Goal: Task Accomplishment & Management: Manage account settings

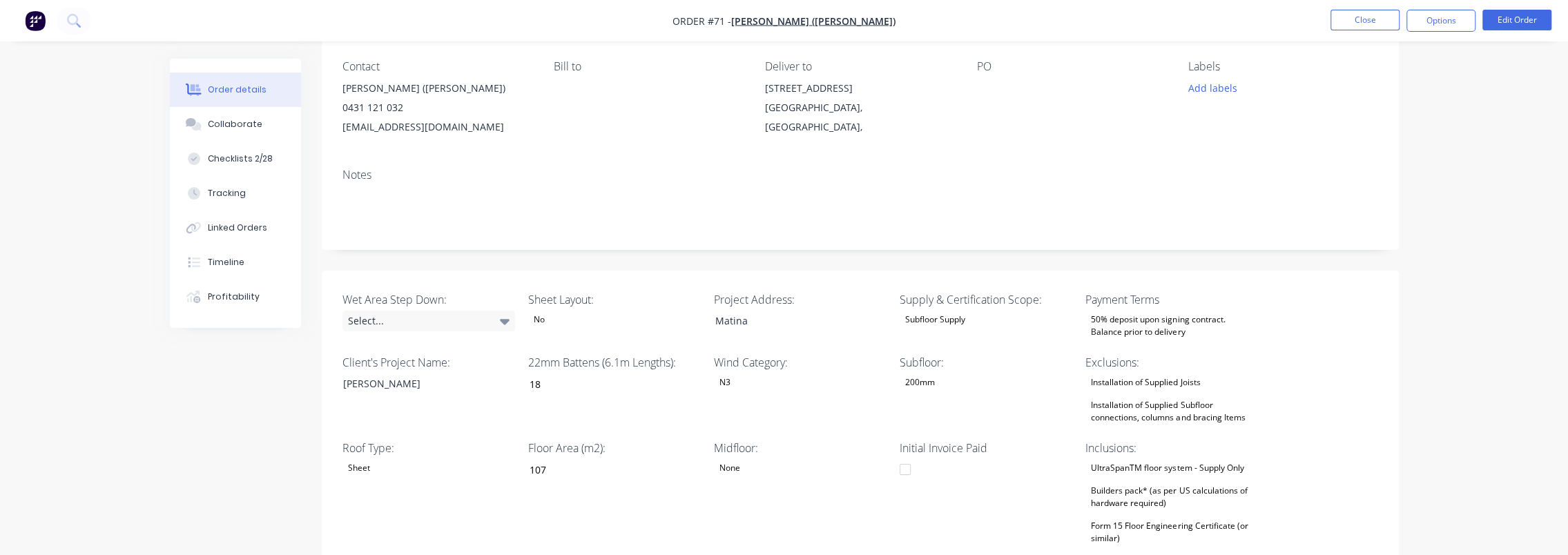
scroll to position [524, 0]
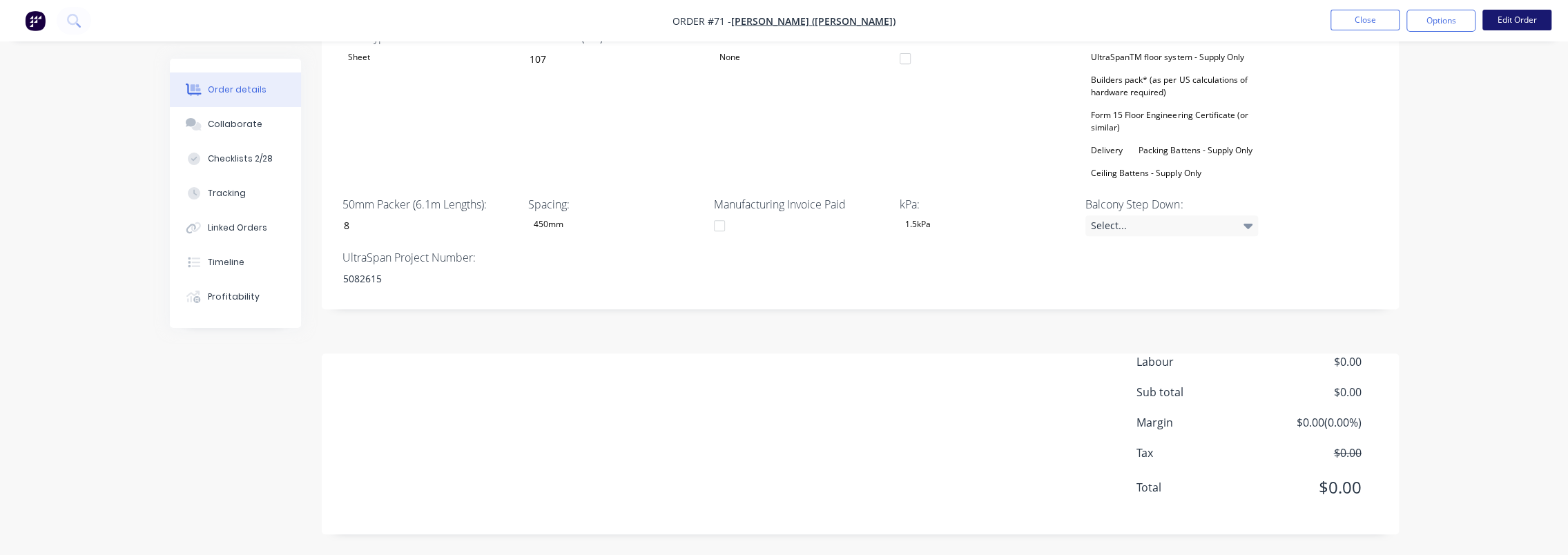
click at [1513, 24] on button "Edit Order" at bounding box center [1517, 20] width 69 height 20
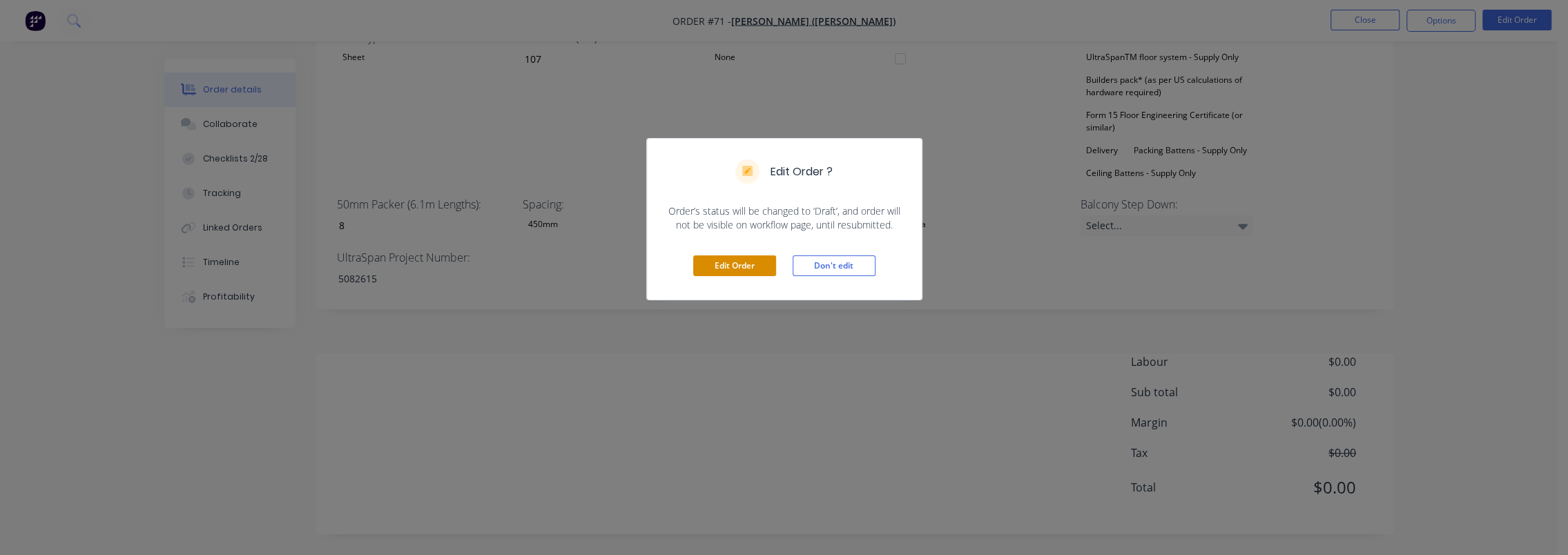
click at [752, 260] on button "Edit Order" at bounding box center [734, 266] width 83 height 20
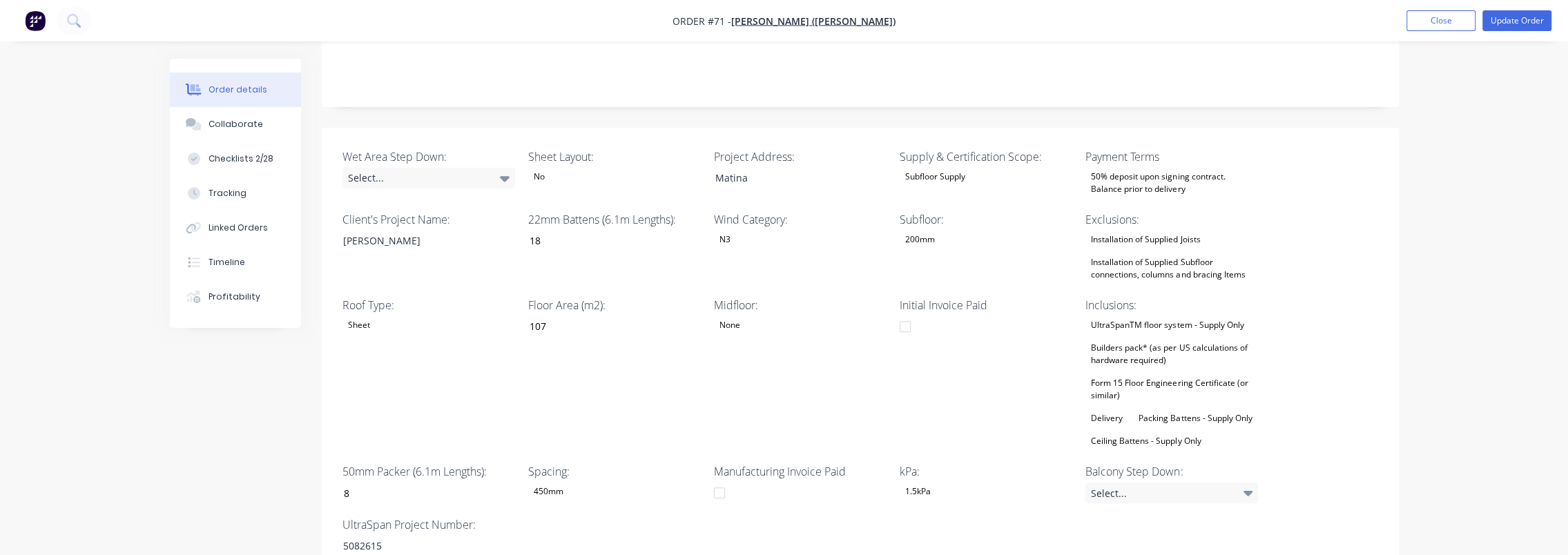
scroll to position [748, 0]
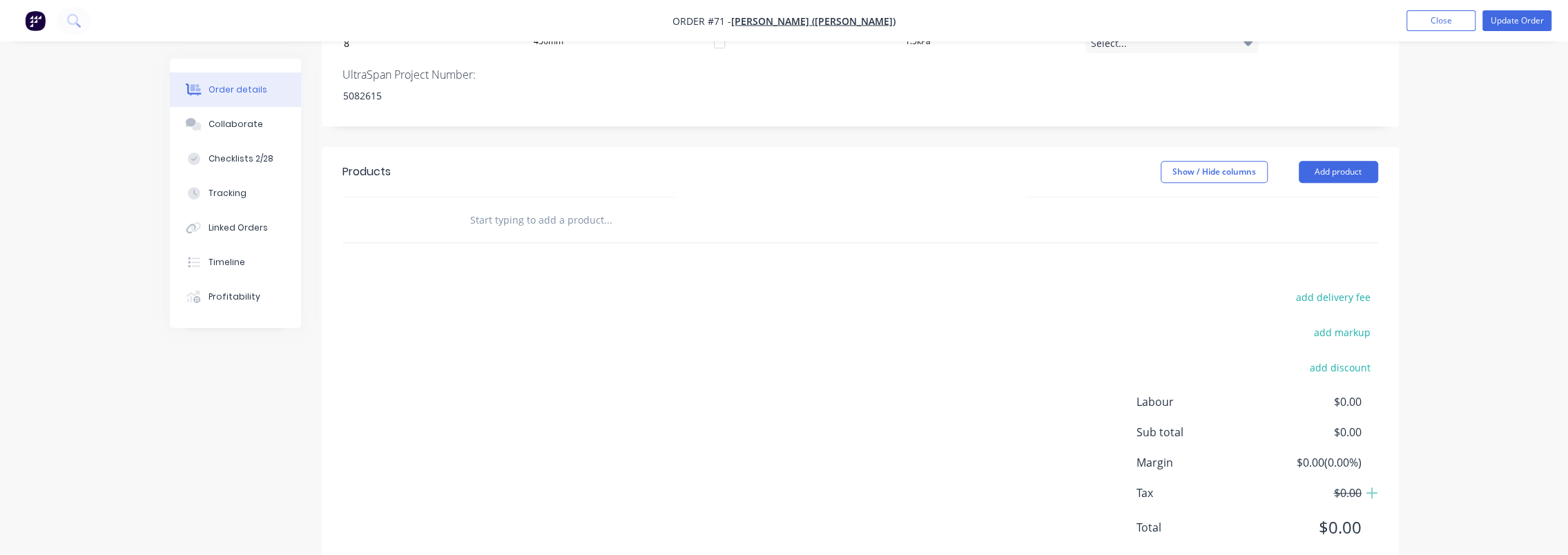
click at [538, 206] on input "text" at bounding box center [607, 219] width 276 height 27
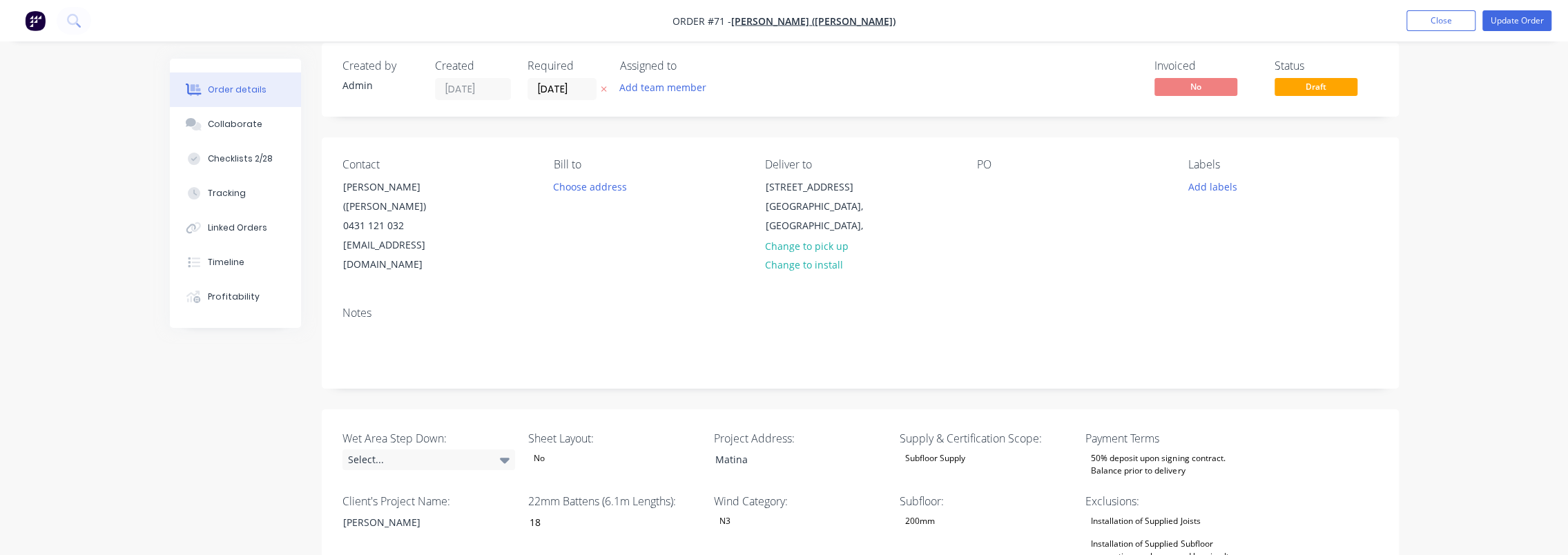
scroll to position [0, 0]
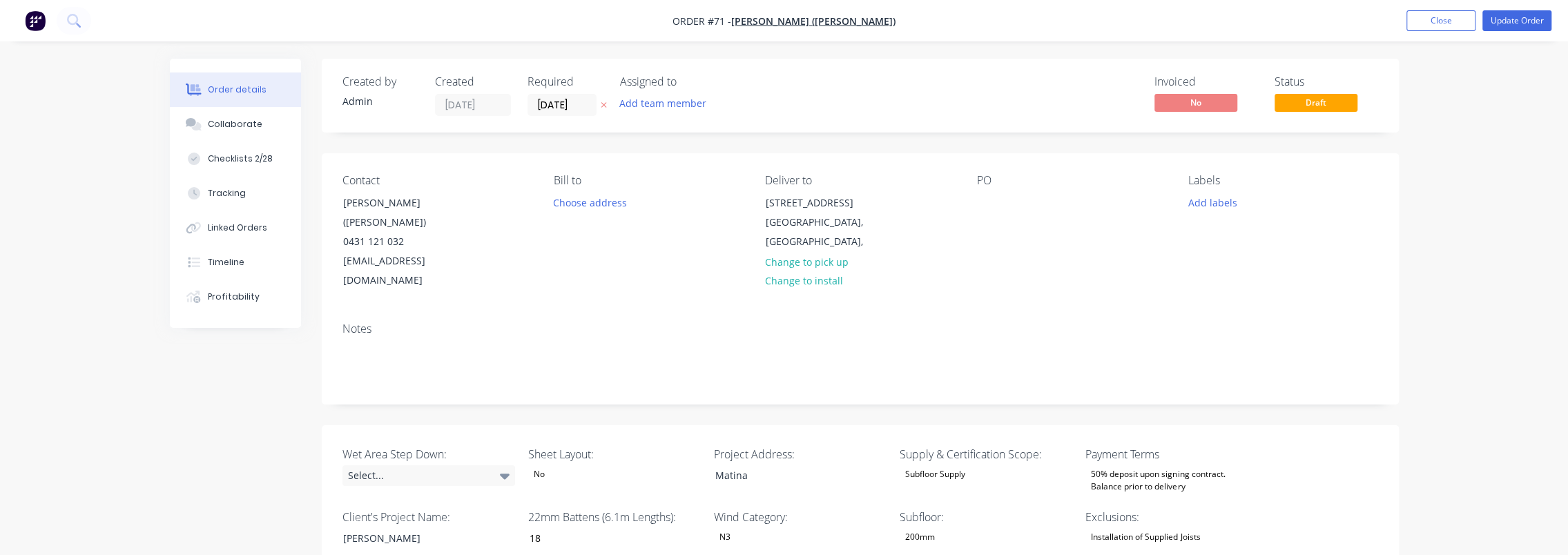
type input "delivery"
drag, startPoint x: 521, startPoint y: 272, endPoint x: 353, endPoint y: 167, distance: 198.1
click at [519, 312] on div "Notes" at bounding box center [860, 358] width 1077 height 92
click at [34, 20] on img "button" at bounding box center [35, 20] width 20 height 20
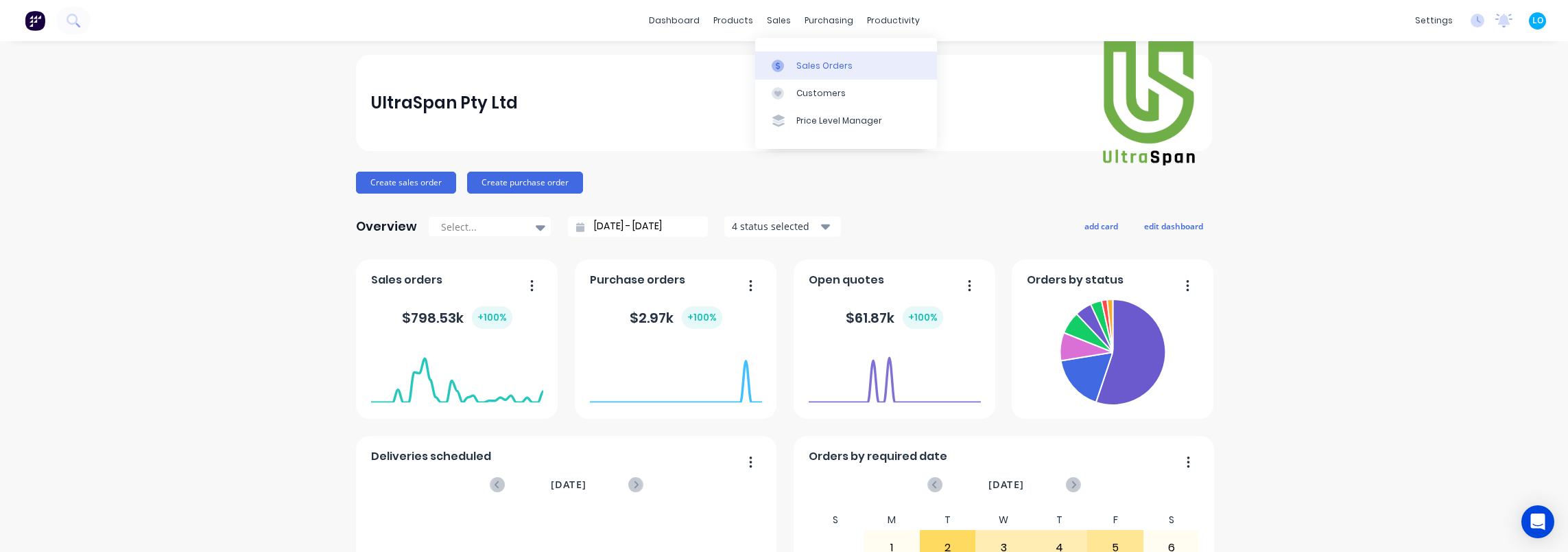
click at [790, 65] on div at bounding box center [782, 65] width 20 height 13
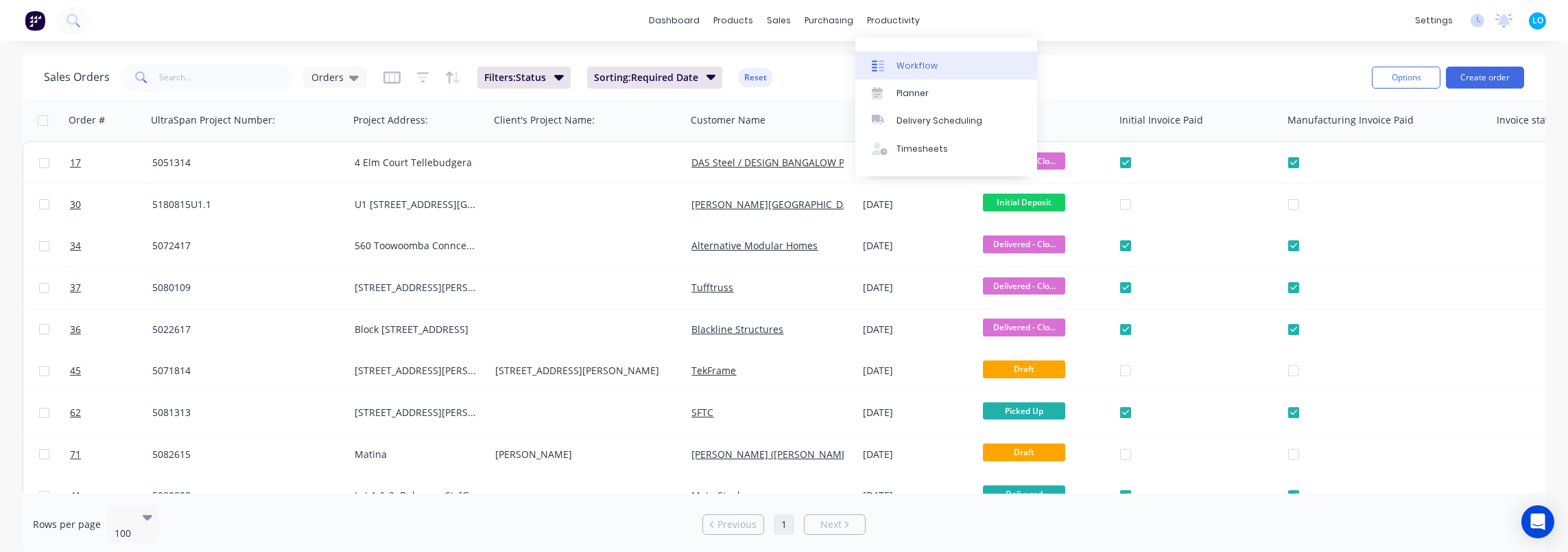
click at [900, 59] on div "Workflow" at bounding box center [917, 65] width 42 height 13
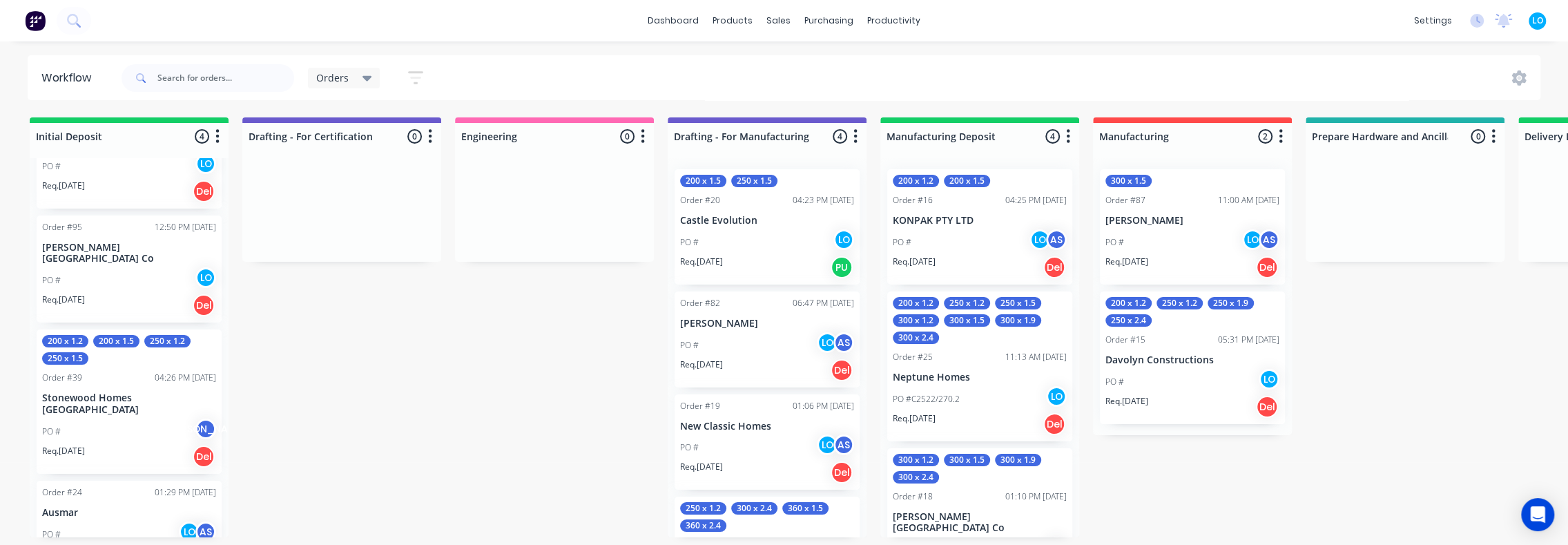
scroll to position [73, 0]
click at [345, 67] on div "Orders" at bounding box center [344, 78] width 73 height 21
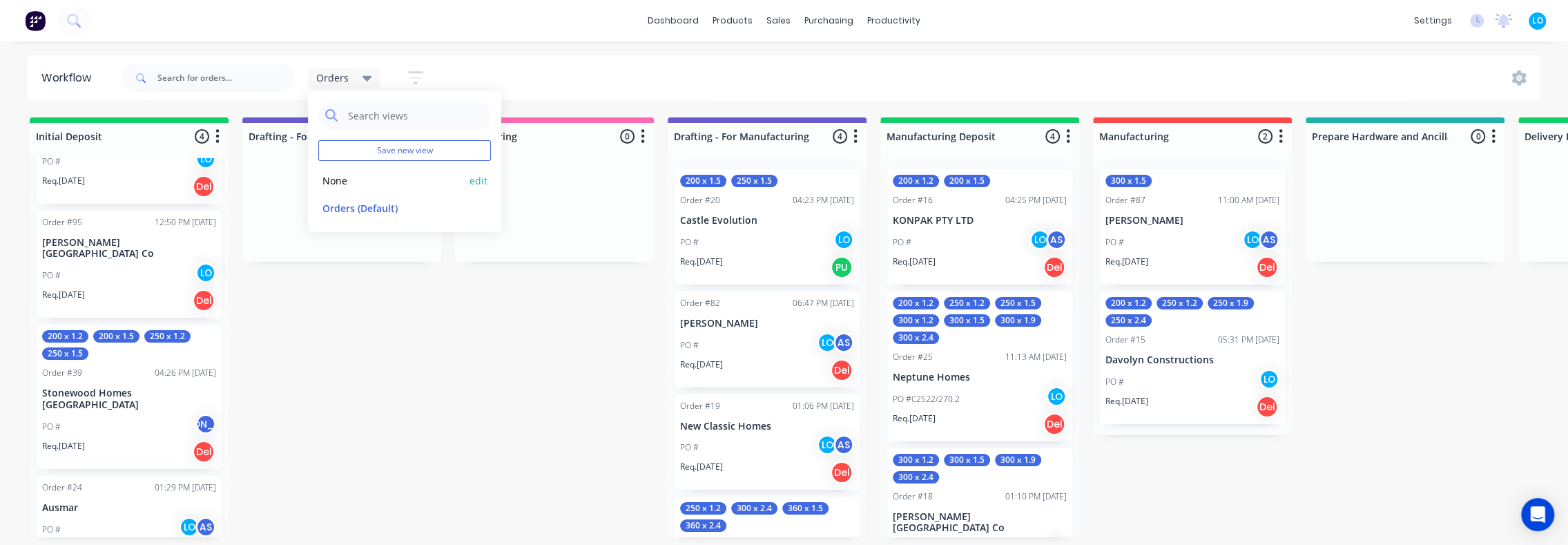
click at [360, 182] on button "None" at bounding box center [392, 180] width 147 height 16
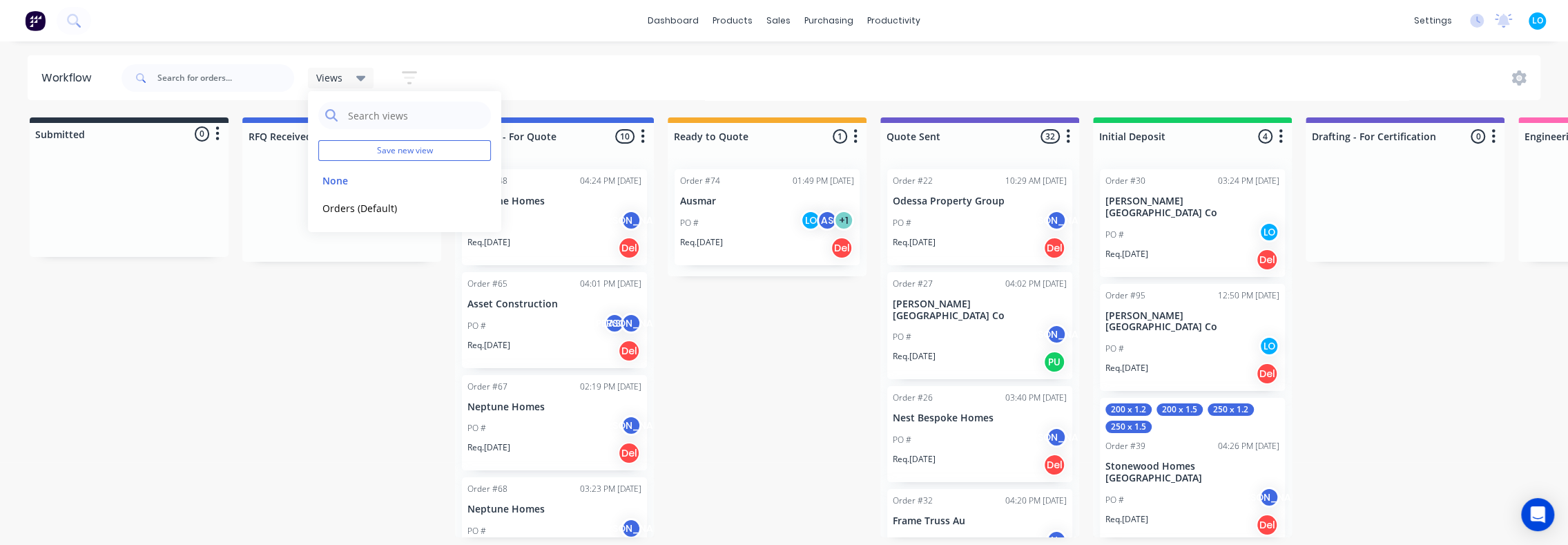
click at [524, 49] on div "dashboard products sales purchasing productivity dashboard products Product Cat…" at bounding box center [784, 231] width 1568 height 462
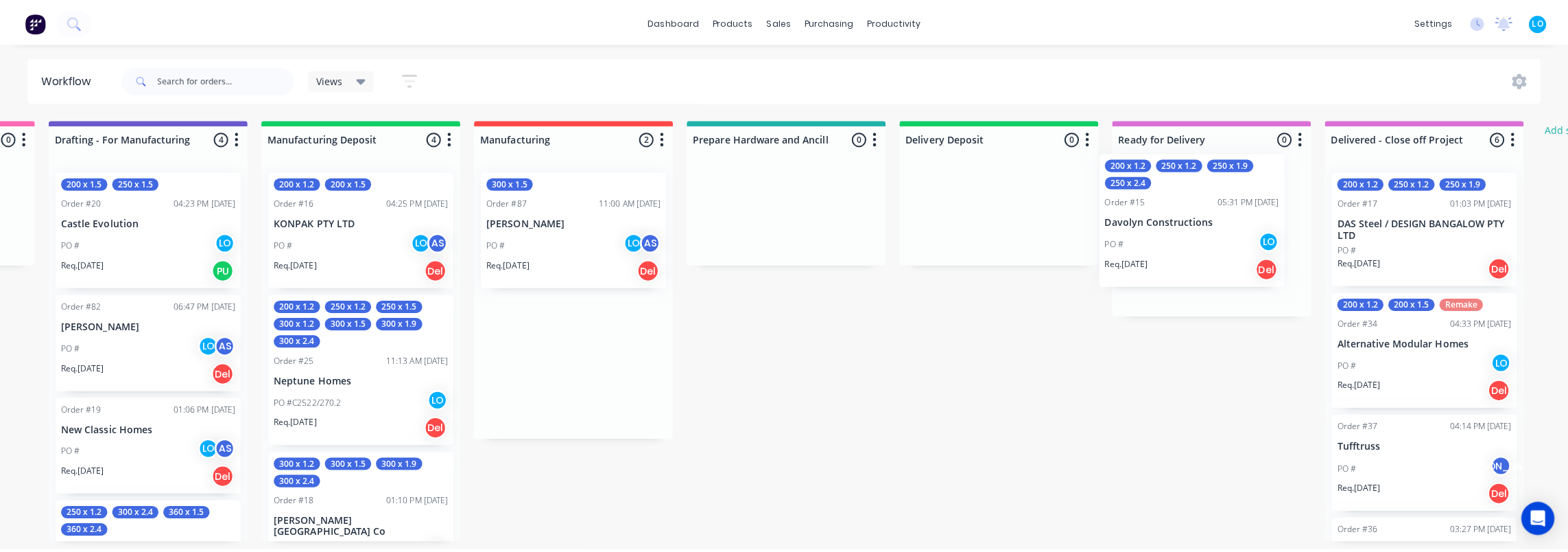
scroll to position [0, 1682]
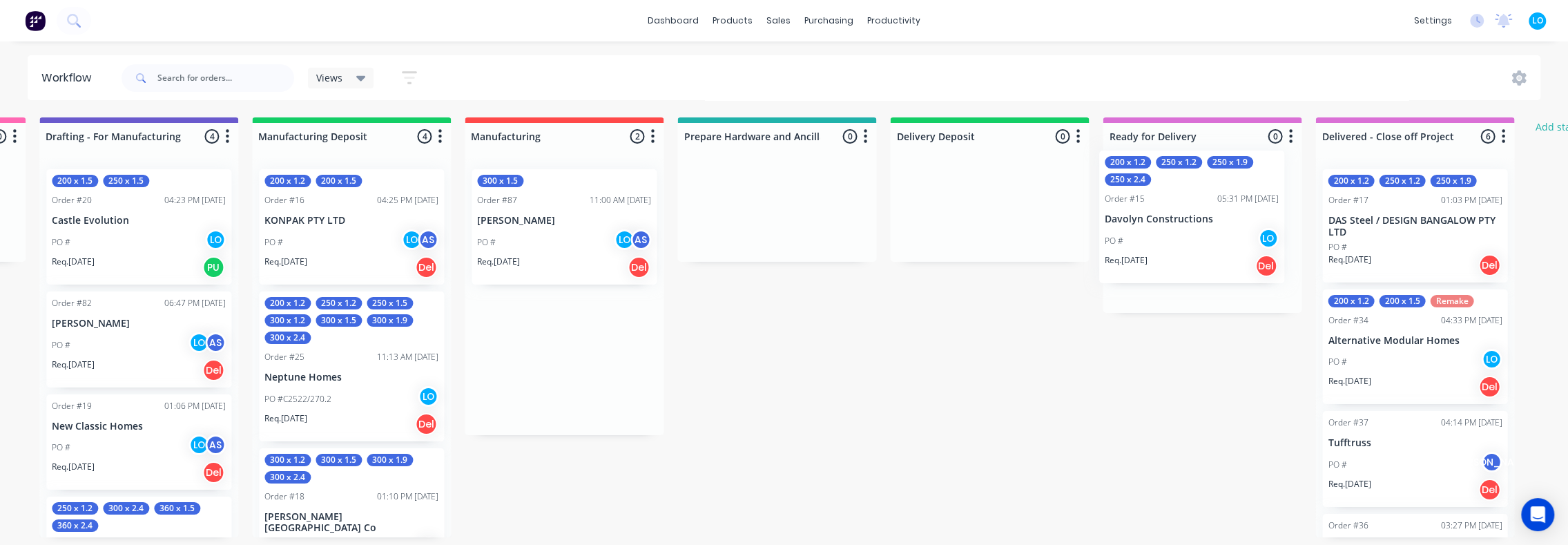
drag, startPoint x: 606, startPoint y: 363, endPoint x: 1213, endPoint y: 220, distance: 623.6
click at [1213, 220] on div "Submitted 0 Status colour #273444 hex #273444 Save Cancel Summaries Total order…" at bounding box center [49, 327] width 3504 height 420
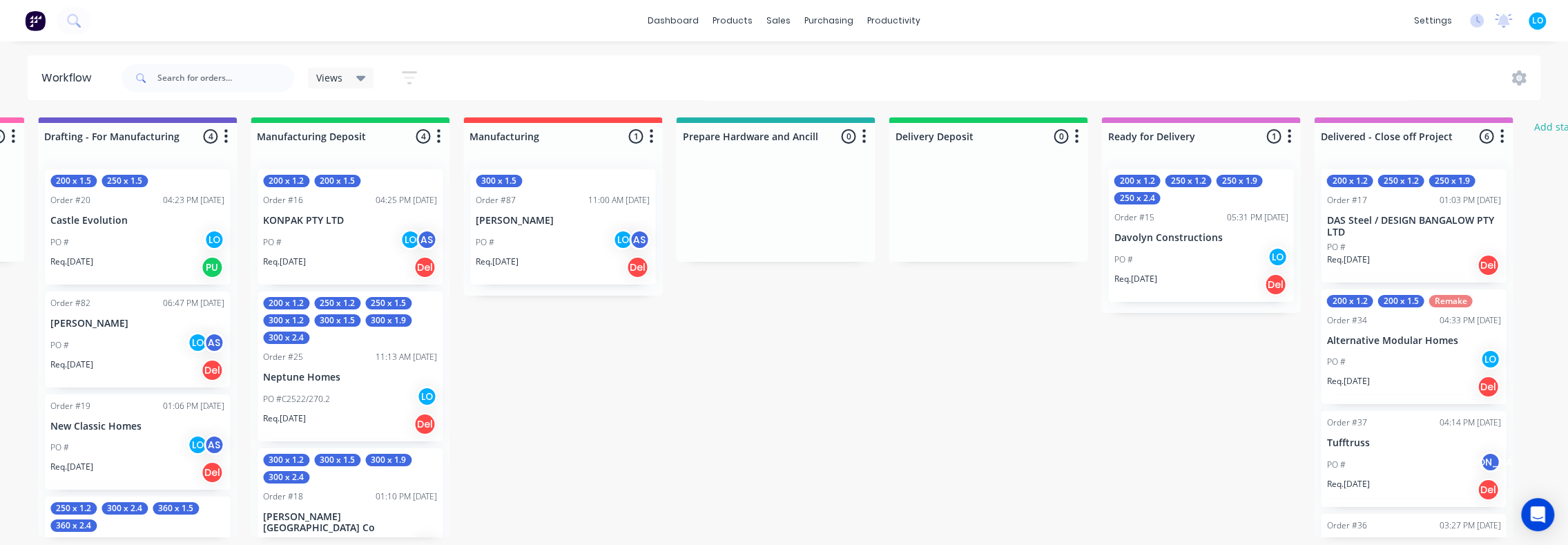
click at [1207, 247] on div "PO # LO" at bounding box center [1201, 260] width 174 height 26
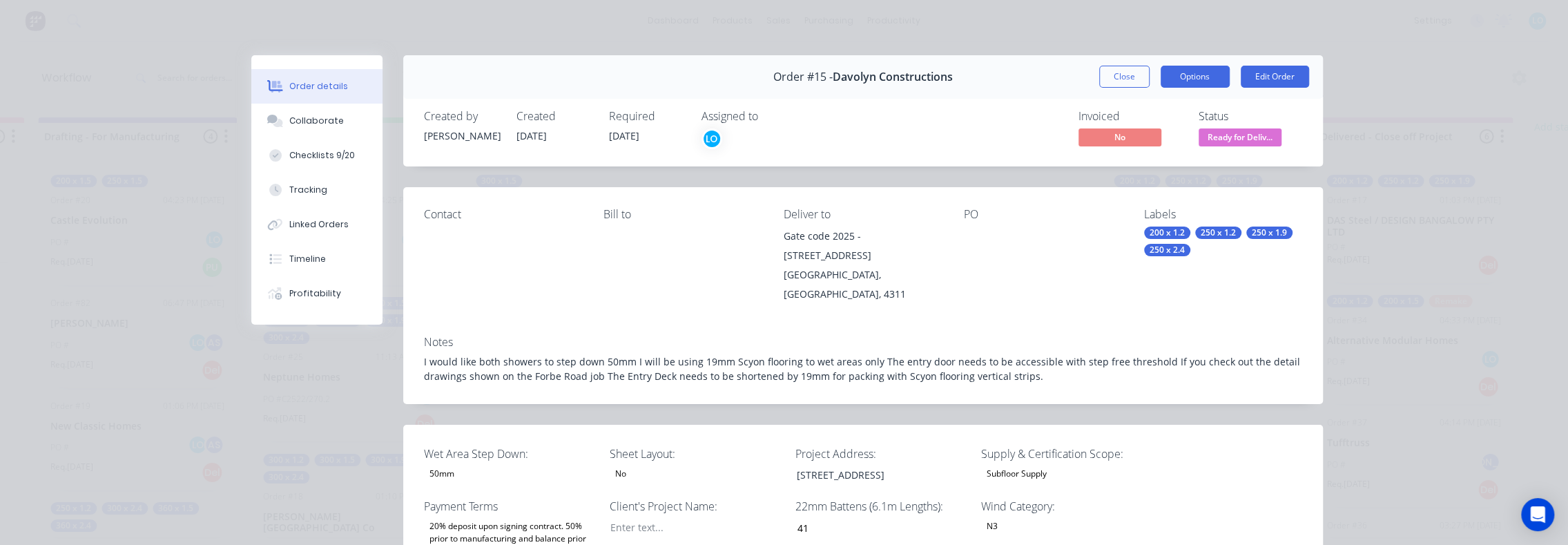
click at [1198, 72] on button "Options" at bounding box center [1195, 77] width 69 height 22
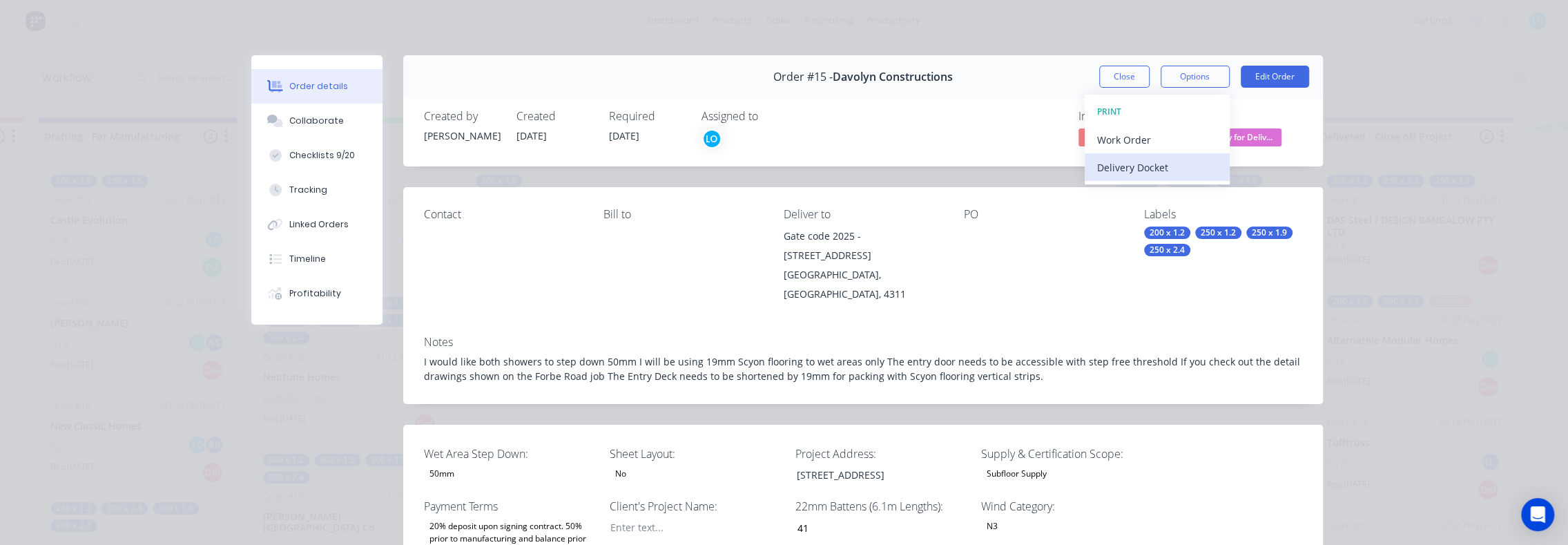
click at [1152, 164] on div "Delivery Docket" at bounding box center [1157, 167] width 120 height 20
click at [1142, 193] on div "Custom" at bounding box center [1157, 195] width 120 height 20
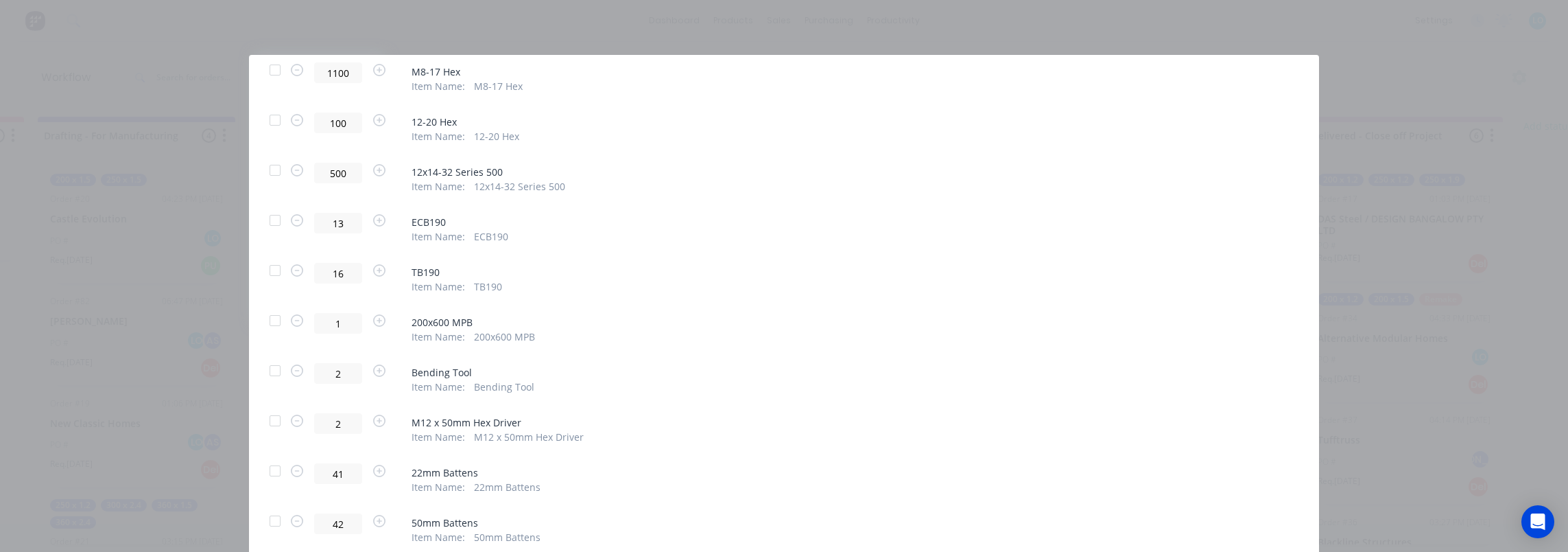
scroll to position [0, 0]
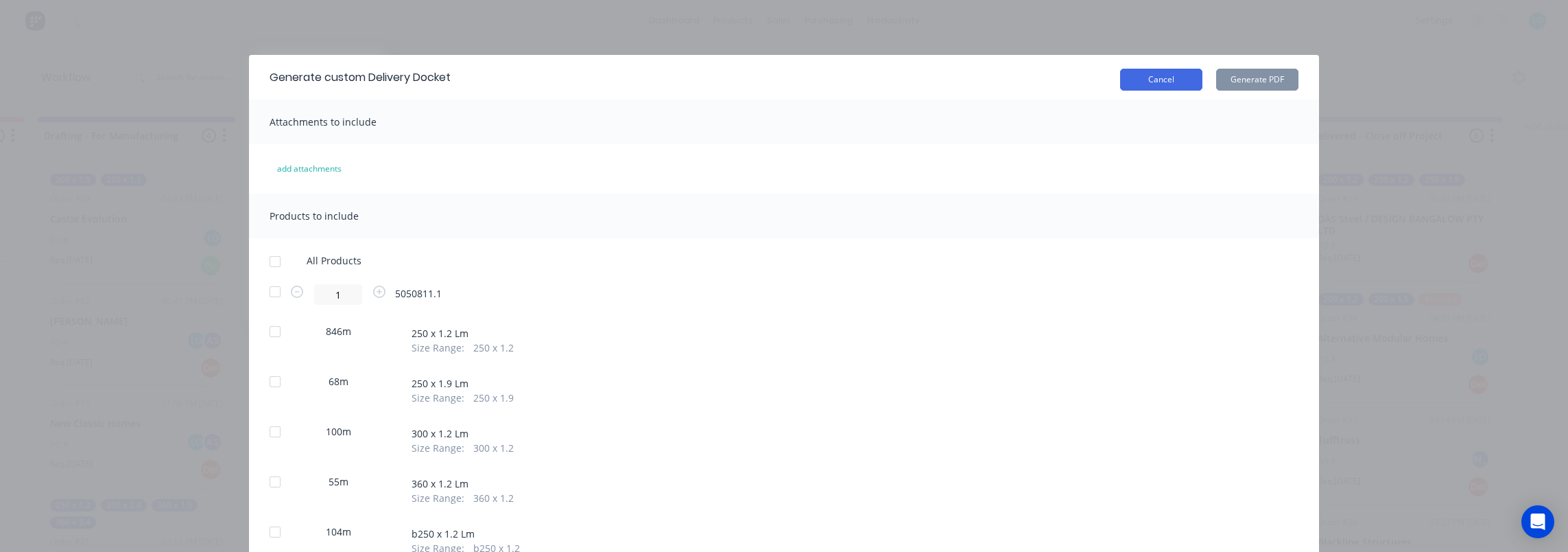
click at [1156, 74] on button "Cancel" at bounding box center [1161, 80] width 82 height 22
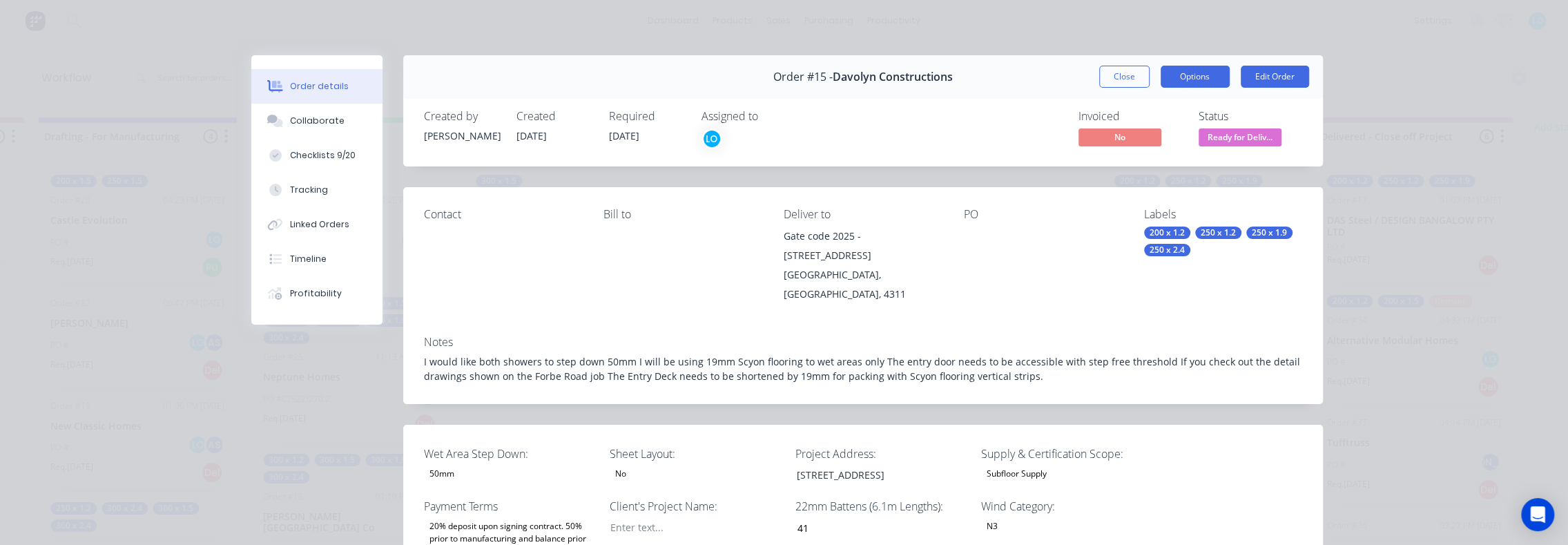
click at [1177, 76] on button "Options" at bounding box center [1195, 77] width 69 height 22
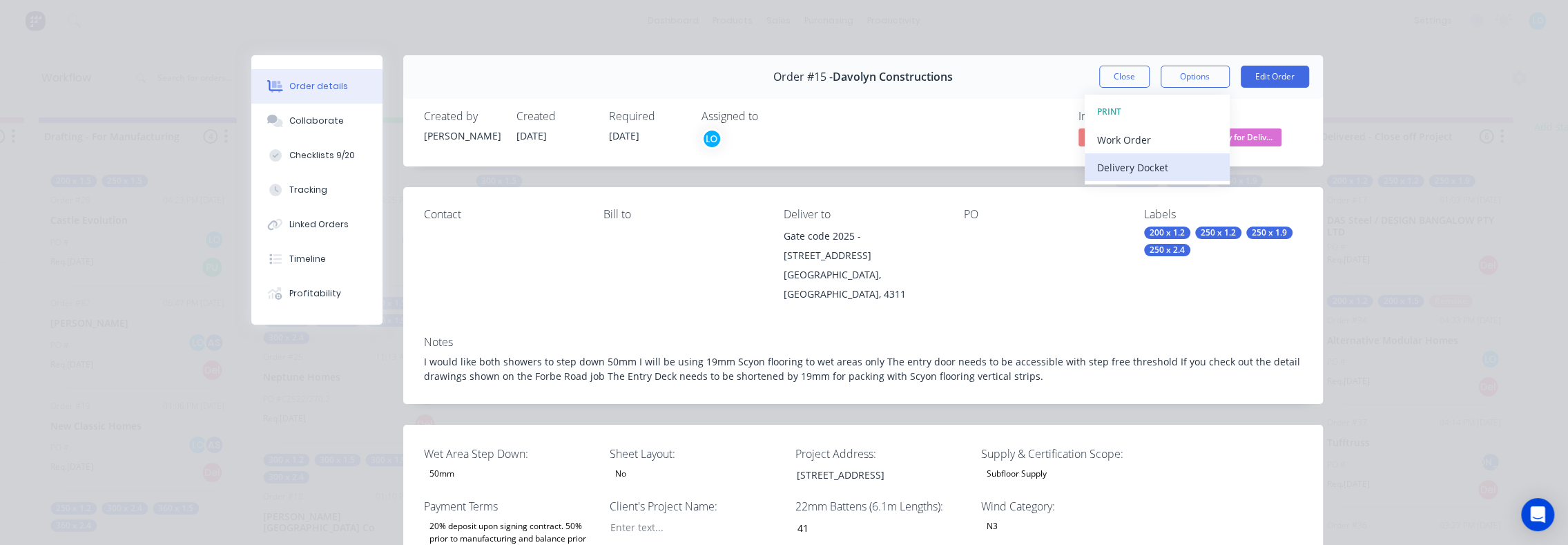
click at [1147, 157] on div "Delivery Docket" at bounding box center [1157, 167] width 120 height 20
click at [1120, 188] on div "Custom" at bounding box center [1157, 195] width 120 height 20
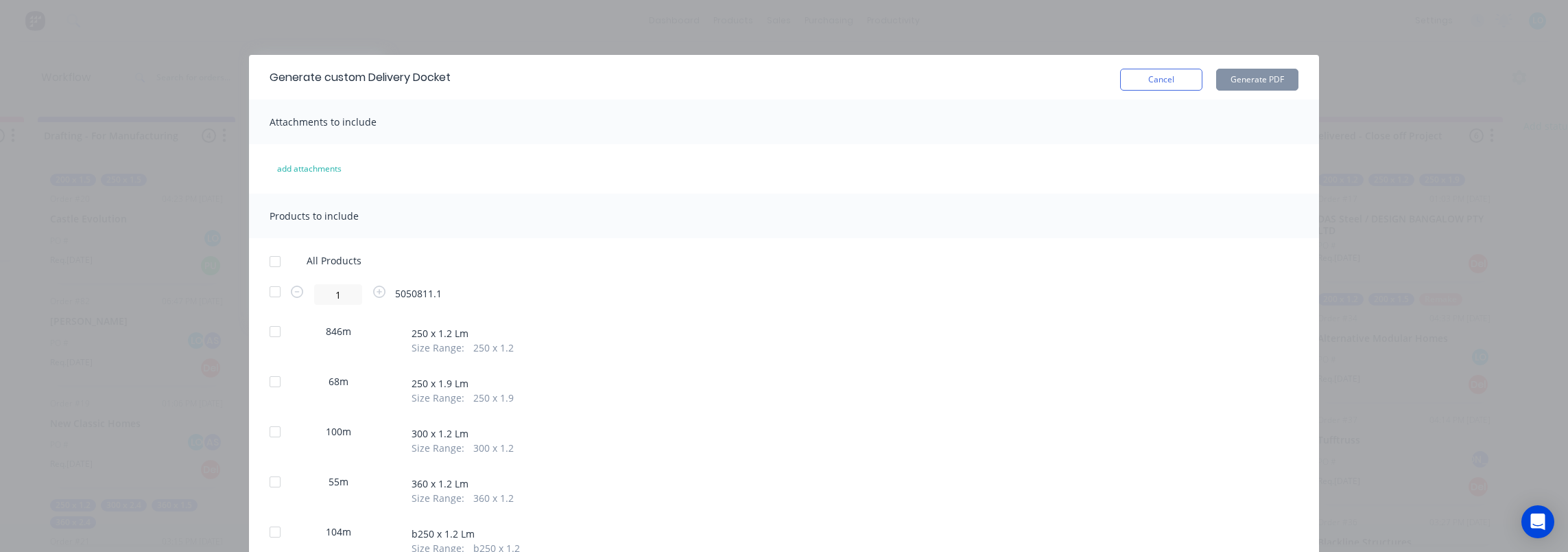
click at [274, 294] on div at bounding box center [275, 291] width 27 height 27
click at [427, 300] on div "1 5050811.1" at bounding box center [784, 295] width 1029 height 20
drag, startPoint x: 446, startPoint y: 292, endPoint x: 396, endPoint y: 296, distance: 50.2
click at [396, 296] on div "1 5050811.1" at bounding box center [784, 295] width 1029 height 20
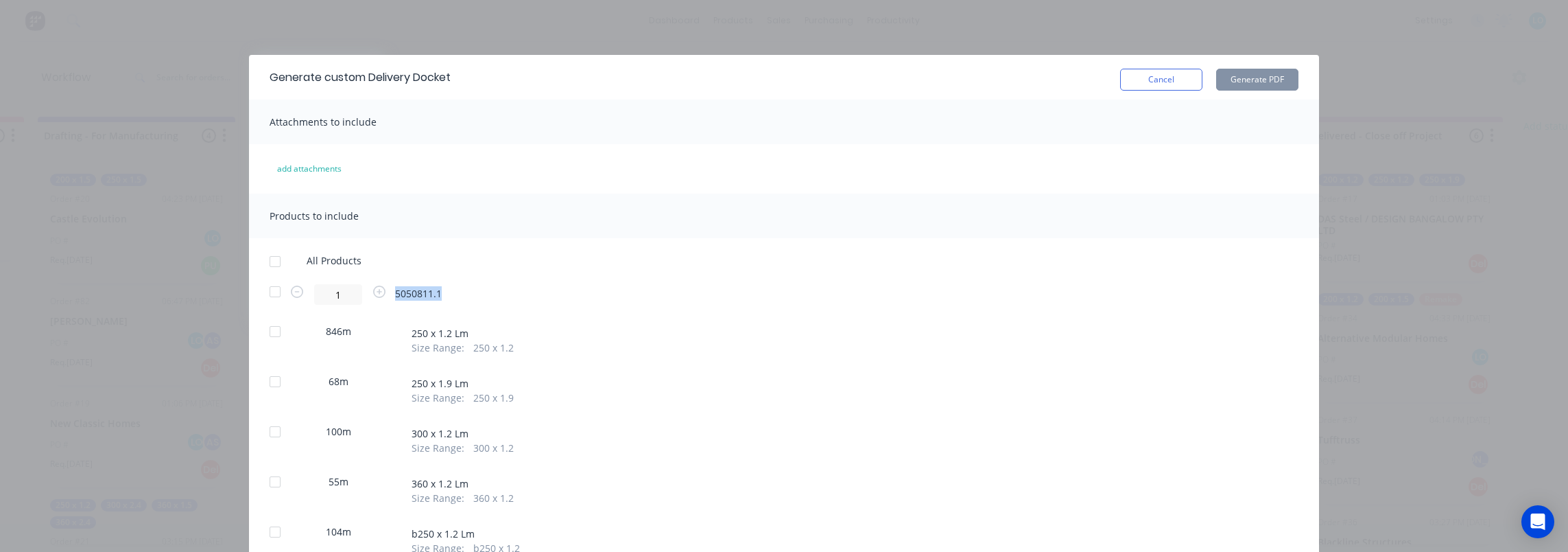
click at [396, 296] on span "5050811.1" at bounding box center [418, 293] width 47 height 14
click at [400, 294] on span "5050811.1" at bounding box center [418, 293] width 47 height 14
click at [407, 292] on span "5050811.1" at bounding box center [418, 293] width 47 height 14
click at [1144, 76] on button "Cancel" at bounding box center [1161, 80] width 82 height 22
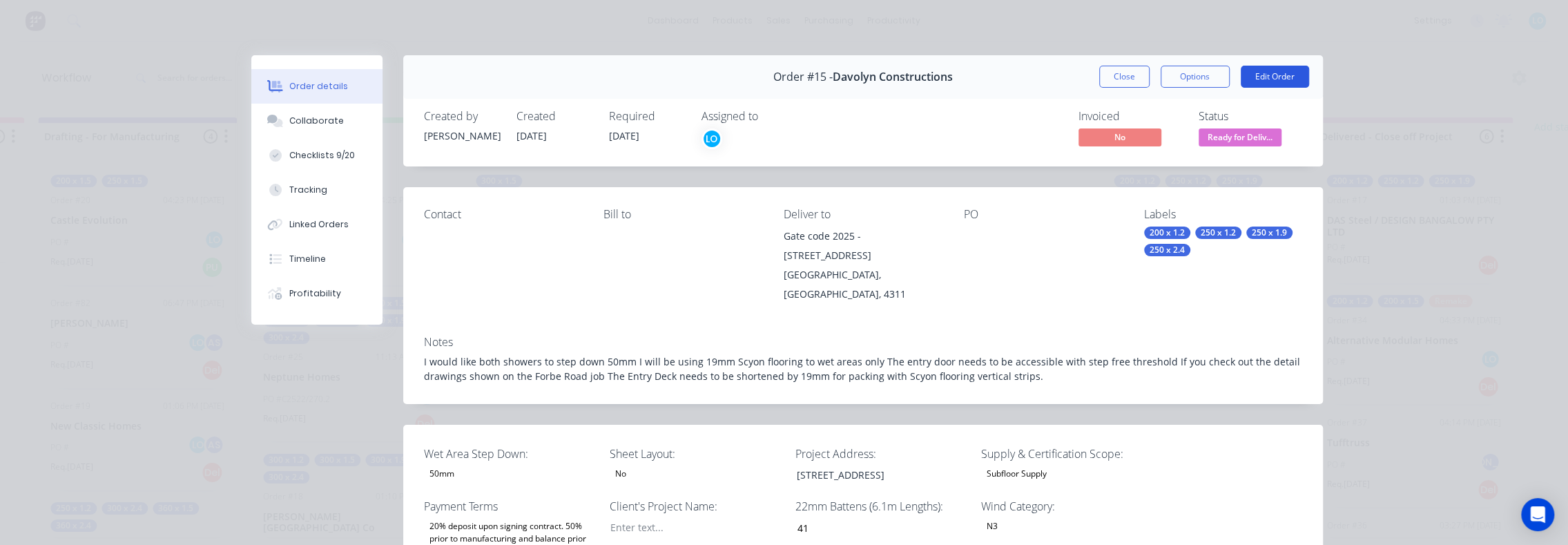
click at [1255, 85] on button "Edit Order" at bounding box center [1275, 77] width 68 height 22
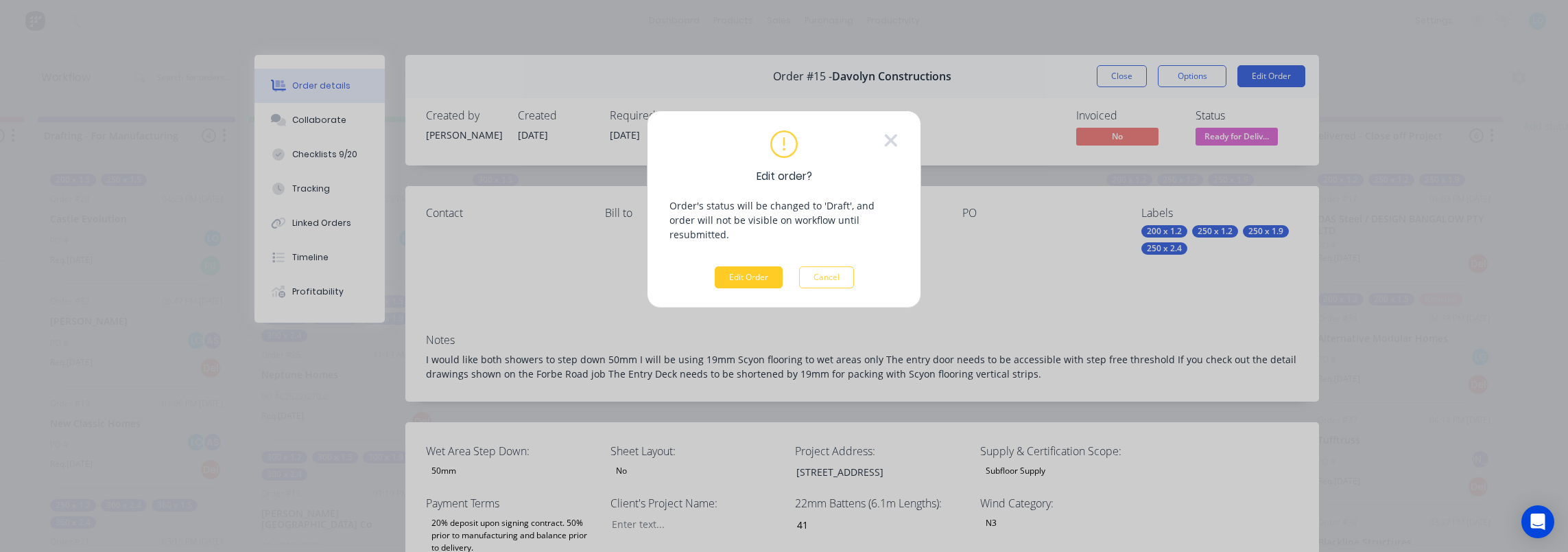
click at [750, 267] on button "Edit Order" at bounding box center [748, 278] width 68 height 22
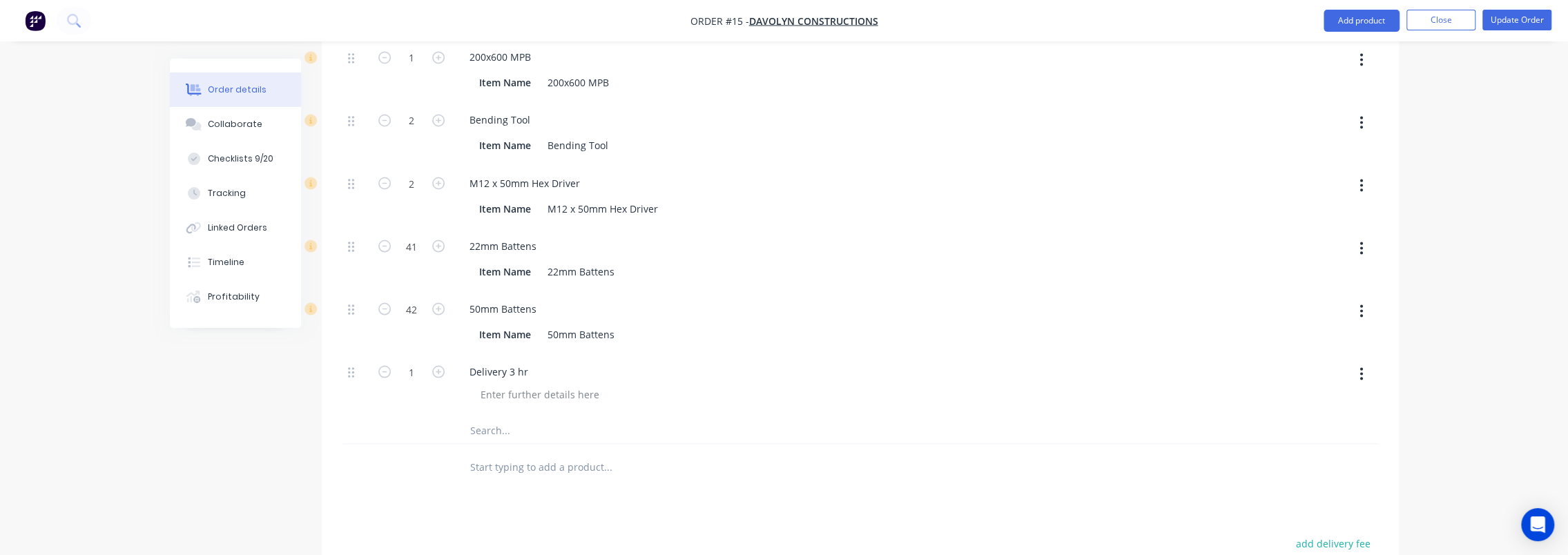
scroll to position [2140, 0]
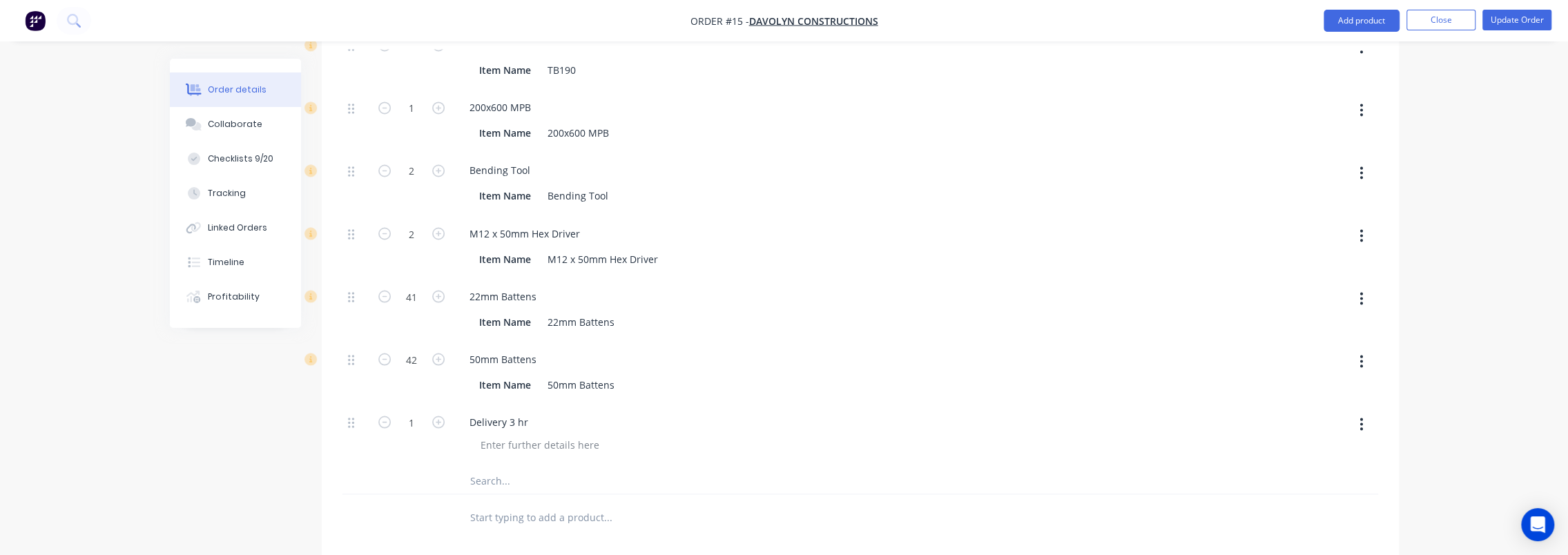
click at [560, 503] on input "text" at bounding box center [607, 517] width 276 height 27
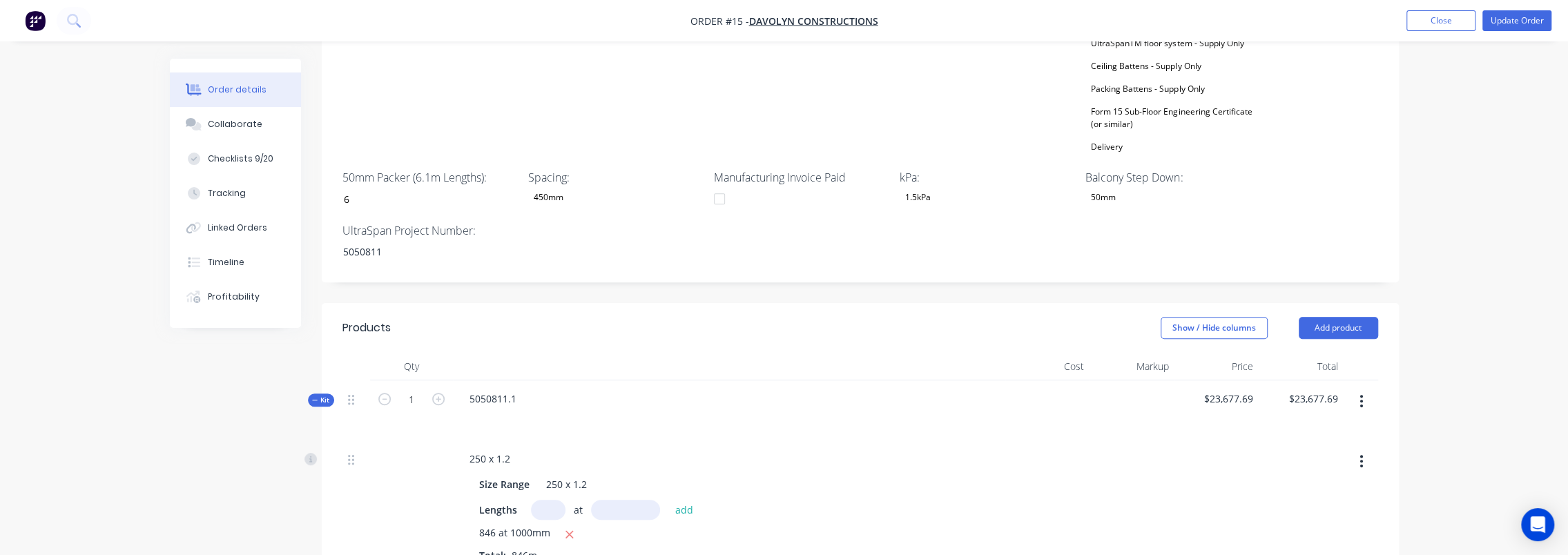
scroll to position [690, 0]
click at [493, 386] on div "5050811.1" at bounding box center [493, 395] width 69 height 20
click at [319, 392] on span "Kit" at bounding box center [320, 397] width 18 height 10
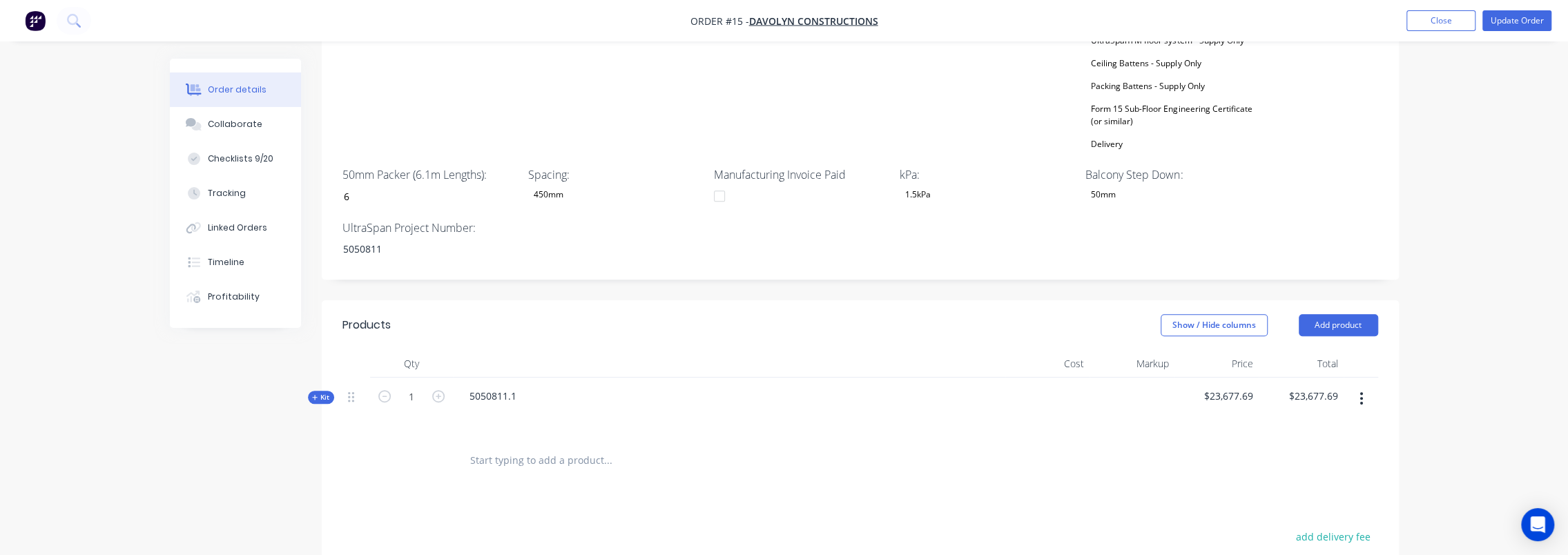
click at [1448, 329] on div "Order details Collaborate Checklists 9/20 Tracking Linked Orders Timeline Profi…" at bounding box center [784, 73] width 1568 height 1525
click at [1514, 16] on button "Update Order" at bounding box center [1517, 20] width 69 height 20
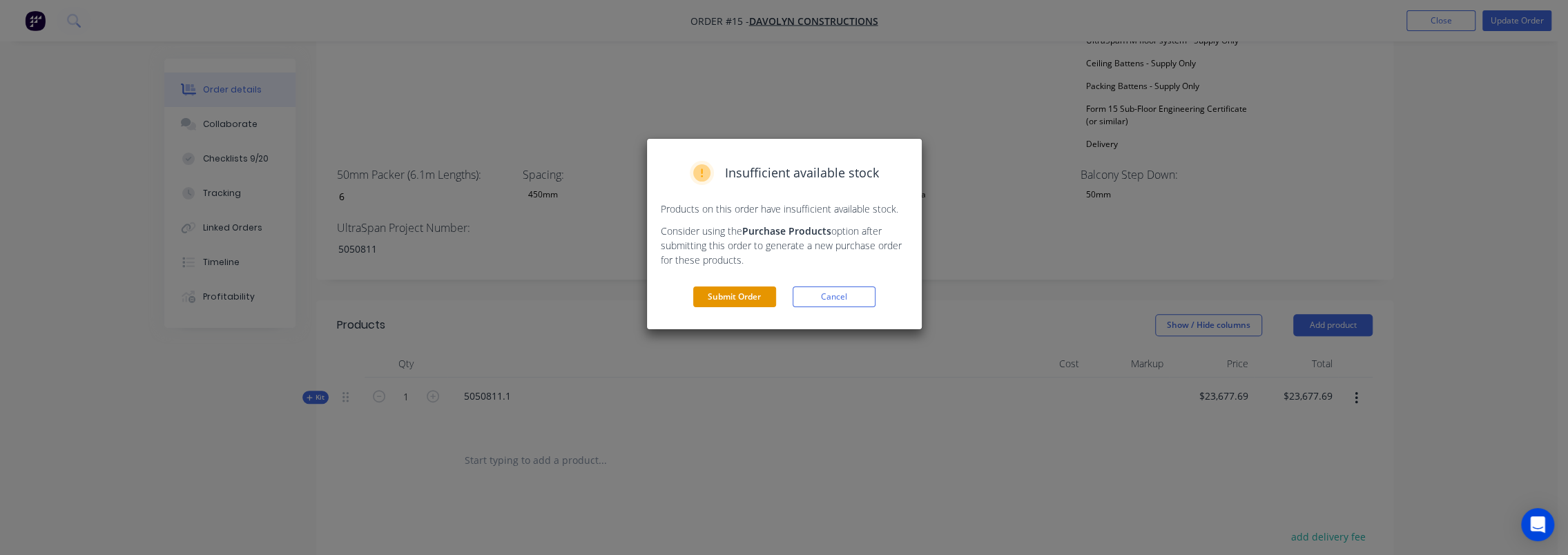
click at [755, 301] on button "Submit Order" at bounding box center [734, 297] width 83 height 20
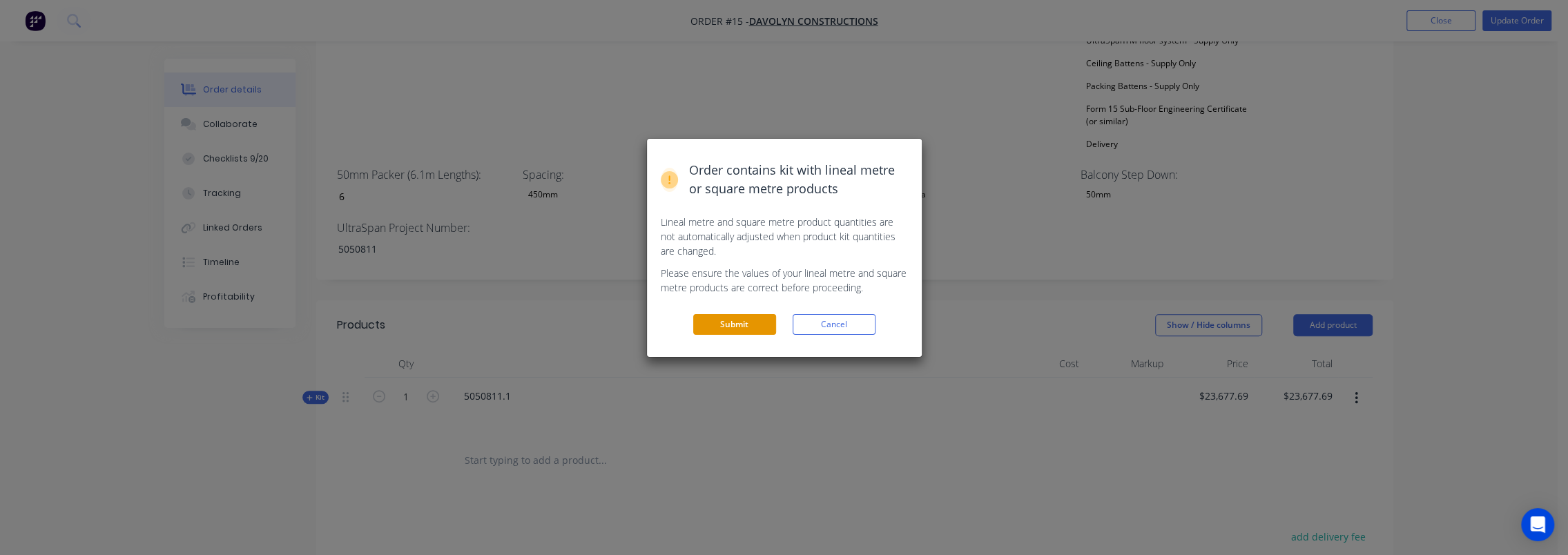
click at [741, 319] on button "Submit" at bounding box center [734, 324] width 83 height 20
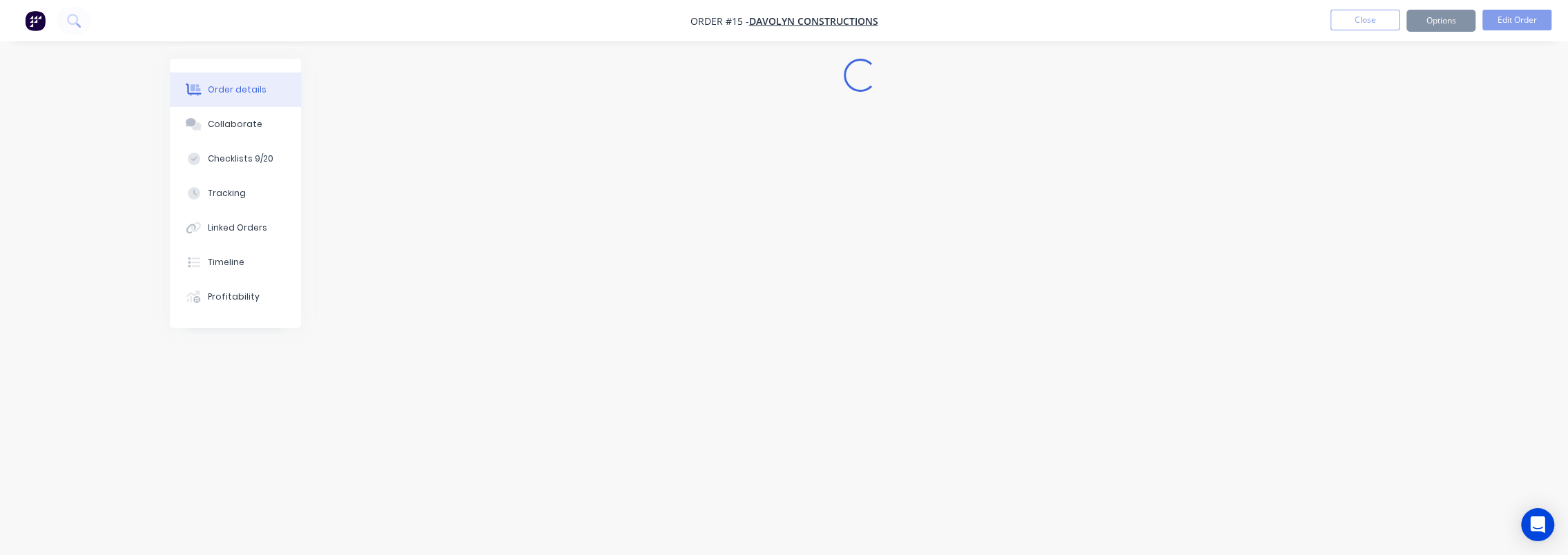
scroll to position [0, 0]
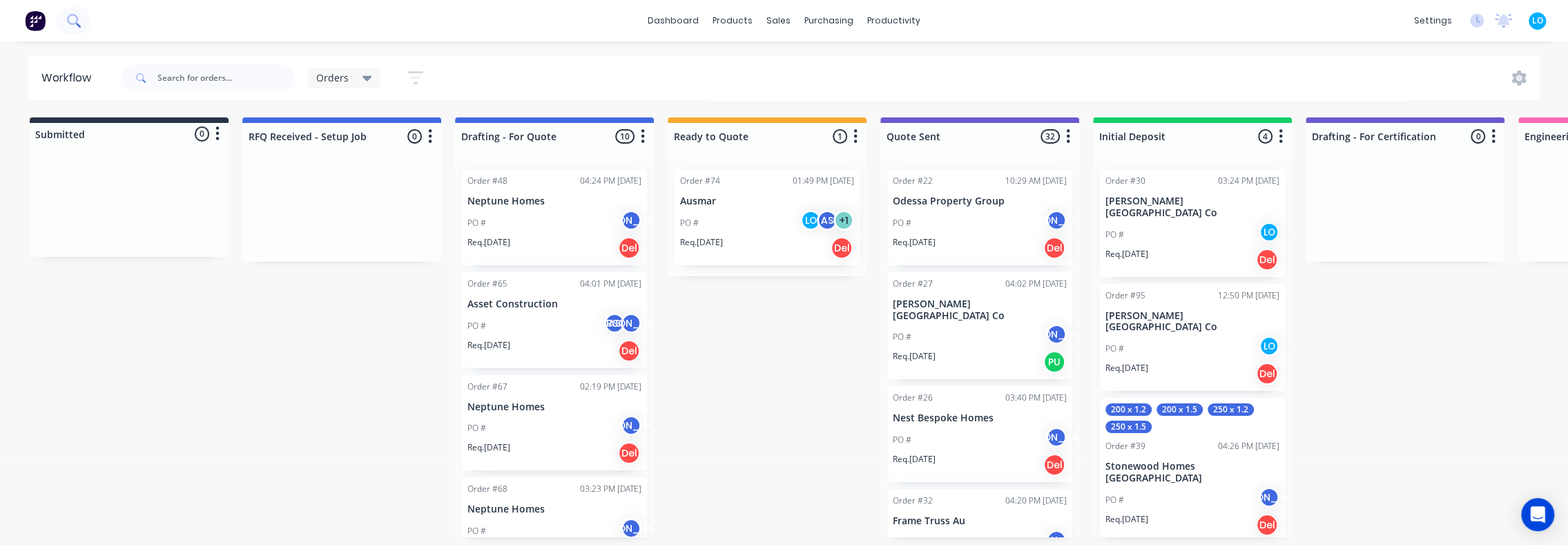
click at [78, 24] on icon at bounding box center [79, 26] width 5 height 5
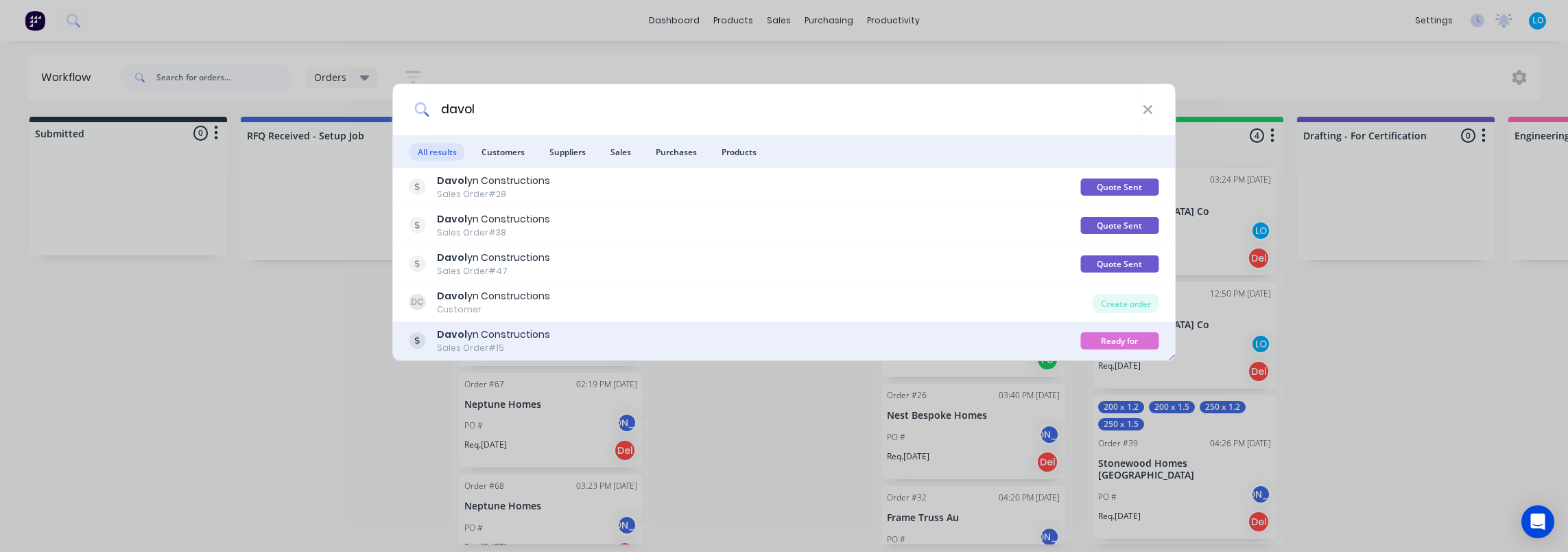
type input "davol"
click at [571, 355] on div "Davol yn Constructions Sales Order #15 Ready for Delivery" at bounding box center [784, 341] width 782 height 38
click at [505, 339] on div "Davol yn Constructions" at bounding box center [493, 335] width 113 height 14
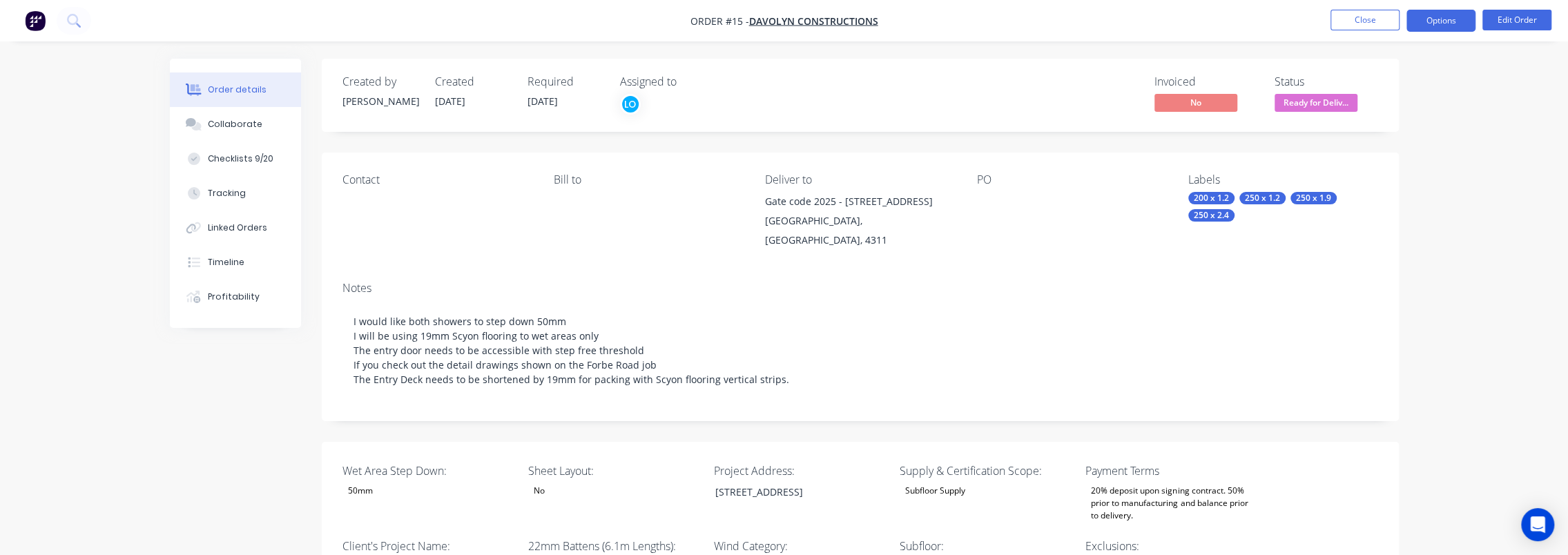
click at [1441, 18] on button "Options" at bounding box center [1441, 20] width 69 height 22
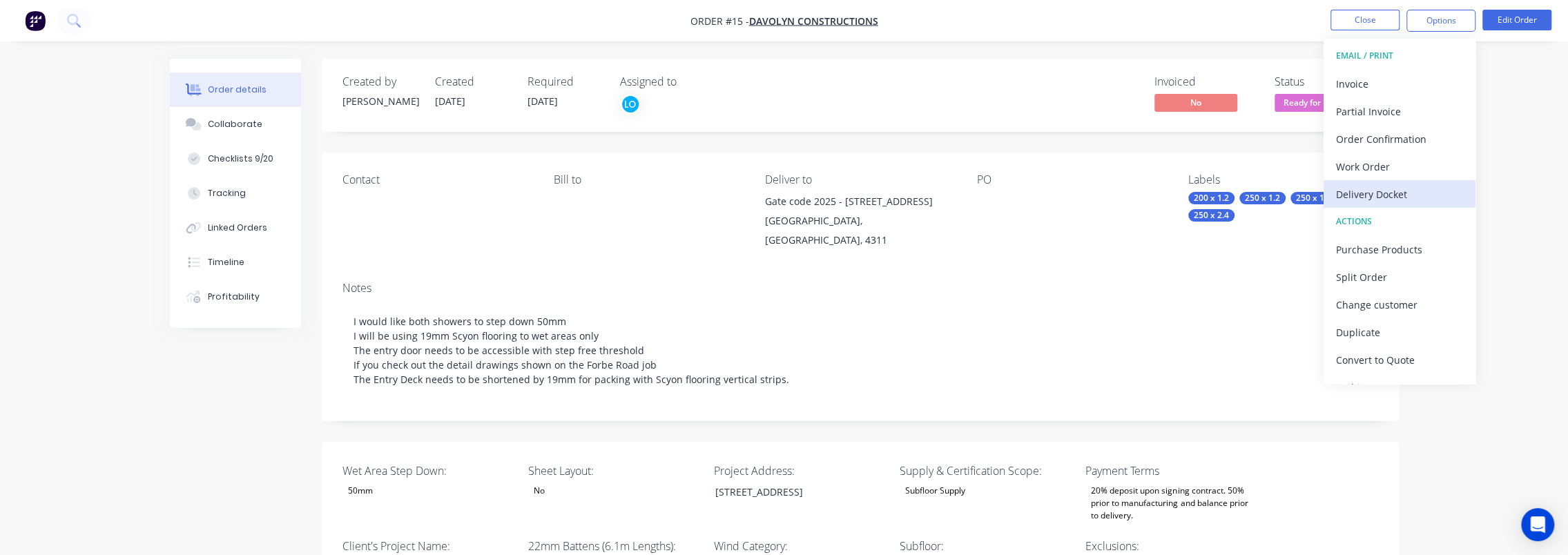
click at [1386, 192] on div "Delivery Docket" at bounding box center [1399, 194] width 127 height 20
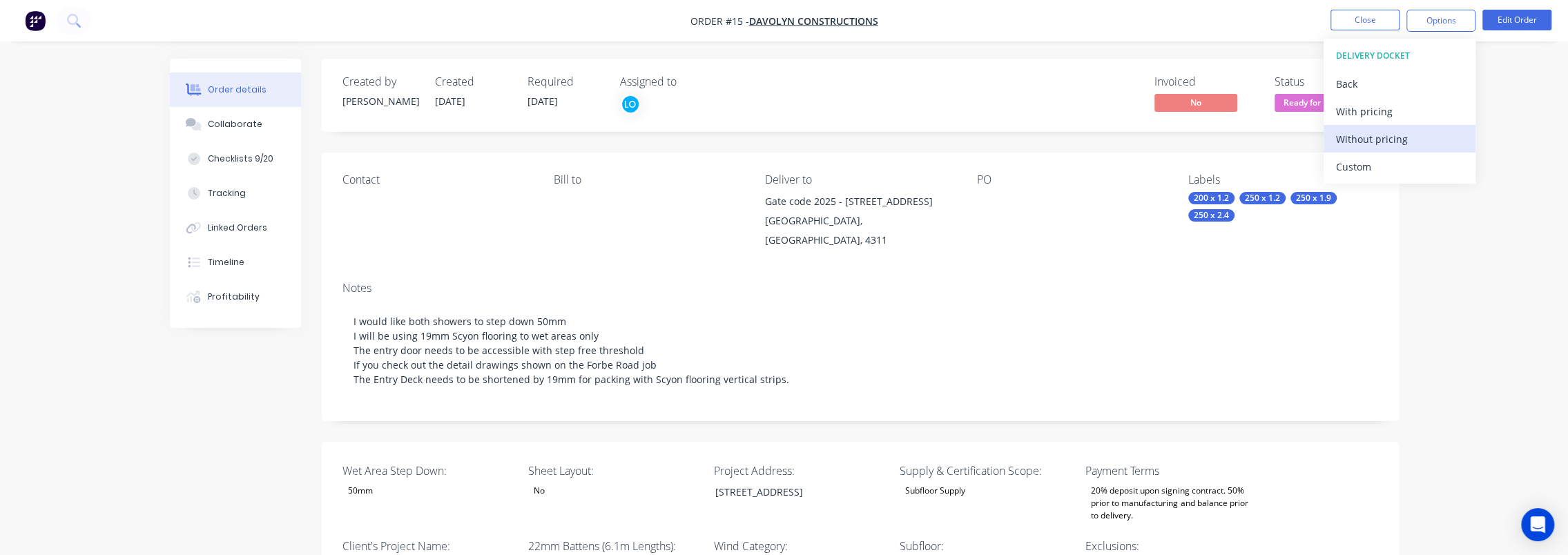
click at [1378, 135] on div "Without pricing" at bounding box center [1399, 138] width 127 height 20
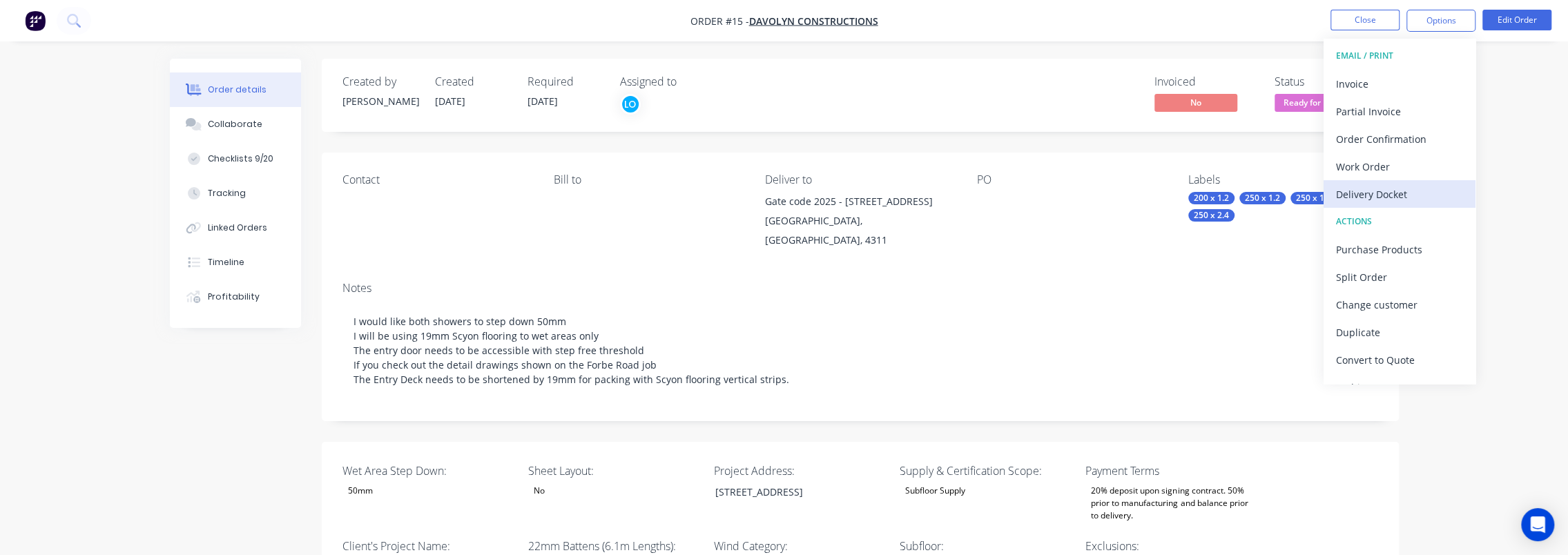
click at [1379, 182] on button "Delivery Docket" at bounding box center [1400, 194] width 152 height 27
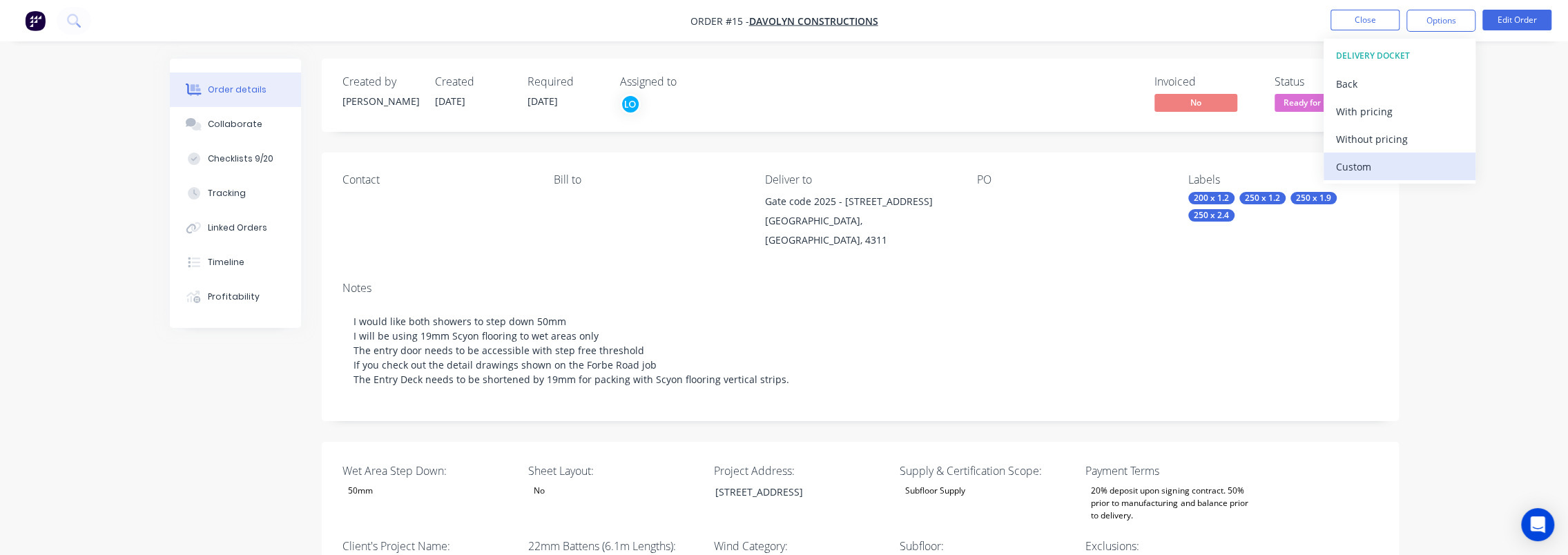
click at [1377, 161] on div "Custom" at bounding box center [1399, 166] width 127 height 20
click at [1380, 141] on div "Without pricing" at bounding box center [1399, 138] width 127 height 20
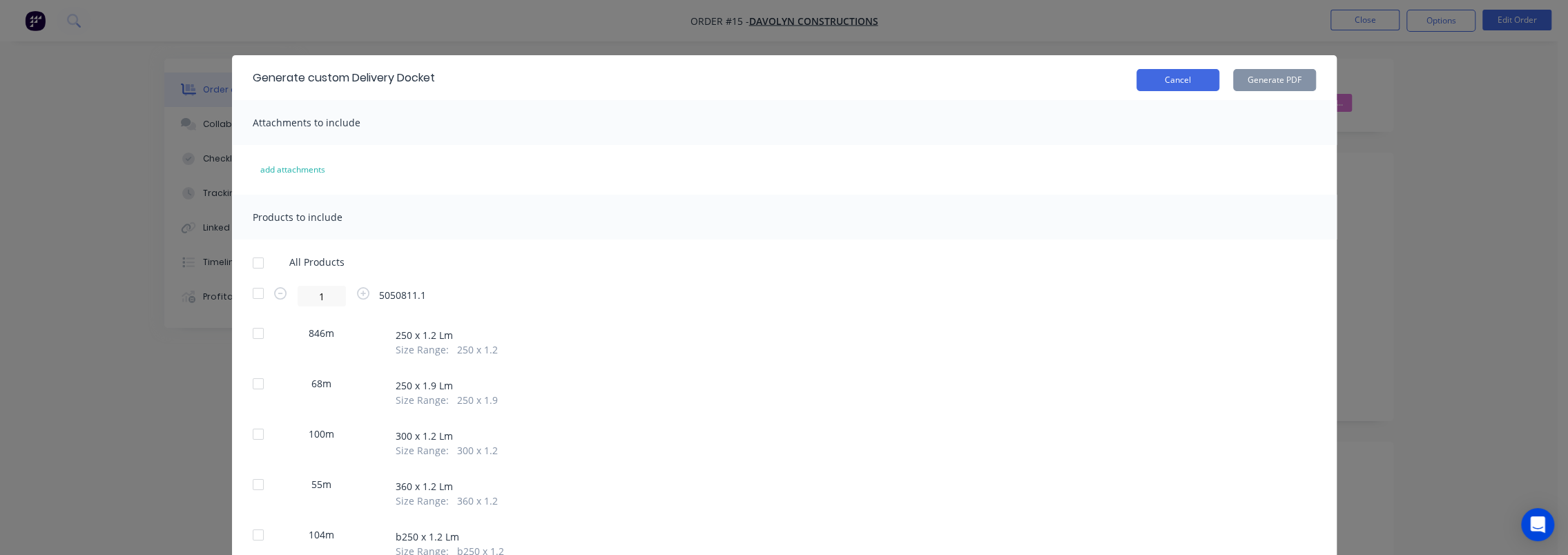
click at [1159, 81] on button "Cancel" at bounding box center [1178, 80] width 83 height 22
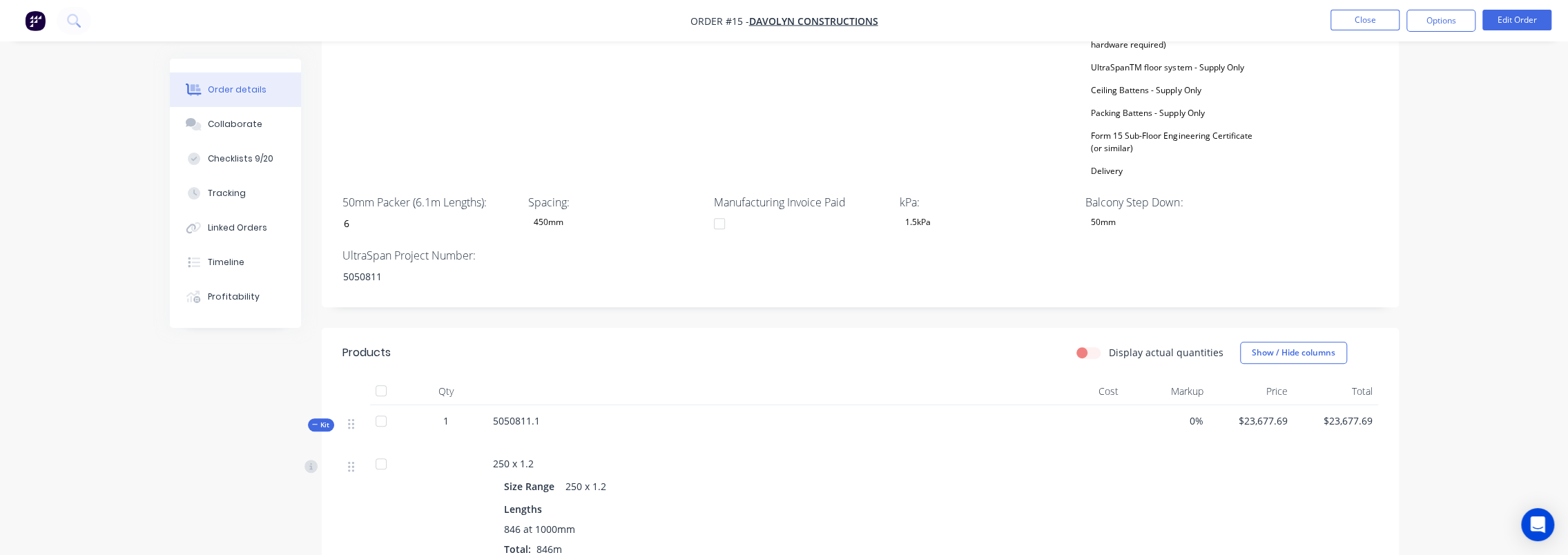
scroll to position [967, 0]
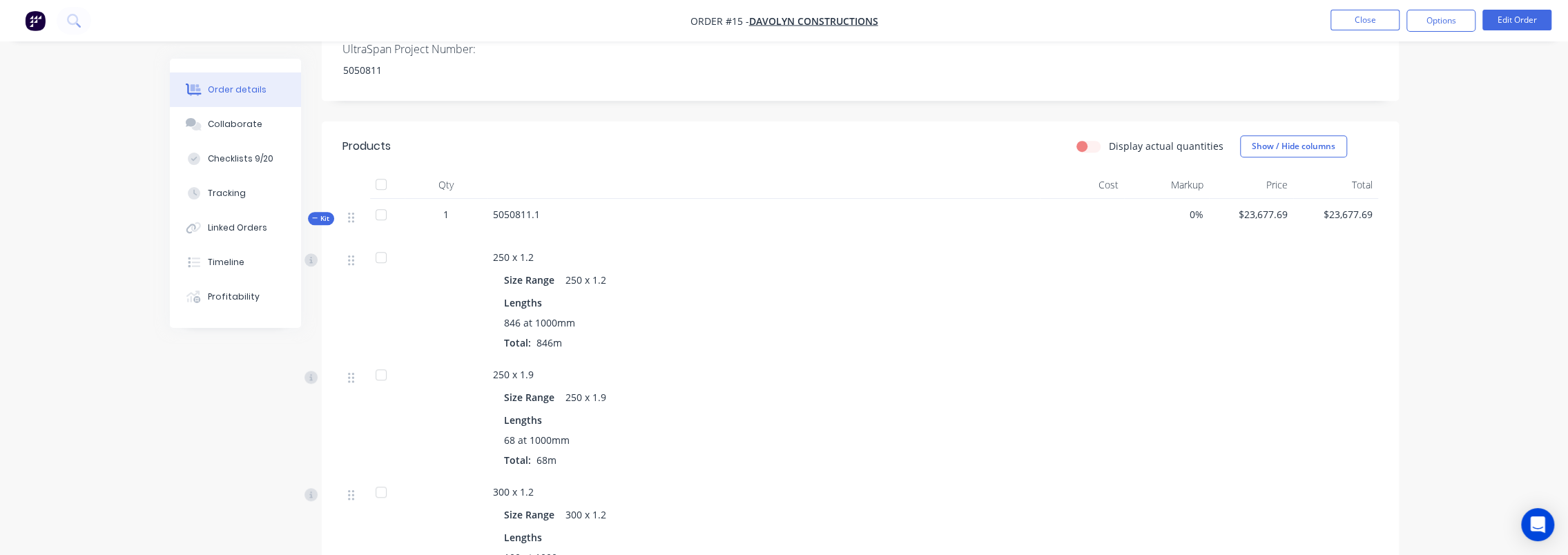
click at [319, 213] on span "Kit" at bounding box center [320, 219] width 18 height 10
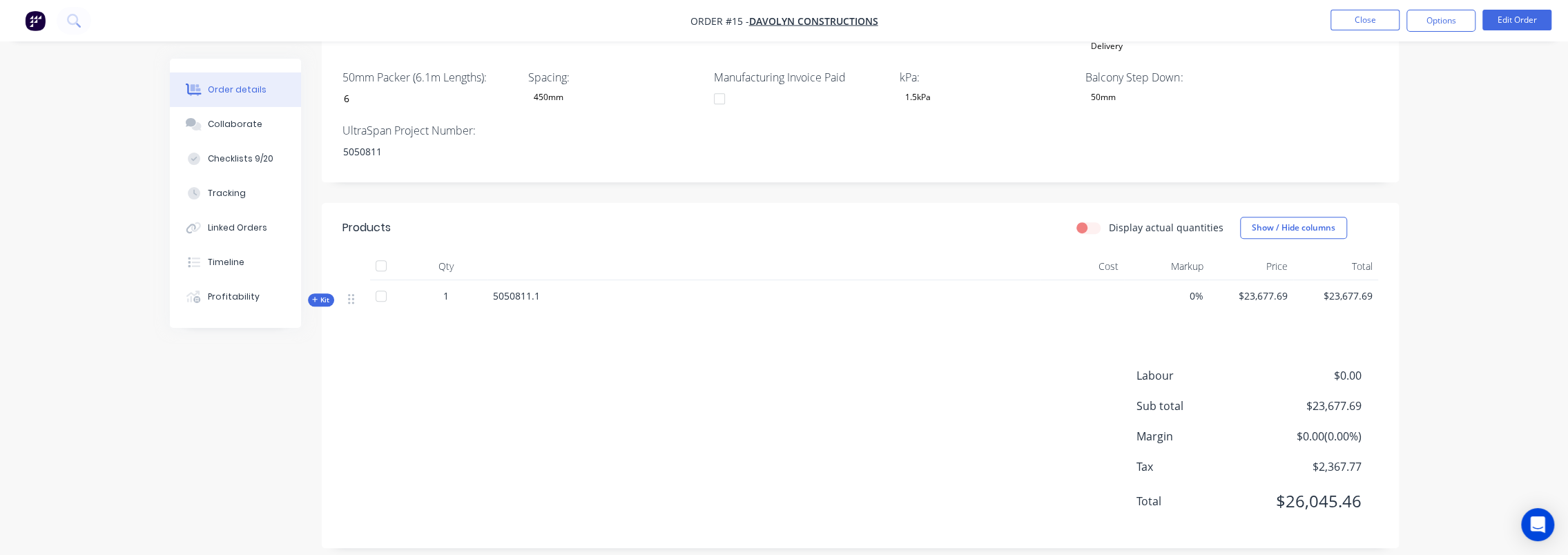
drag, startPoint x: 486, startPoint y: 312, endPoint x: 570, endPoint y: 311, distance: 84.0
click at [488, 311] on div "Products Display actual quantities Show / Hide columns Qty Cost Markup Price To…" at bounding box center [860, 376] width 1077 height 345
click at [657, 313] on div "Products Display actual quantities Show / Hide columns Qty Cost Markup Price To…" at bounding box center [860, 376] width 1077 height 345
click at [1508, 26] on button "Edit Order" at bounding box center [1517, 20] width 69 height 20
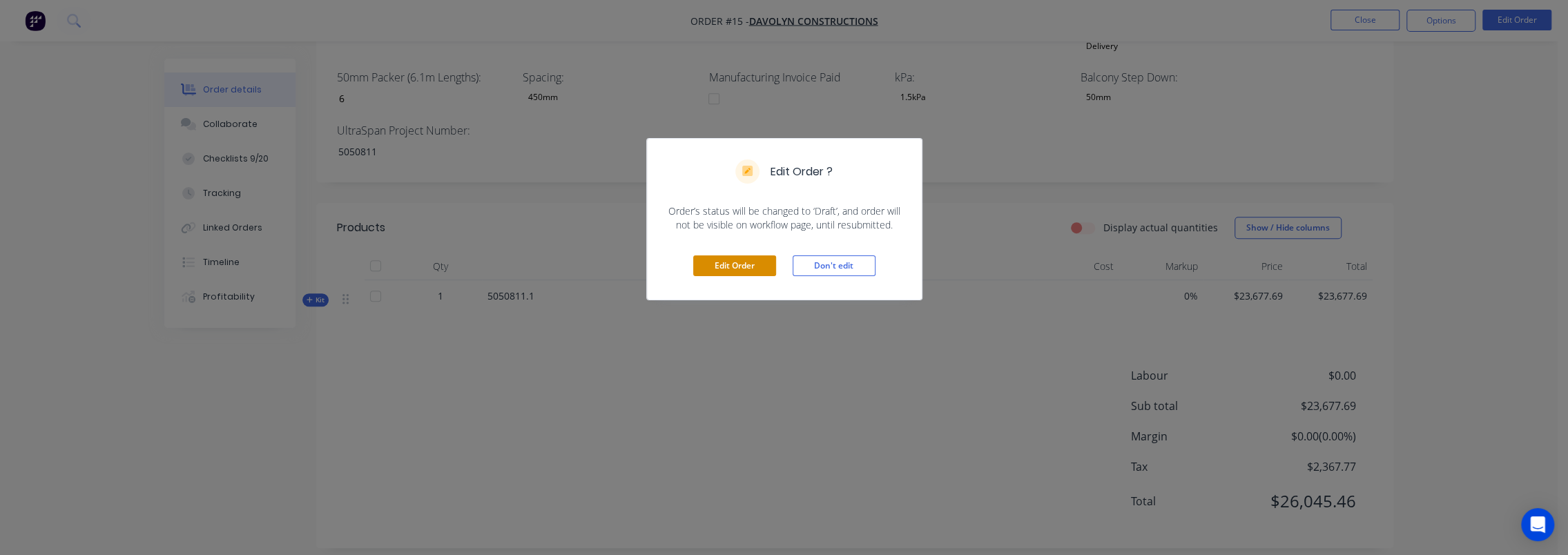
click at [725, 268] on button "Edit Order" at bounding box center [734, 266] width 83 height 20
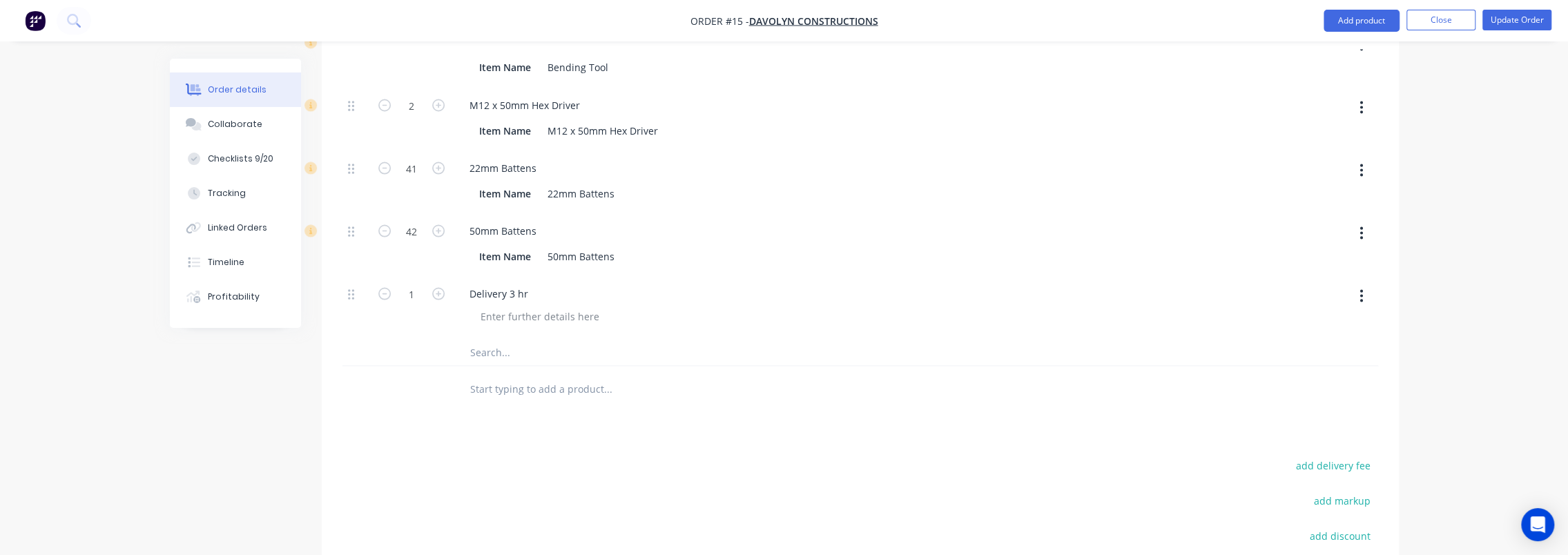
scroll to position [2244, 0]
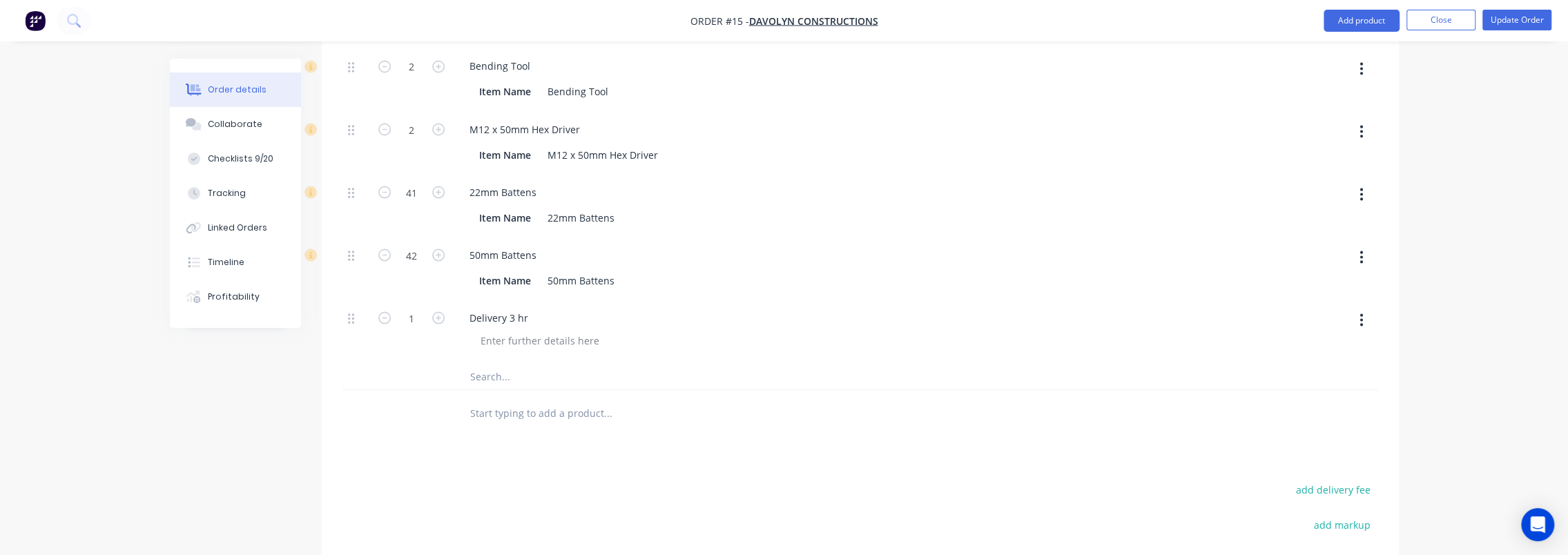
click at [551, 398] on input "text" at bounding box center [607, 412] width 276 height 27
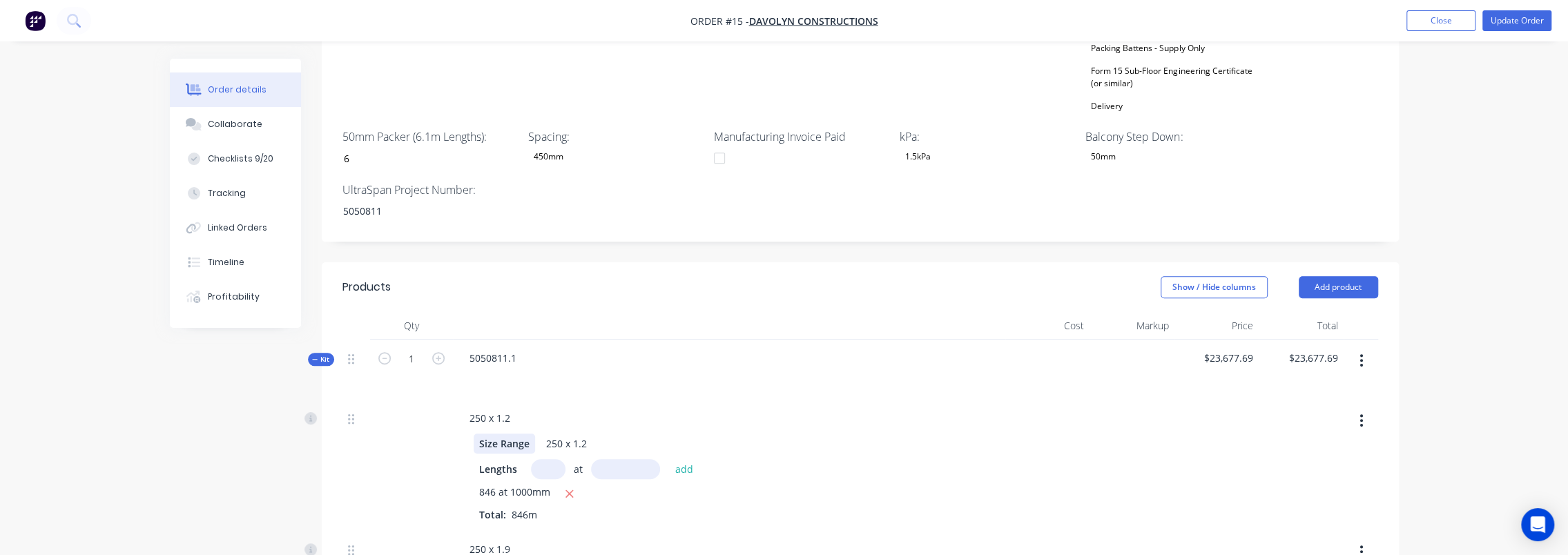
scroll to position [795, 0]
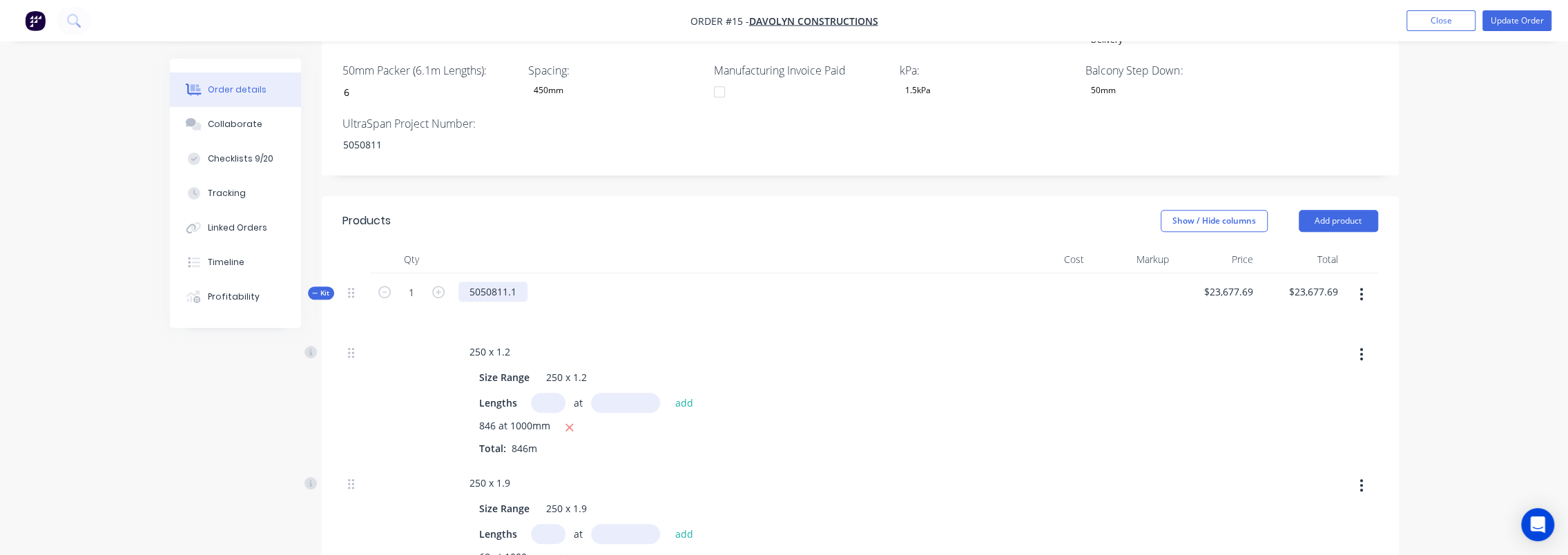
click at [495, 282] on div "5050811.1" at bounding box center [493, 291] width 69 height 20
drag, startPoint x: 515, startPoint y: 269, endPoint x: 461, endPoint y: 268, distance: 54.0
click at [461, 282] on div "5050811.1" at bounding box center [493, 291] width 69 height 20
copy div "5050811.1"
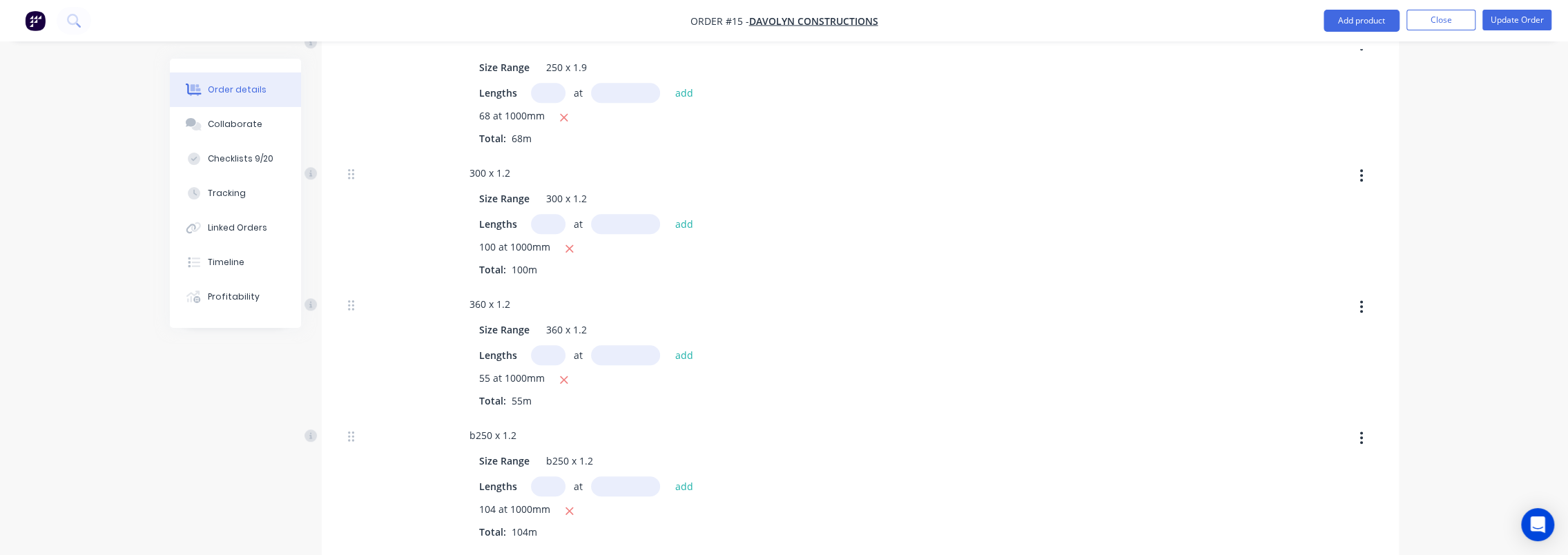
scroll to position [2451, 0]
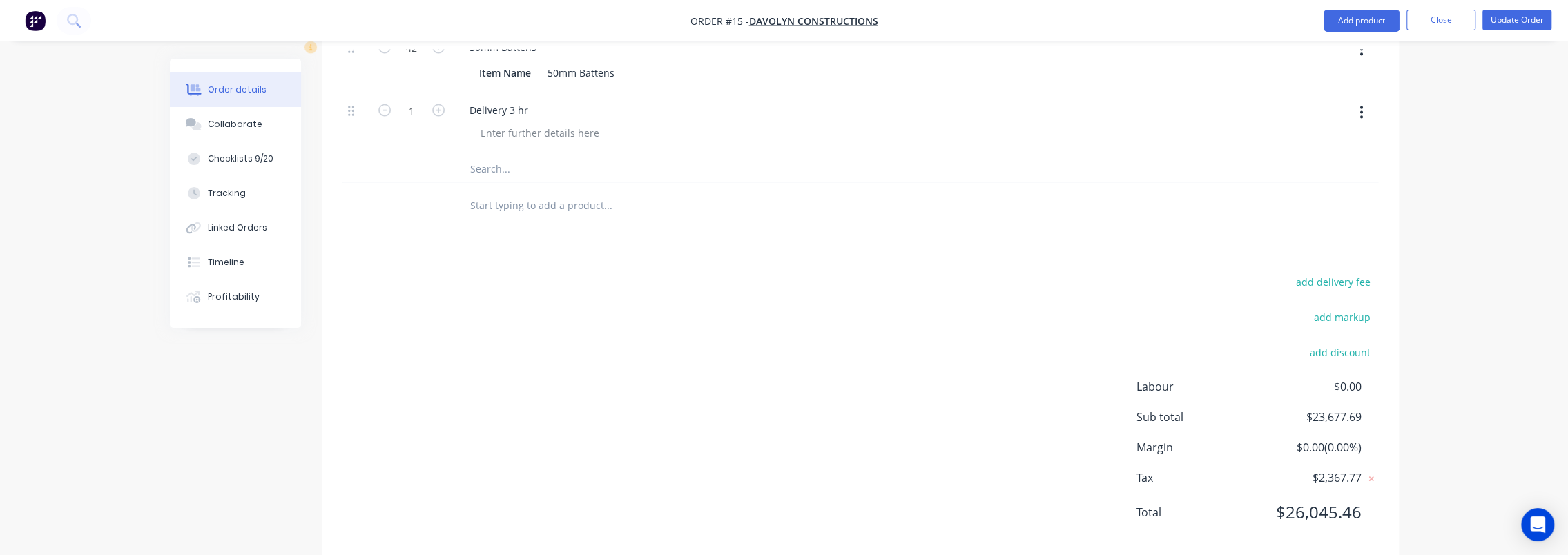
click at [526, 202] on div at bounding box center [701, 205] width 497 height 45
click at [524, 191] on input "text" at bounding box center [607, 205] width 276 height 27
paste input "5050811.1"
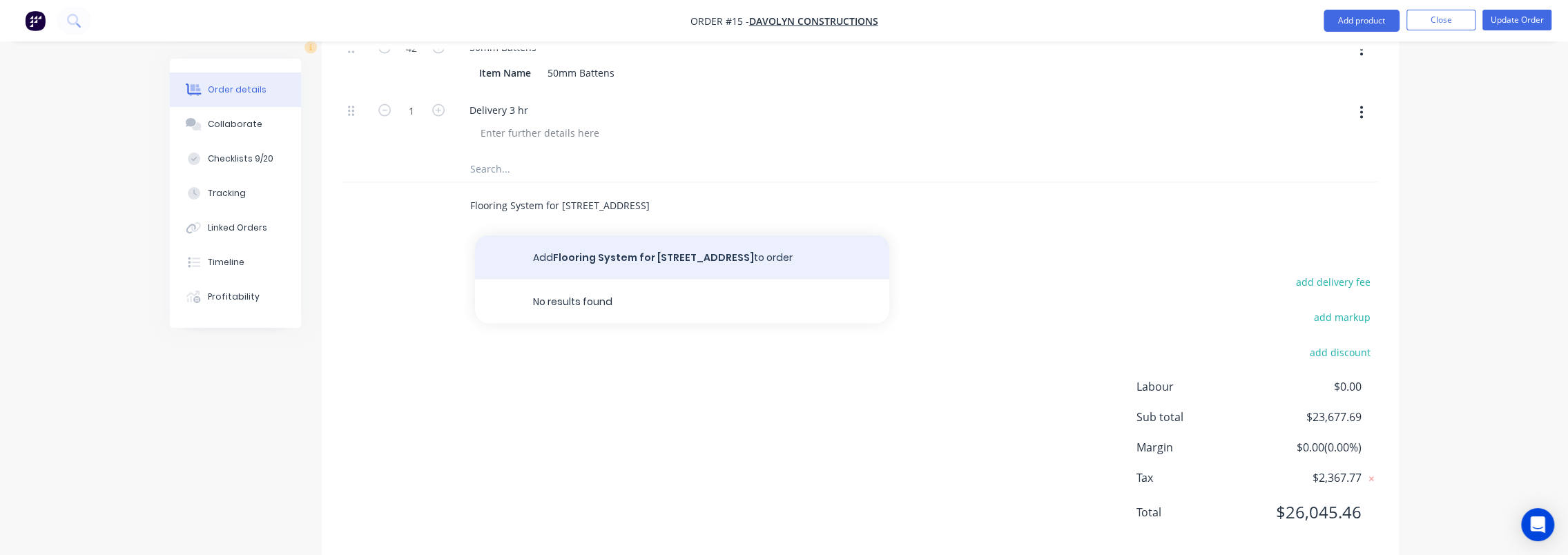
type input "Flooring System for 5 Prenzlau Rd, Coolana - 5050811.1"
click at [787, 243] on button "Add Flooring System for 5 Prenzlau Rd, Coolana - 5050811.1 to order" at bounding box center [682, 258] width 414 height 44
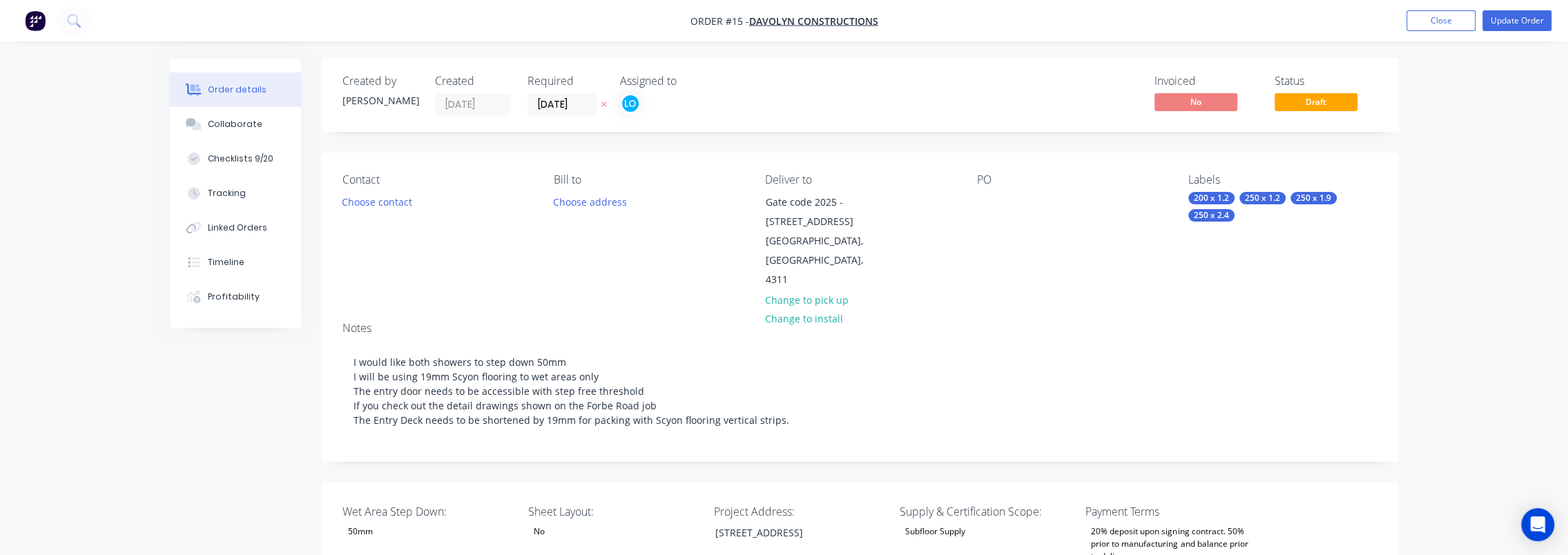
scroll to position [0, 0]
click at [1512, 17] on button "Update Order" at bounding box center [1517, 20] width 69 height 20
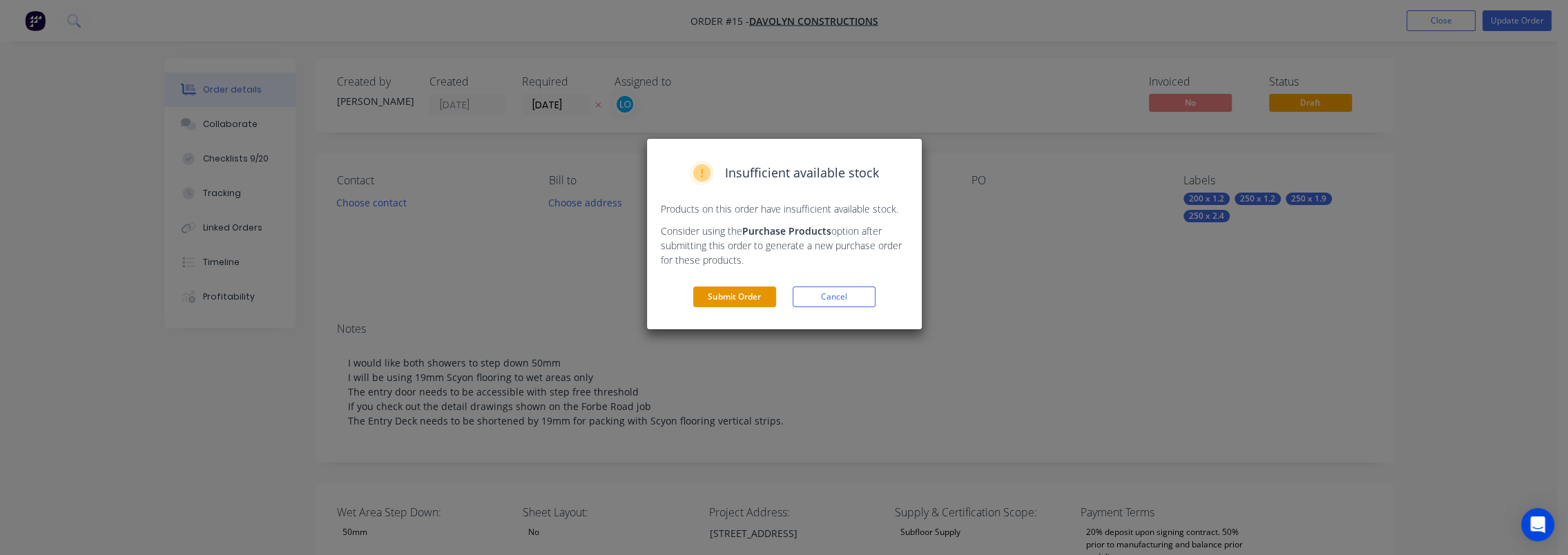
click at [709, 298] on button "Submit Order" at bounding box center [734, 297] width 83 height 20
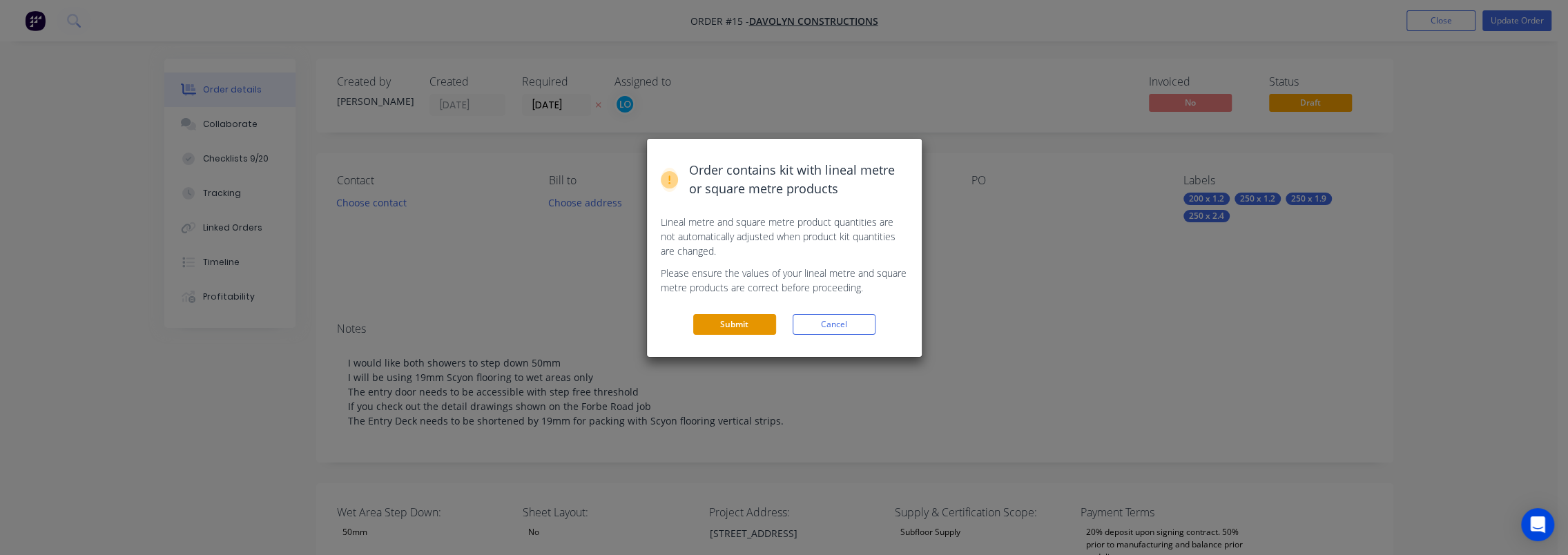
click at [723, 319] on button "Submit" at bounding box center [734, 324] width 83 height 20
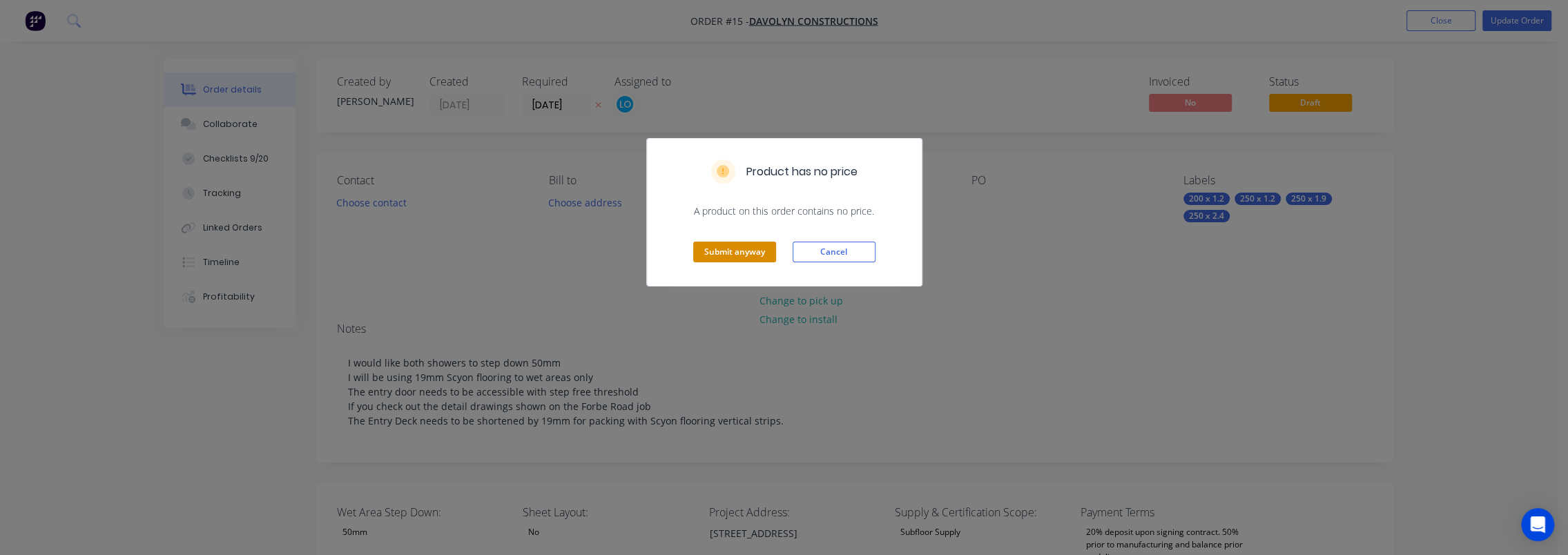
click at [741, 248] on button "Submit anyway" at bounding box center [734, 252] width 83 height 20
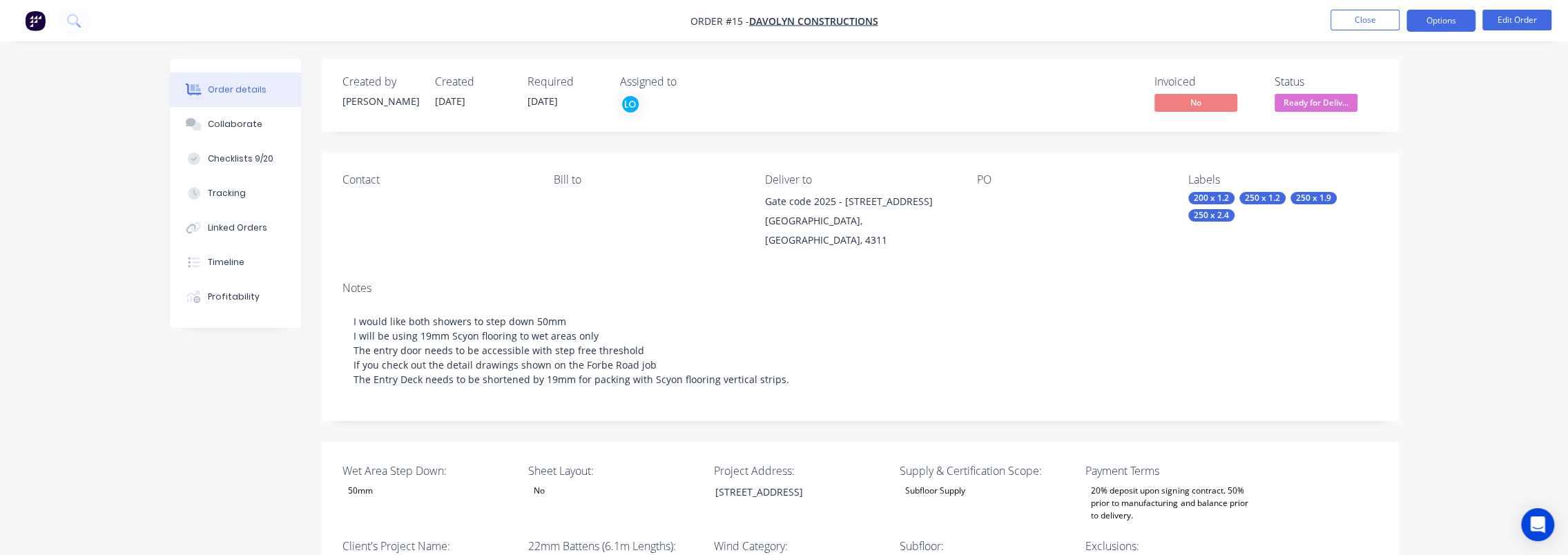
click at [1430, 31] on button "Options" at bounding box center [1441, 20] width 69 height 22
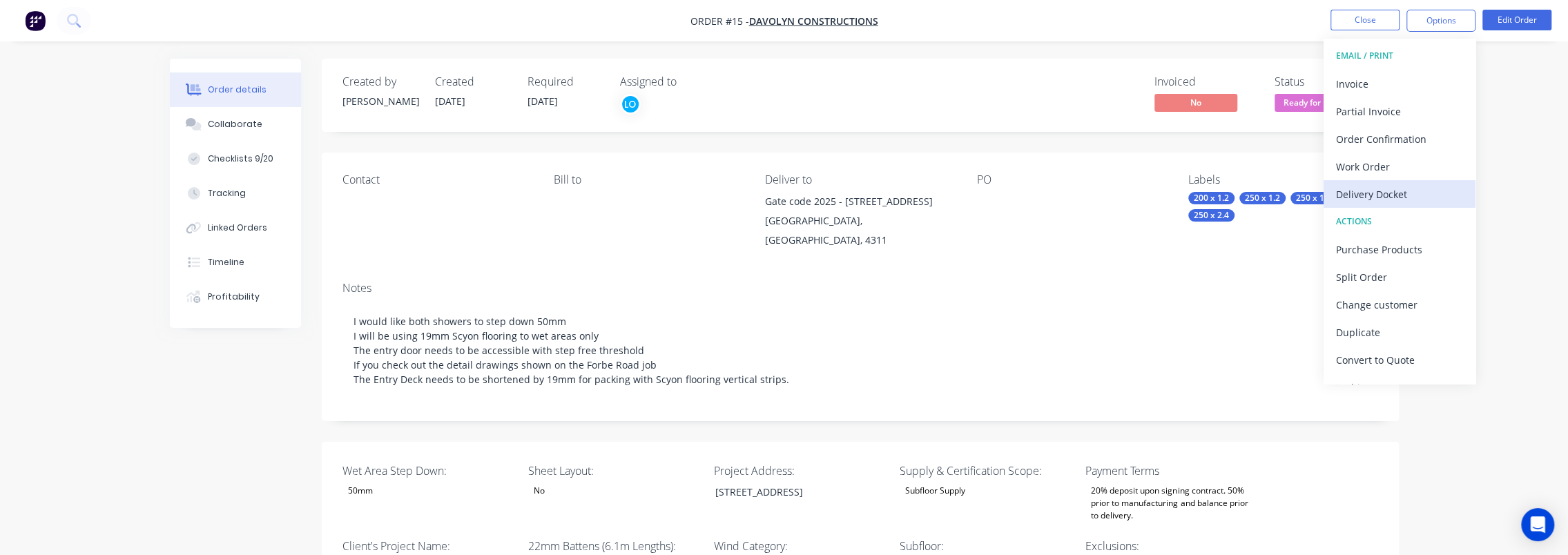
click at [1385, 184] on div "Delivery Docket" at bounding box center [1399, 194] width 127 height 20
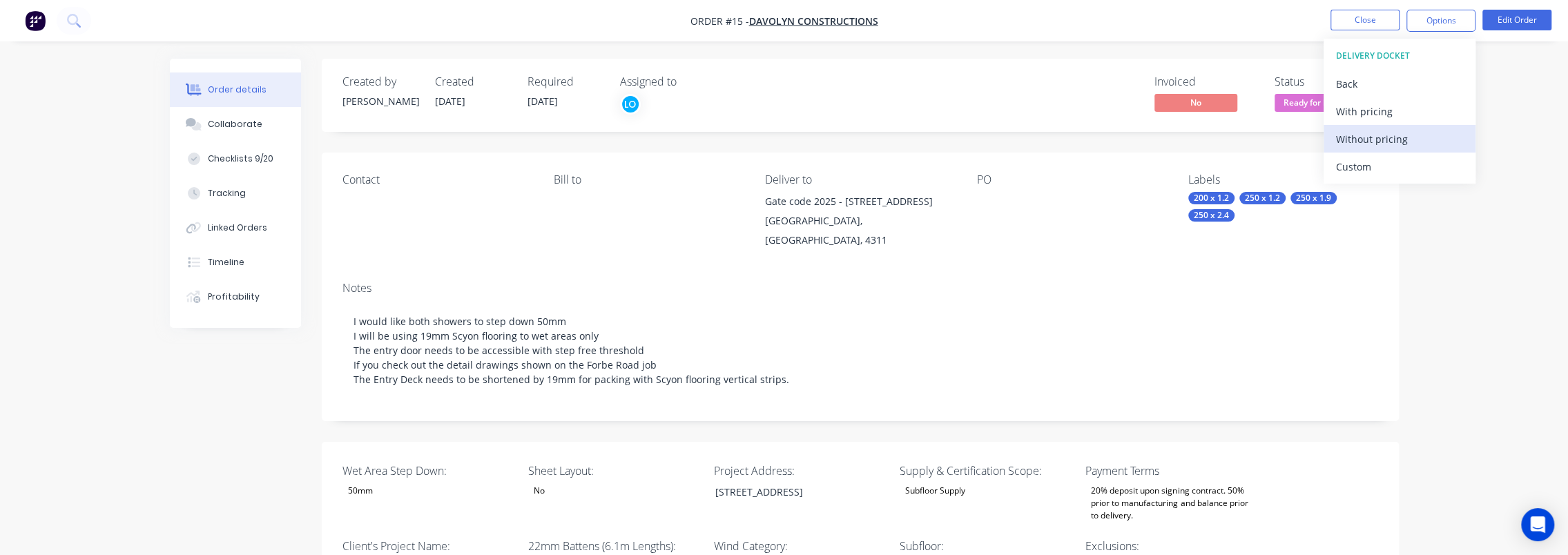
click at [1383, 146] on div "Without pricing" at bounding box center [1399, 138] width 127 height 20
click at [1368, 167] on div "Custom" at bounding box center [1399, 166] width 127 height 20
click at [1374, 146] on div "Without pricing" at bounding box center [1399, 138] width 127 height 20
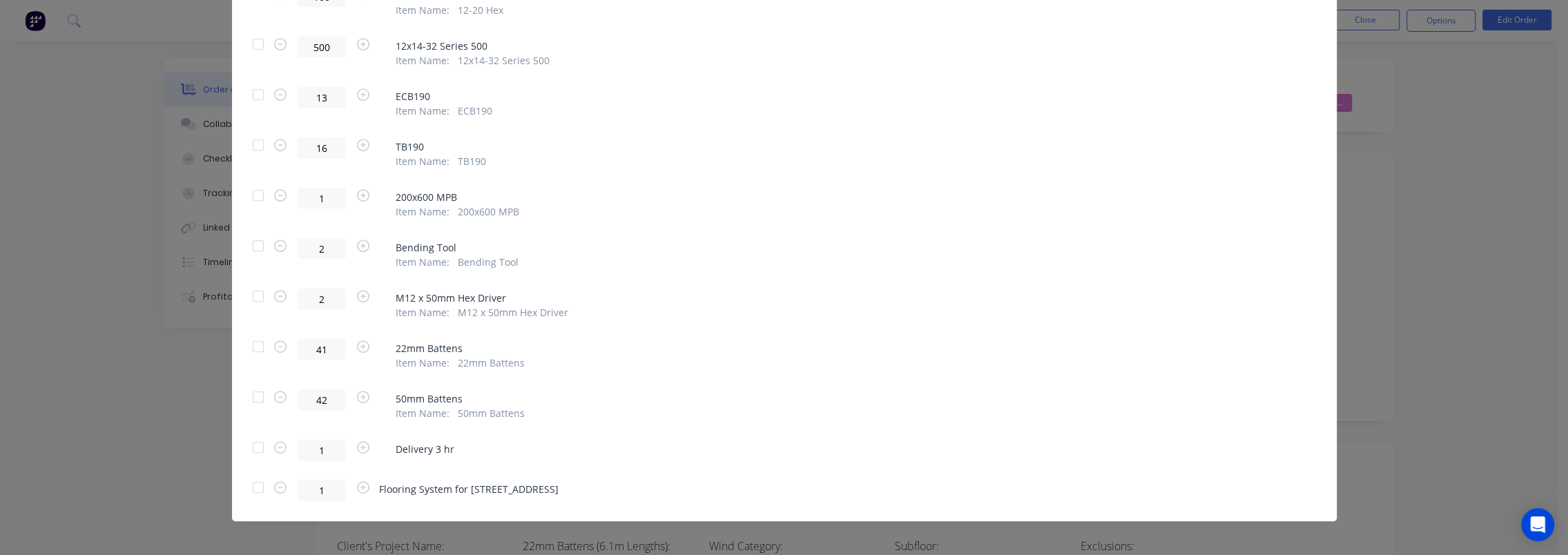
scroll to position [698, 0]
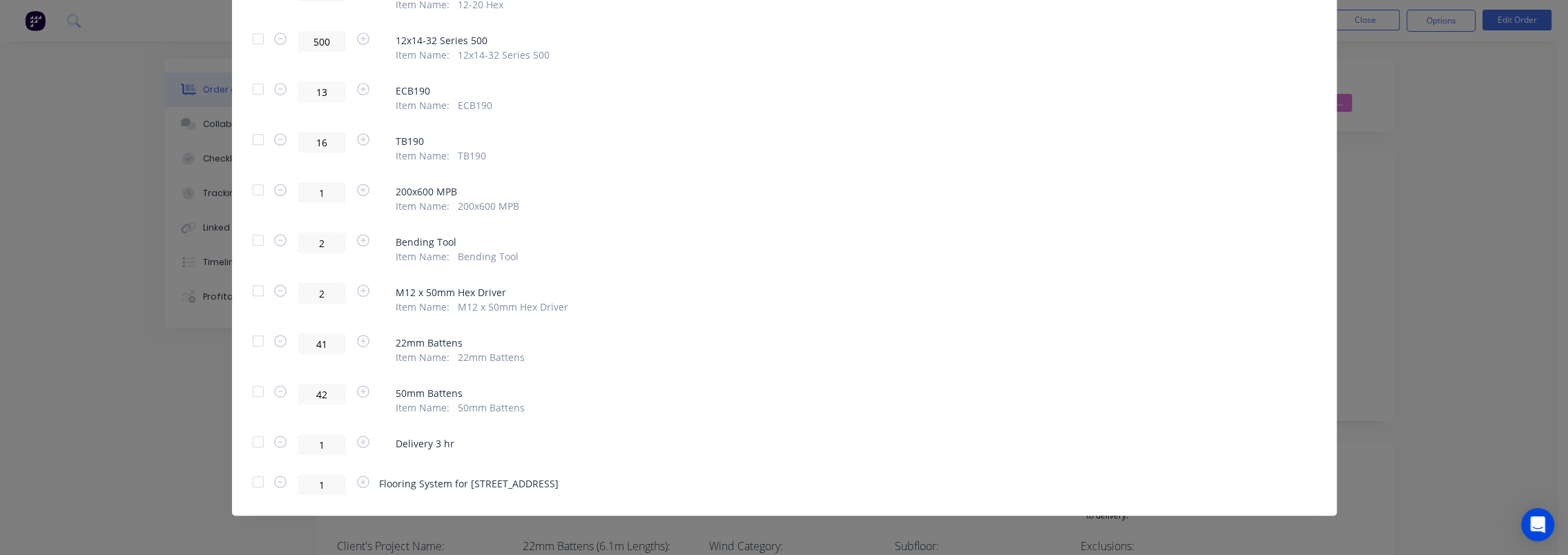
click at [252, 482] on div at bounding box center [258, 482] width 27 height 27
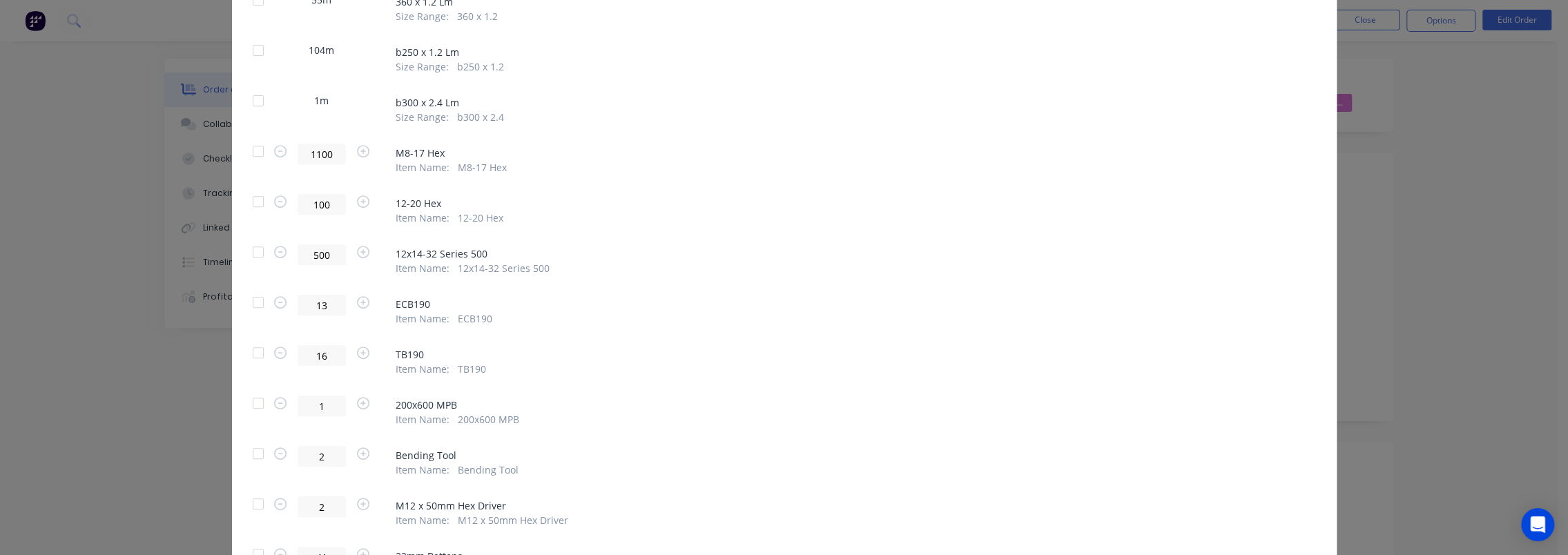
scroll to position [0, 0]
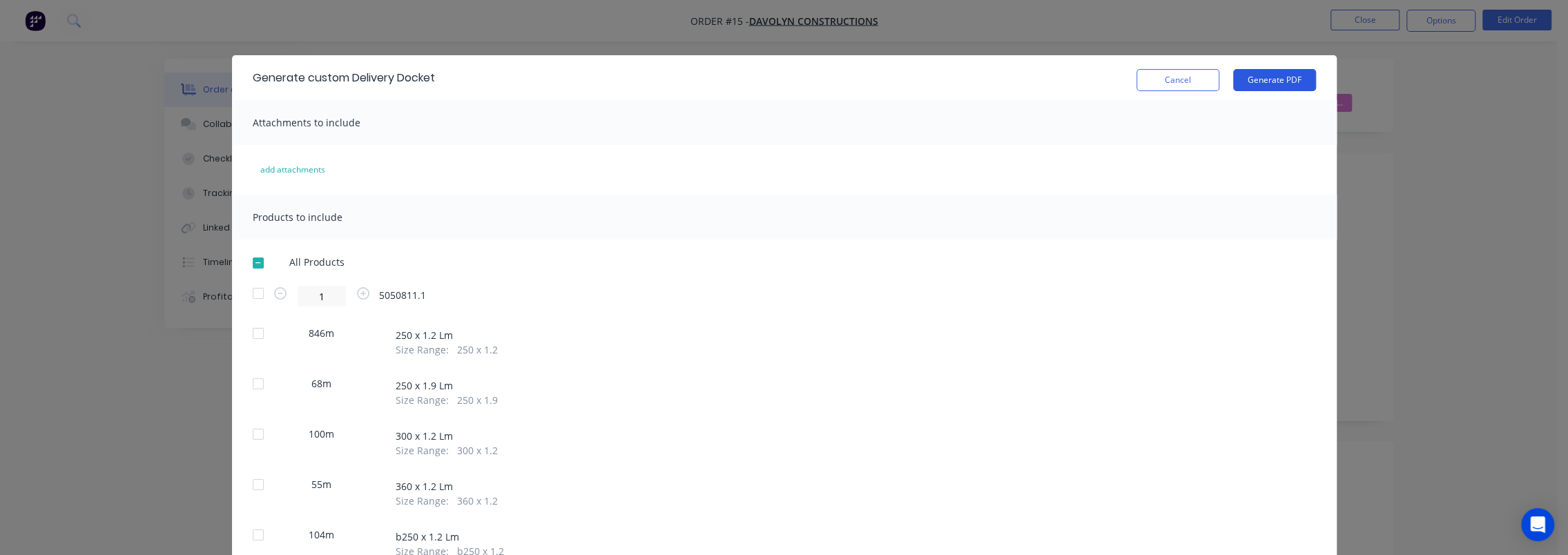
click at [1292, 85] on button "Generate PDF" at bounding box center [1274, 80] width 83 height 22
click at [1195, 76] on button "Cancel" at bounding box center [1178, 80] width 83 height 22
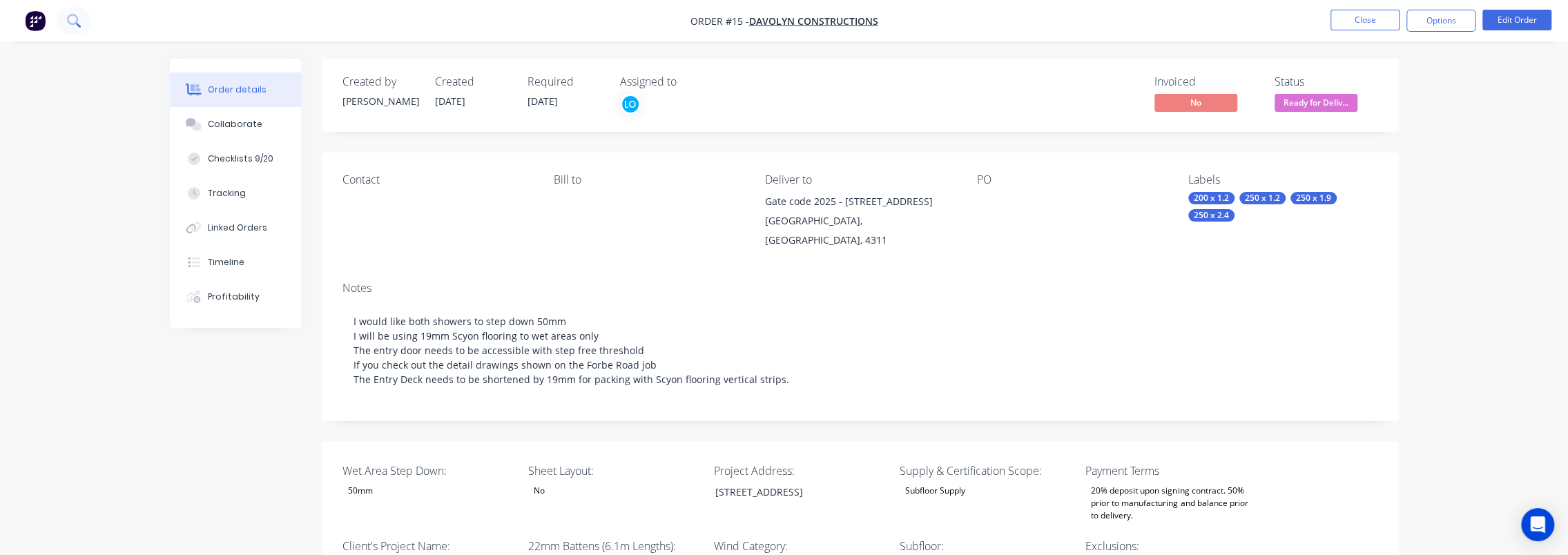
click at [72, 16] on icon at bounding box center [73, 20] width 13 height 13
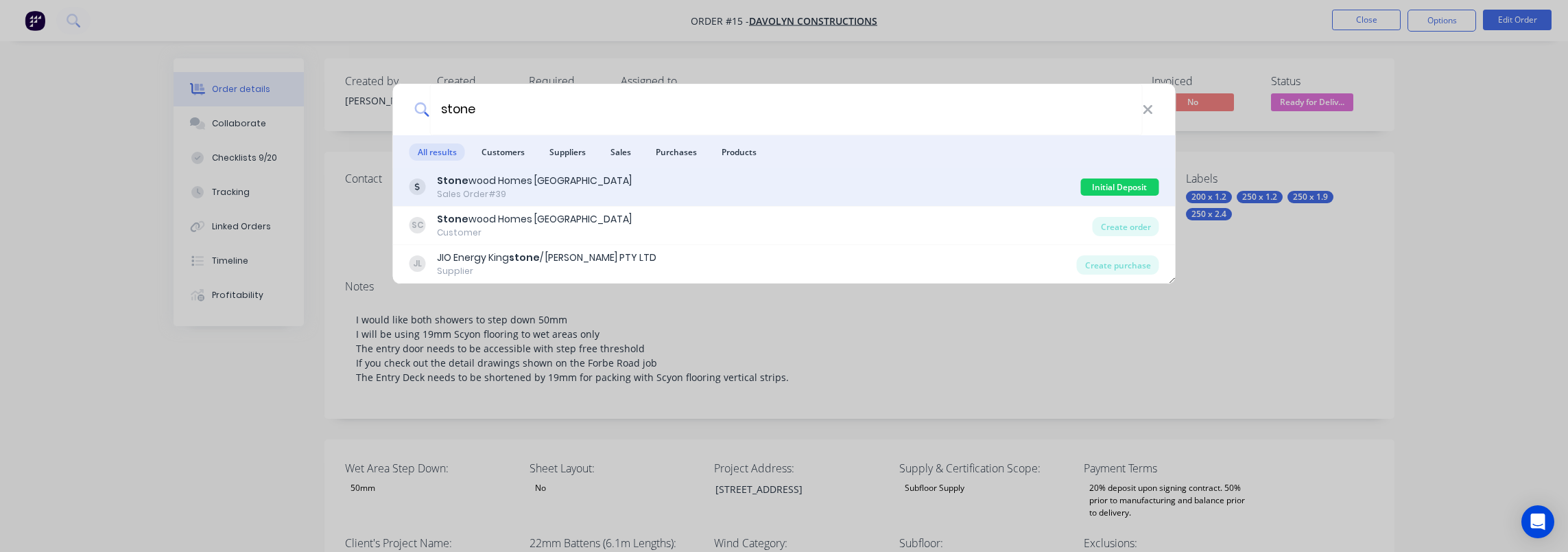
type input "stone"
click at [557, 182] on div "Stone wood Homes Sunshine Coast" at bounding box center [535, 181] width 195 height 14
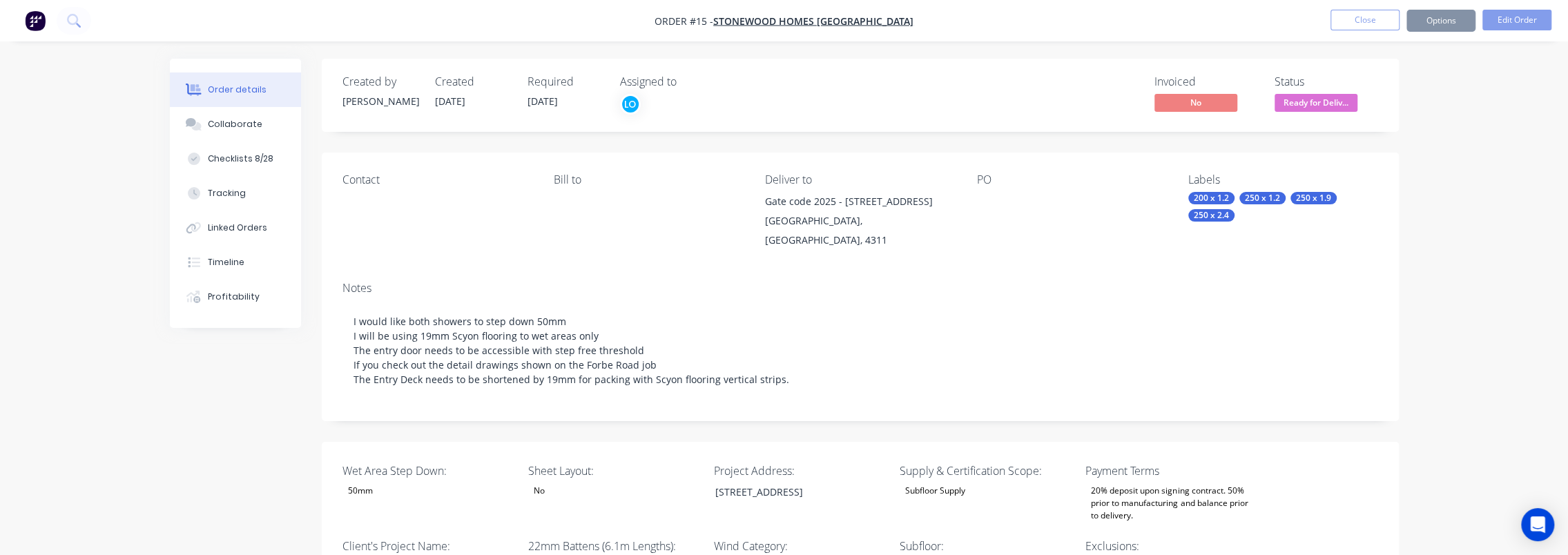
type input "21"
type input "128"
type input "2"
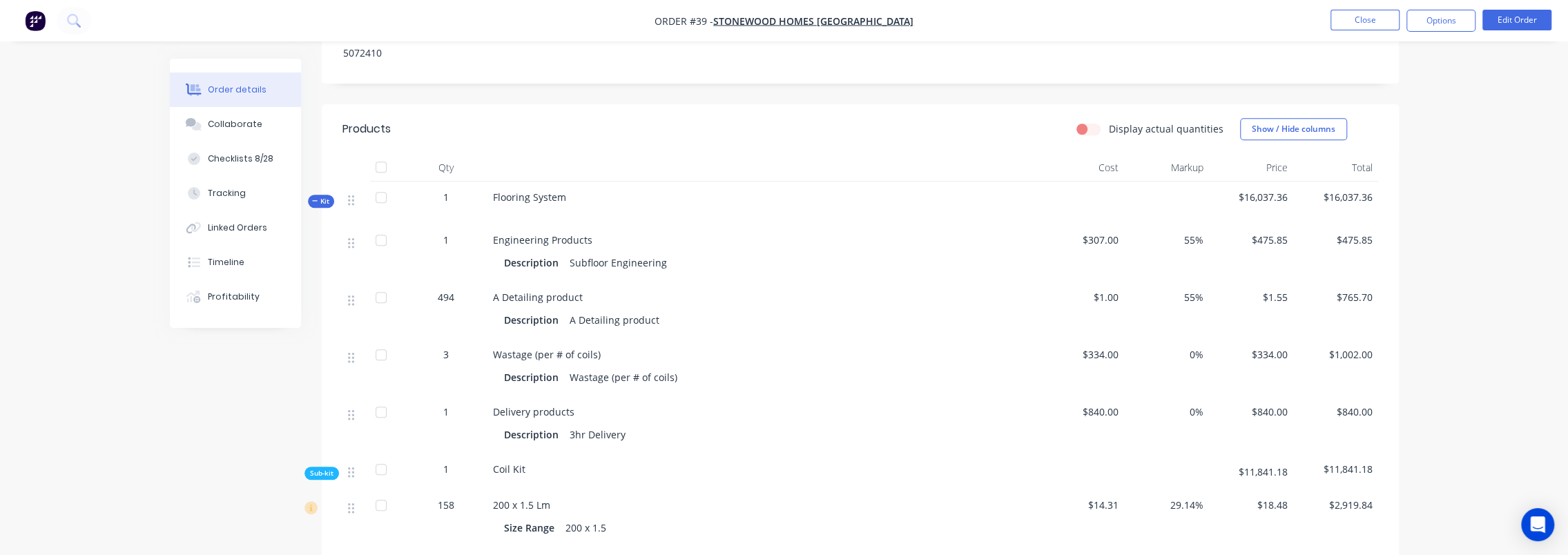
scroll to position [897, 0]
click at [1109, 121] on label "Display actual quantities" at bounding box center [1166, 128] width 114 height 15
click at [1084, 121] on input "Display actual quantities" at bounding box center [1081, 127] width 11 height 13
checkbox input "true"
type input "569.6"
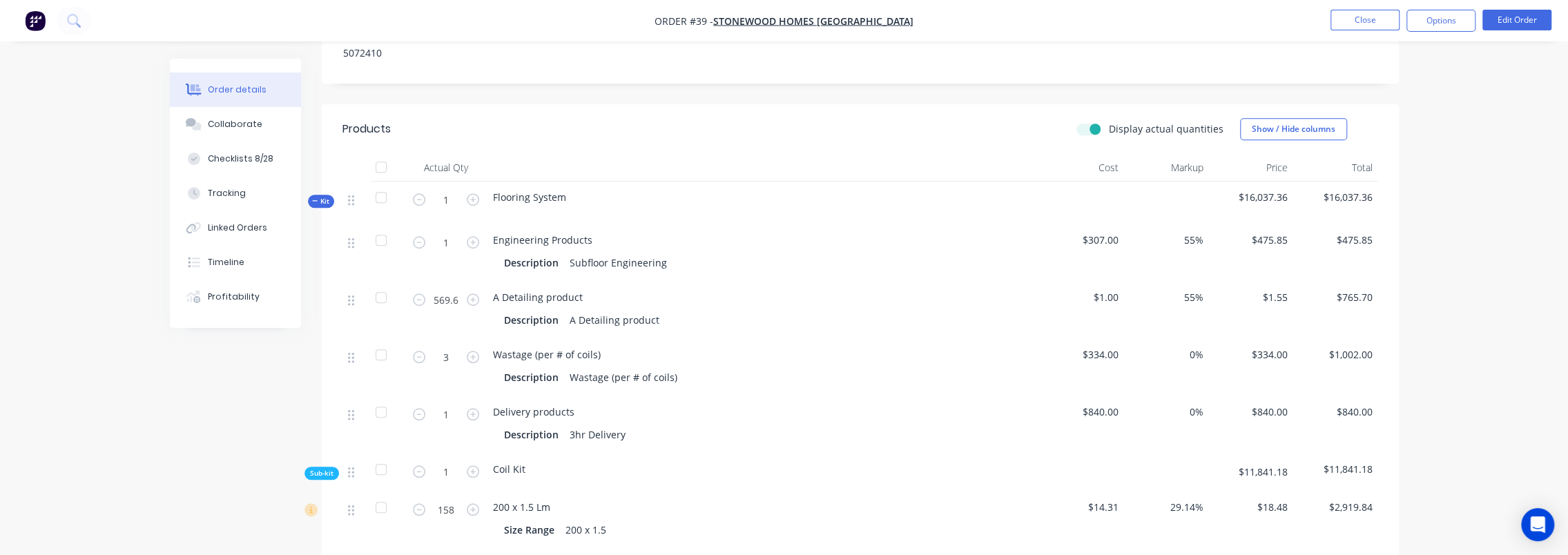
click at [141, 418] on div "Order details Collaborate Checklists 8/28 Tracking Linked Orders Timeline Profi…" at bounding box center [784, 426] width 1568 height 2647
click at [1109, 121] on label "Display actual quantities" at bounding box center [1166, 128] width 114 height 15
click at [1087, 121] on input "Display actual quantities" at bounding box center [1081, 127] width 11 height 13
click at [1109, 121] on label "Display actual quantities" at bounding box center [1166, 128] width 114 height 15
click at [1087, 121] on input "Display actual quantities" at bounding box center [1081, 127] width 11 height 13
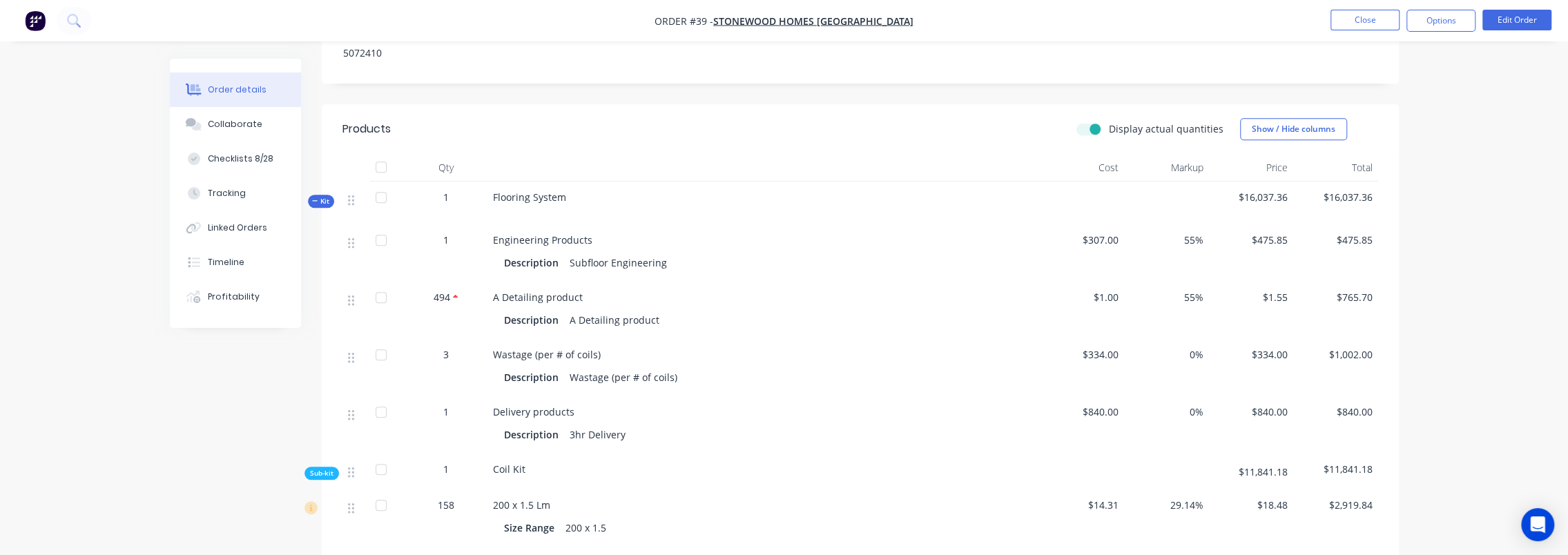
checkbox input "true"
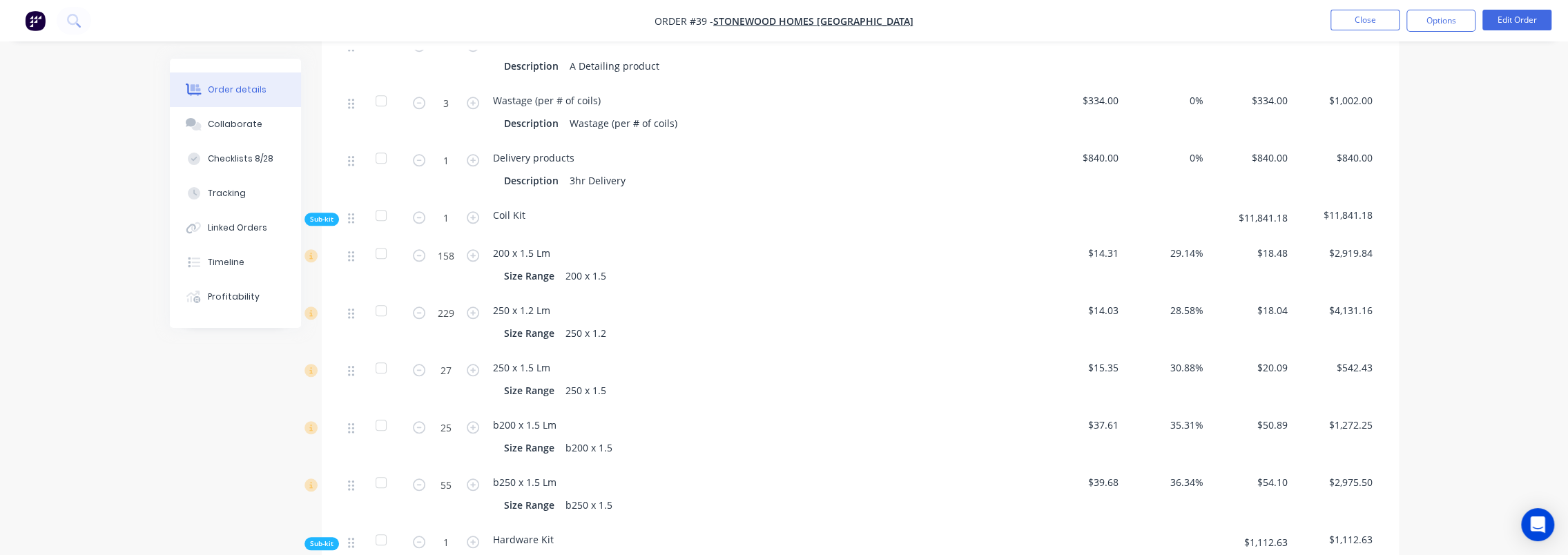
scroll to position [1173, 0]
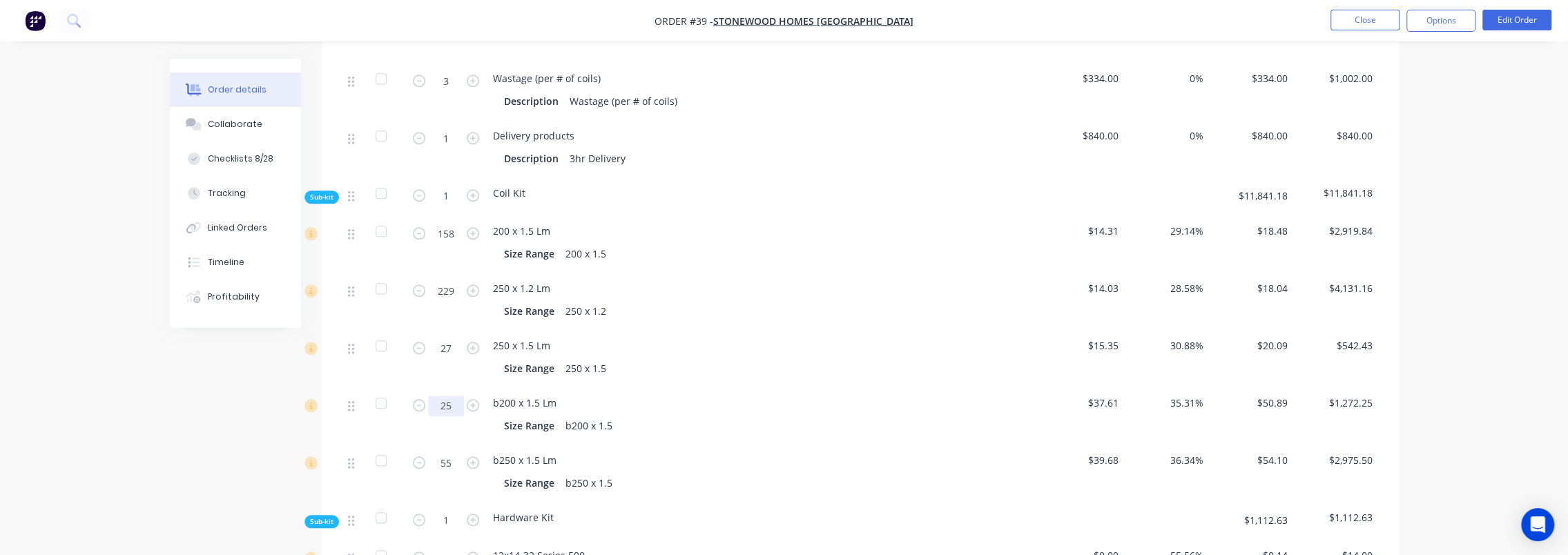
click at [457, 395] on input "25" at bounding box center [446, 406] width 36 height 20
type input "24.65"
click at [211, 430] on div "Created by Admin Created 19/08/25 Required 17/10/25 Assigned to JO Invoiced No …" at bounding box center [784, 178] width 1229 height 2588
type input "63.65"
click at [183, 438] on div "Created by Admin Created 19/08/25 Required 17/10/25 Assigned to JO Invoiced No …" at bounding box center [784, 178] width 1229 height 2588
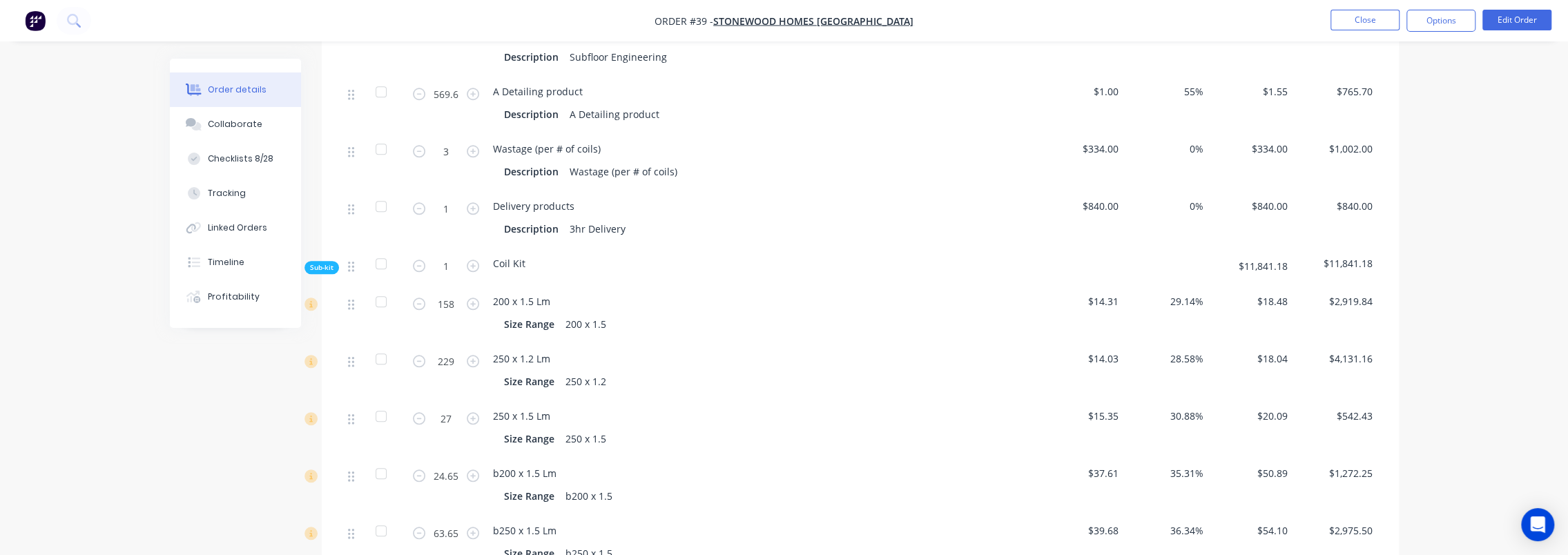
scroll to position [1101, 0]
click at [1522, 18] on button "Edit Order" at bounding box center [1517, 20] width 69 height 20
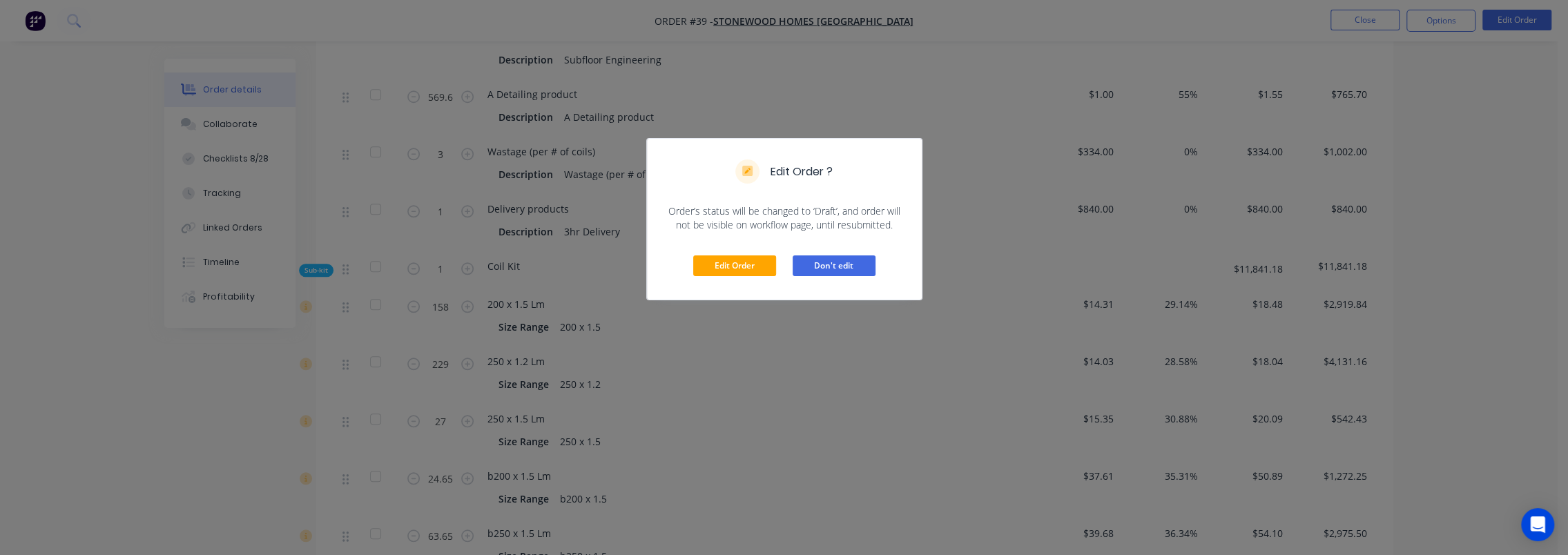
click at [843, 262] on button "Don't edit" at bounding box center [834, 266] width 83 height 20
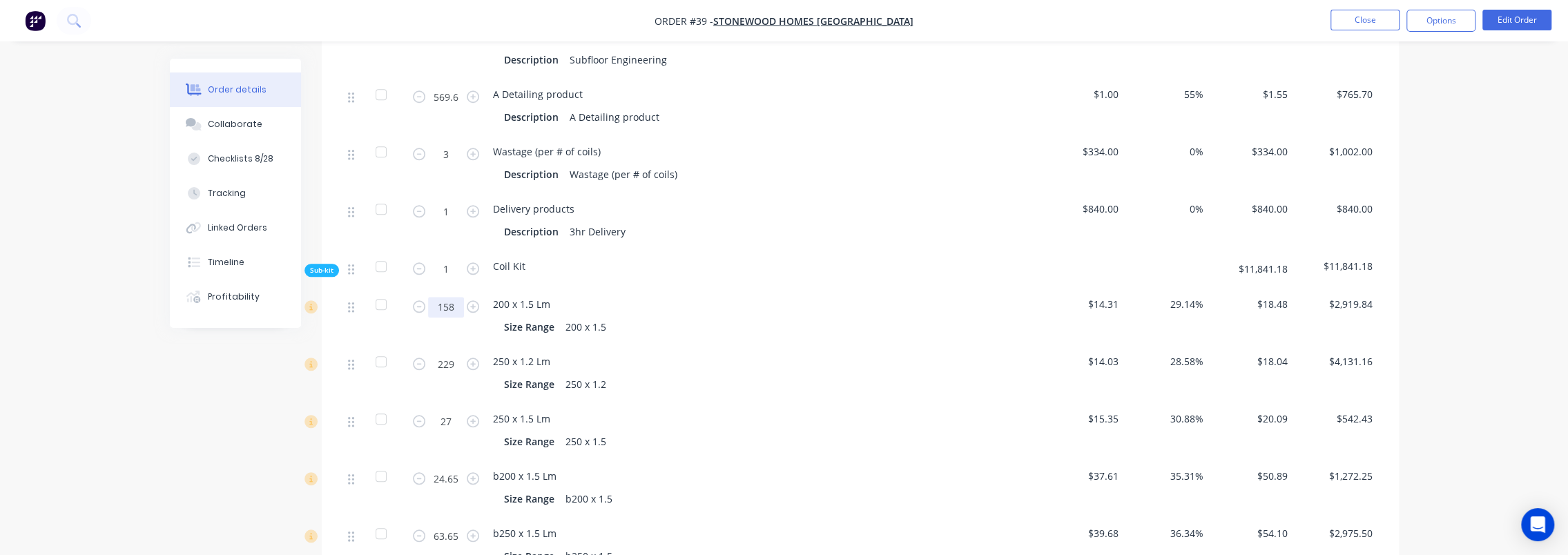
click at [449, 297] on input "158" at bounding box center [446, 307] width 36 height 20
type input "45.9"
click at [149, 416] on div "Order details Collaborate Checklists 8/28 Tracking Linked Orders Timeline Profi…" at bounding box center [784, 223] width 1568 height 2647
click at [455, 354] on input "229" at bounding box center [446, 365] width 36 height 20
type input "228"
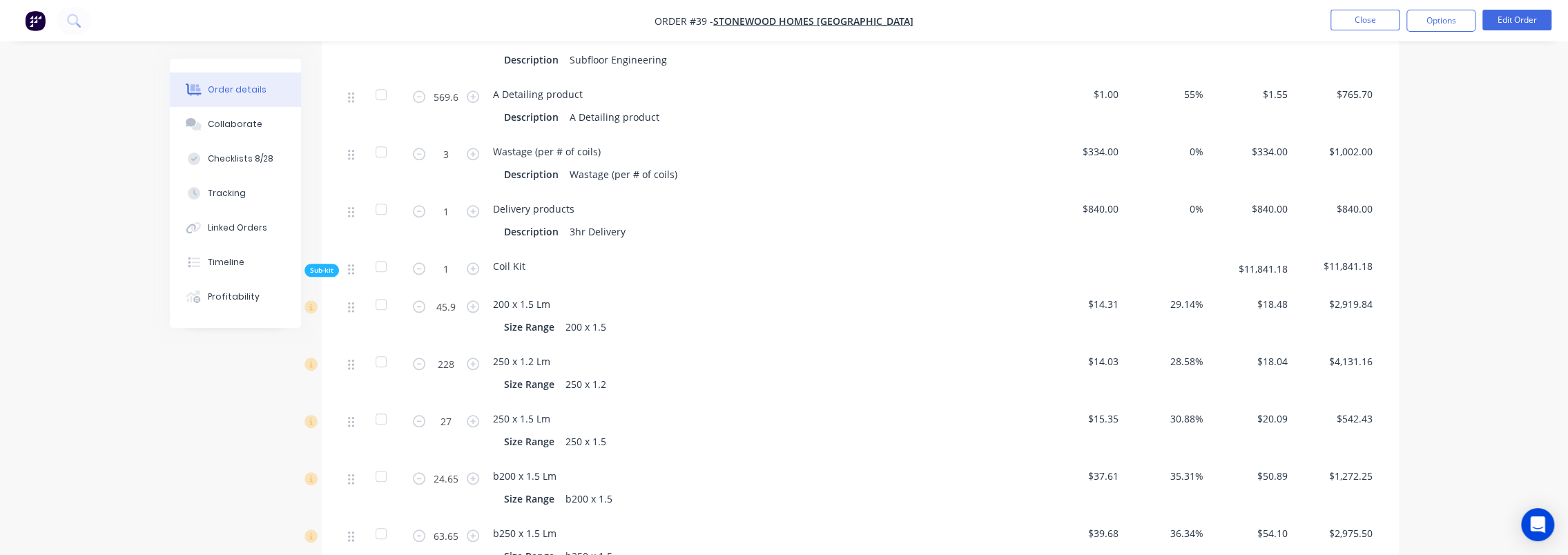
click at [162, 412] on div "Order details Collaborate Checklists 8/28 Tracking Linked Orders Timeline Profi…" at bounding box center [784, 252] width 1256 height 2588
type input "0"
click at [117, 402] on div "Order details Collaborate Checklists 8/28 Tracking Linked Orders Timeline Profi…" at bounding box center [784, 223] width 1568 height 2647
click at [377, 406] on div at bounding box center [381, 419] width 27 height 27
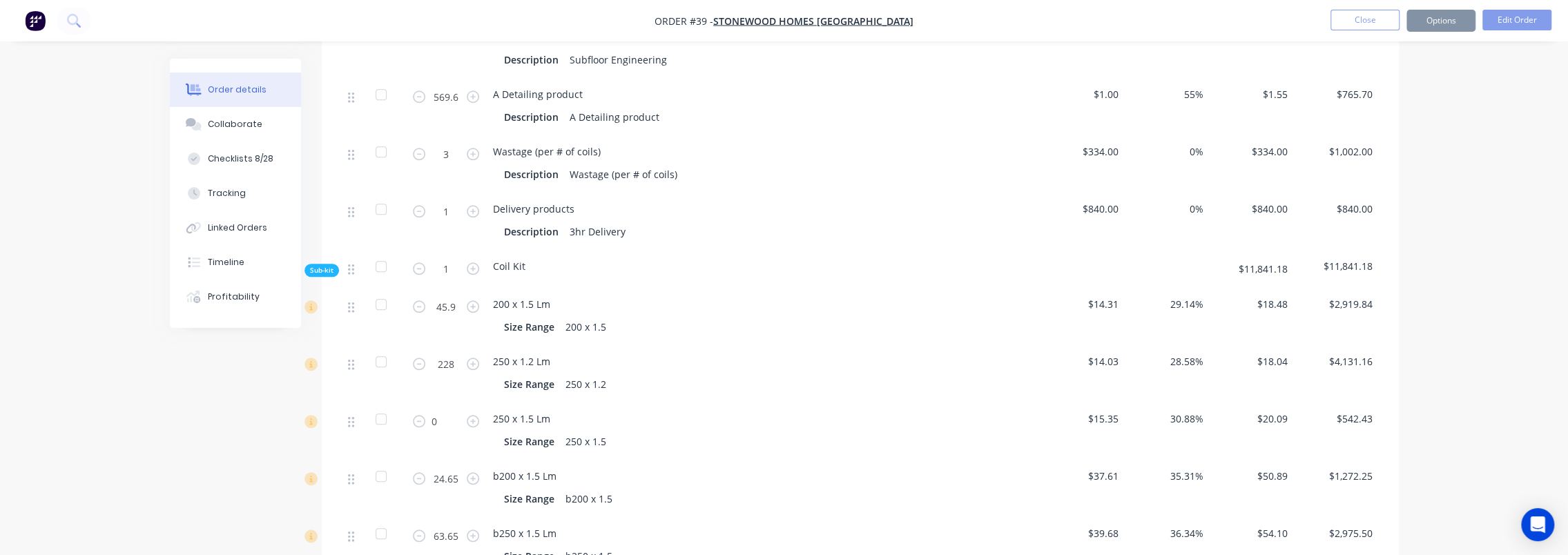
click at [377, 406] on div at bounding box center [381, 419] width 27 height 27
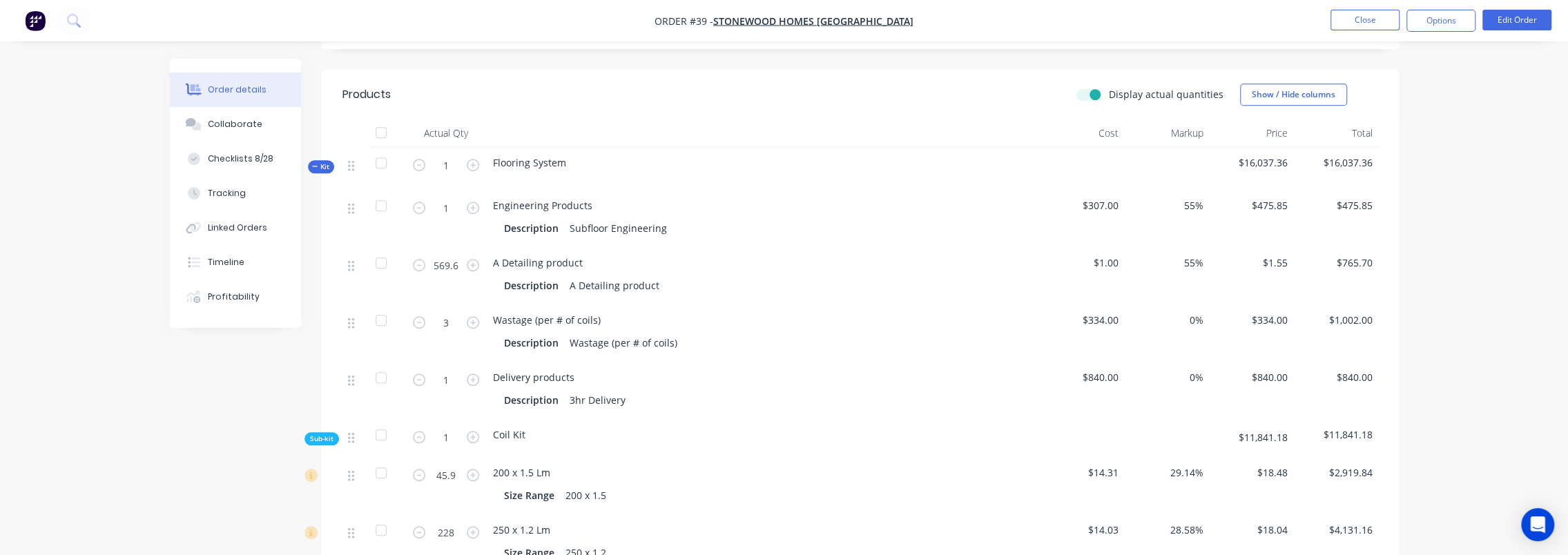
scroll to position [893, 0]
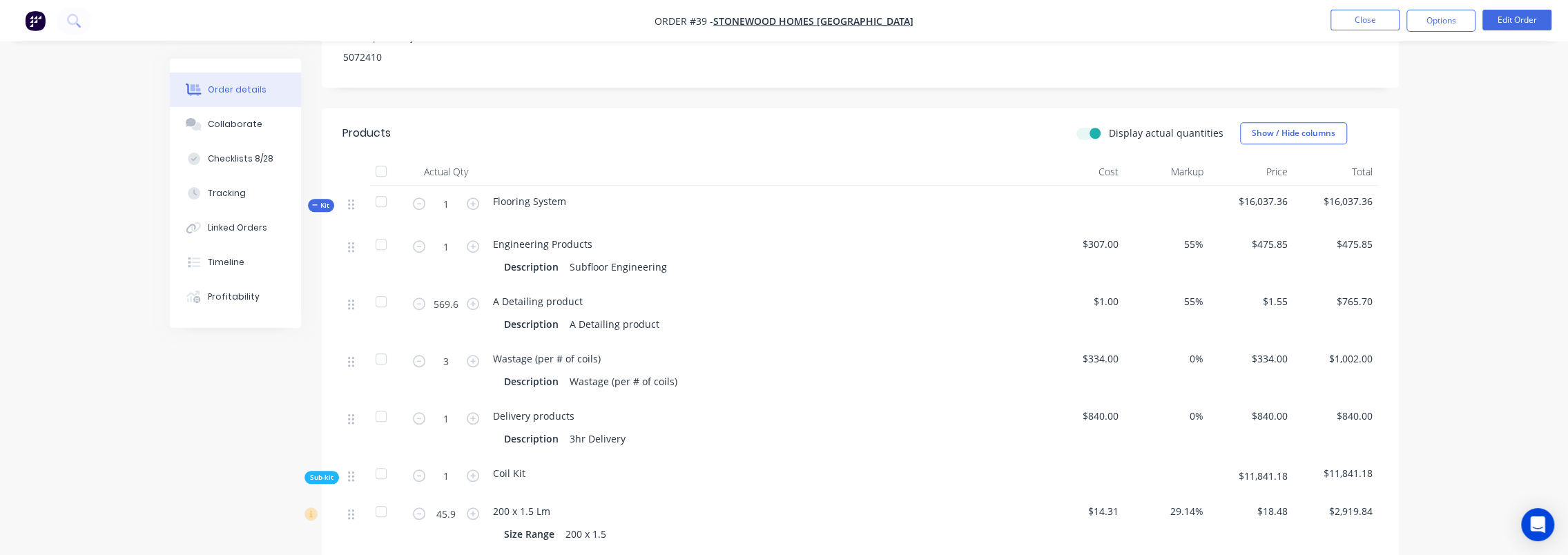
click at [1109, 126] on label "Display actual quantities" at bounding box center [1166, 132] width 114 height 15
click at [1087, 126] on input "Display actual quantities" at bounding box center [1081, 131] width 11 height 13
checkbox input "false"
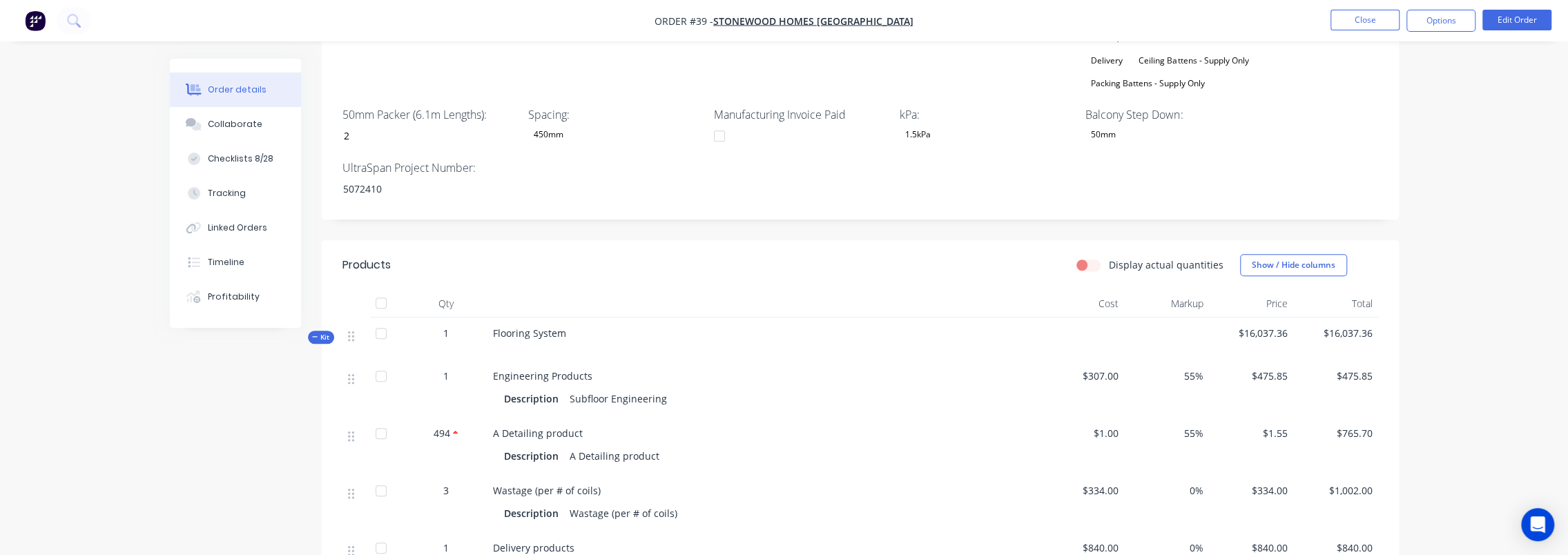
scroll to position [407, 0]
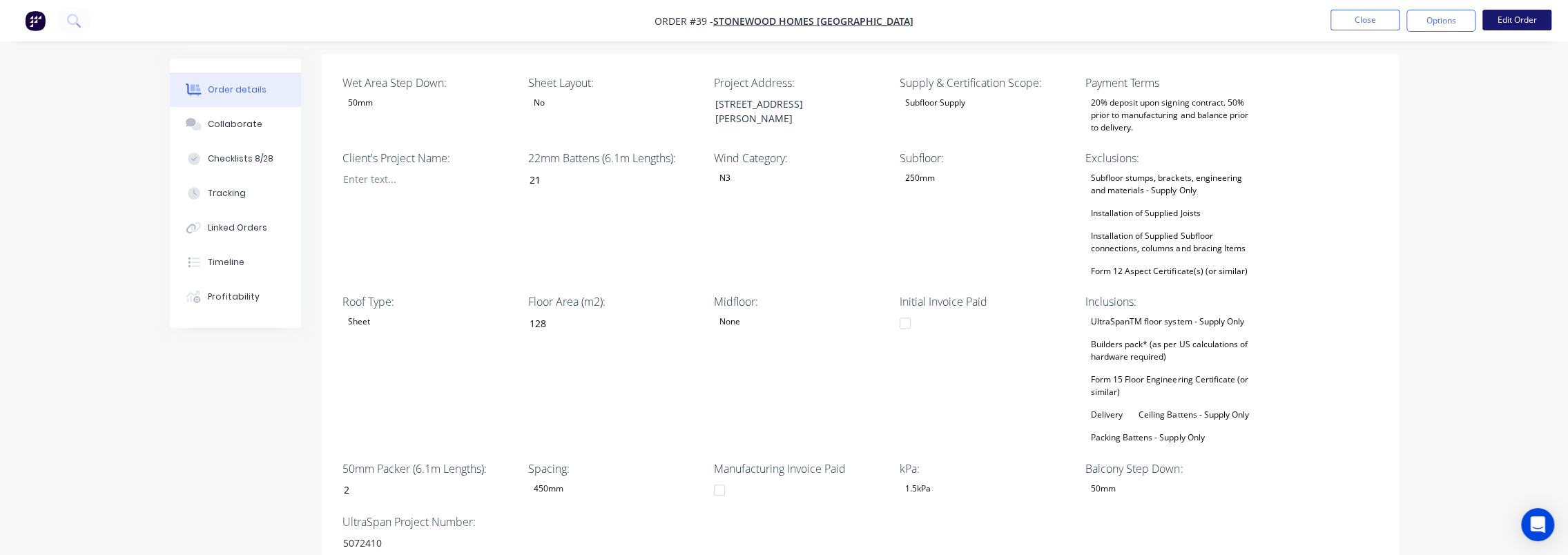
click at [1508, 16] on button "Edit Order" at bounding box center [1517, 20] width 69 height 20
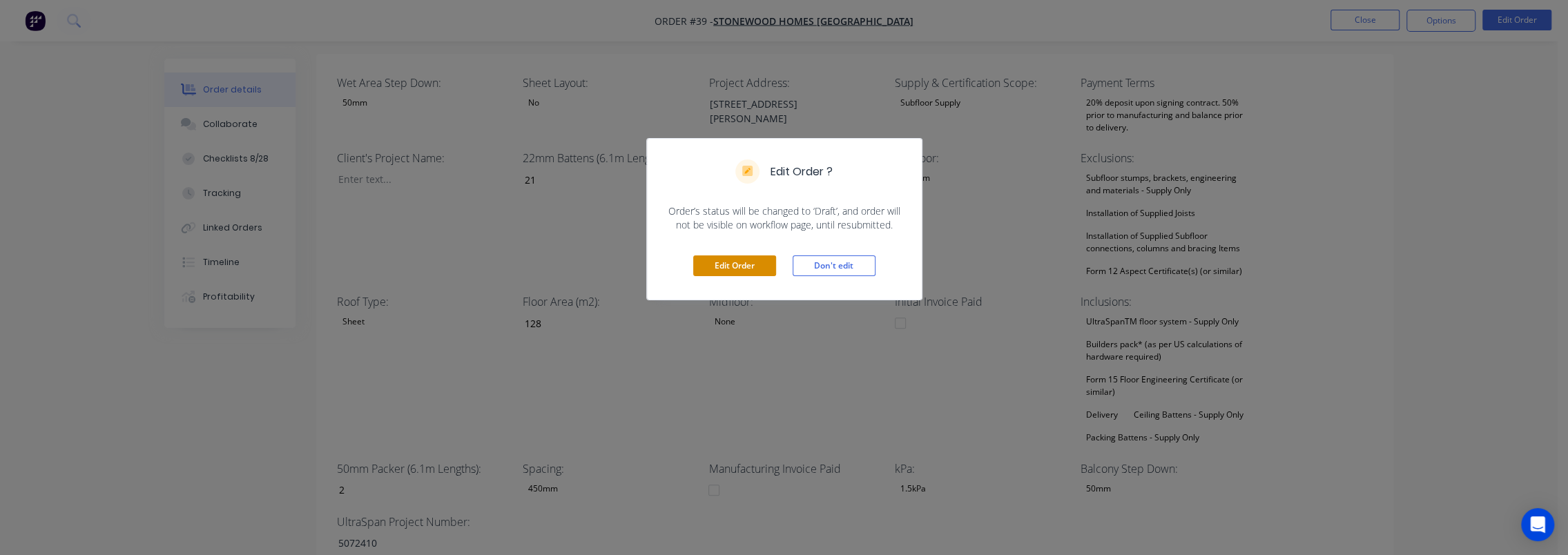
click at [738, 267] on button "Edit Order" at bounding box center [734, 266] width 83 height 20
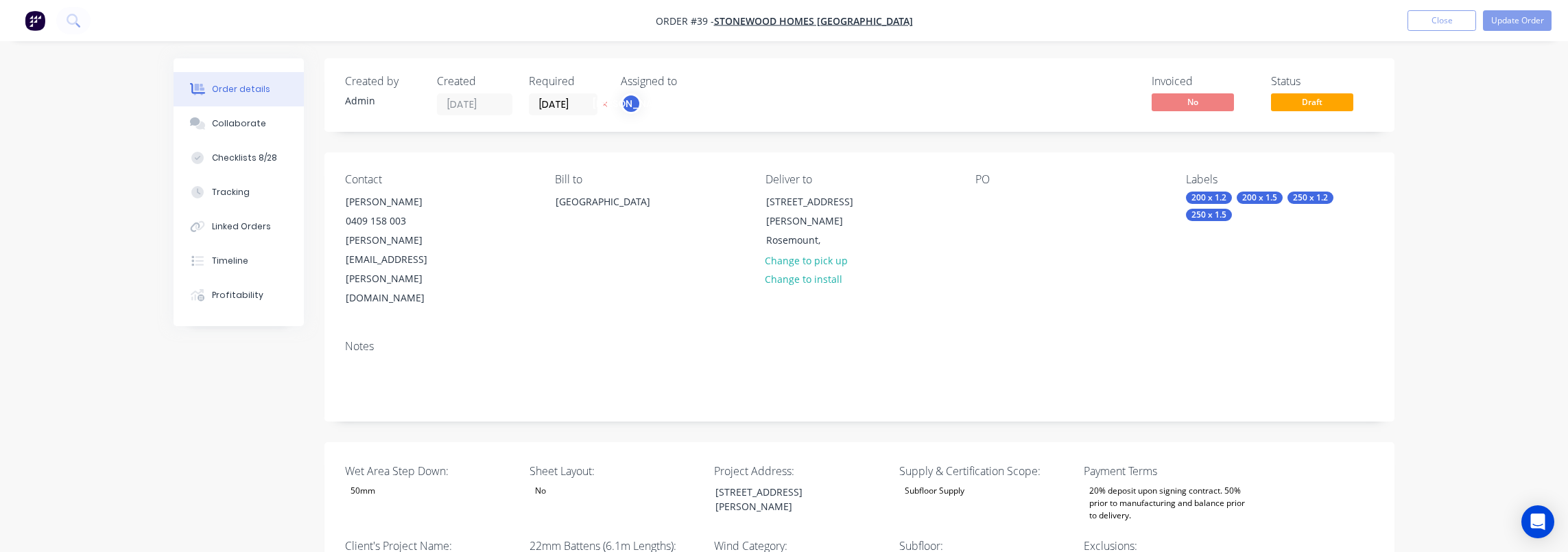
type input "21"
type input "128"
type input "2"
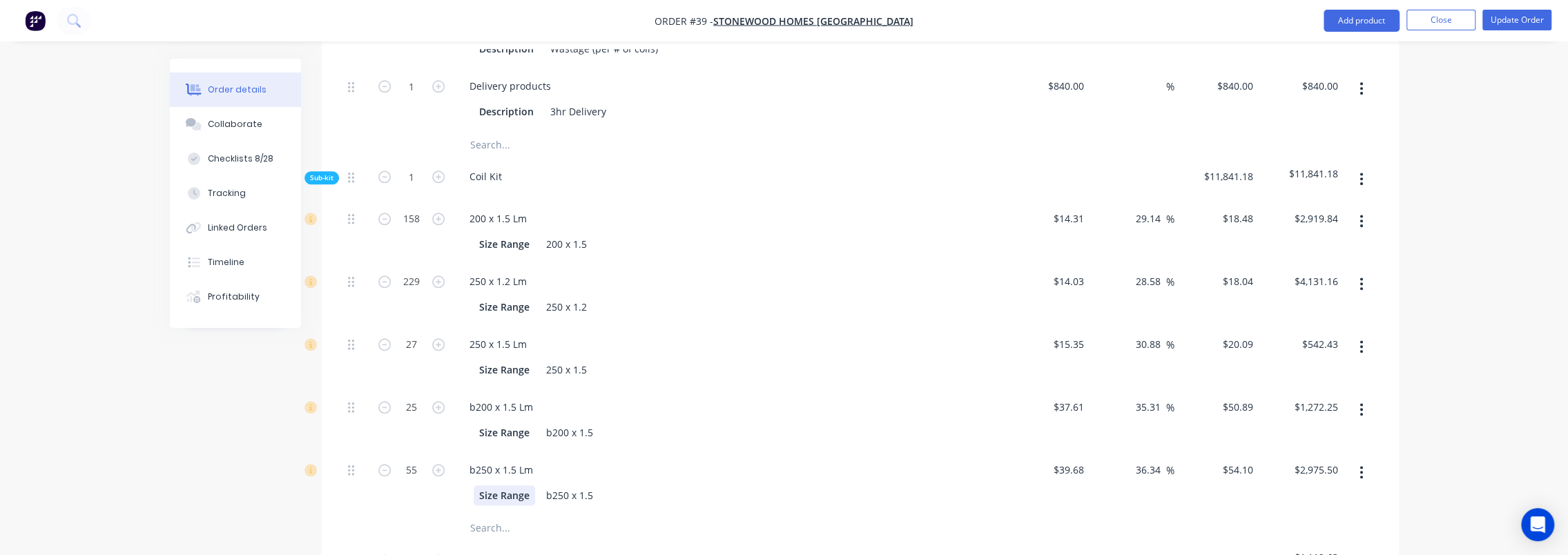
scroll to position [1312, 0]
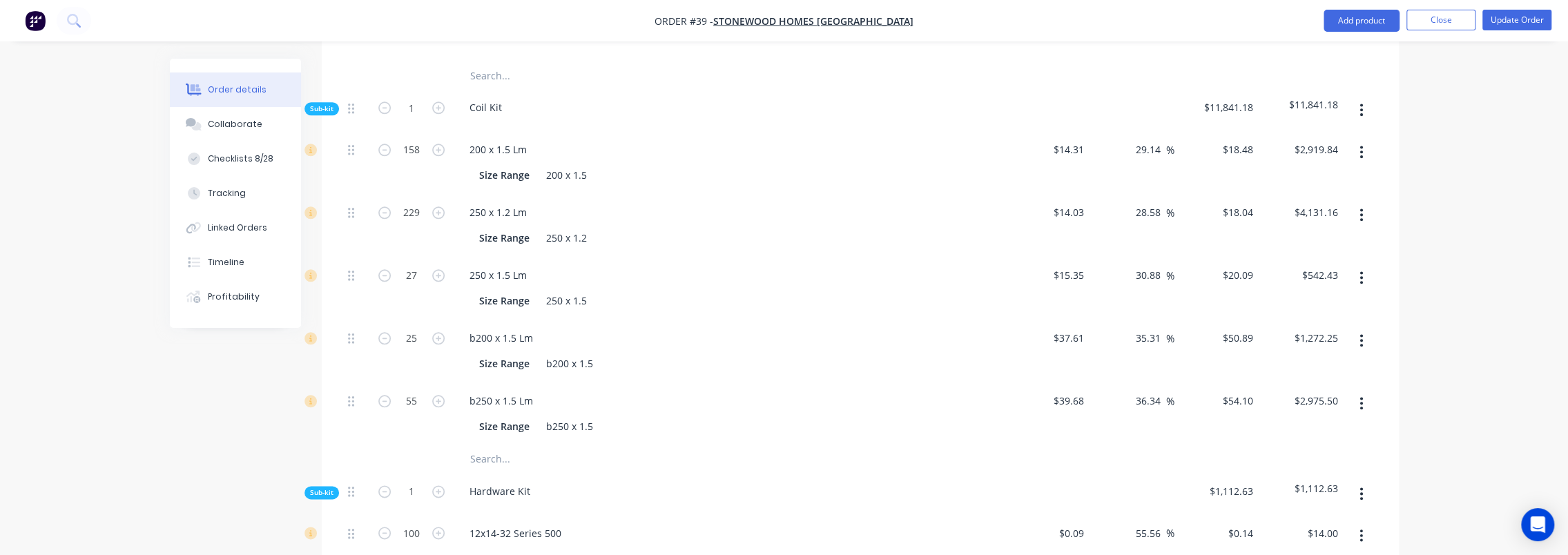
click at [502, 445] on input "text" at bounding box center [607, 459] width 276 height 27
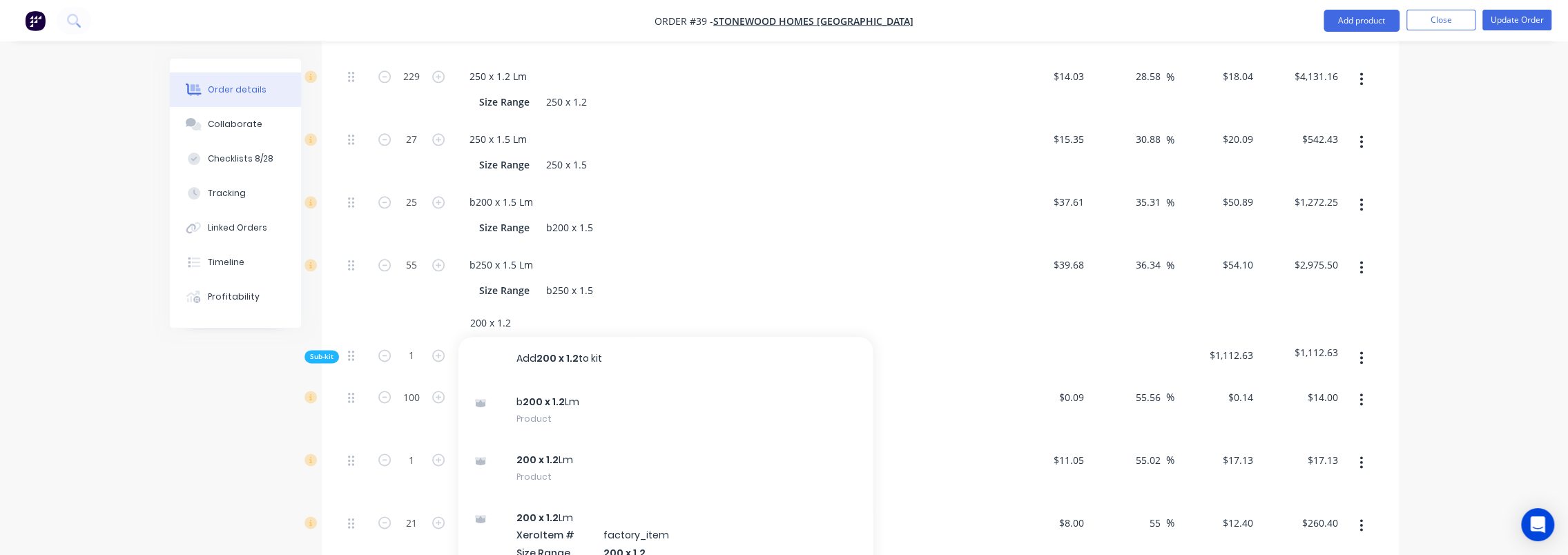
scroll to position [1450, 0]
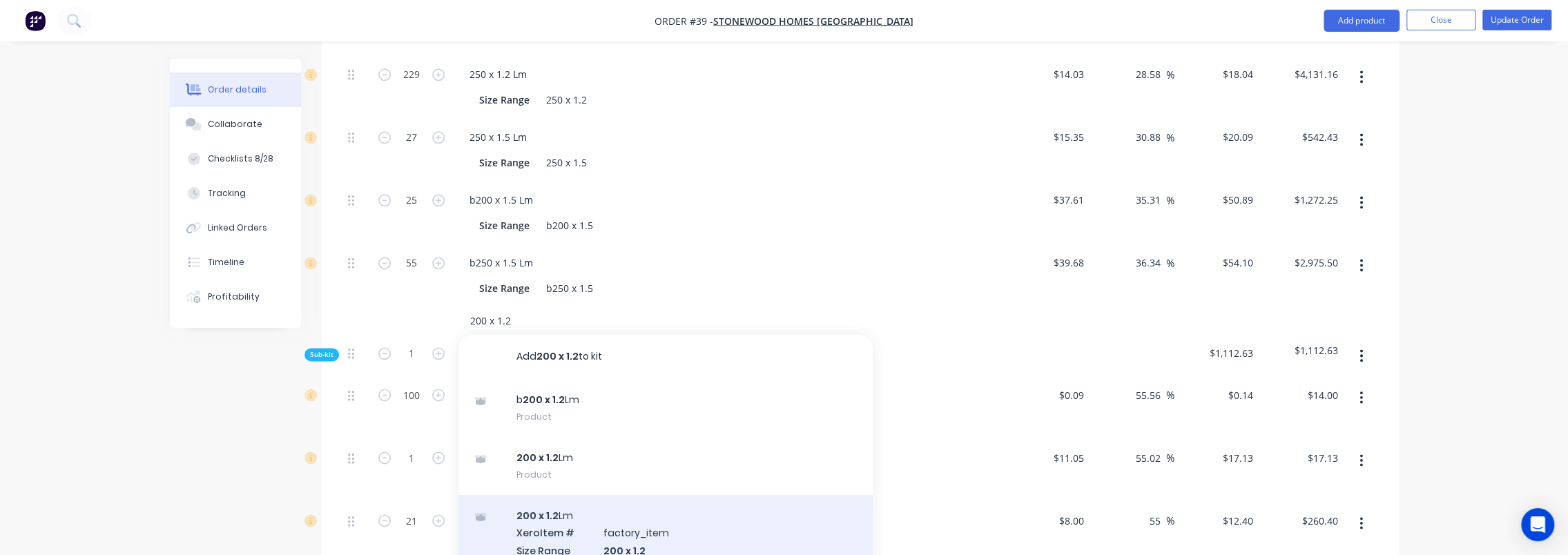
type input "200 x 1.2"
click at [631, 495] on div "200 x 1.2 Lm Xero Item # factory_item Size Range 200 x 1.2 Product variant" at bounding box center [665, 541] width 414 height 93
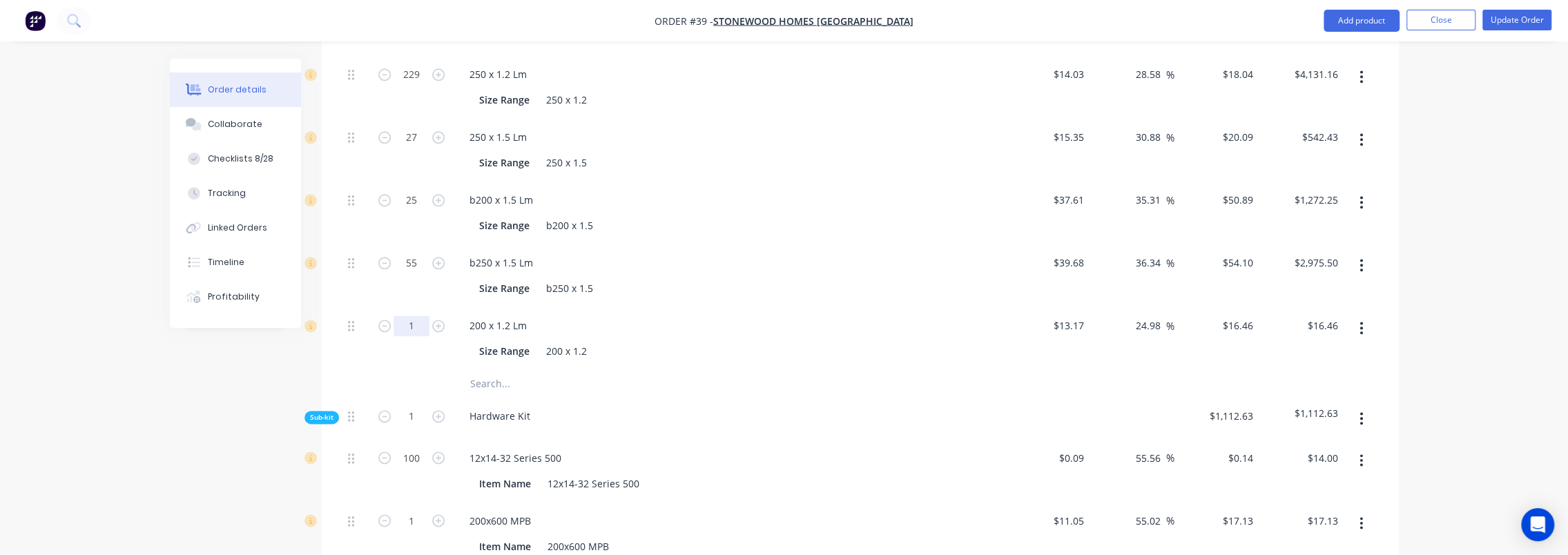
click at [417, 315] on input "1" at bounding box center [412, 325] width 36 height 20
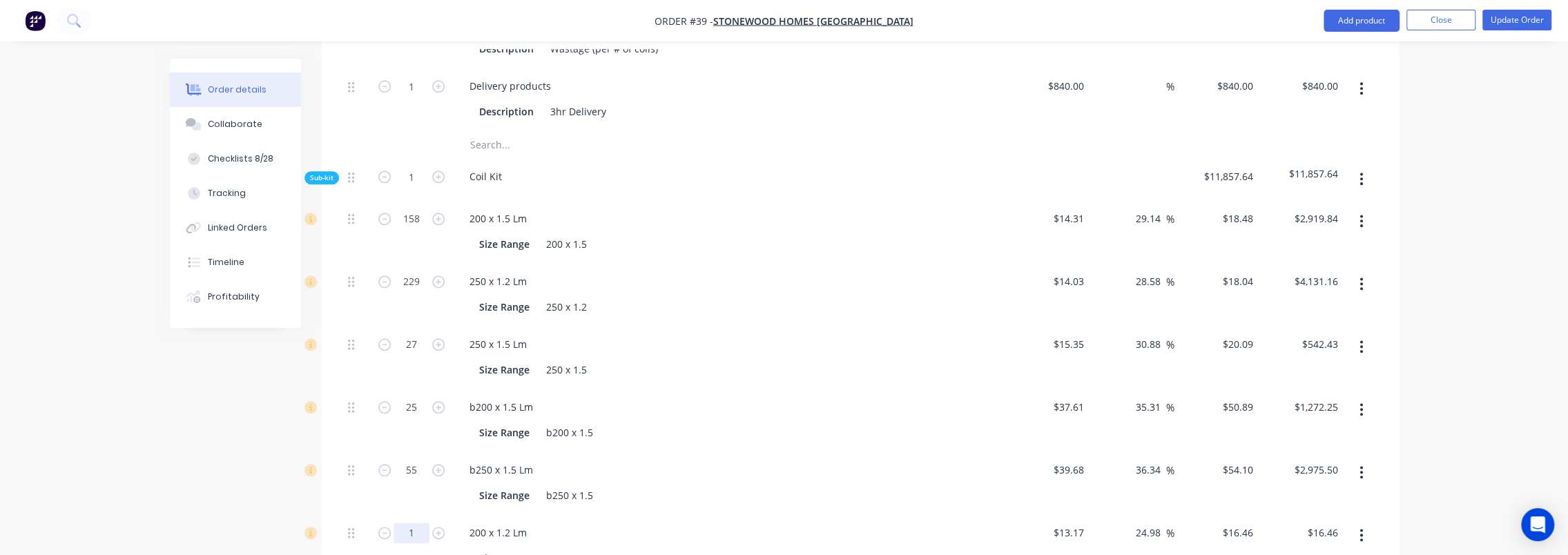
scroll to position [1249, 0]
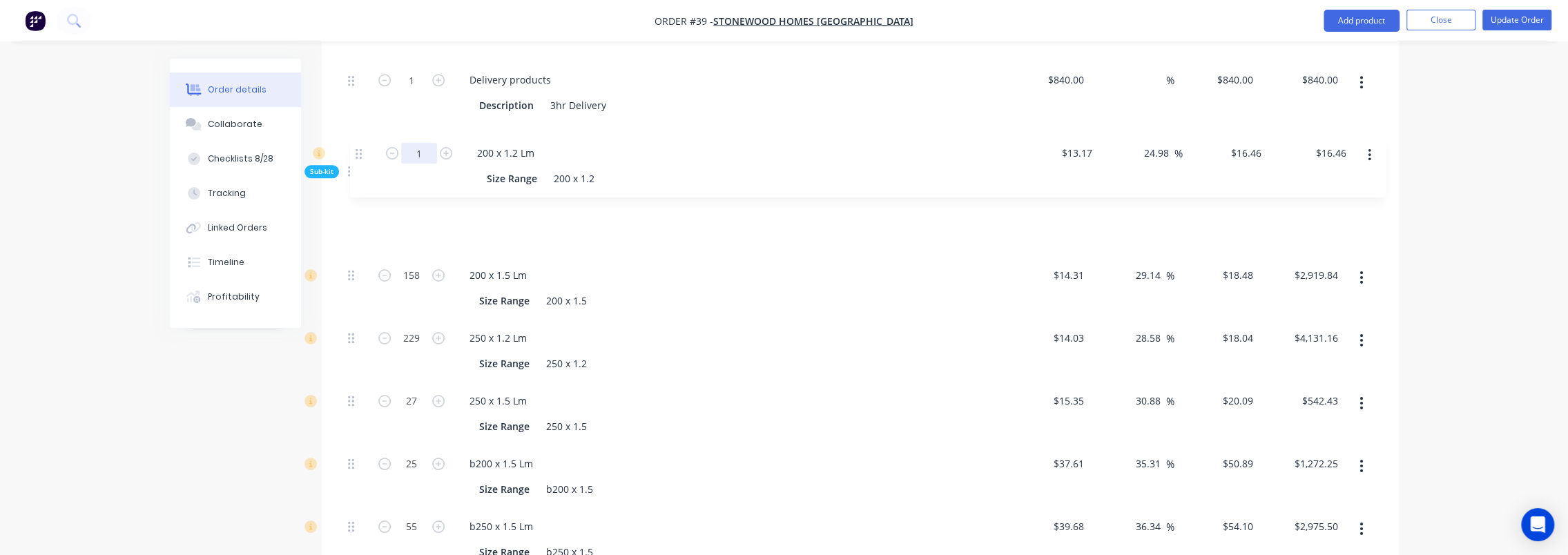
drag, startPoint x: 352, startPoint y: 472, endPoint x: 360, endPoint y: 150, distance: 322.1
click at [360, 194] on div "158 200 x 1.5 Lm Size Range 200 x 1.5 $14.31 $14.31 29.14 29.14 % $18.48 $18.48…" at bounding box center [860, 382] width 1036 height 377
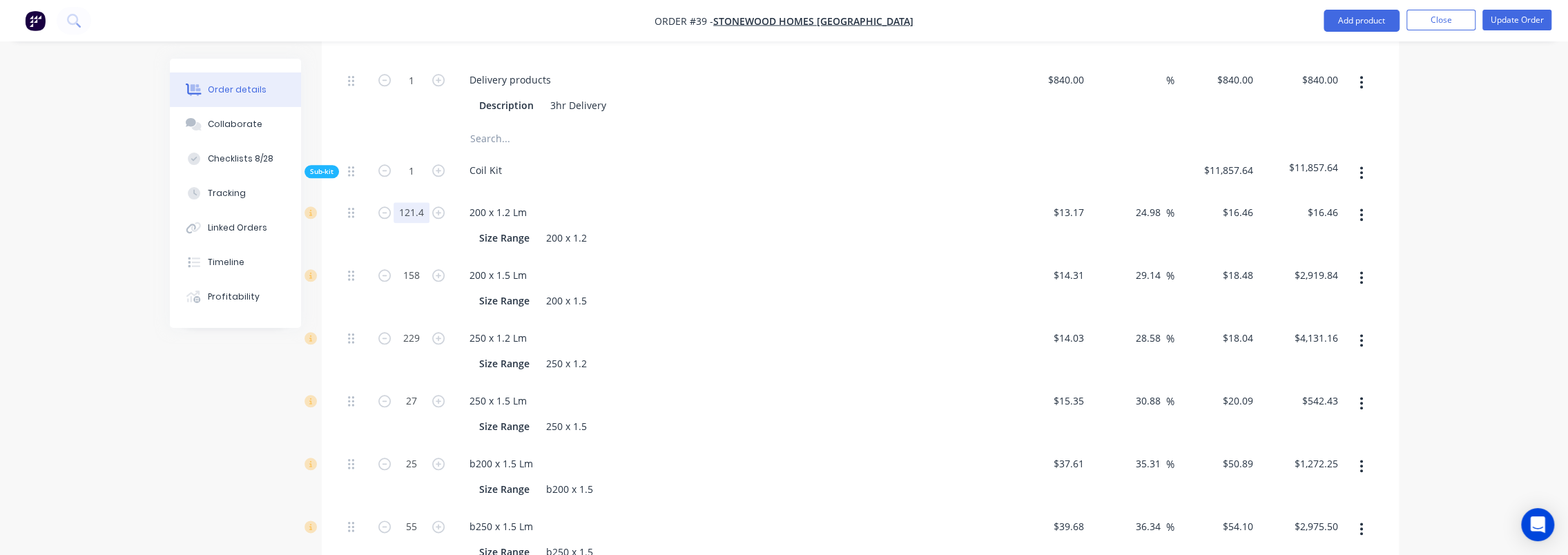
type input "121.4"
type input "$1,998.24"
click at [146, 405] on div "Order details Collaborate Checklists 8/28 Tracking Linked Orders Timeline Profi…" at bounding box center [784, 285] width 1568 height 3069
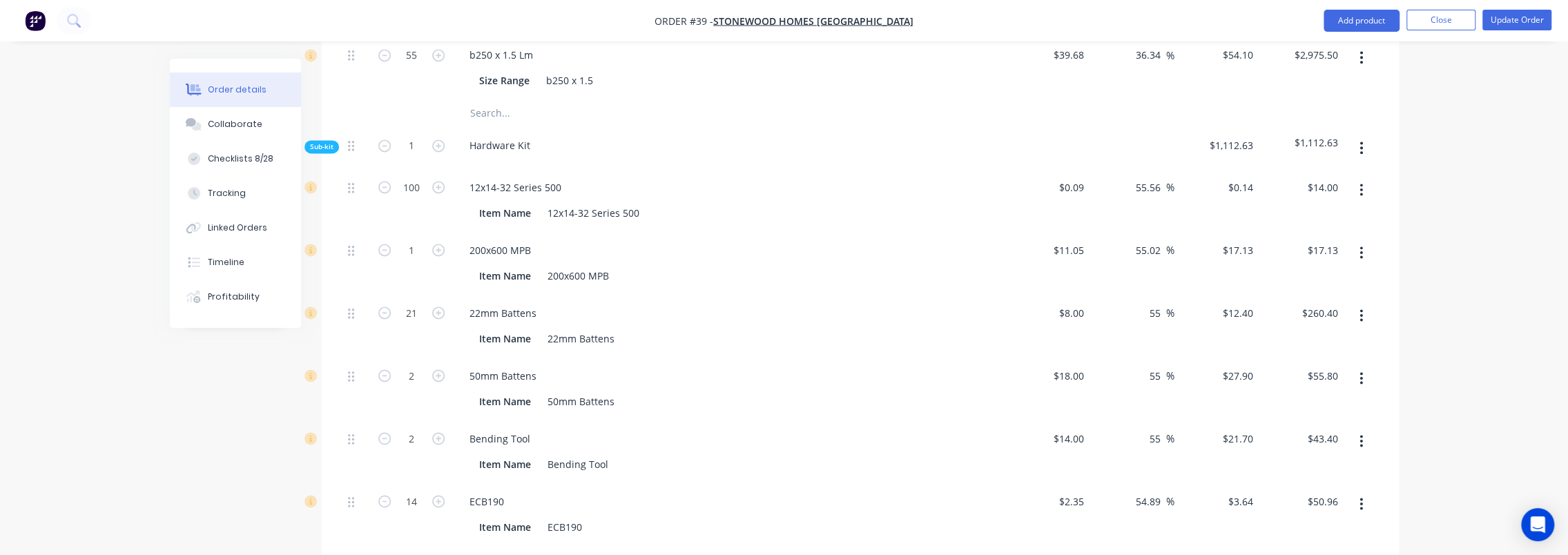
scroll to position [791, 0]
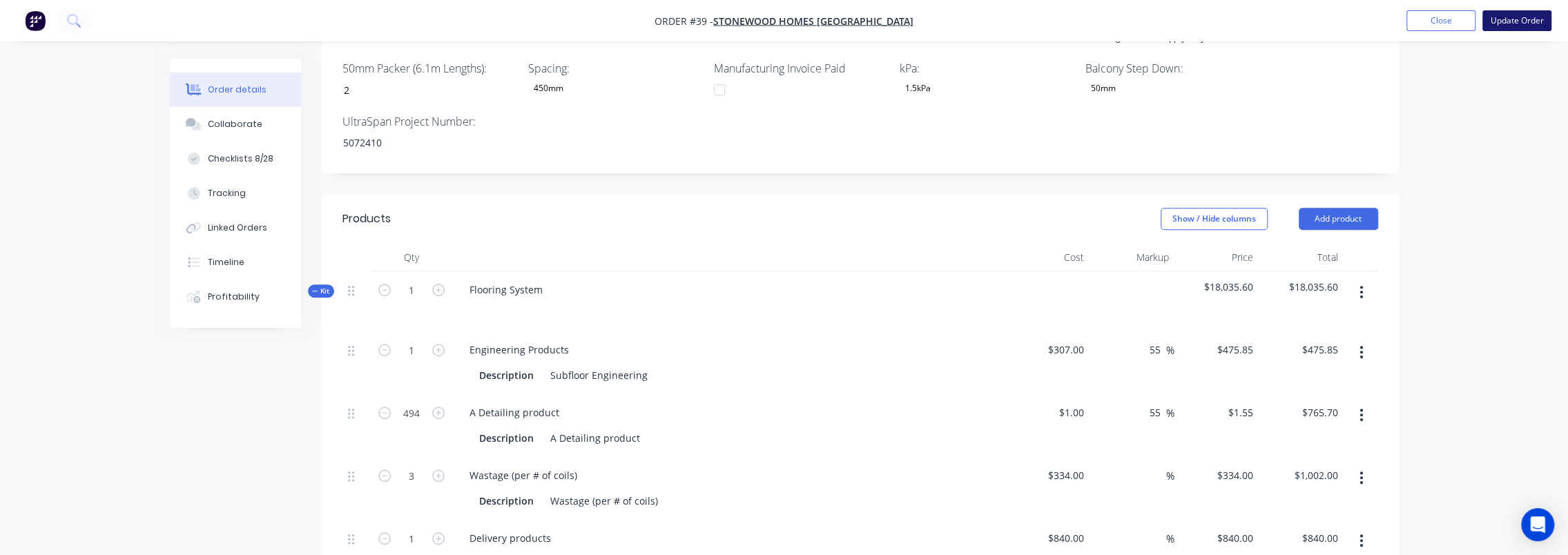
click at [1512, 24] on button "Update Order" at bounding box center [1517, 20] width 69 height 20
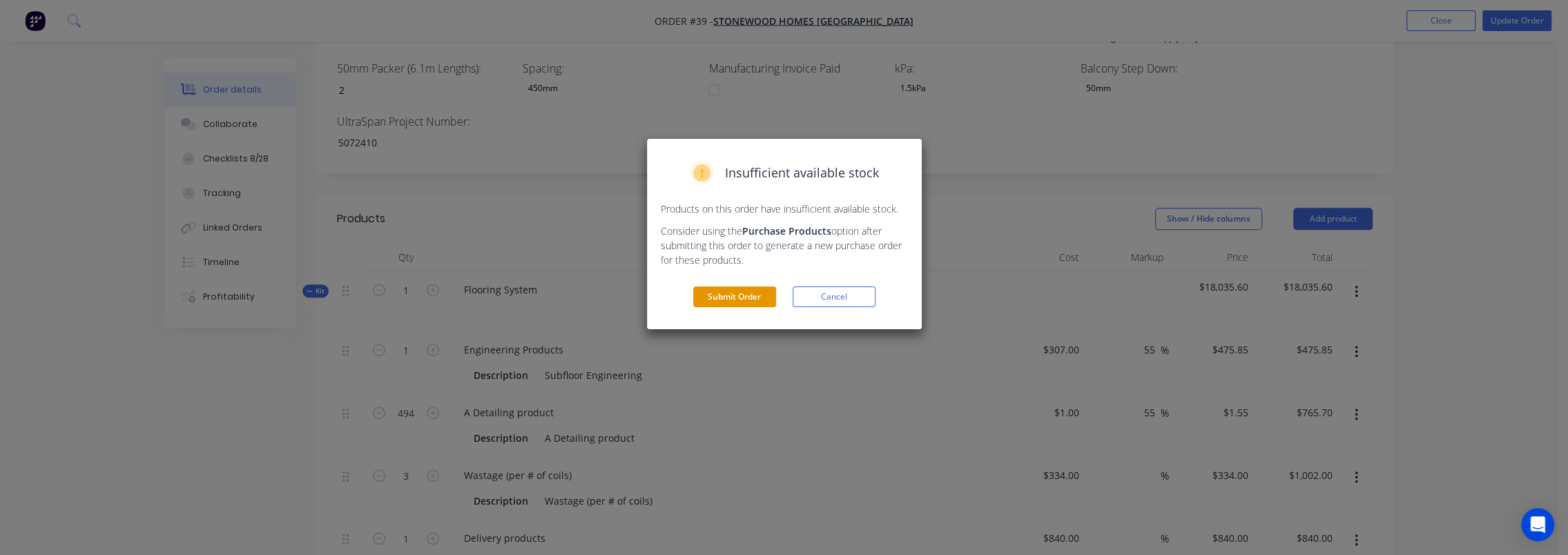
click at [739, 297] on button "Submit Order" at bounding box center [734, 297] width 83 height 20
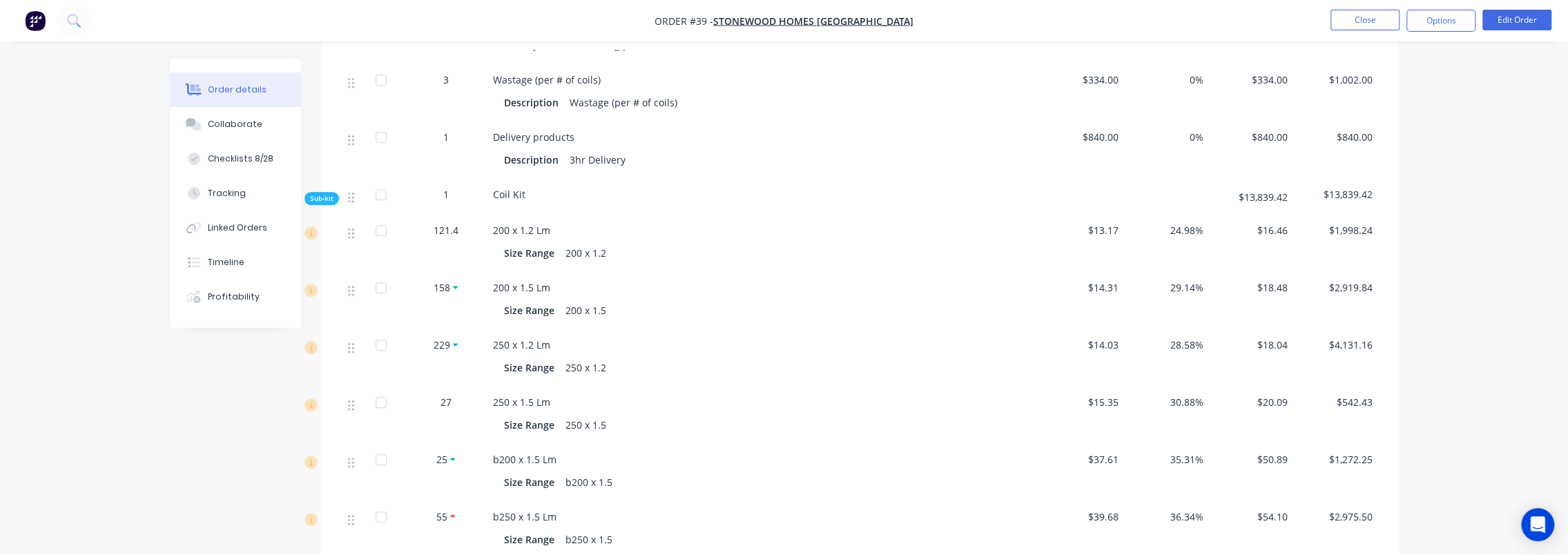
scroll to position [1173, 0]
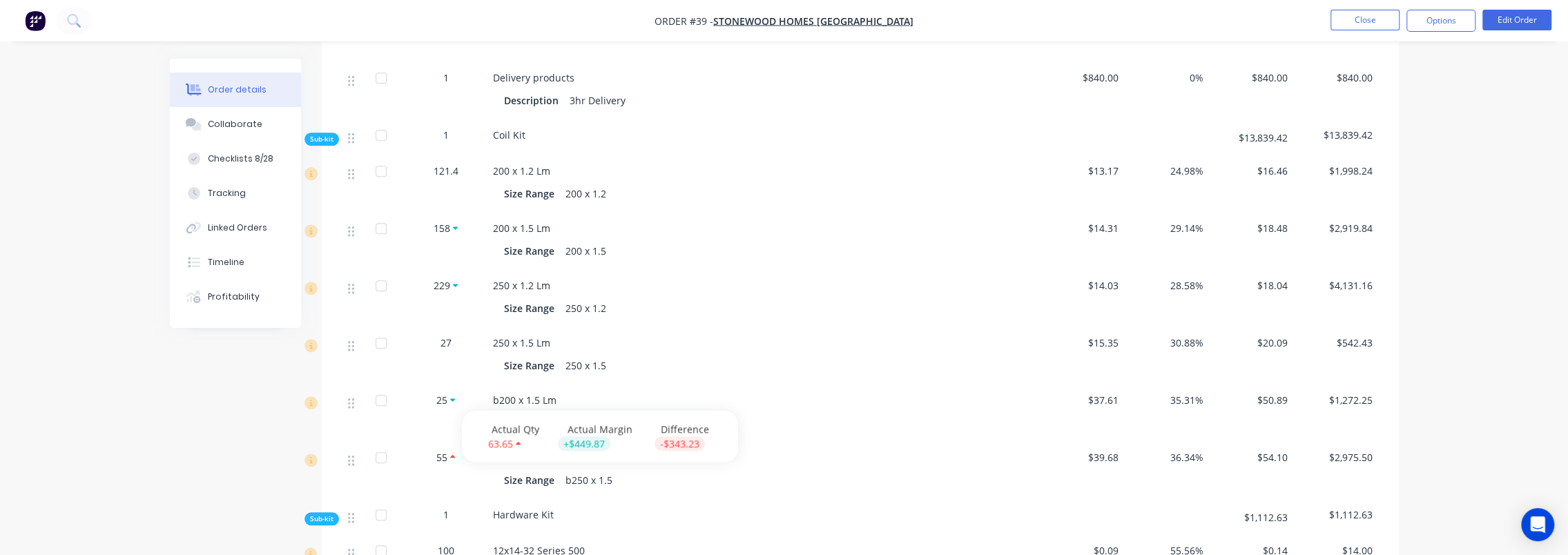
click at [127, 409] on div "Order details Collaborate Checklists 8/28 Tracking Linked Orders Timeline Profi…" at bounding box center [784, 148] width 1568 height 2642
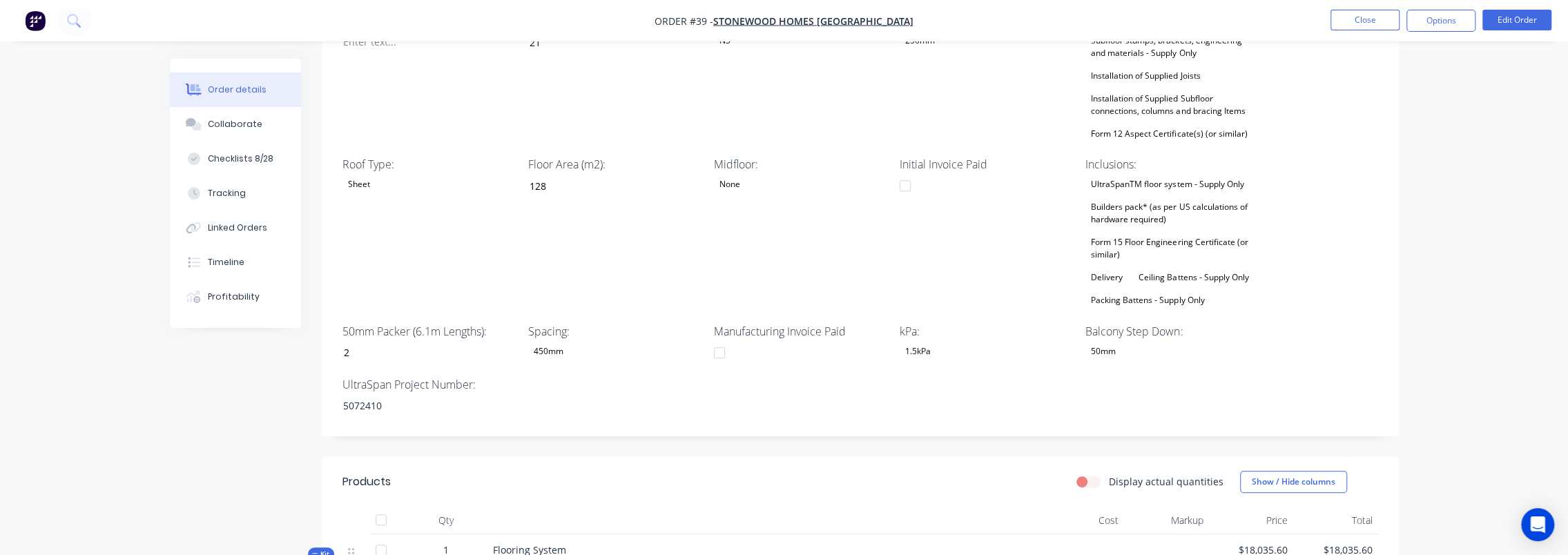
scroll to position [483, 0]
click at [1109, 477] on label "Display actual quantities" at bounding box center [1166, 484] width 114 height 15
click at [1087, 477] on input "Display actual quantities" at bounding box center [1081, 483] width 11 height 13
click at [1109, 477] on label "Display actual quantities" at bounding box center [1166, 484] width 114 height 15
click at [1087, 477] on input "Display actual quantities" at bounding box center [1081, 483] width 11 height 13
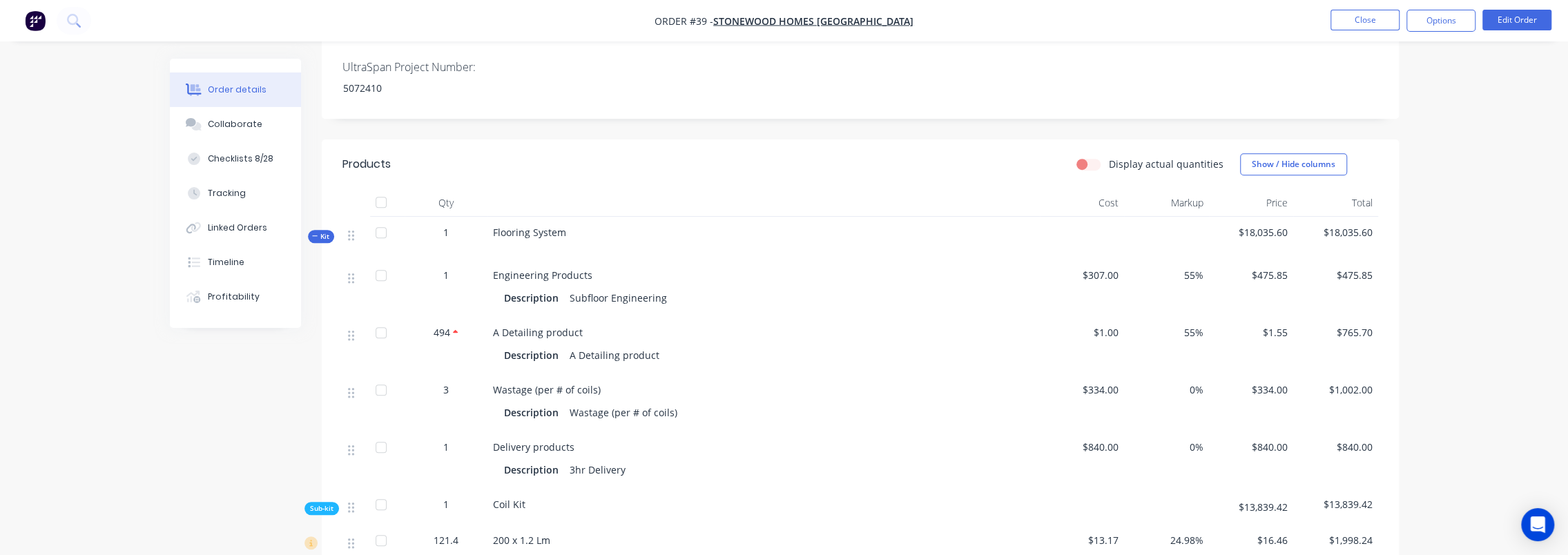
scroll to position [897, 0]
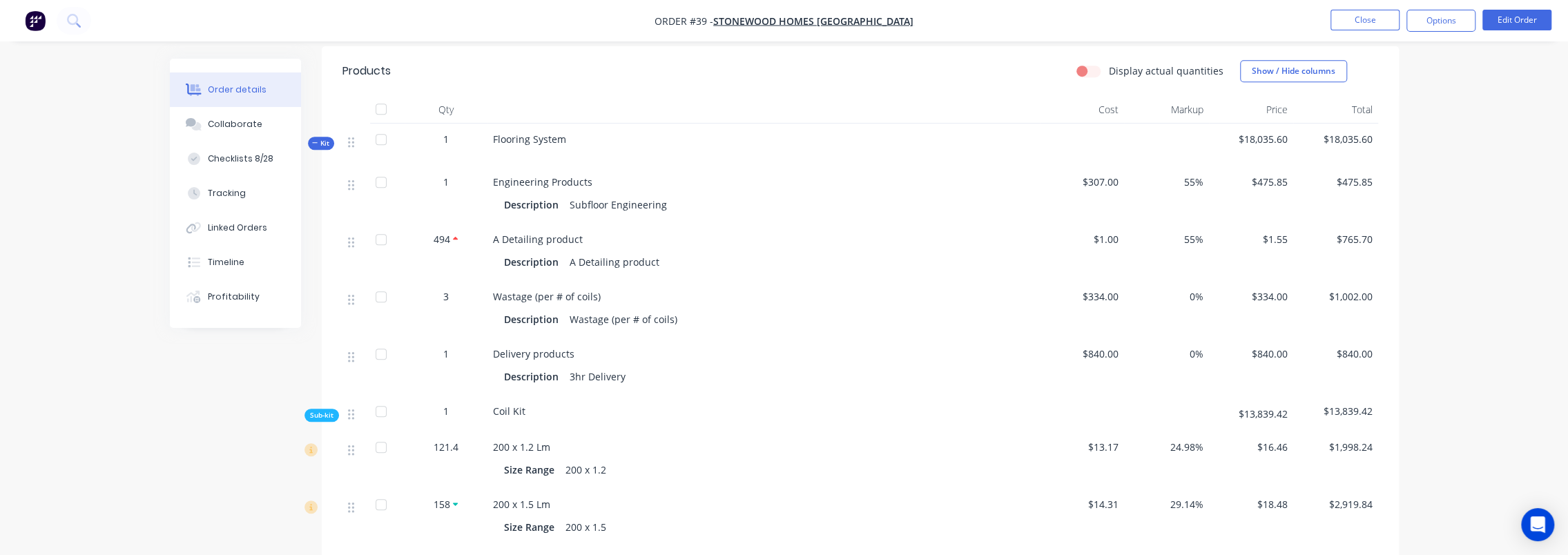
click at [1109, 63] on label "Display actual quantities" at bounding box center [1166, 70] width 114 height 15
click at [1087, 63] on input "Display actual quantities" at bounding box center [1081, 69] width 11 height 13
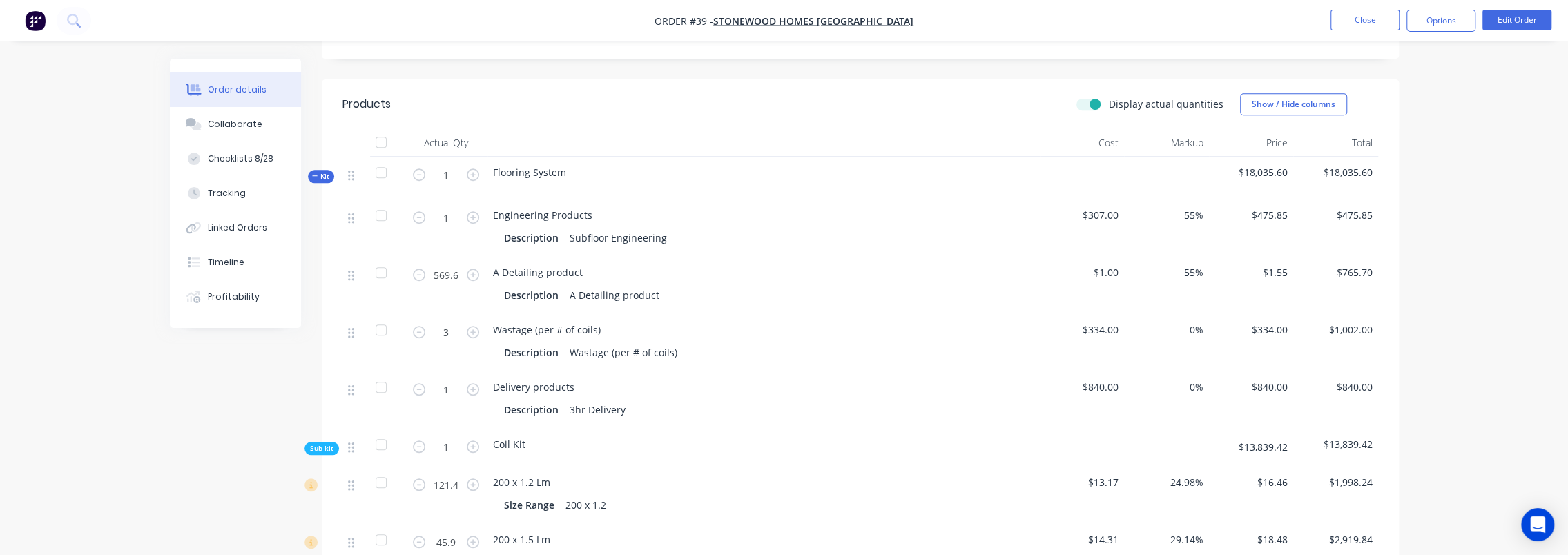
scroll to position [547, 0]
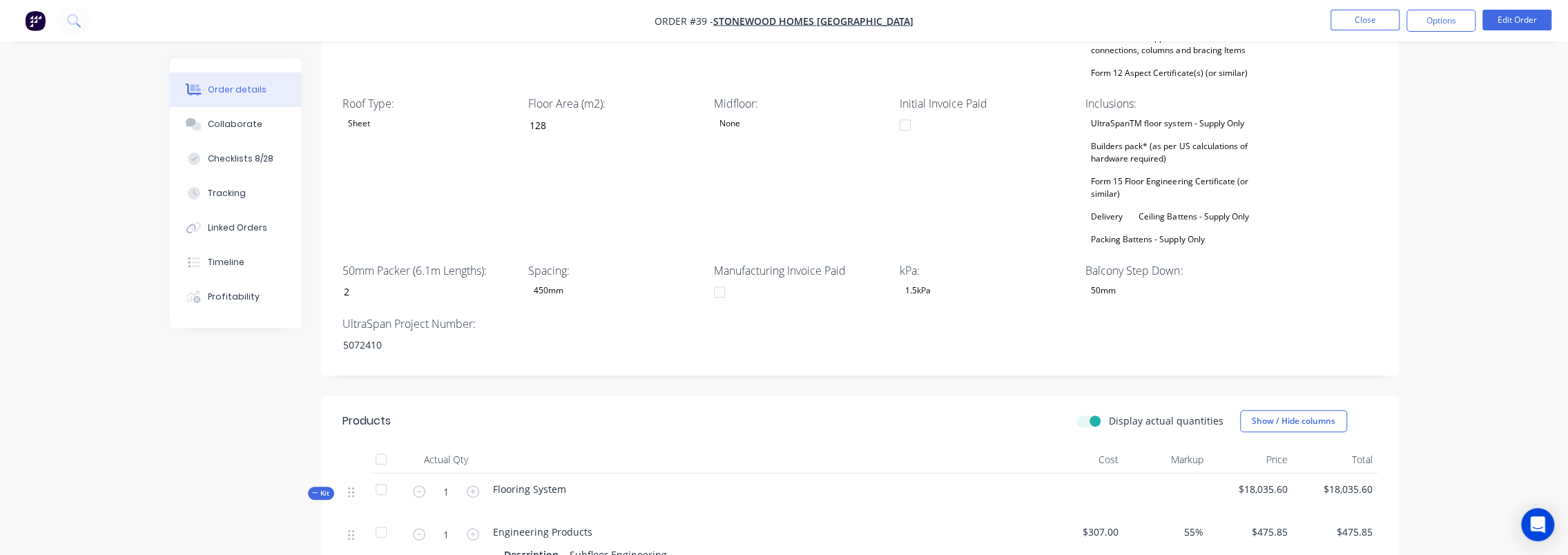
click at [1109, 413] on label "Display actual quantities" at bounding box center [1166, 420] width 114 height 15
click at [1087, 413] on input "Display actual quantities" at bounding box center [1081, 419] width 11 height 13
checkbox input "false"
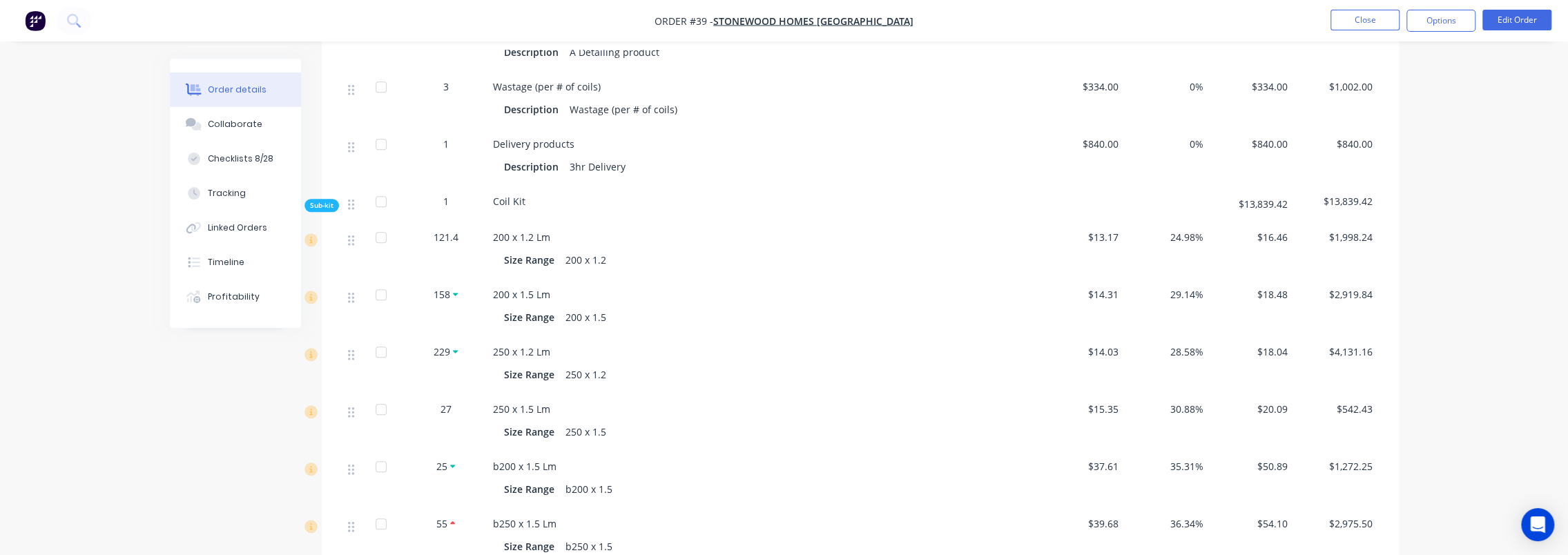
scroll to position [1096, 0]
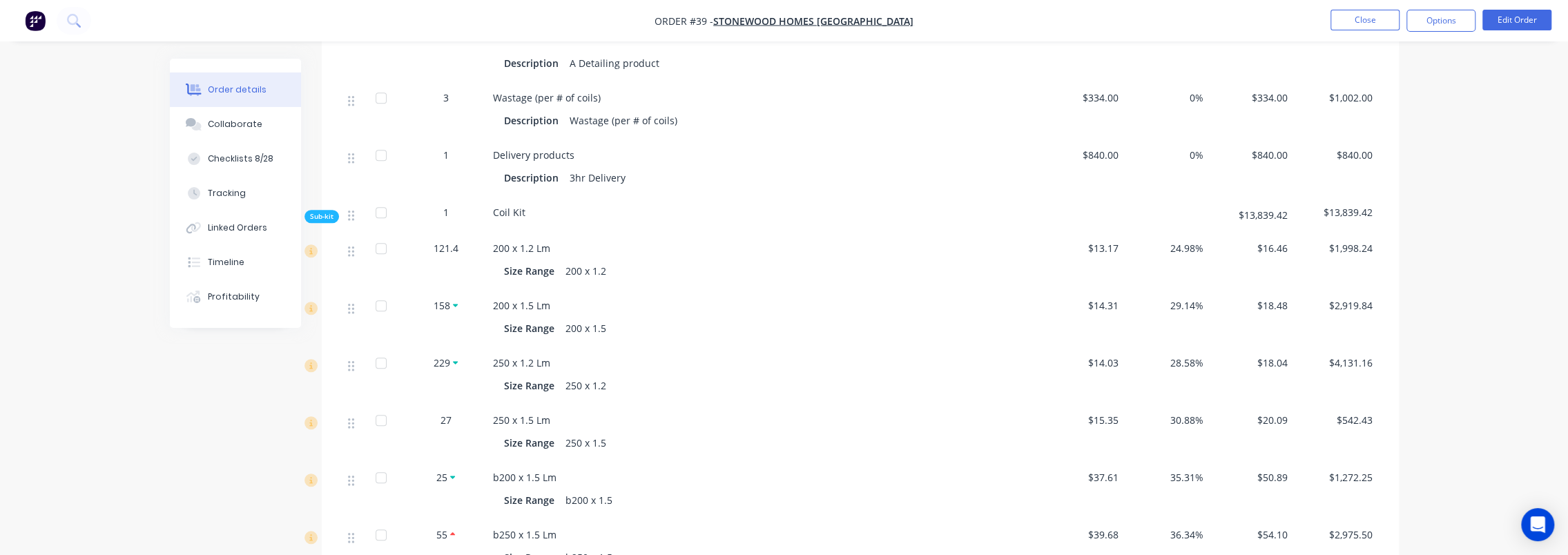
click at [157, 415] on div "Order details Collaborate Checklists 8/28 Tracking Linked Orders Timeline Profi…" at bounding box center [784, 254] width 1256 height 2583
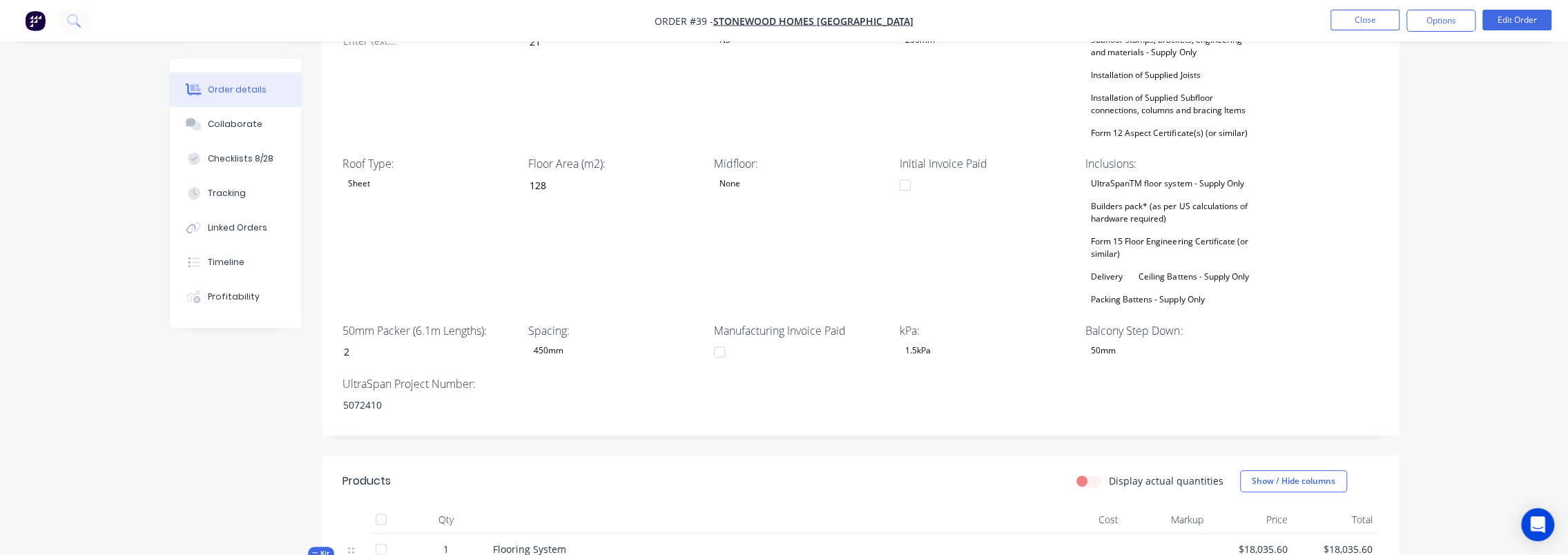
scroll to position [483, 0]
click at [360, 346] on input "2" at bounding box center [423, 356] width 182 height 20
type input "1"
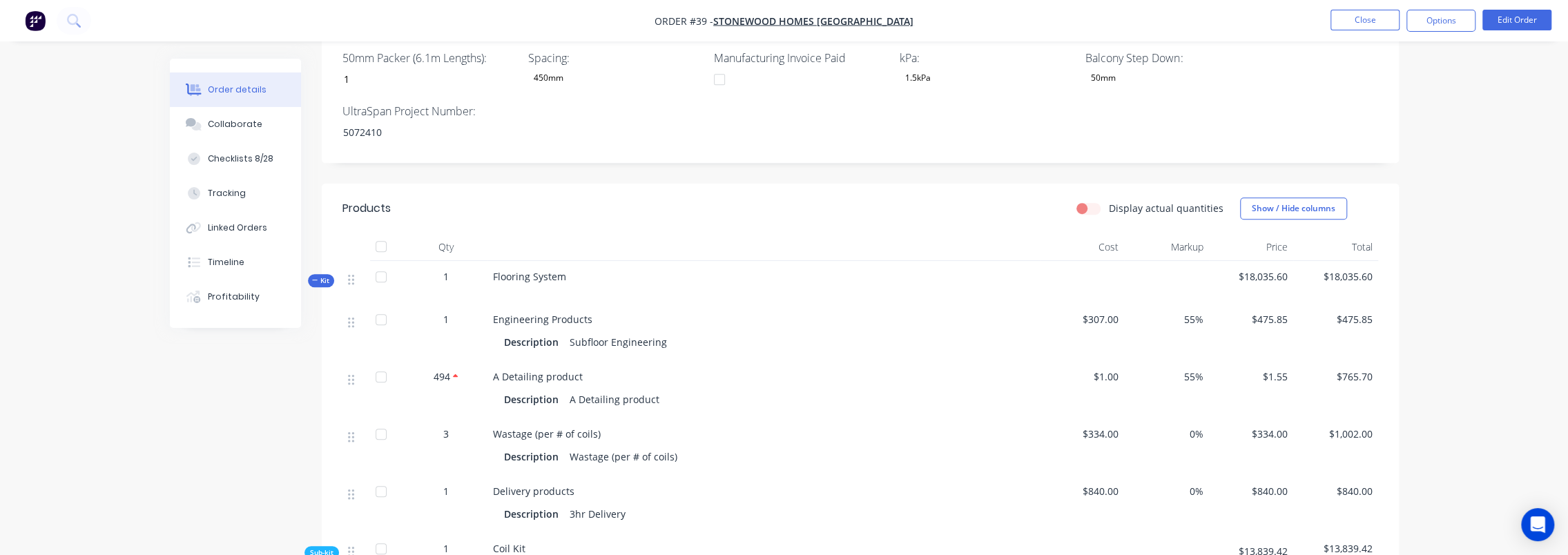
scroll to position [759, 0]
click at [1109, 202] on label "Display actual quantities" at bounding box center [1166, 208] width 114 height 15
click at [1087, 202] on input "Display actual quantities" at bounding box center [1081, 207] width 11 height 13
checkbox input "true"
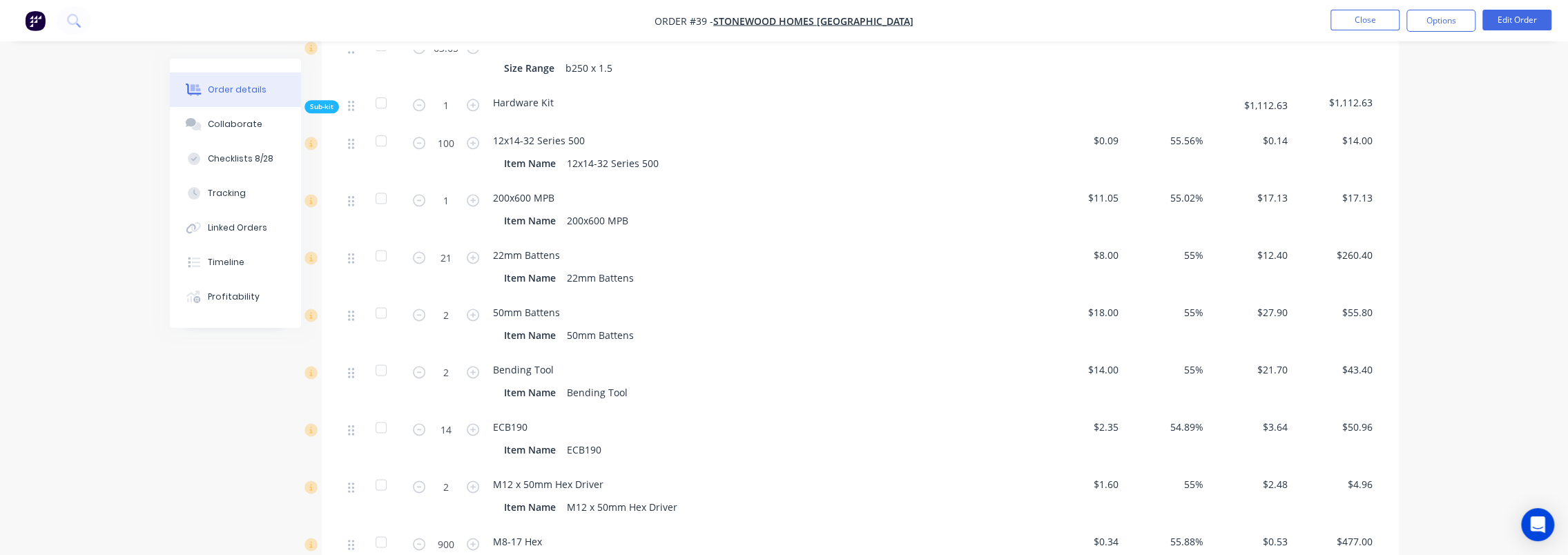
scroll to position [1656, 0]
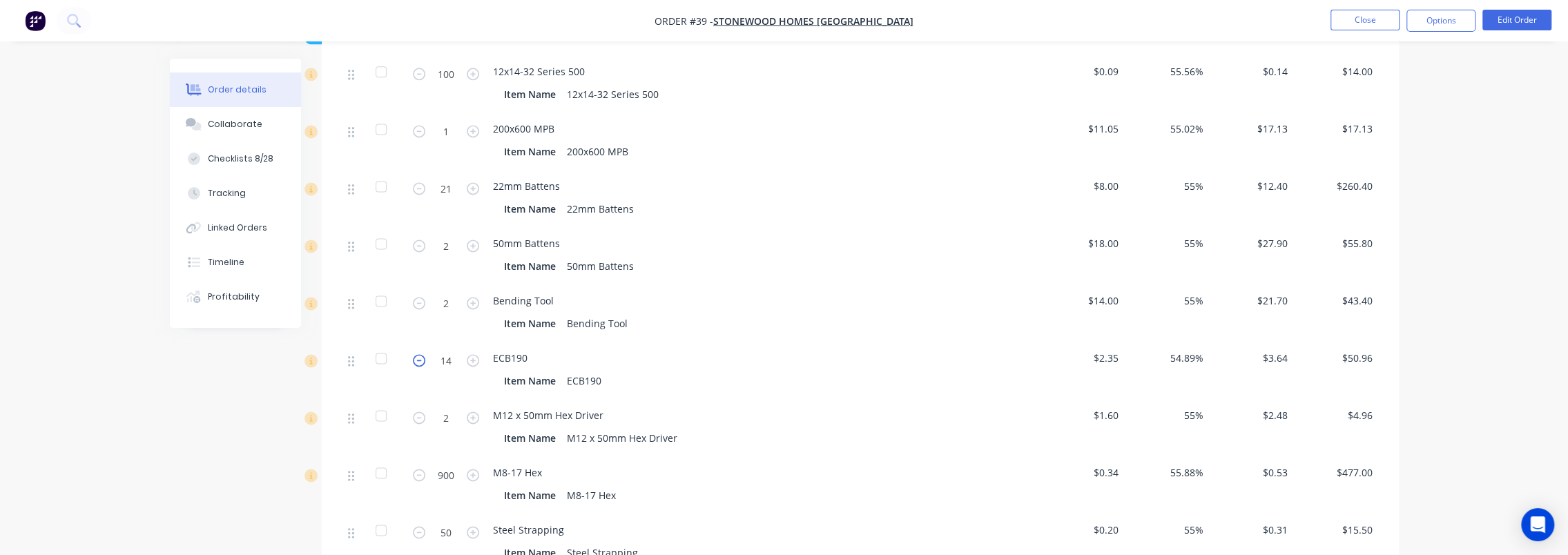
click at [424, 354] on icon "button" at bounding box center [418, 360] width 13 height 13
click at [423, 354] on icon "button" at bounding box center [418, 360] width 13 height 13
type input "11"
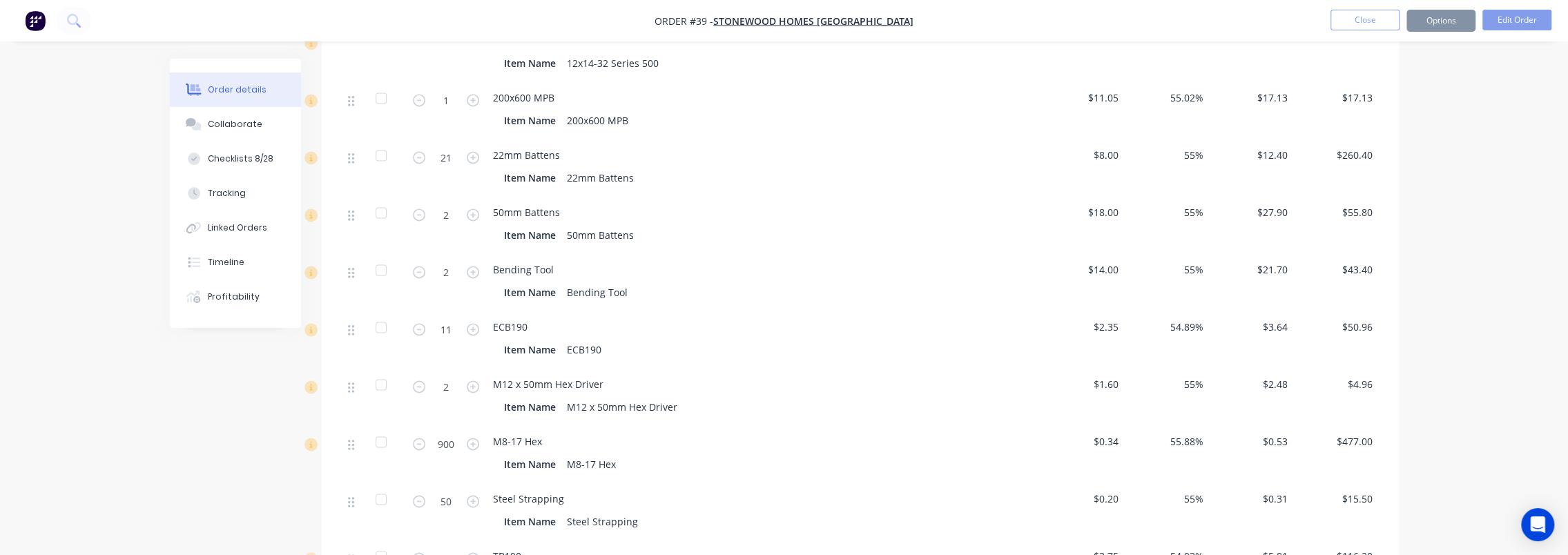
scroll to position [1726, 0]
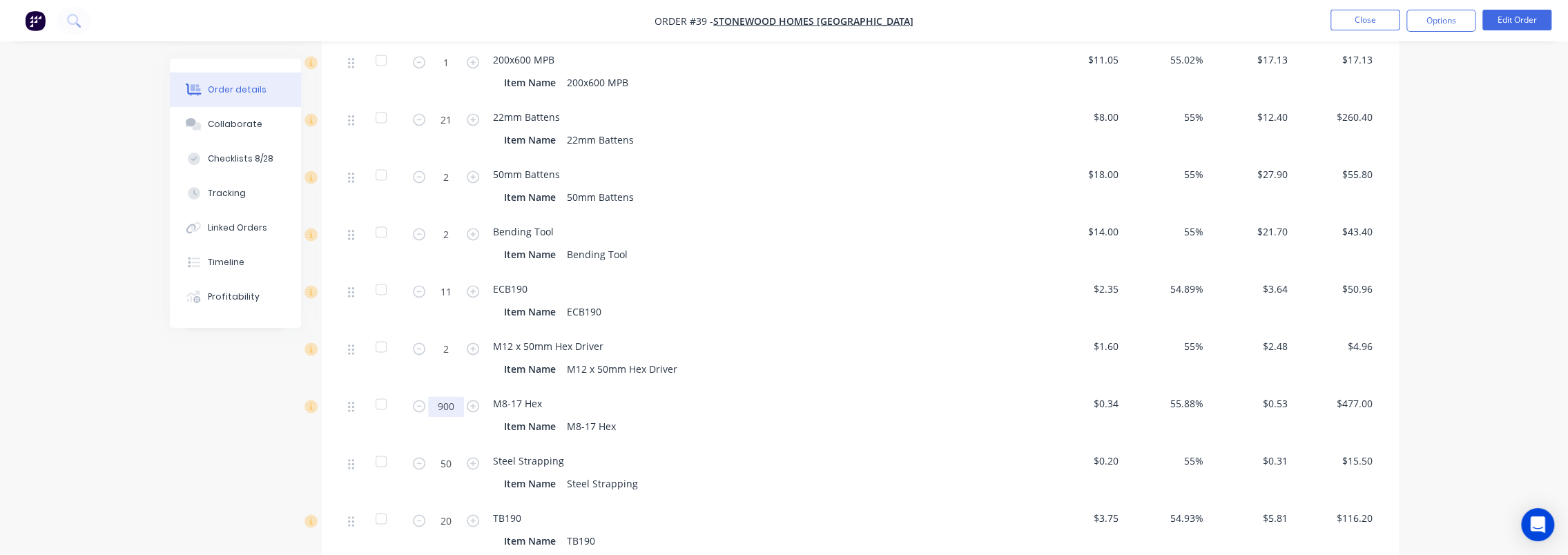
click at [449, 396] on input "900" at bounding box center [446, 406] width 36 height 20
type input "1500"
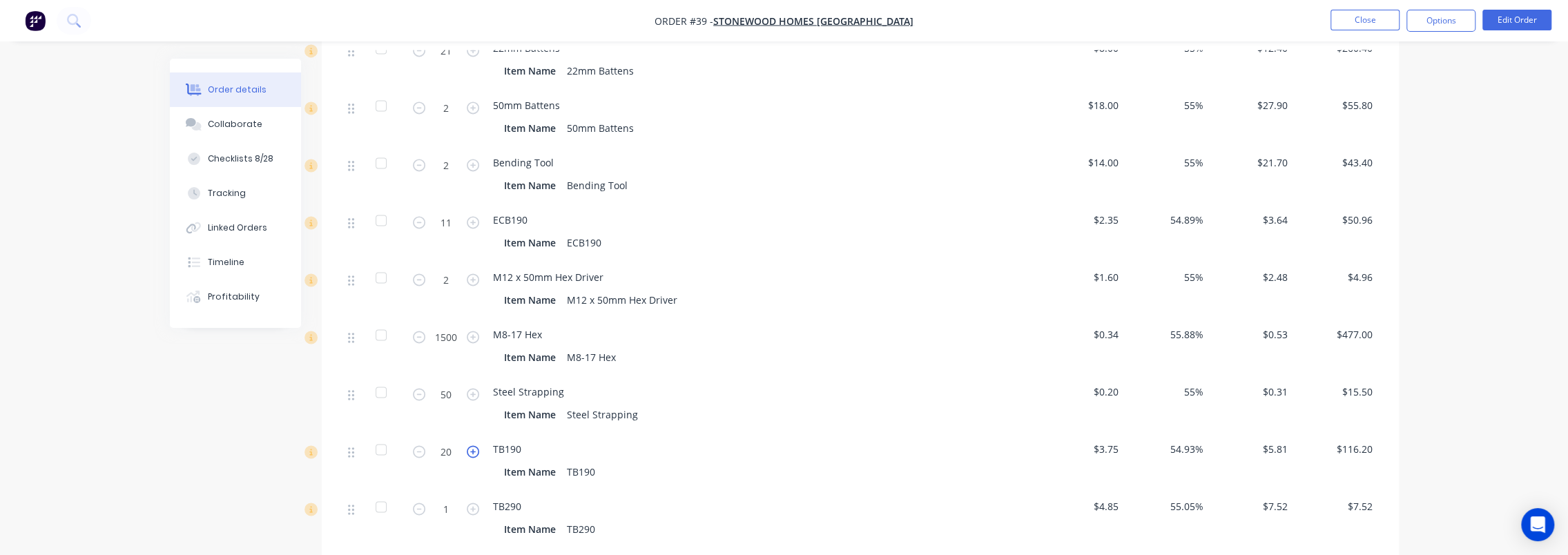
click at [473, 445] on icon "button" at bounding box center [473, 451] width 13 height 13
type input "21"
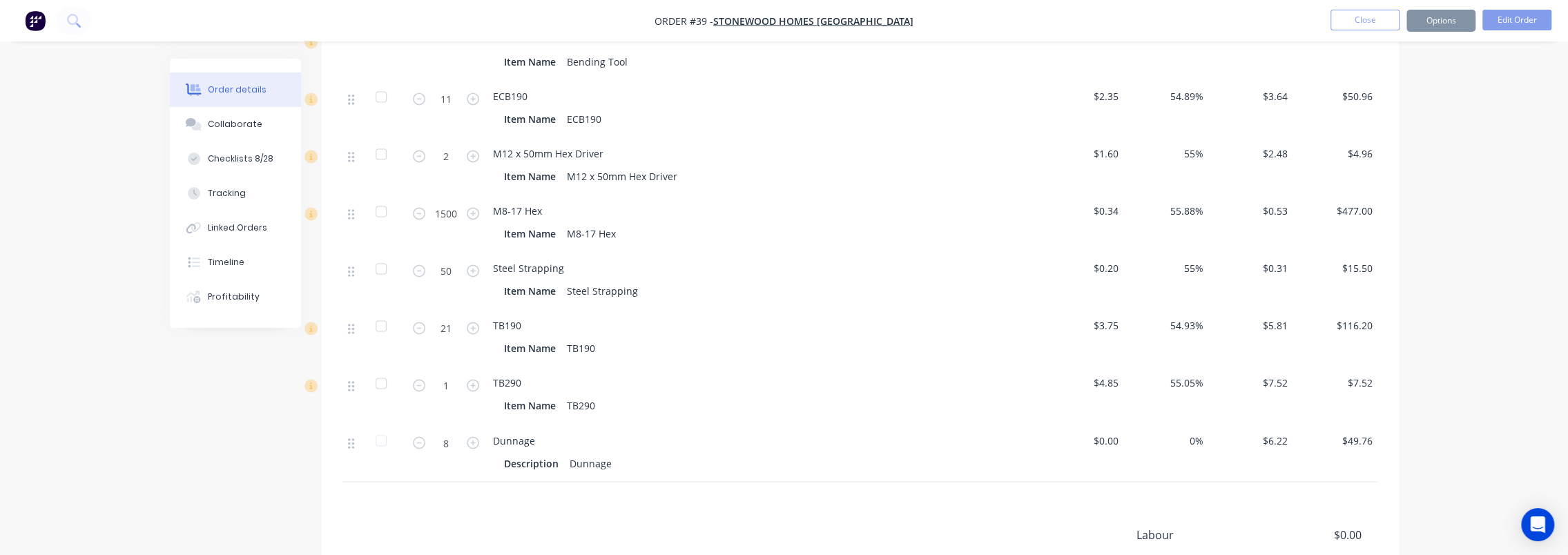
scroll to position [1933, 0]
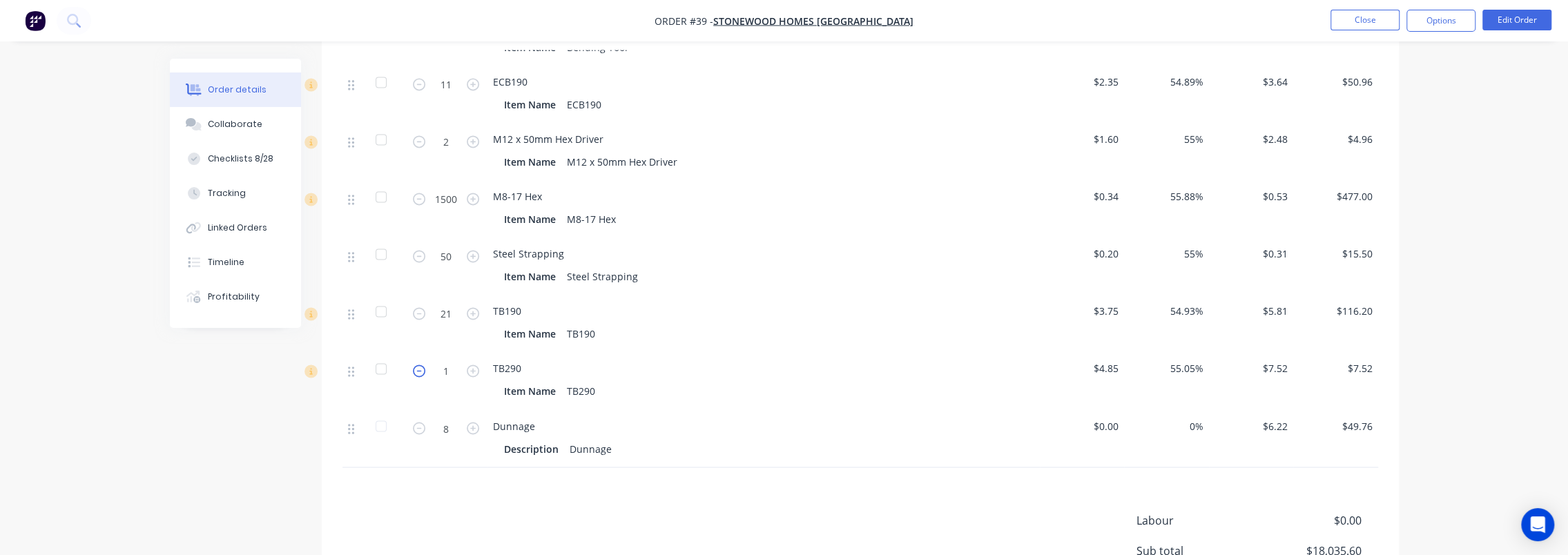
click at [412, 365] on icon "button" at bounding box center [418, 371] width 13 height 13
click at [377, 355] on div at bounding box center [381, 369] width 27 height 27
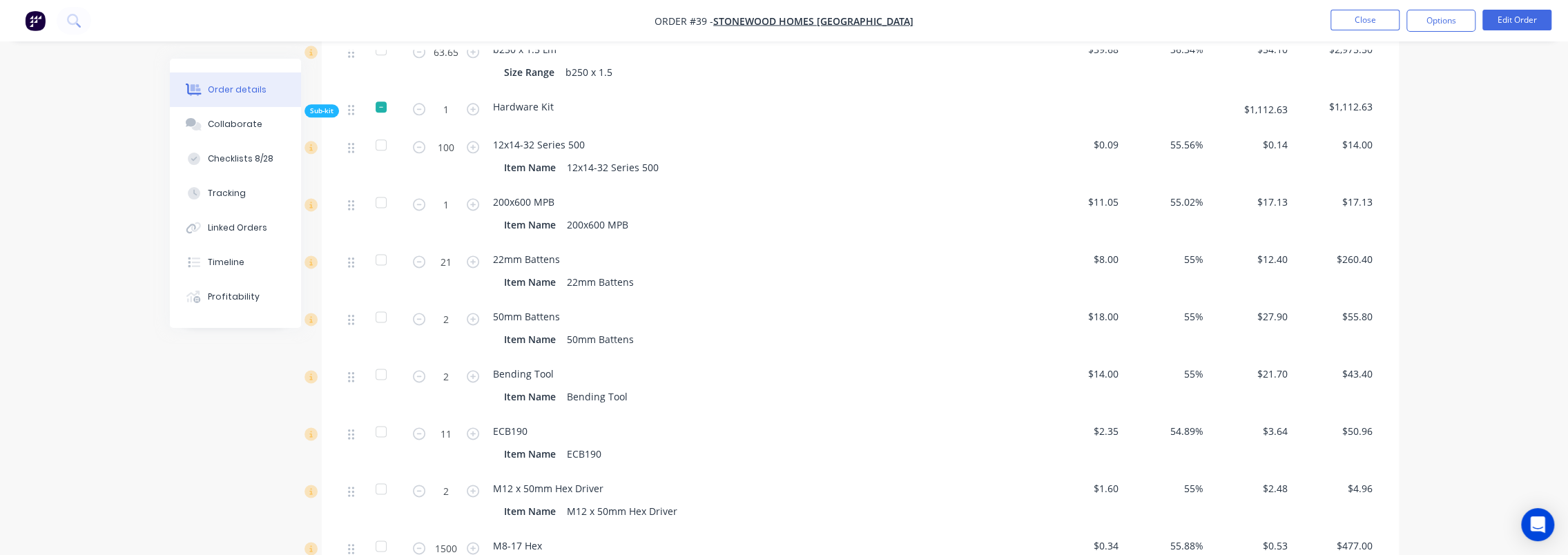
scroll to position [1583, 0]
click at [414, 313] on icon "button" at bounding box center [418, 319] width 13 height 13
type input "1"
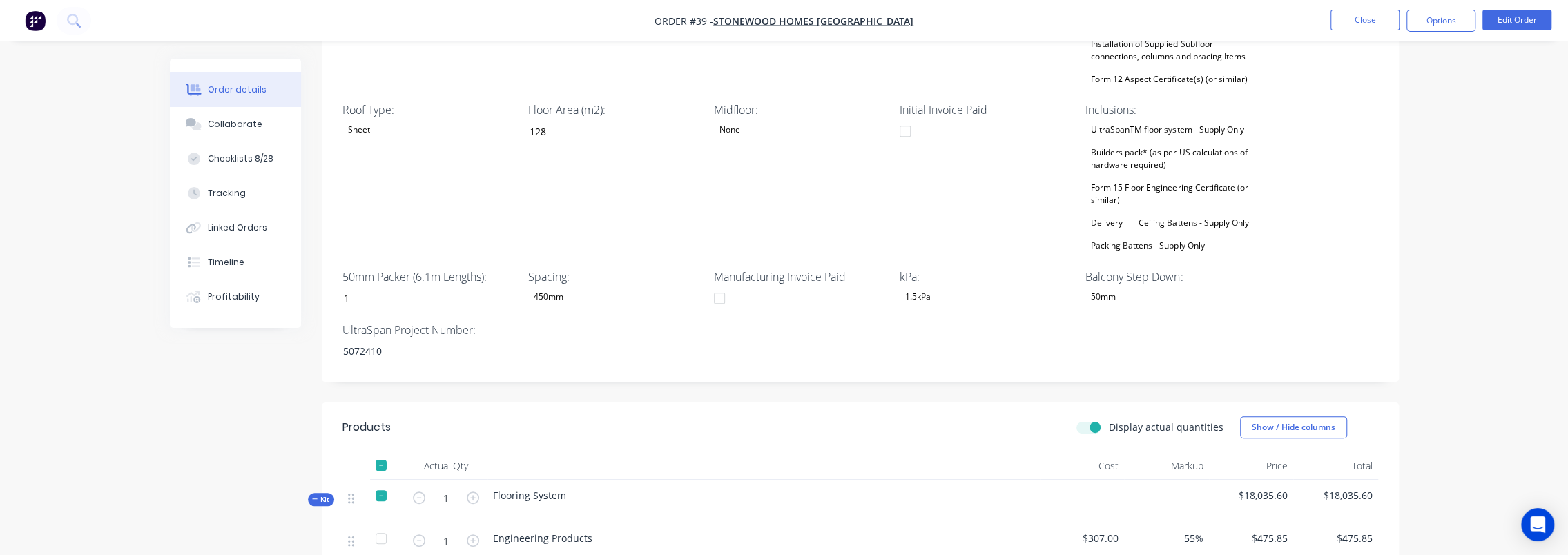
scroll to position [547, 0]
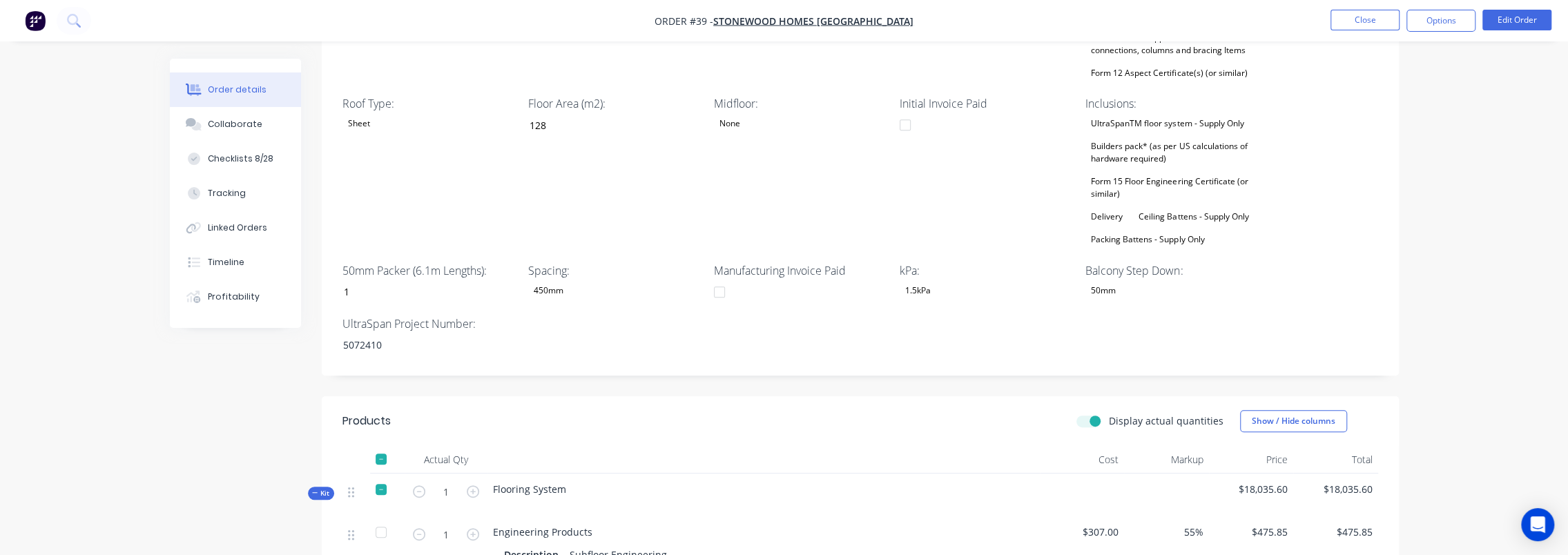
click at [1109, 413] on label "Display actual quantities" at bounding box center [1166, 420] width 114 height 15
click at [1087, 413] on input "Display actual quantities" at bounding box center [1081, 419] width 11 height 13
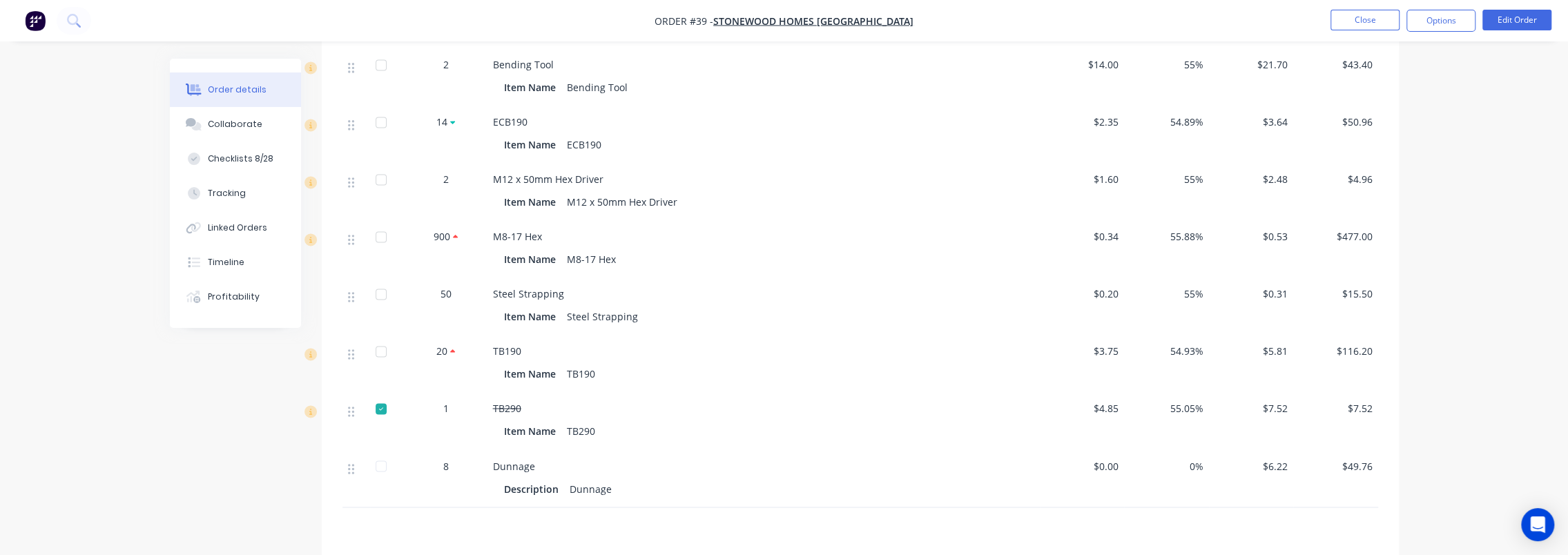
scroll to position [2063, 0]
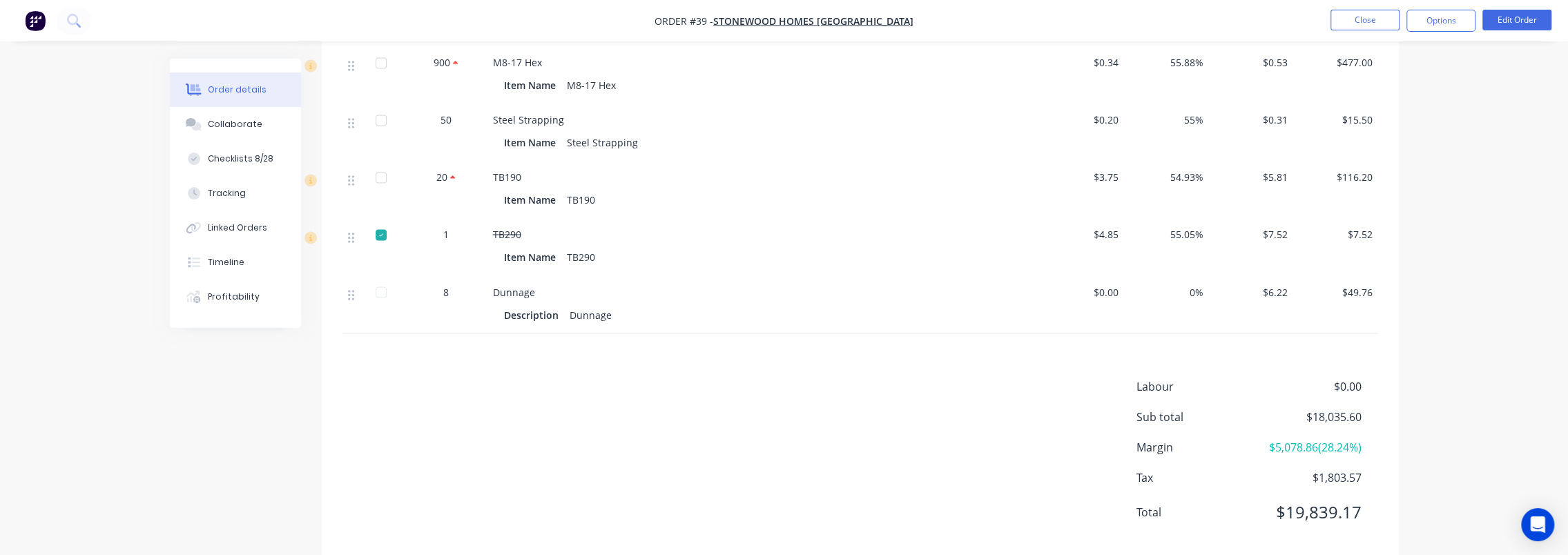
click at [379, 221] on div at bounding box center [381, 235] width 27 height 27
click at [377, 221] on div at bounding box center [381, 235] width 27 height 27
click at [1450, 22] on button "Options" at bounding box center [1441, 20] width 69 height 22
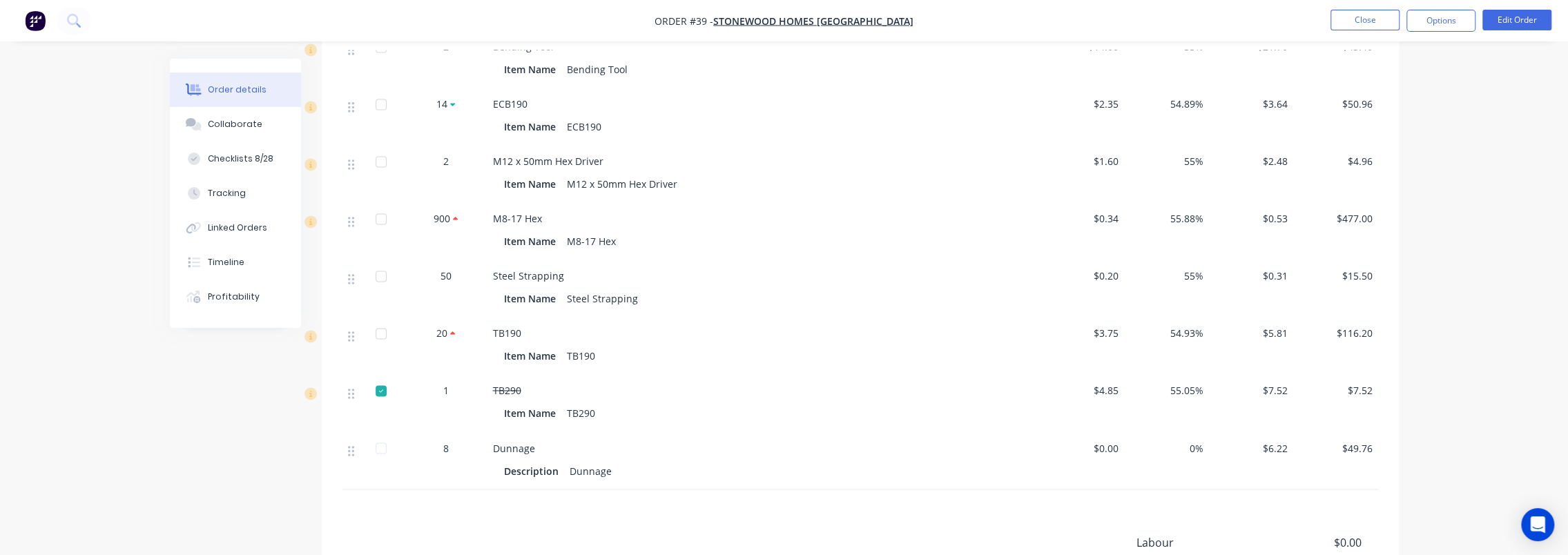
scroll to position [1855, 0]
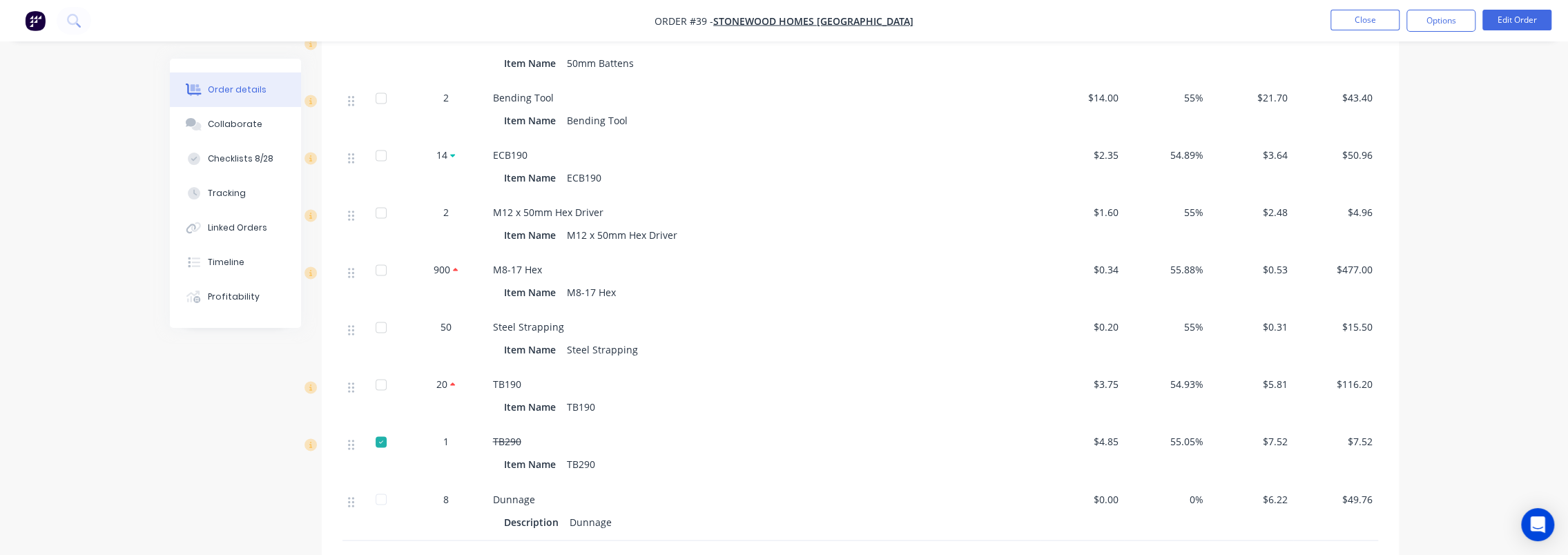
drag, startPoint x: 424, startPoint y: 420, endPoint x: 406, endPoint y: 422, distance: 18.1
click at [403, 426] on div at bounding box center [387, 454] width 34 height 57
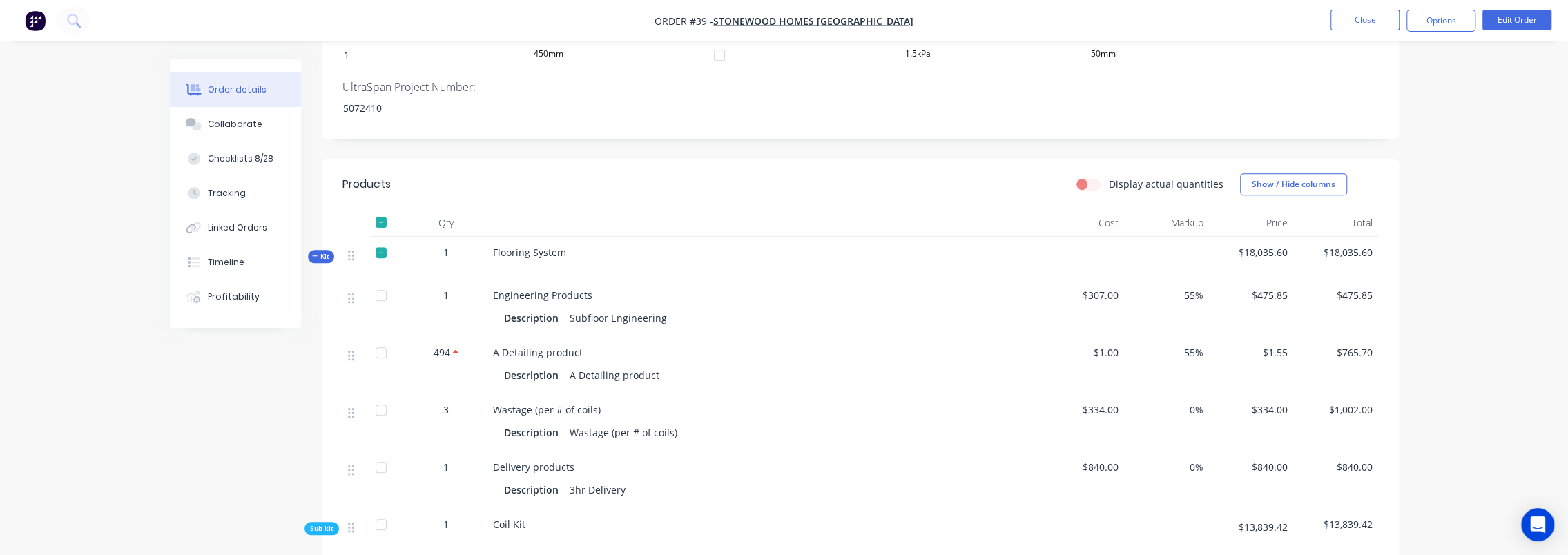
scroll to position [820, 0]
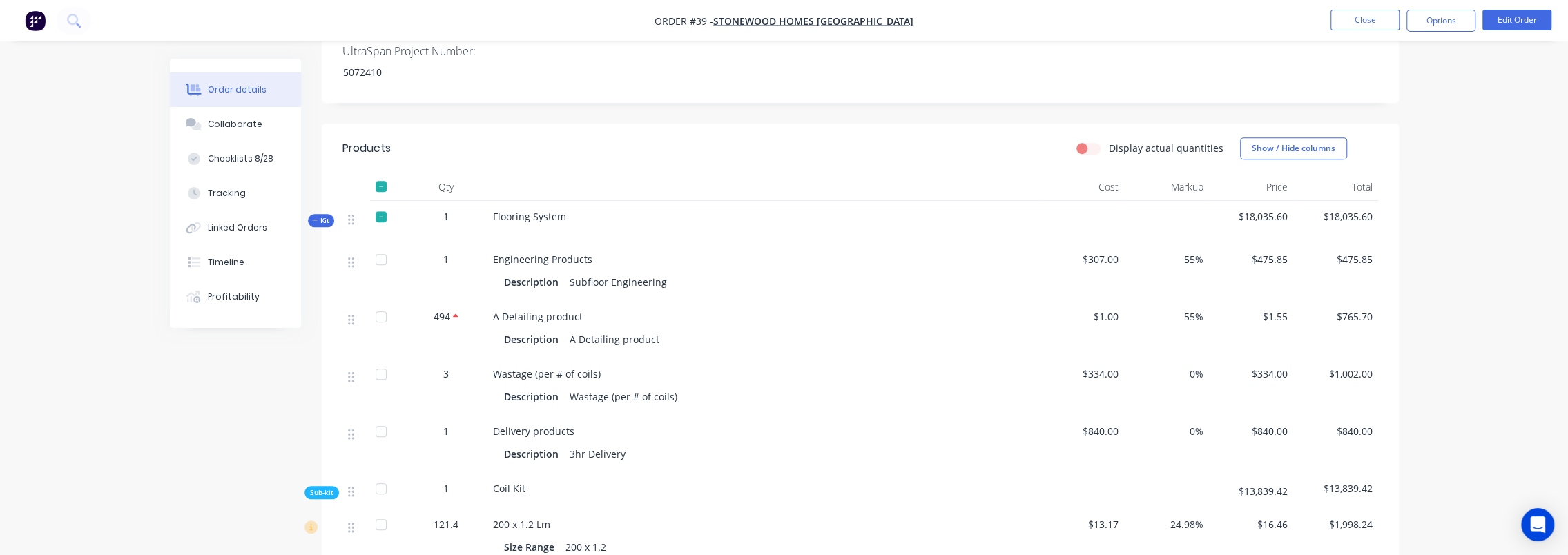
click at [1109, 141] on label "Display actual quantities" at bounding box center [1166, 148] width 114 height 15
click at [1087, 141] on input "Display actual quantities" at bounding box center [1081, 147] width 11 height 13
checkbox input "true"
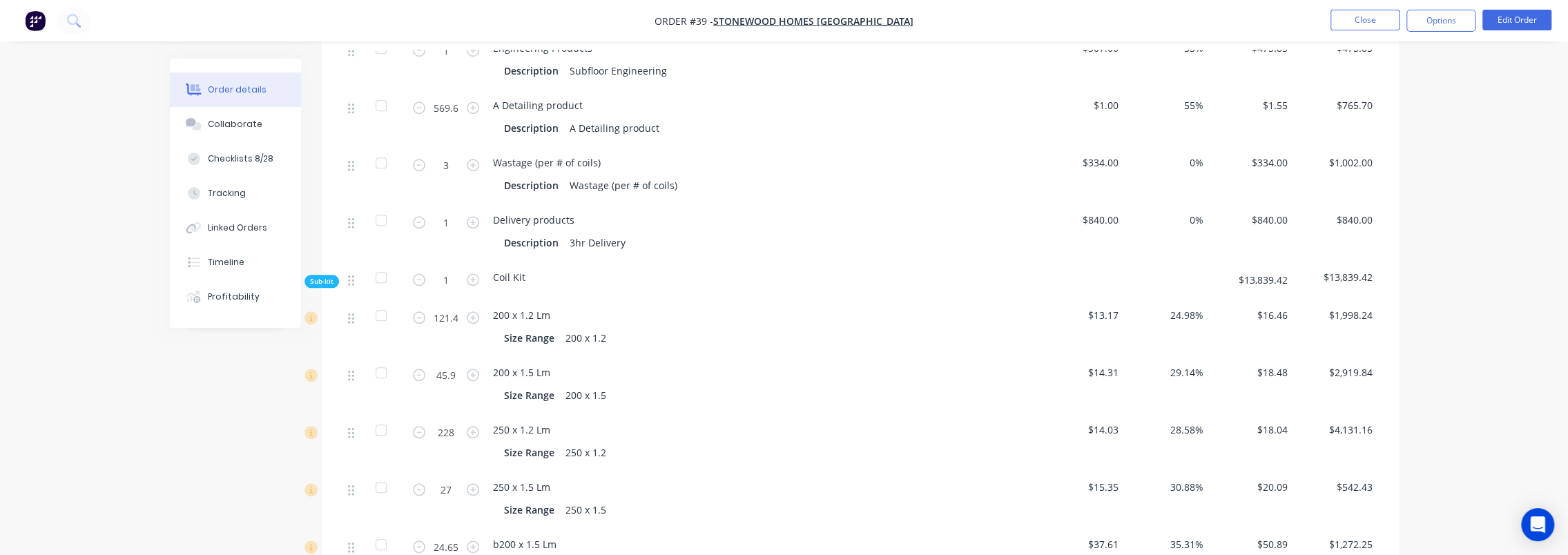
scroll to position [2066, 0]
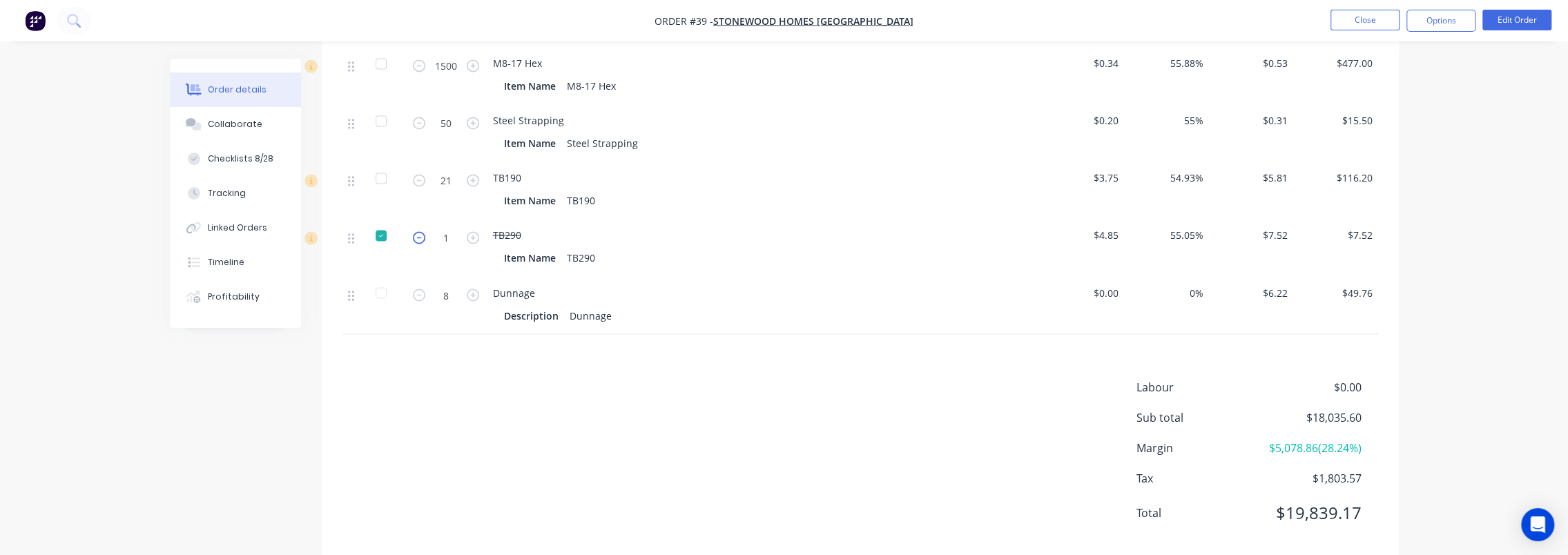
click at [421, 231] on icon "button" at bounding box center [418, 237] width 13 height 13
drag, startPoint x: 417, startPoint y: 201, endPoint x: 417, endPoint y: 210, distance: 9.0
click at [417, 219] on div "1" at bounding box center [446, 248] width 83 height 57
click at [417, 231] on icon "button" at bounding box center [418, 237] width 13 height 13
click at [453, 228] on input "1" at bounding box center [446, 238] width 36 height 20
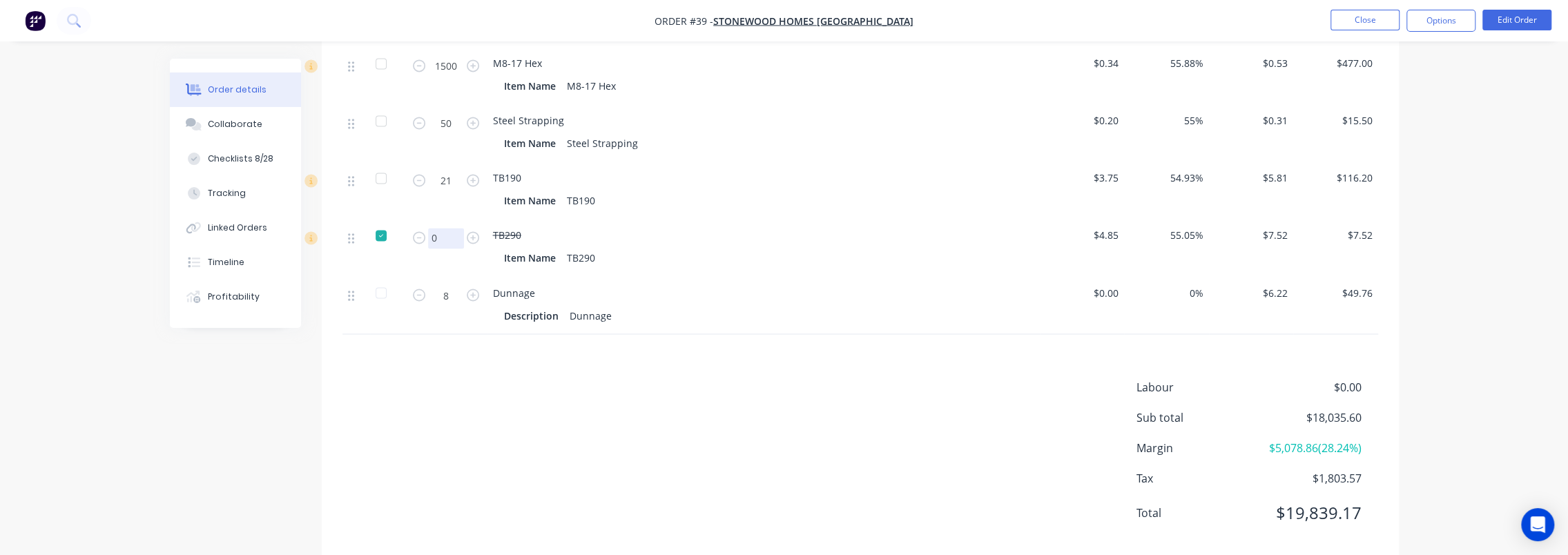
type input "0"
click at [388, 222] on div at bounding box center [381, 236] width 27 height 27
click at [484, 392] on div "Labour $0.00 Sub total $18,035.60 Margin $5,078.86 ( 28.24 %) Tax $1,803.57 Tot…" at bounding box center [860, 459] width 1036 height 161
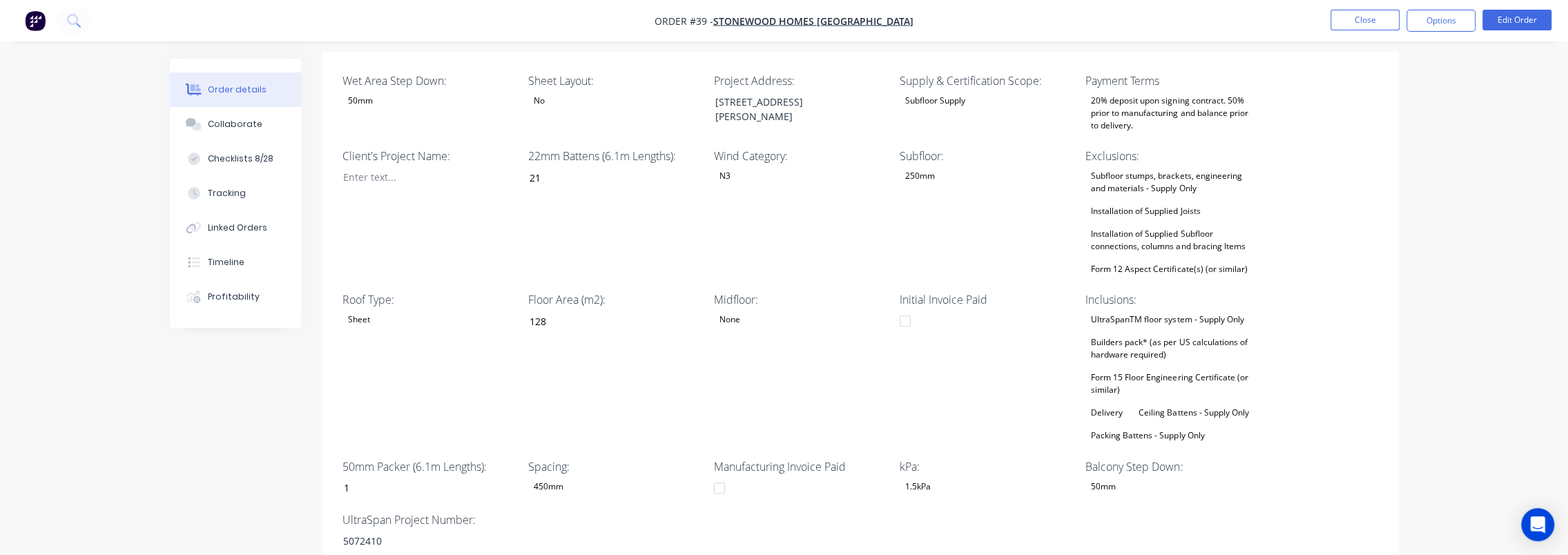
scroll to position [547, 0]
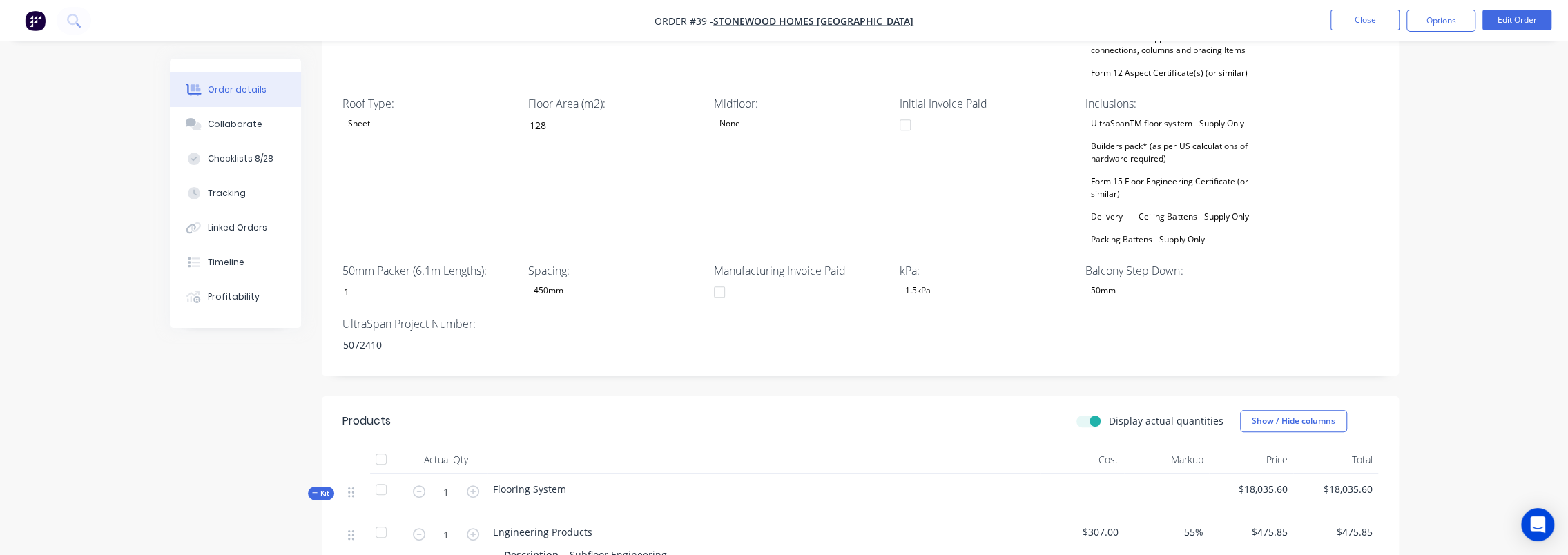
click at [1109, 413] on label "Display actual quantities" at bounding box center [1166, 420] width 114 height 15
click at [1087, 413] on input "Display actual quantities" at bounding box center [1081, 419] width 11 height 13
checkbox input "false"
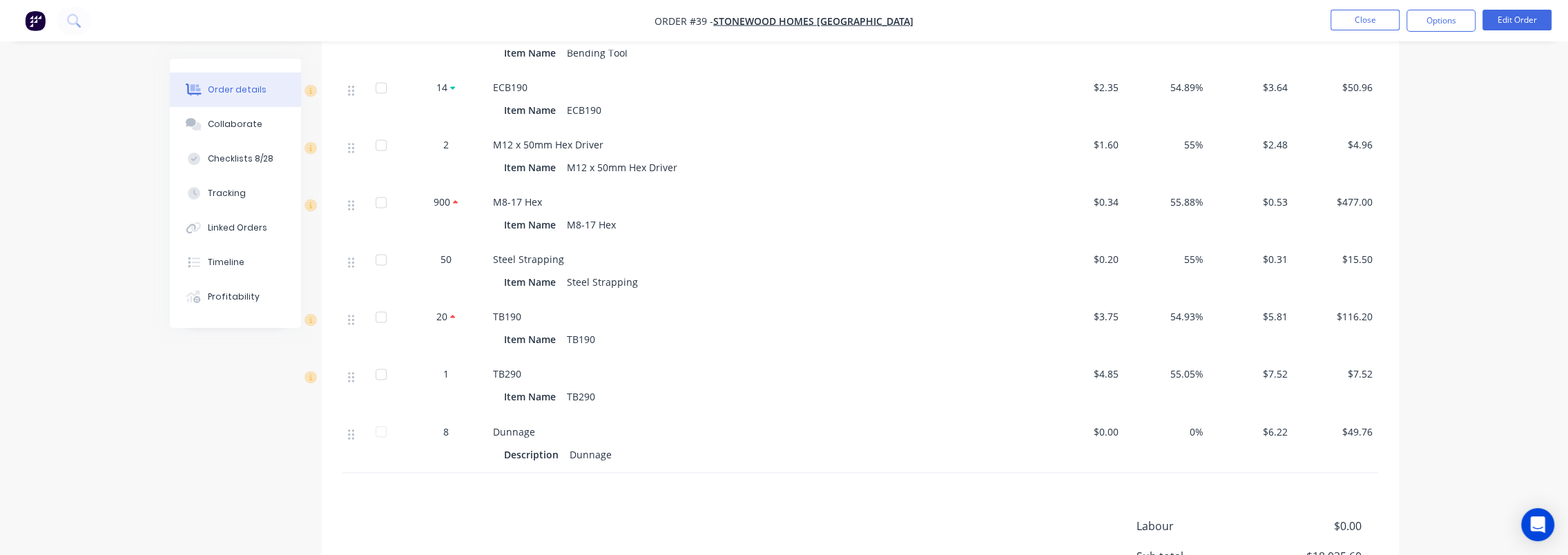
scroll to position [2063, 0]
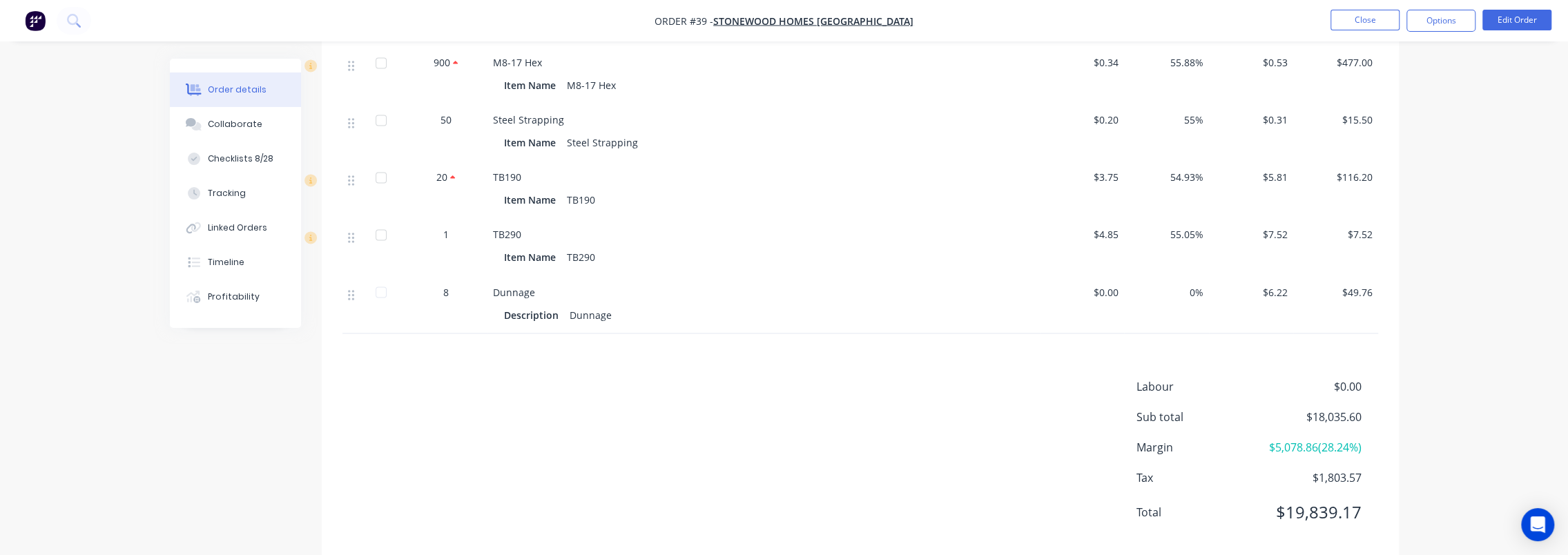
click at [716, 412] on div "Labour $0.00 Sub total $18,035.60 Margin $5,078.86 ( 28.24 %) Tax $1,803.57 Tot…" at bounding box center [860, 458] width 1036 height 161
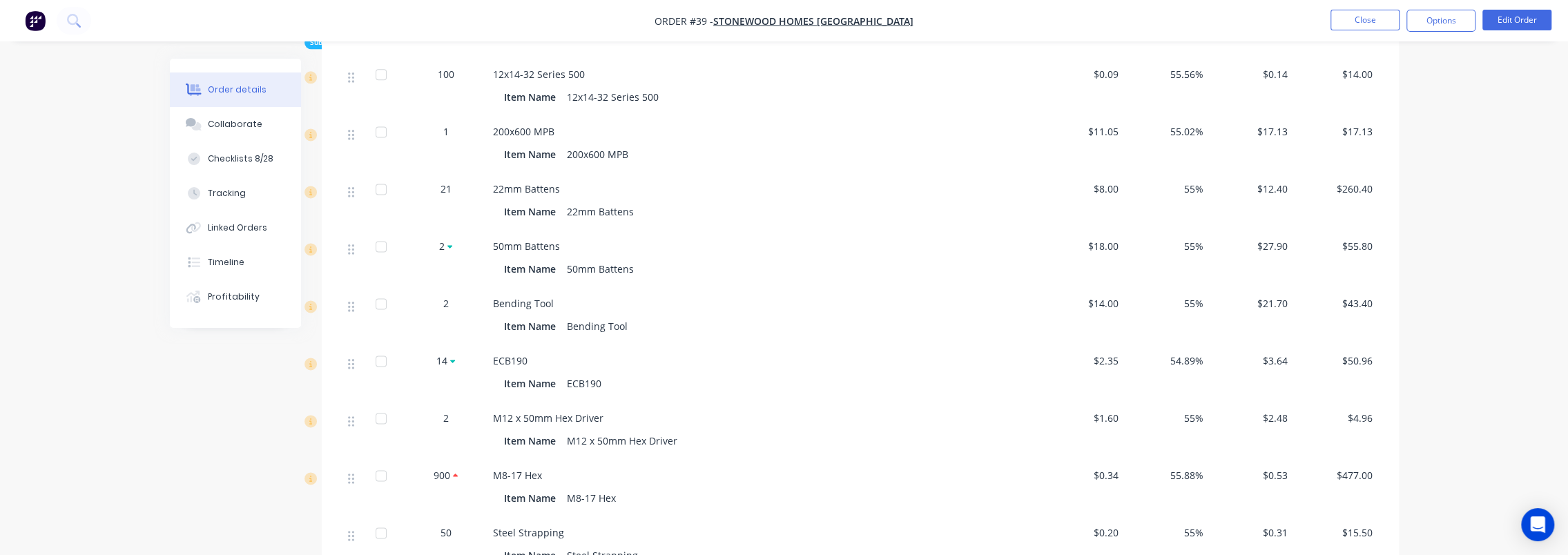
scroll to position [1649, 0]
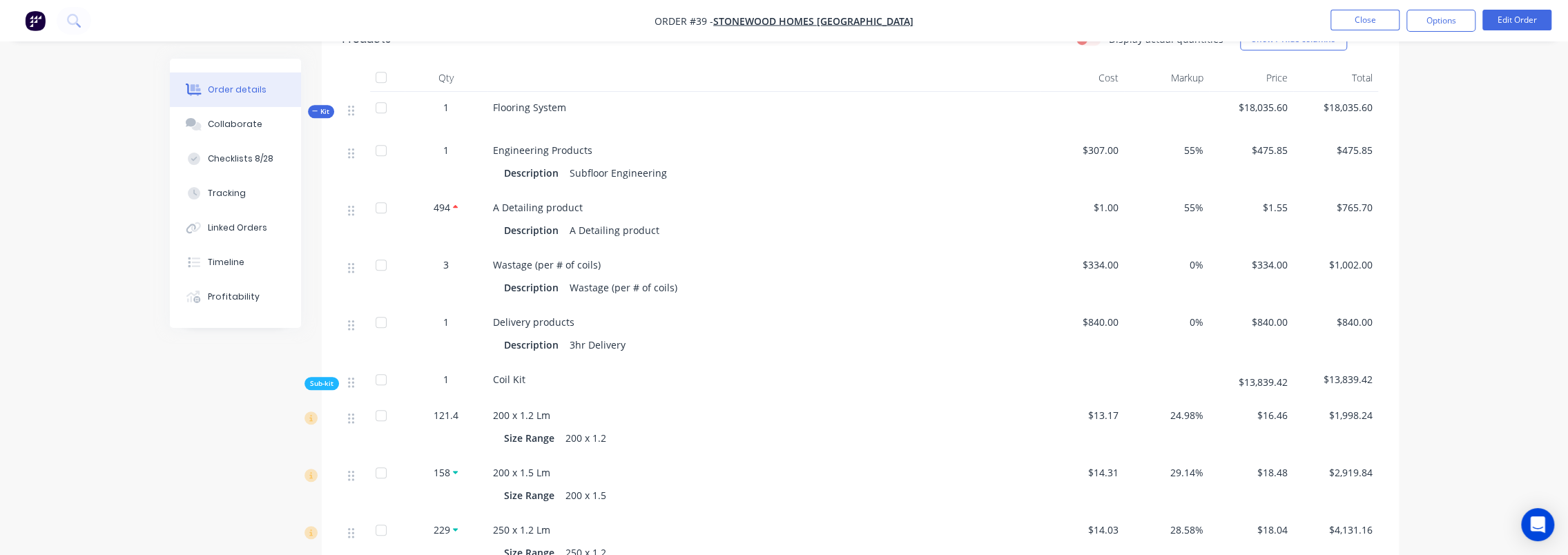
scroll to position [0, 0]
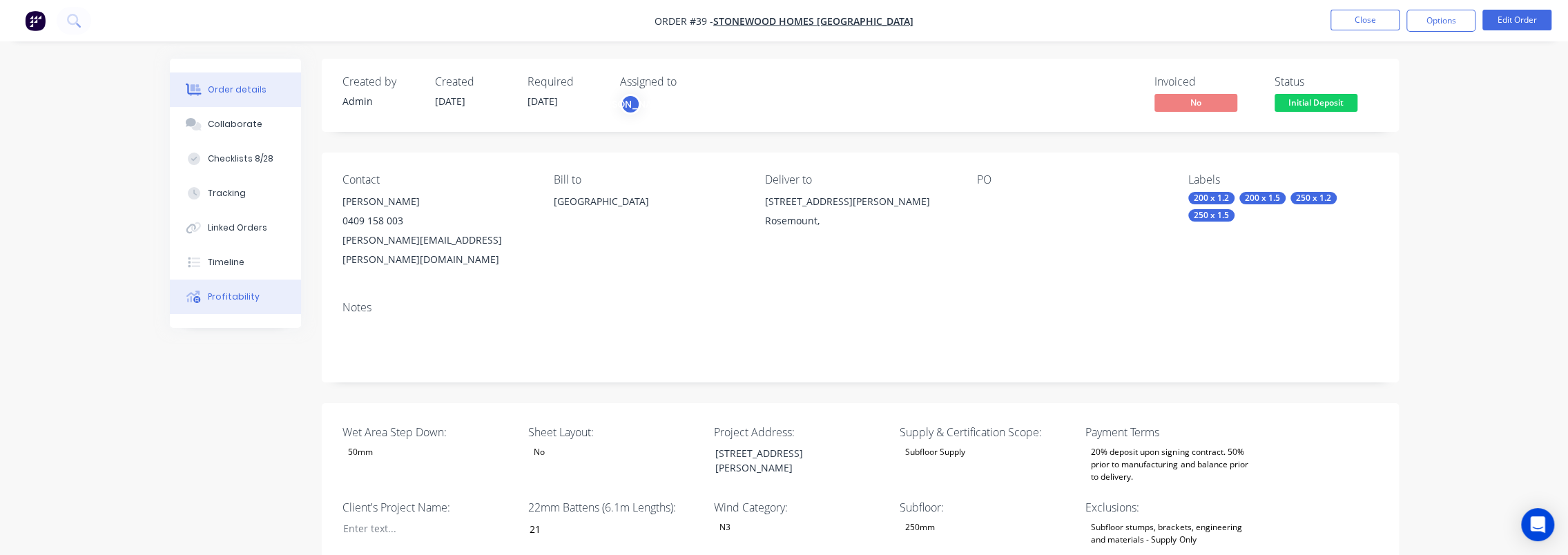
click at [233, 297] on div "Profitability" at bounding box center [233, 296] width 52 height 13
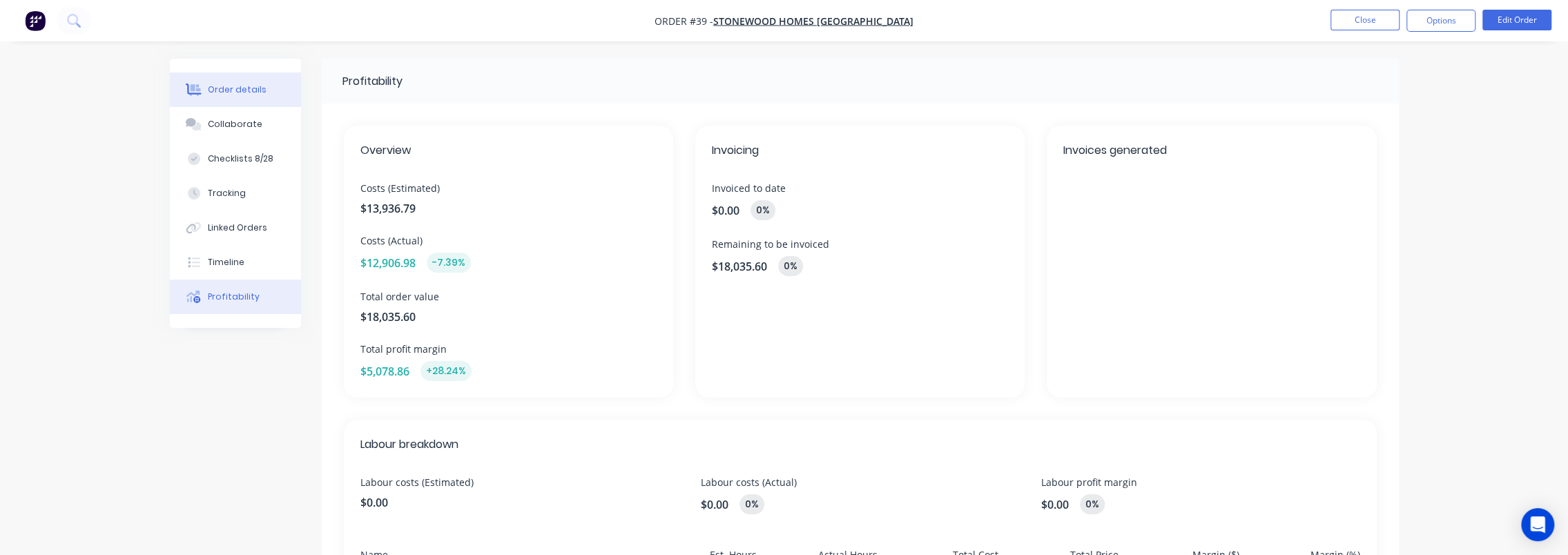
click at [229, 87] on div "Order details" at bounding box center [237, 90] width 59 height 13
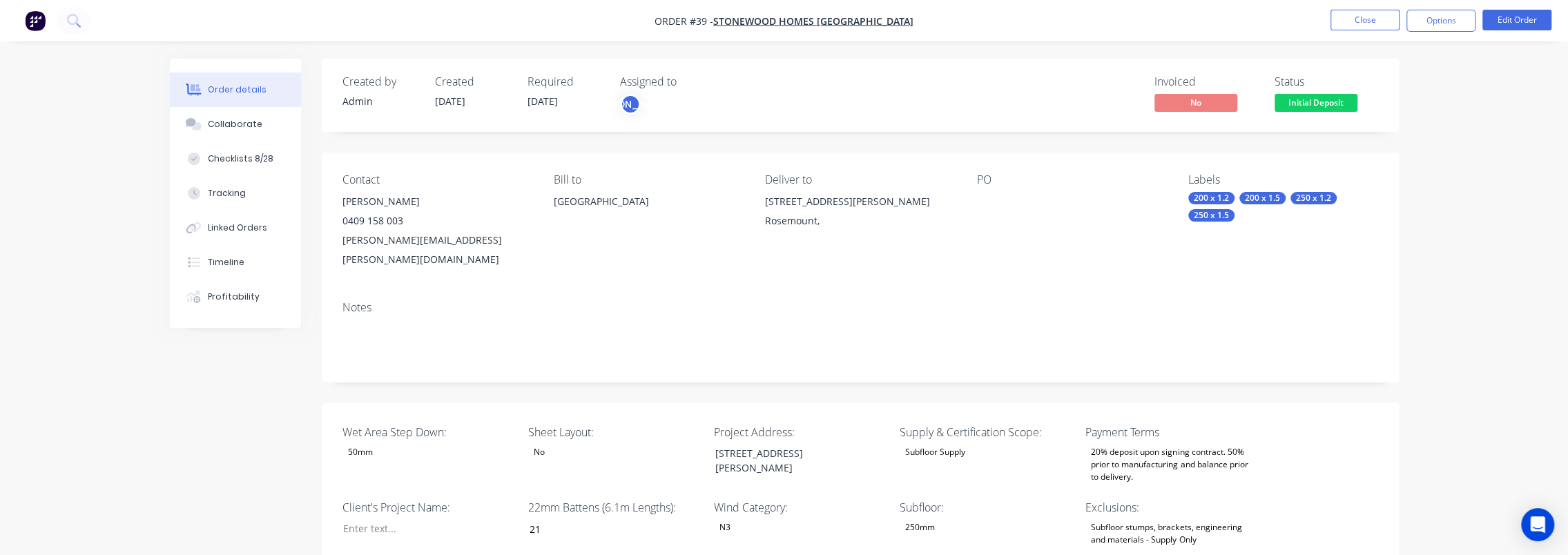
click at [1314, 106] on span "Initial Deposit" at bounding box center [1315, 102] width 83 height 17
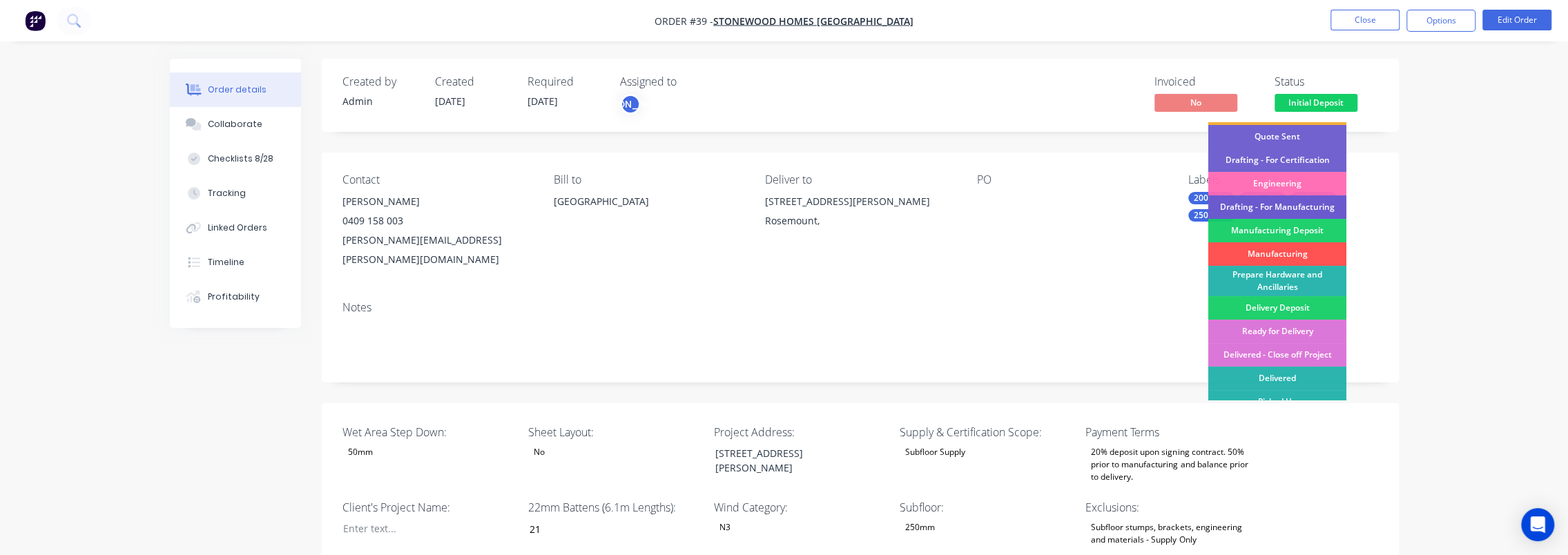
scroll to position [105, 0]
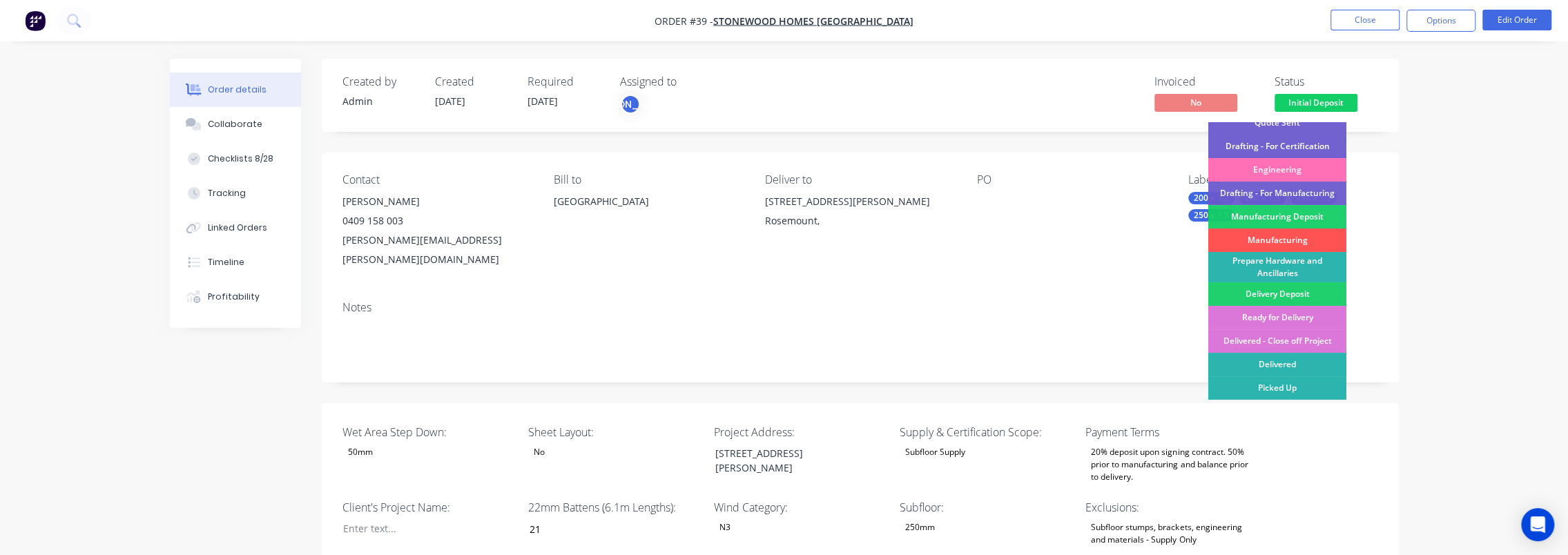
drag, startPoint x: 1445, startPoint y: 238, endPoint x: 1414, endPoint y: 246, distance: 32.0
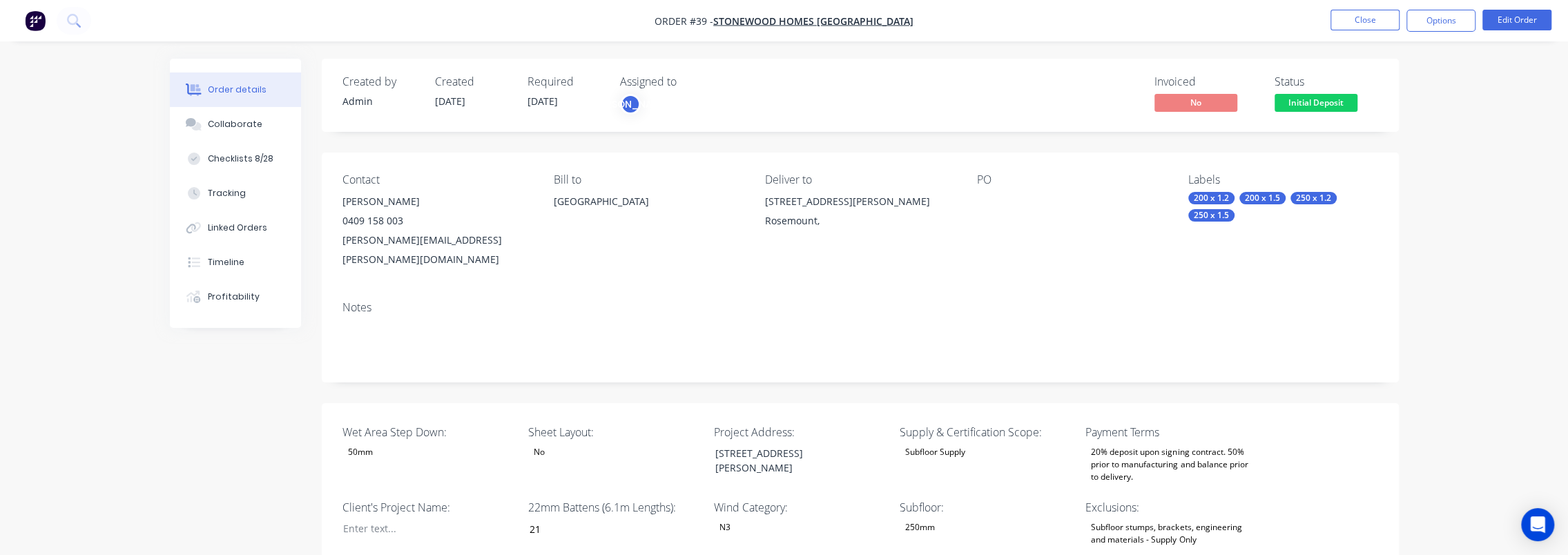
click at [1364, 7] on nav "Order #39 - Stonewood Homes Sunshine Coast Close Options Edit Order" at bounding box center [784, 20] width 1568 height 42
click at [1366, 15] on button "Close" at bounding box center [1365, 20] width 69 height 20
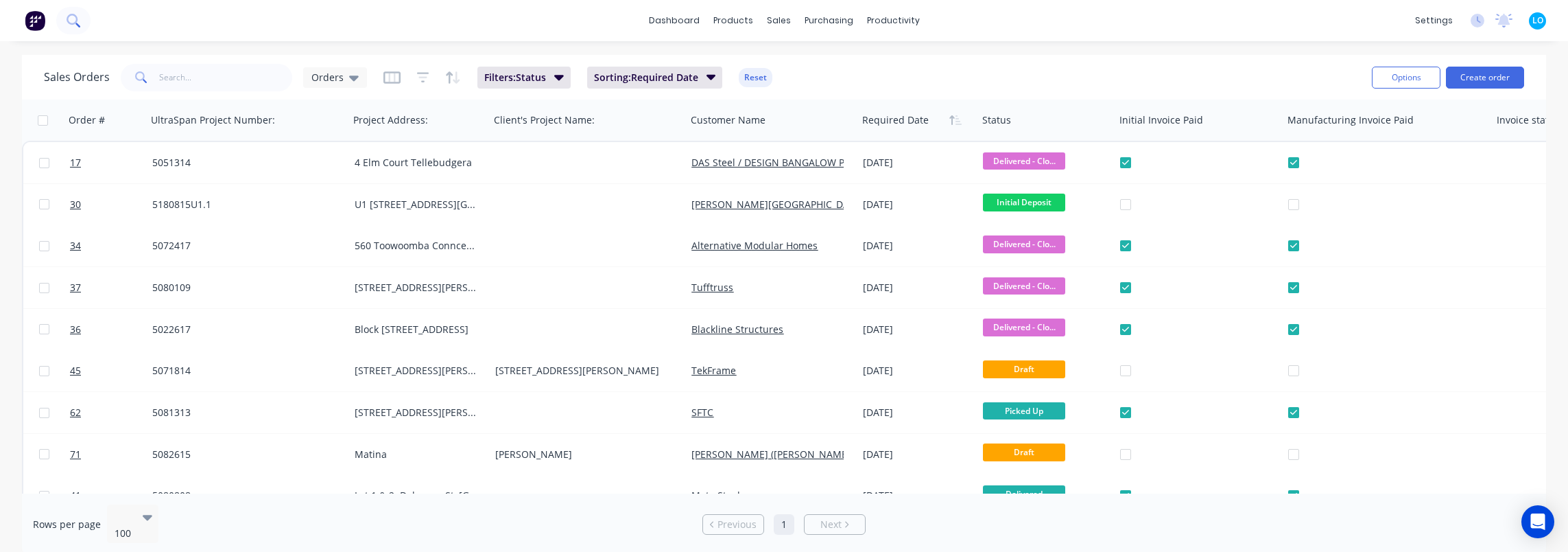
click at [64, 25] on button at bounding box center [73, 20] width 34 height 27
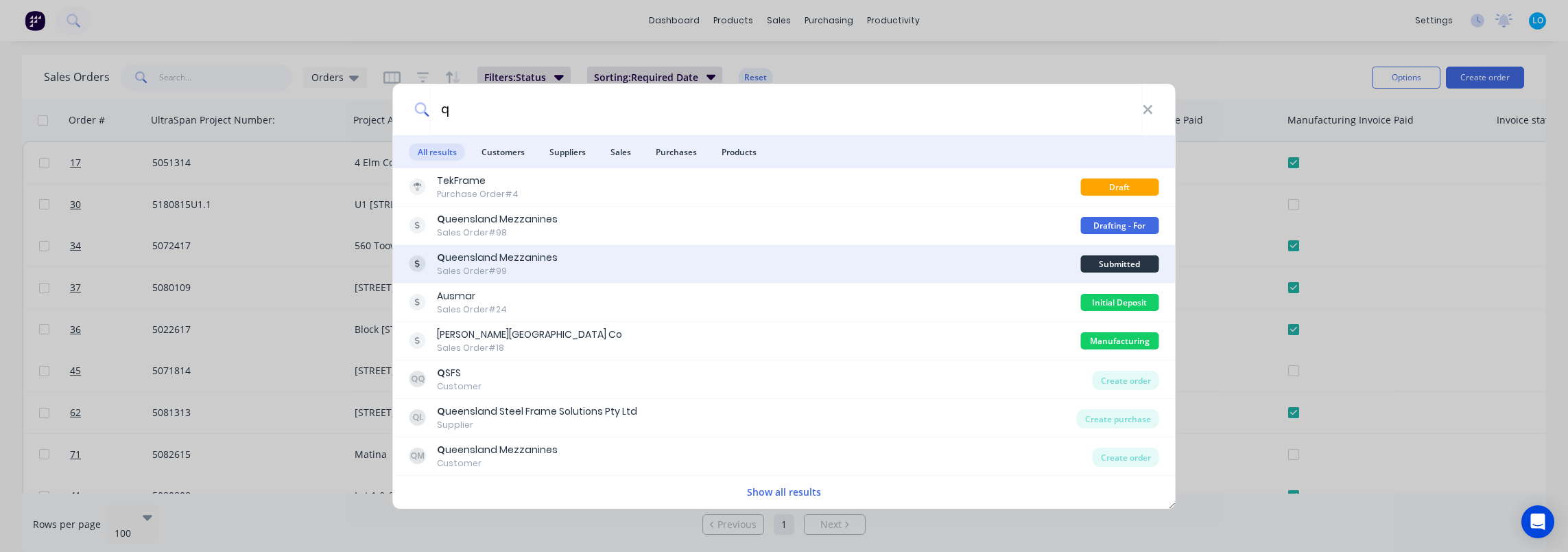
type input "q"
click at [602, 251] on div "Q ueensland Mezzanines Sales Order #99" at bounding box center [746, 264] width 672 height 27
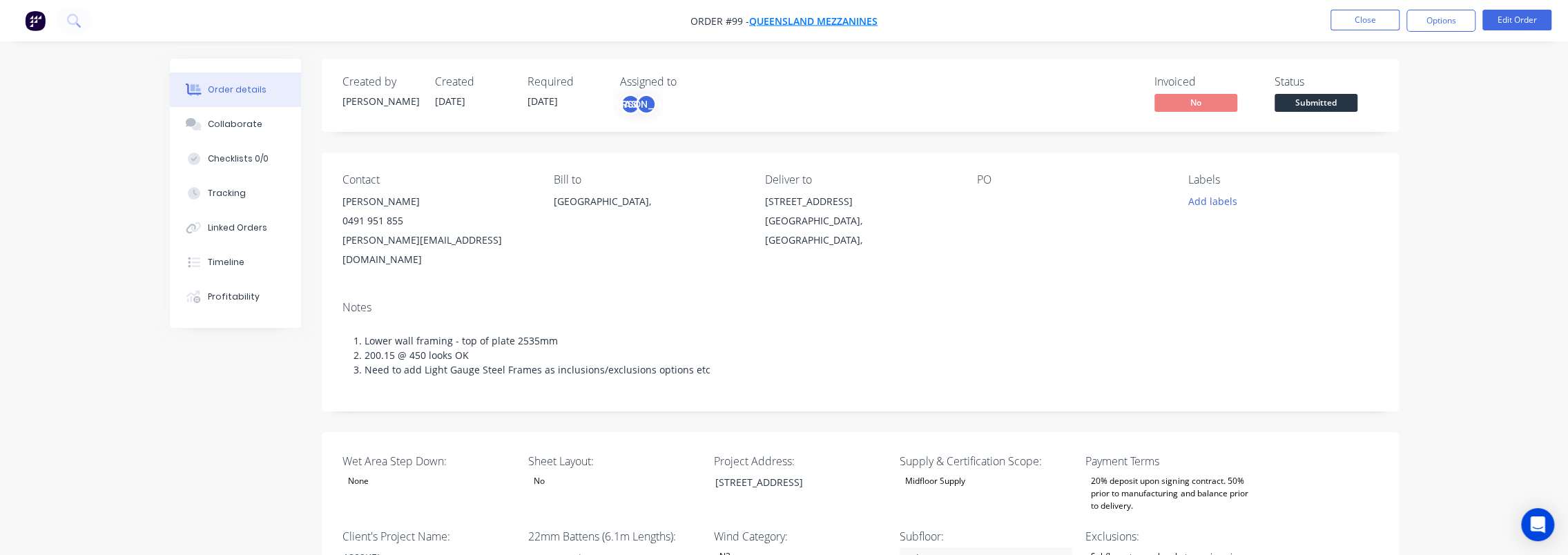
click at [816, 24] on span "Queensland Mezzanines" at bounding box center [813, 20] width 128 height 13
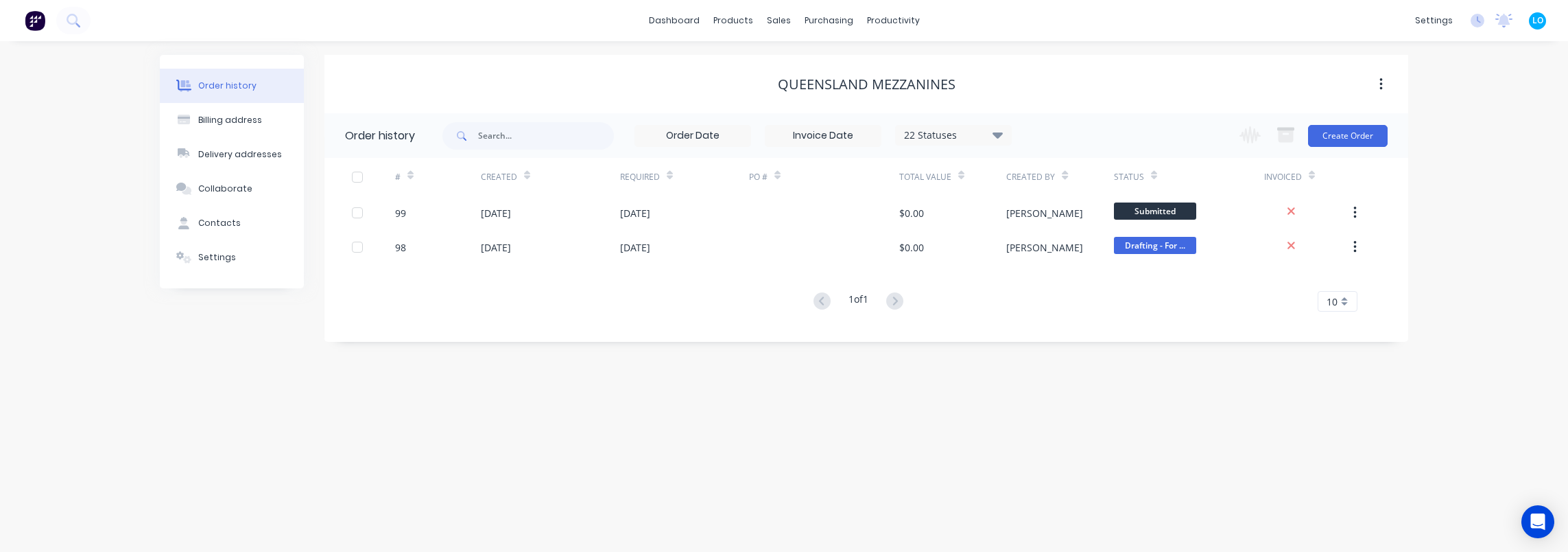
click at [563, 389] on div "Order history Billing address Delivery addresses Collaborate Contacts Settings …" at bounding box center [784, 297] width 1568 height 511
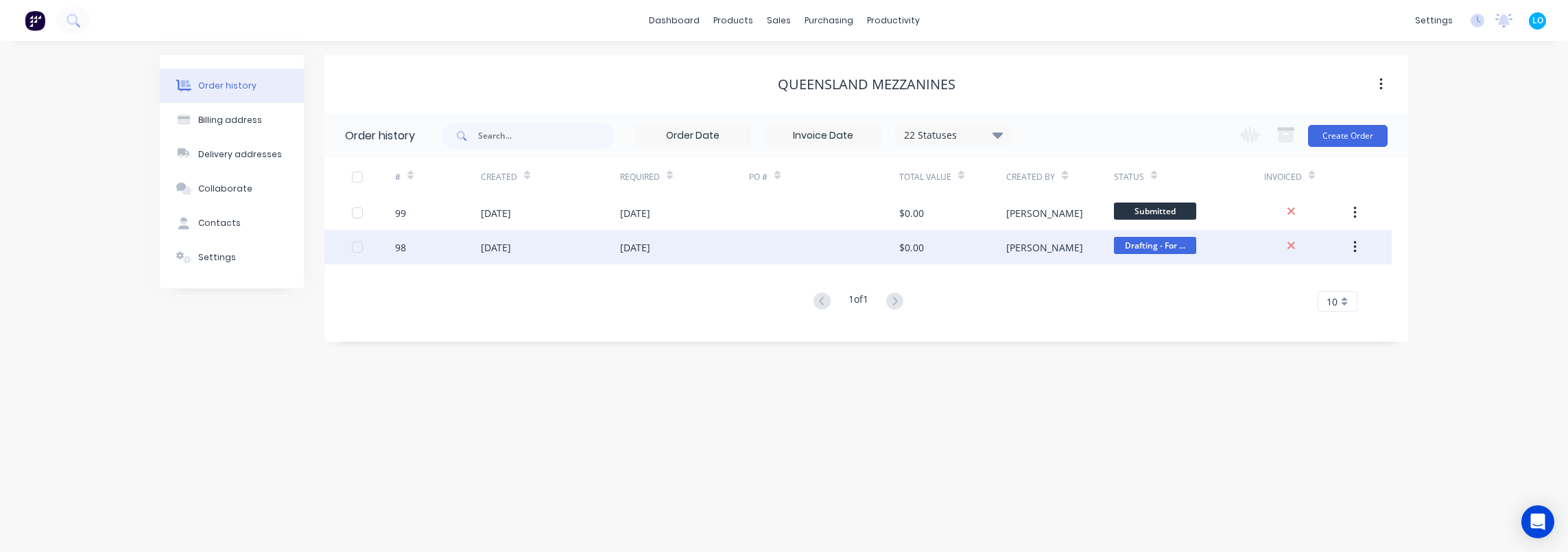
click at [468, 242] on div "98" at bounding box center [438, 247] width 86 height 34
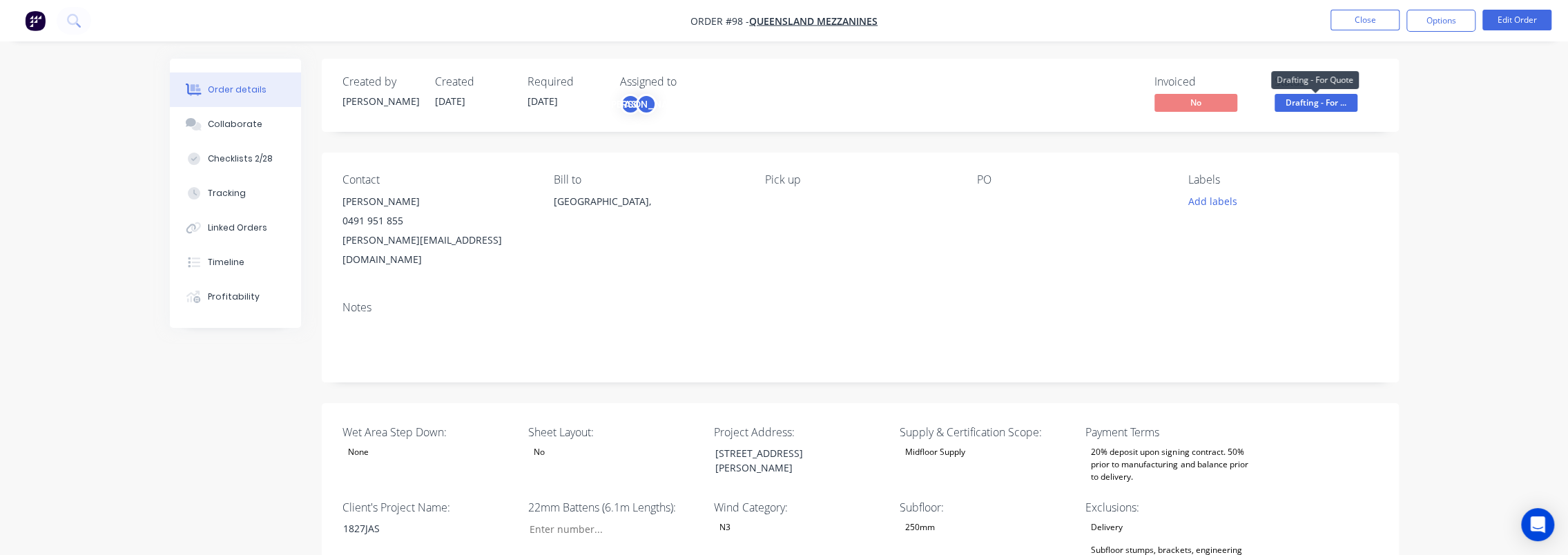
click at [1325, 99] on span "Drafting - For ..." at bounding box center [1315, 102] width 83 height 17
click at [1381, 13] on button "Close" at bounding box center [1365, 20] width 69 height 20
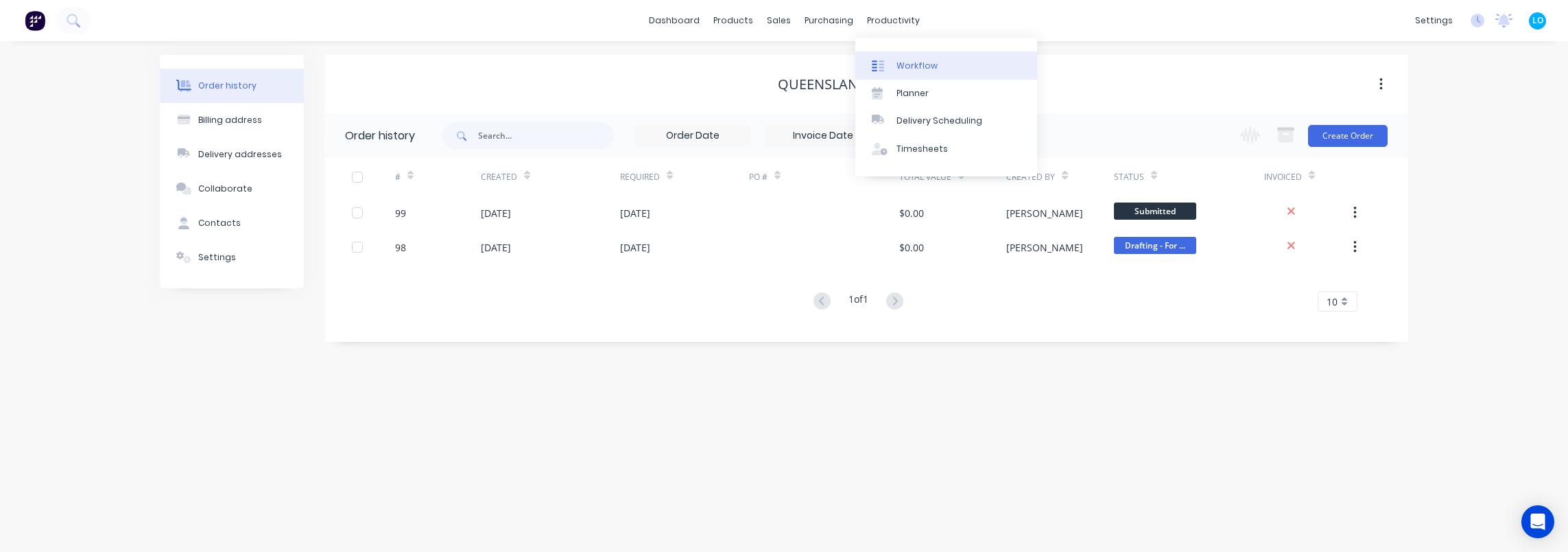
click at [914, 74] on link "Workflow" at bounding box center [946, 65] width 182 height 27
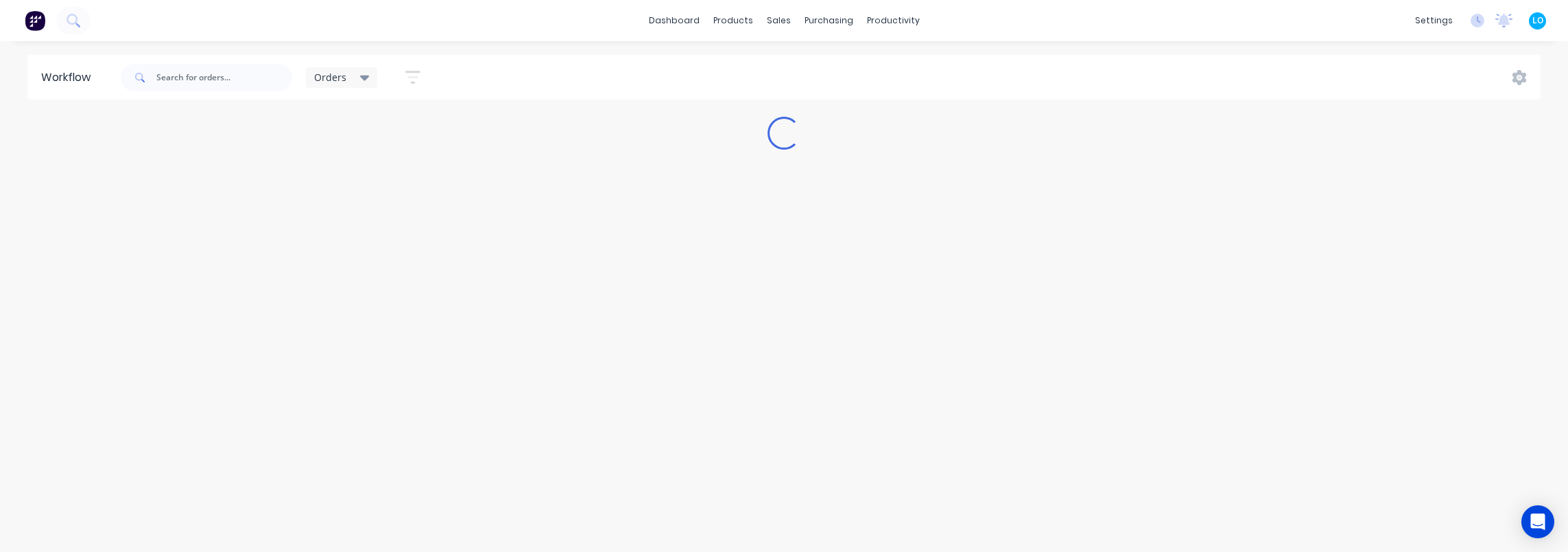
click at [328, 71] on span "Orders" at bounding box center [330, 76] width 32 height 14
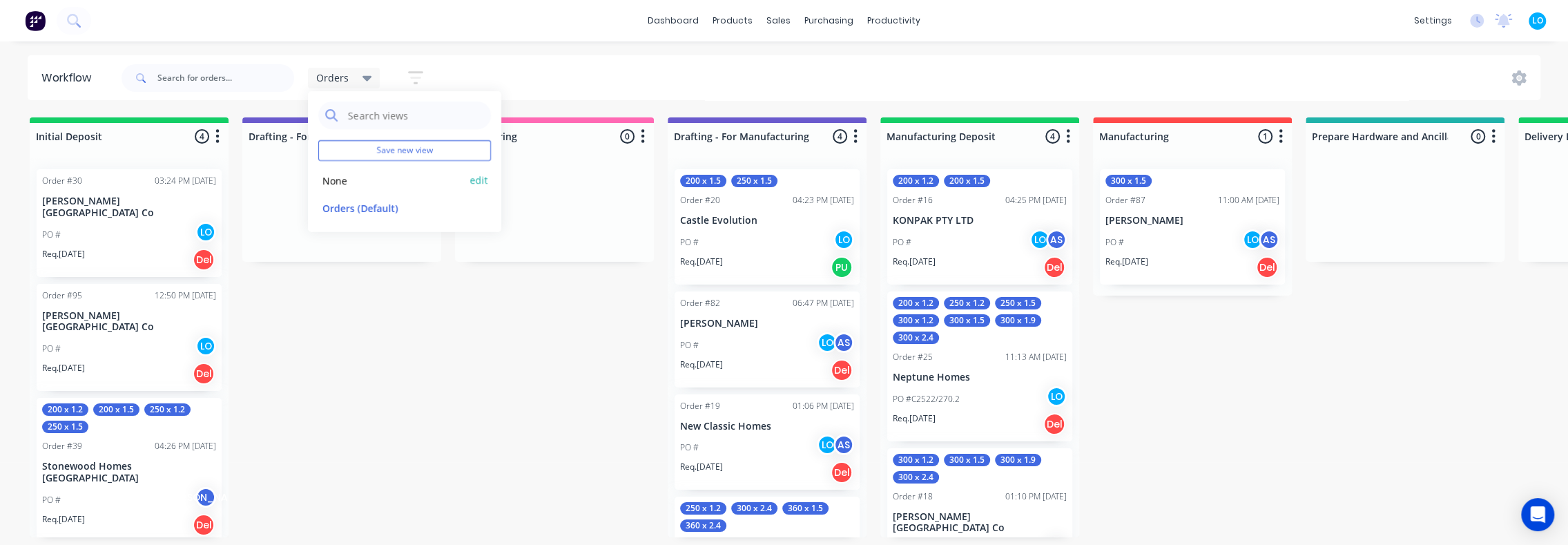
click at [355, 180] on button "None" at bounding box center [392, 180] width 147 height 16
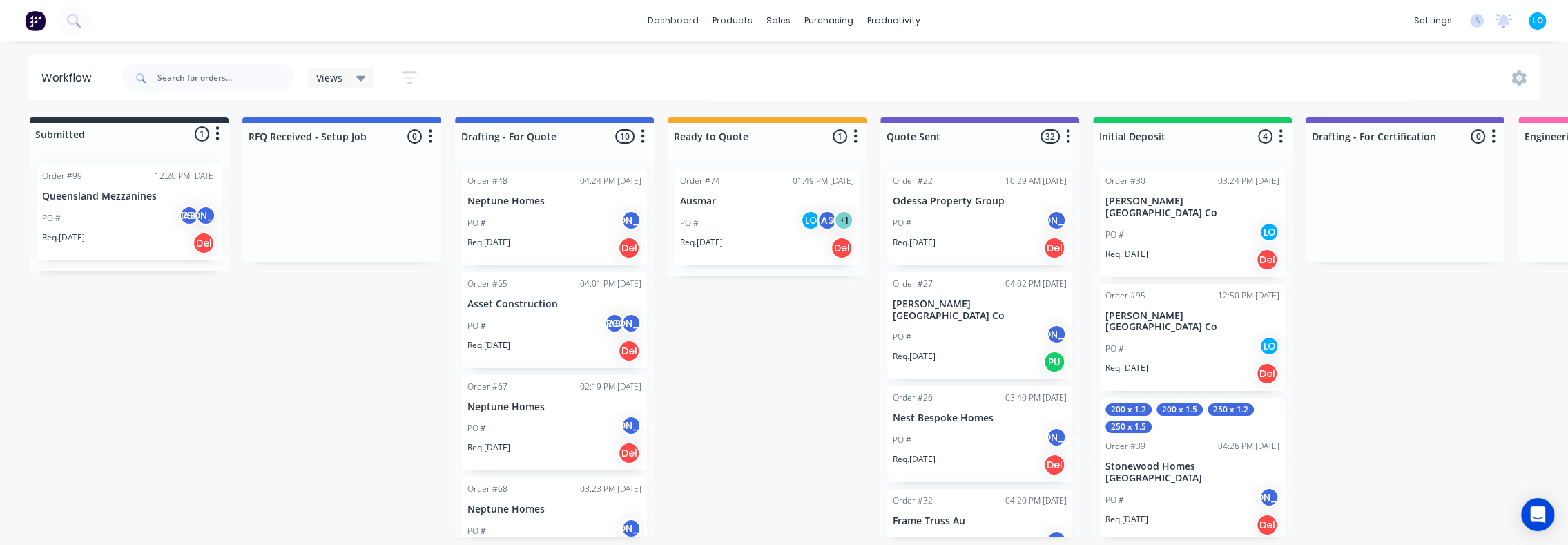
drag, startPoint x: 388, startPoint y: 75, endPoint x: 398, endPoint y: 67, distance: 12.8
click at [526, 72] on div "Views Save new view None edit Orders (Default) edit Show/Hide statuses Show lin…" at bounding box center [829, 78] width 1422 height 42
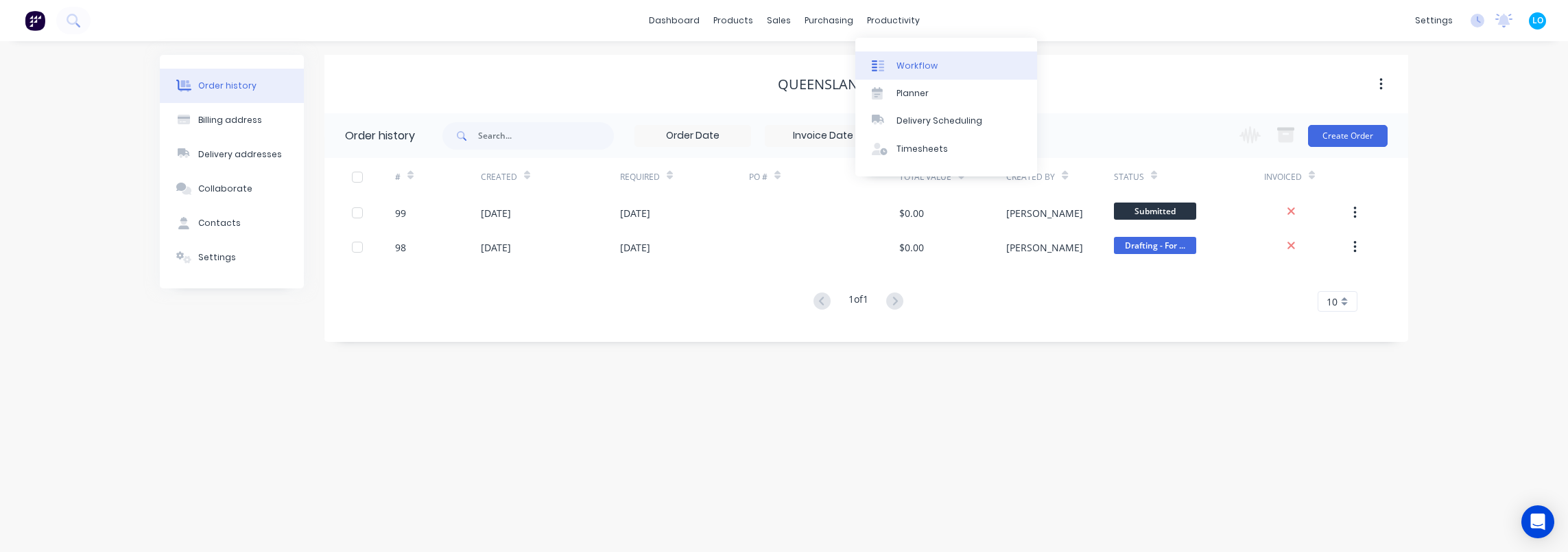
click at [895, 66] on link "Workflow" at bounding box center [946, 65] width 182 height 27
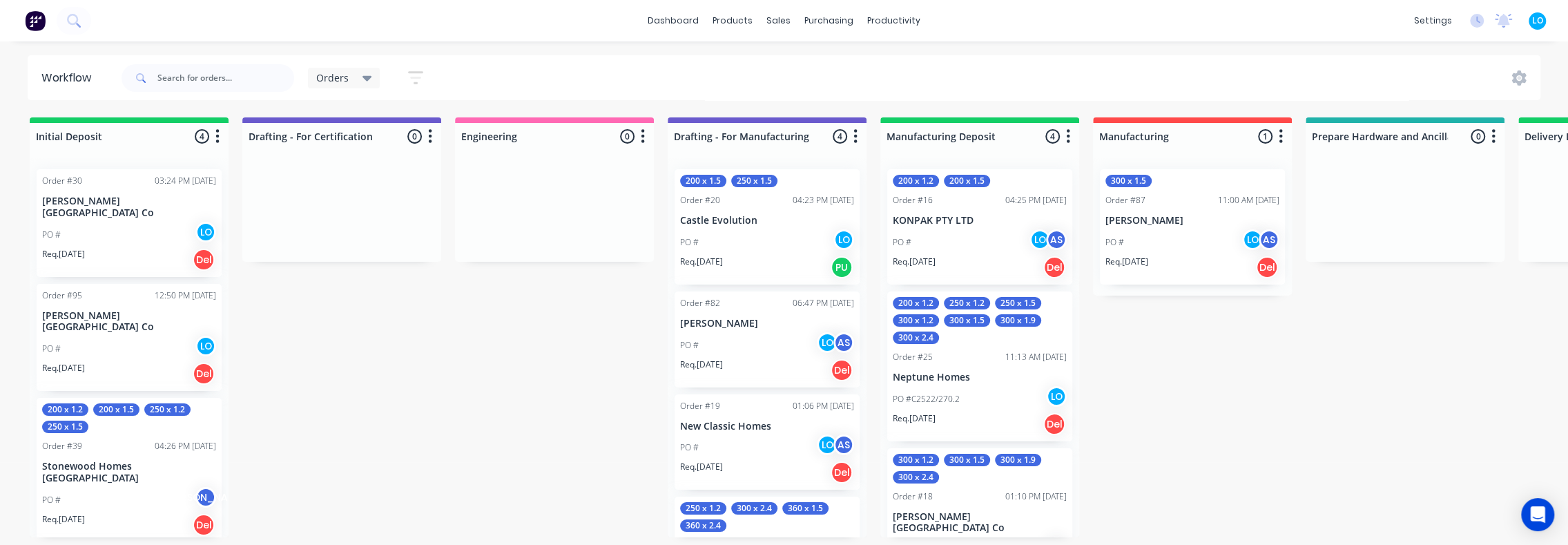
click at [331, 72] on span "Orders" at bounding box center [332, 77] width 32 height 15
click at [347, 182] on button "None" at bounding box center [392, 180] width 147 height 16
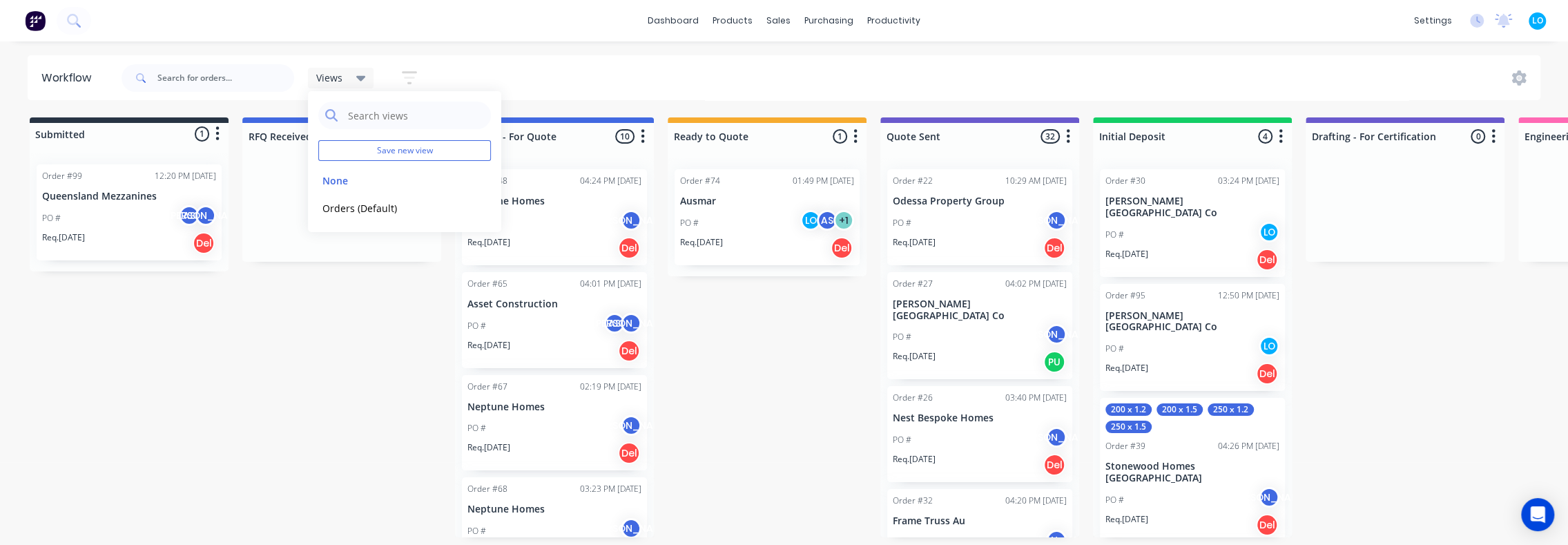
drag, startPoint x: 297, startPoint y: 409, endPoint x: 279, endPoint y: 425, distance: 24.1
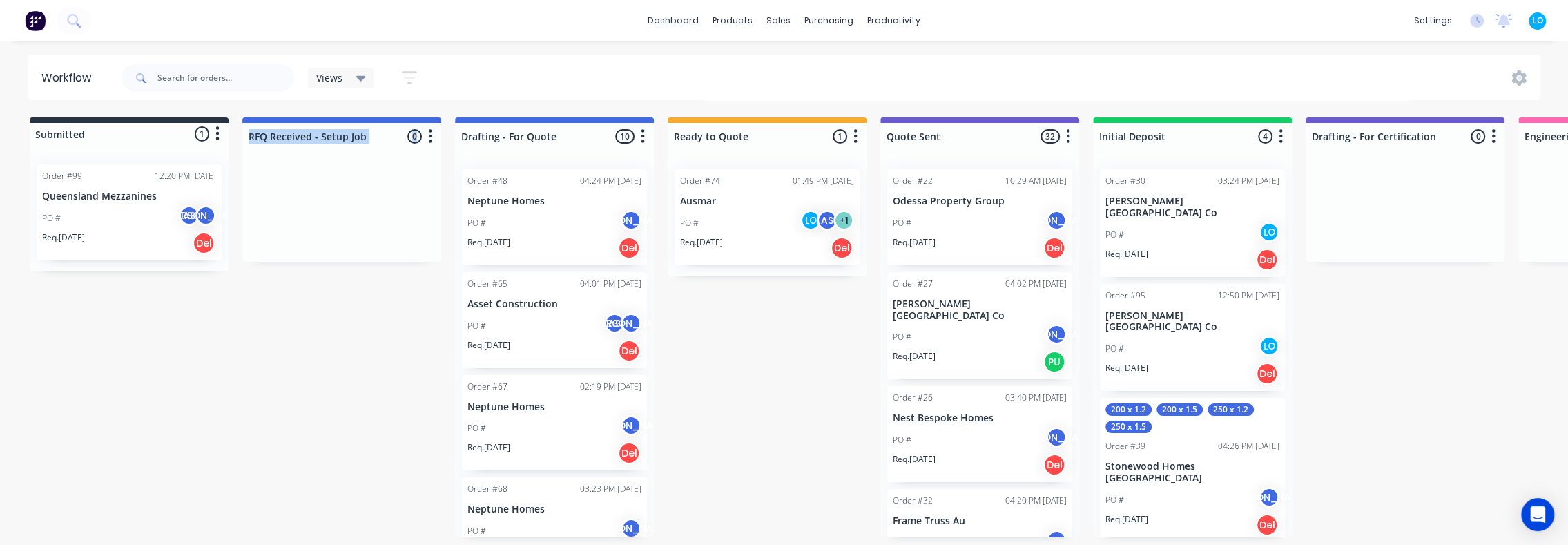
click at [116, 202] on div "Order #99 12:20 PM 11/09/25 Queensland Mezzanines PO # AS JO Req. 16/09/25 Del" at bounding box center [129, 212] width 185 height 96
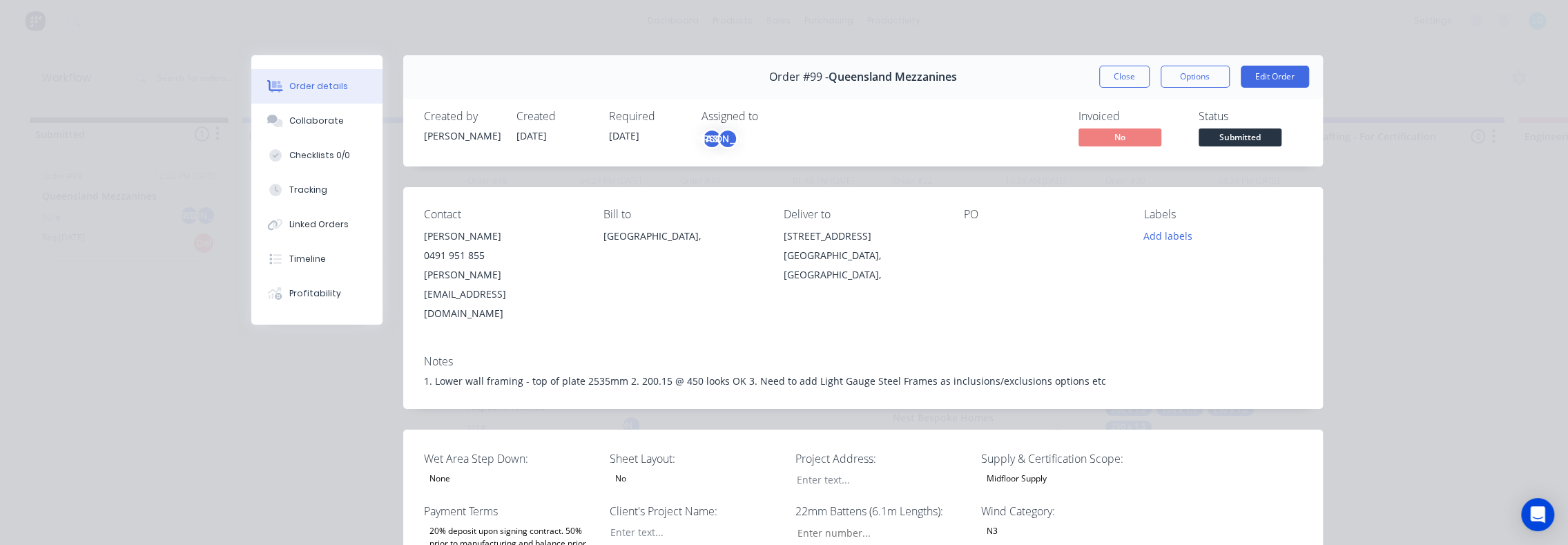
type input "86"
click at [1122, 71] on button "Close" at bounding box center [1124, 77] width 50 height 22
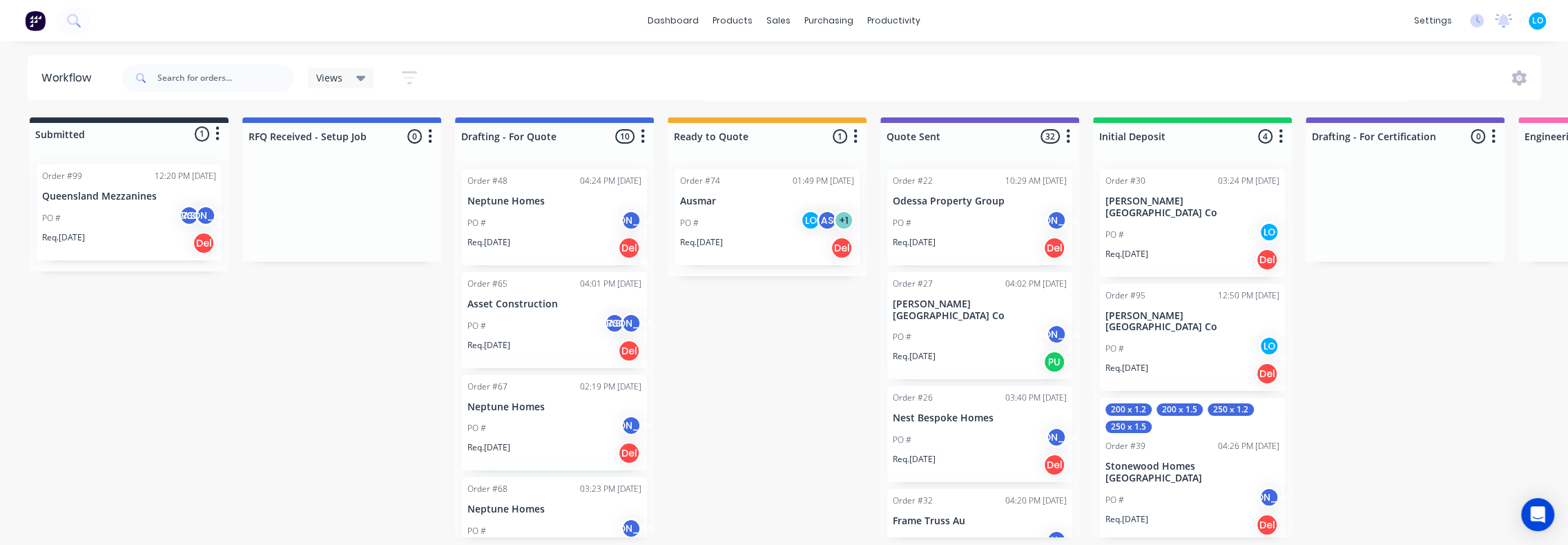
click at [108, 197] on p "Queensland Mezzanines" at bounding box center [129, 196] width 174 height 12
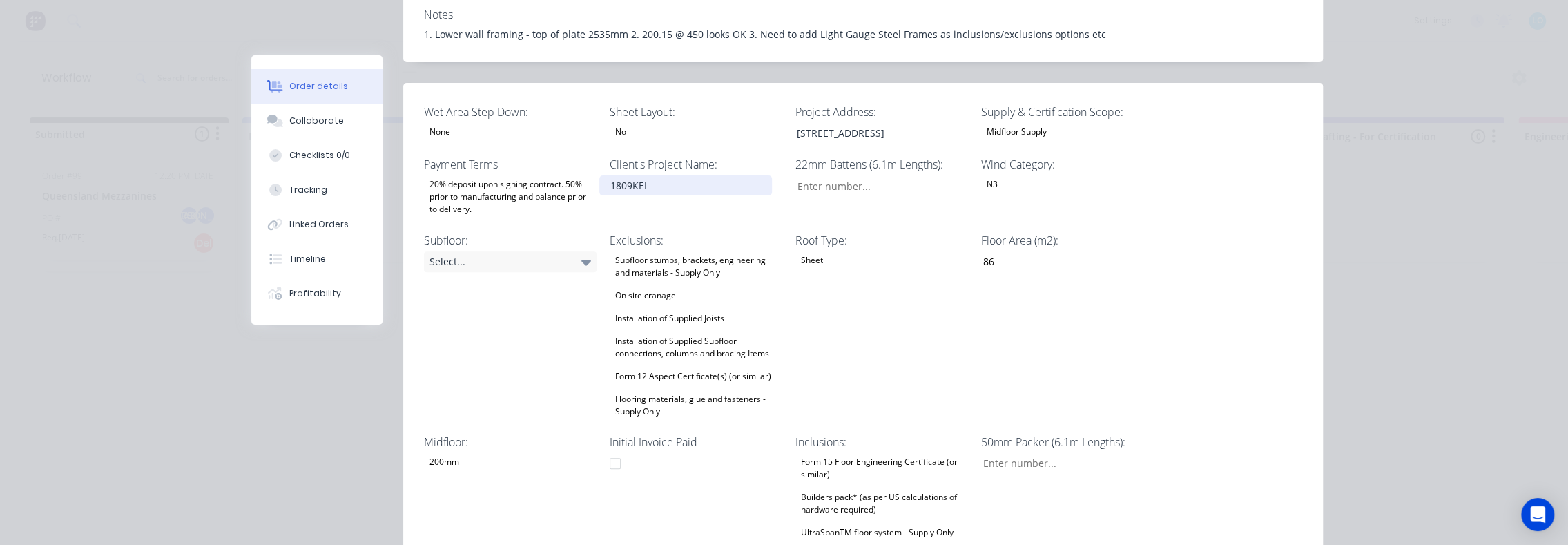
scroll to position [345, 0]
click at [902, 125] on div "801 Quinzeh Creek Rd" at bounding box center [871, 134] width 173 height 20
click at [813, 253] on div "Sheet" at bounding box center [811, 261] width 33 height 18
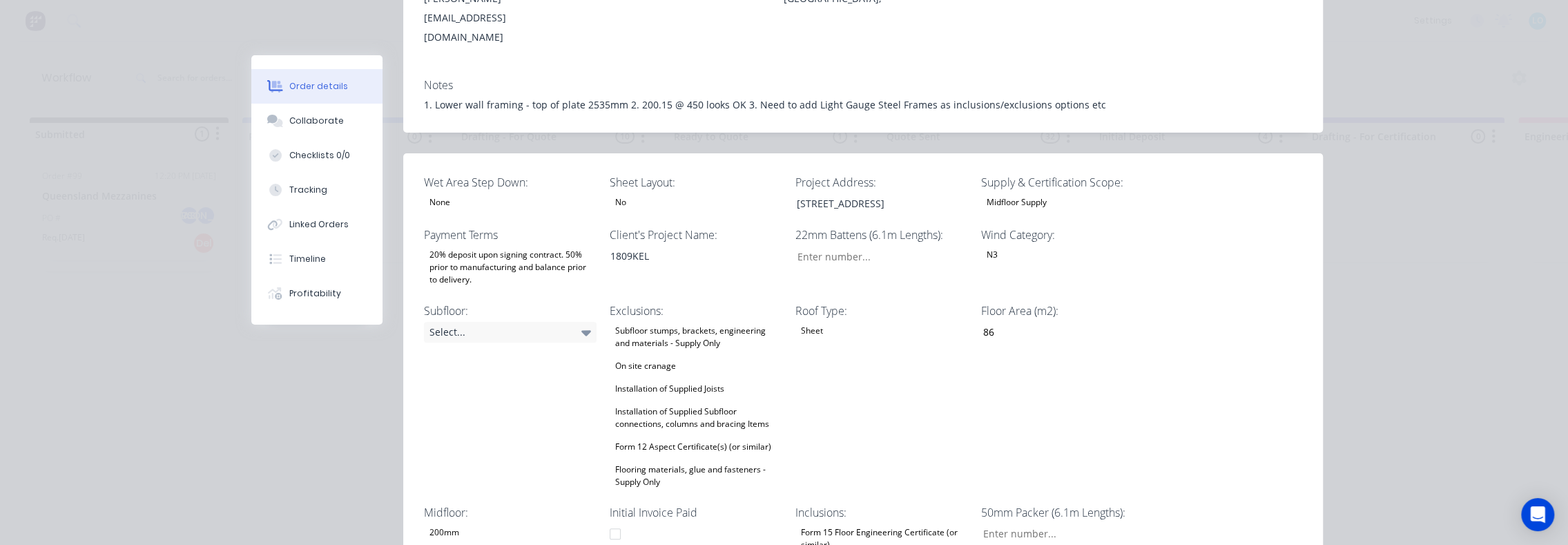
scroll to position [276, 0]
click at [804, 322] on div "Sheet" at bounding box center [811, 331] width 33 height 18
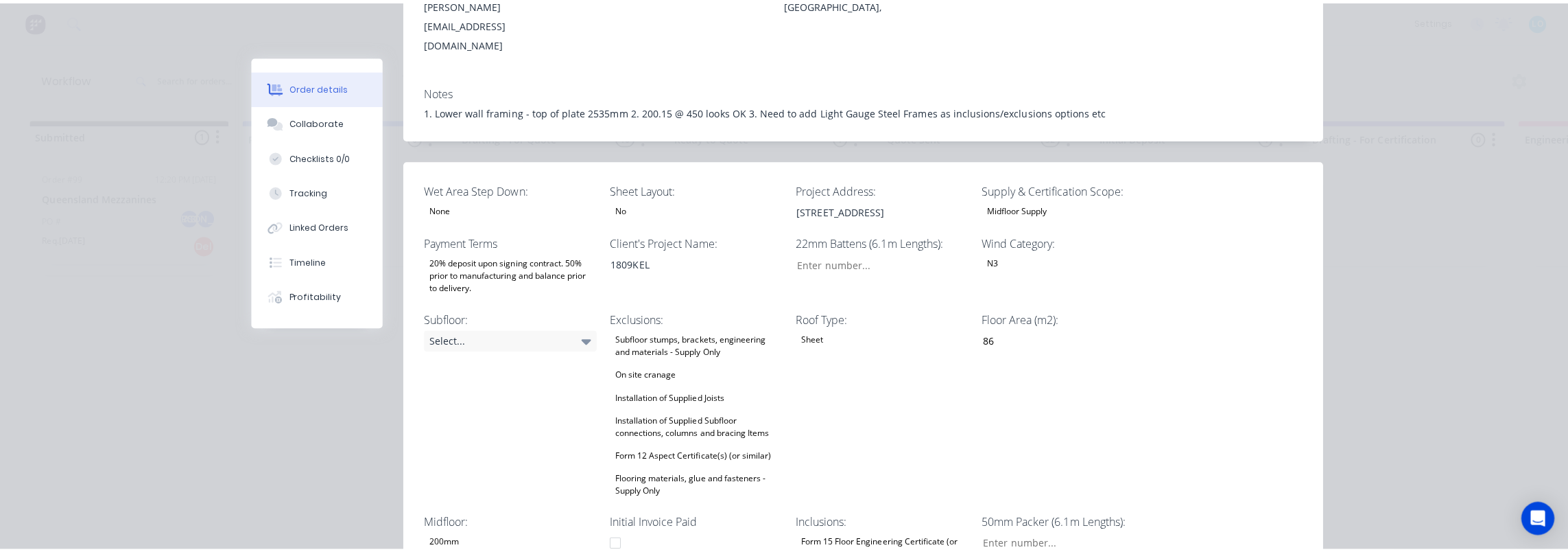
scroll to position [0, 0]
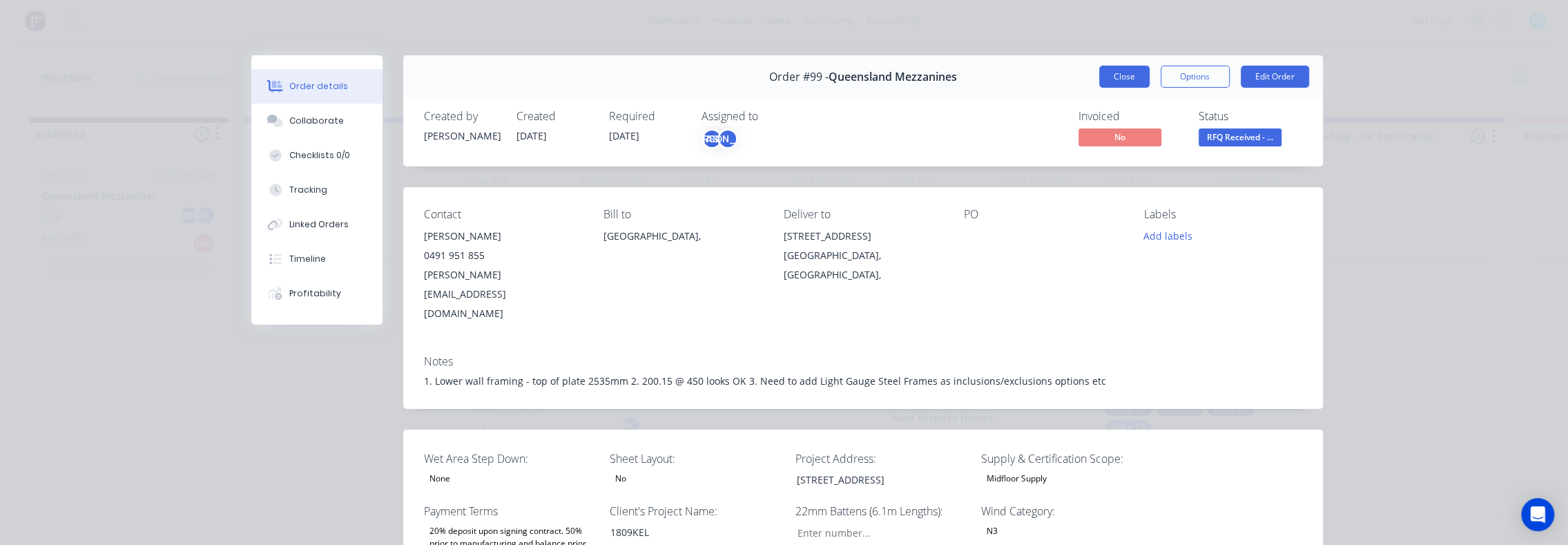
click at [1113, 80] on button "Close" at bounding box center [1124, 77] width 50 height 22
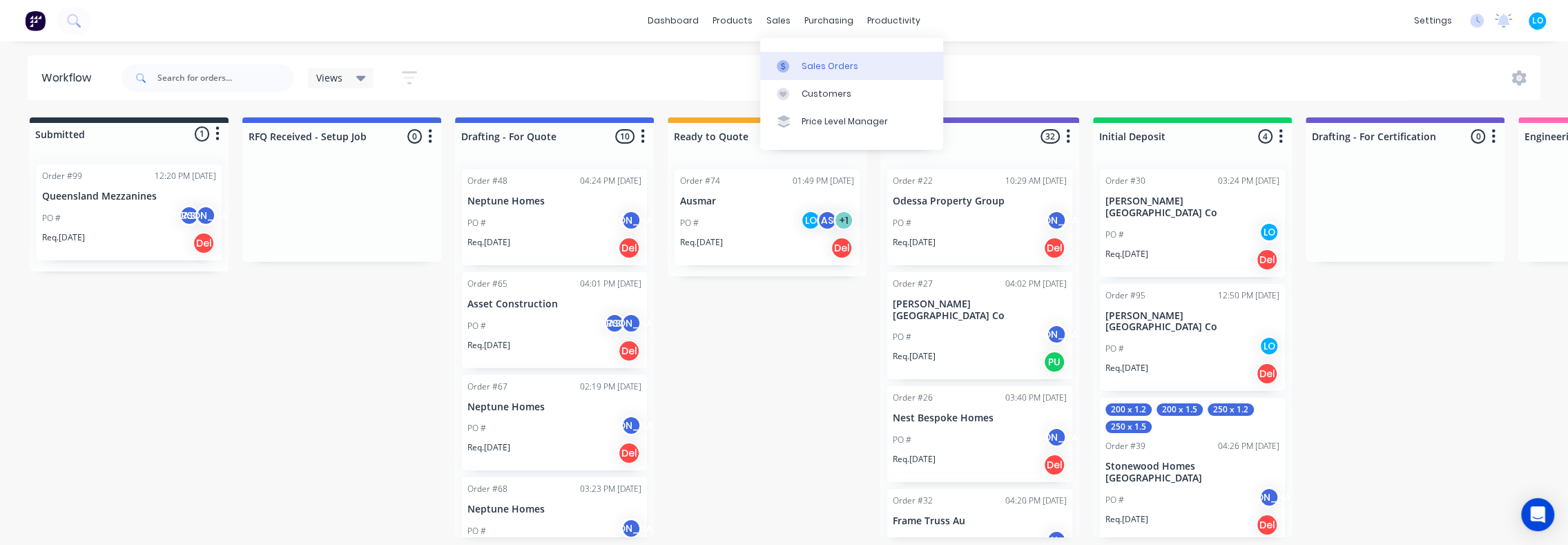
click at [792, 67] on div at bounding box center [787, 66] width 20 height 13
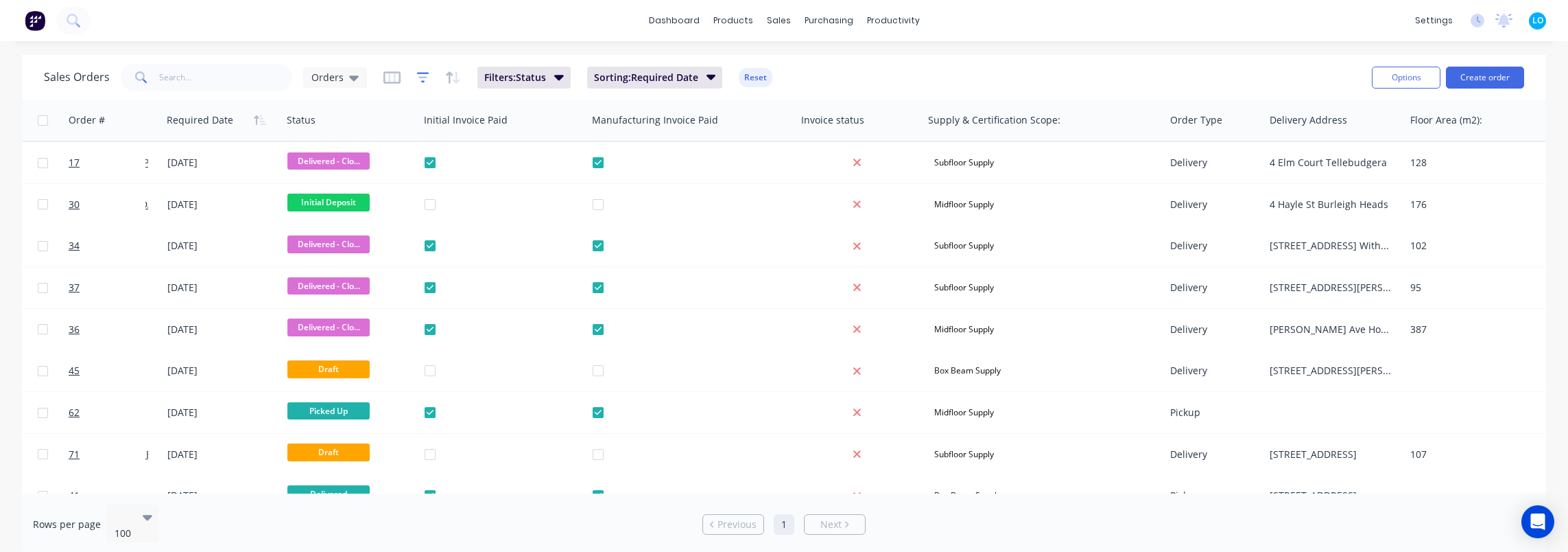
scroll to position [0, 696]
click at [353, 79] on icon at bounding box center [354, 78] width 9 height 5
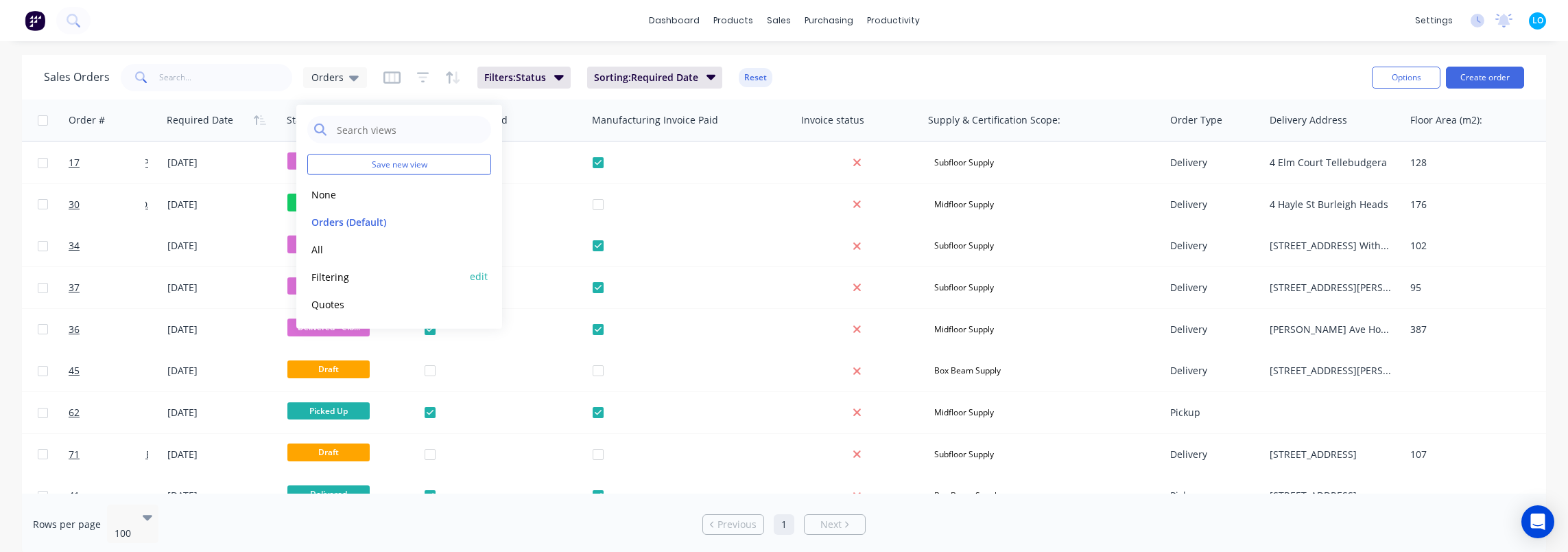
click at [335, 263] on div "Filtering edit" at bounding box center [399, 277] width 184 height 27
click at [338, 275] on button "Filtering" at bounding box center [385, 276] width 156 height 16
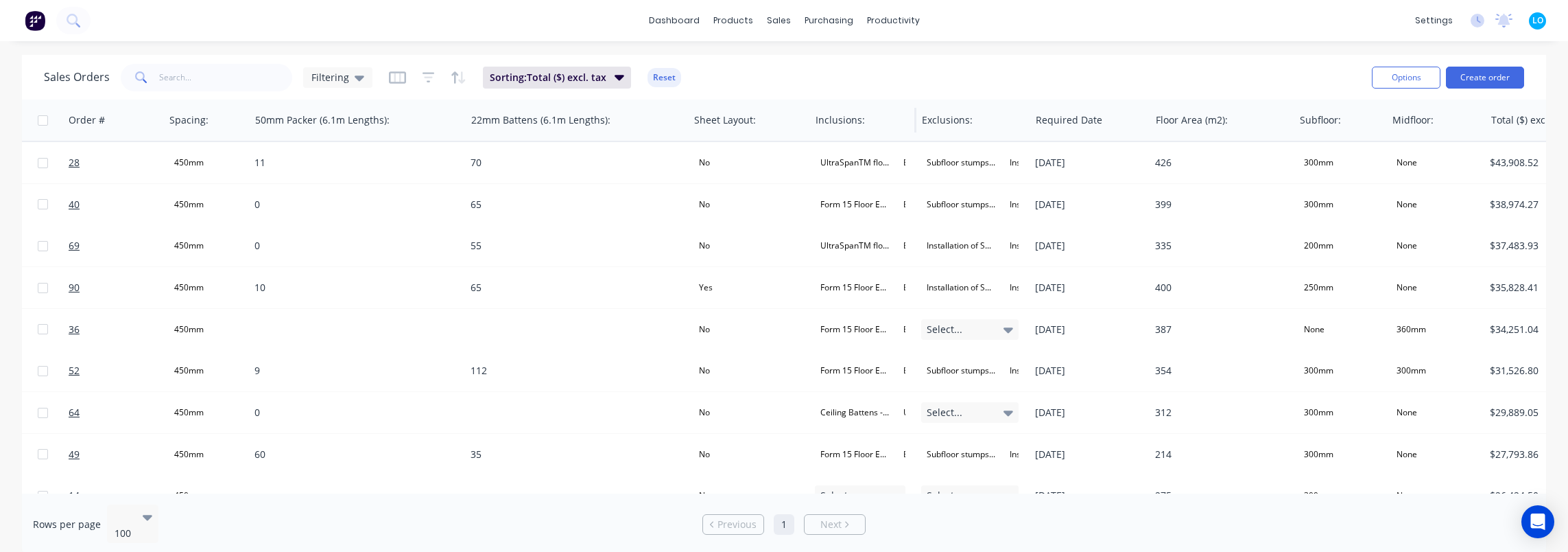
scroll to position [0, 1725]
click at [851, 144] on button "Edit" at bounding box center [865, 148] width 103 height 27
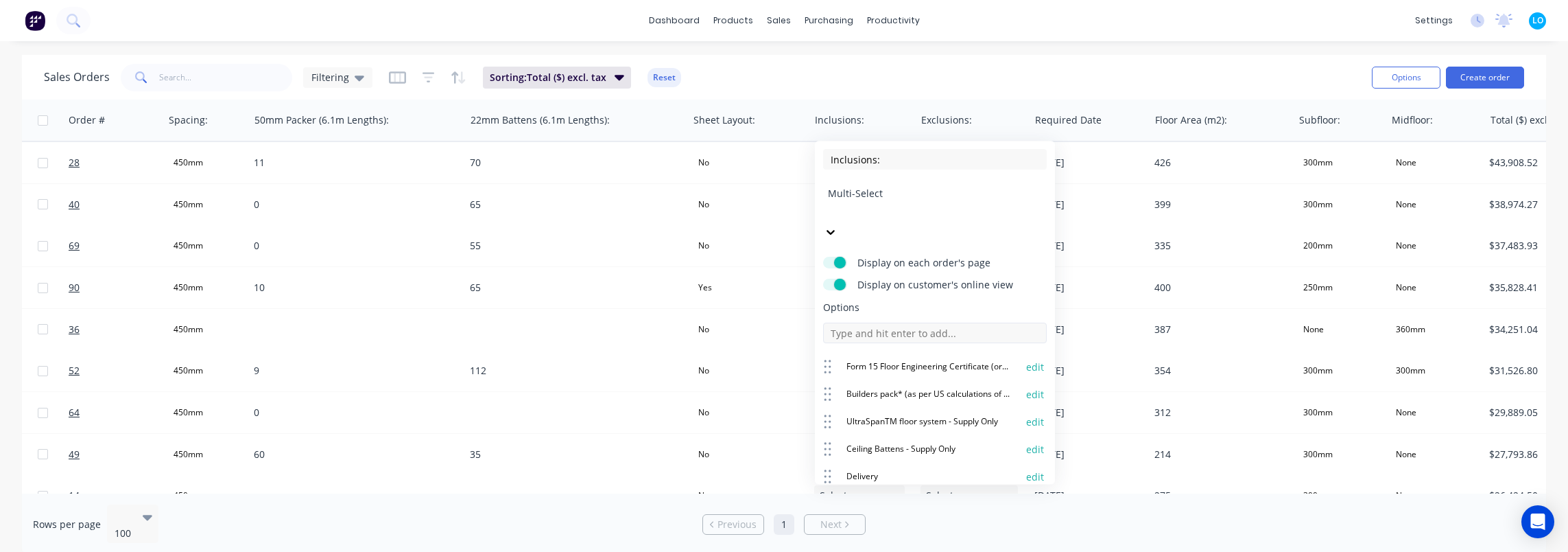
click at [922, 323] on input at bounding box center [935, 333] width 224 height 20
type input "LGS Framing Walls"
click at [919, 323] on input at bounding box center [935, 333] width 224 height 20
type input "LGS Frames Roofs"
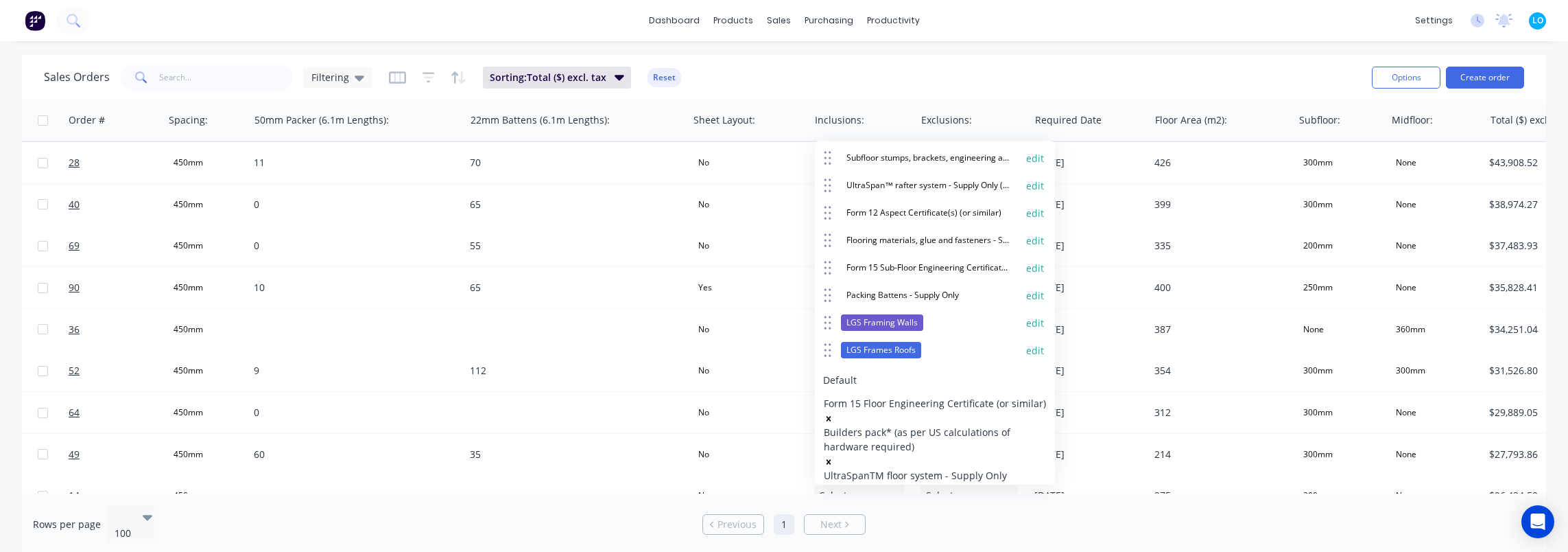
click at [1027, 317] on button "edit" at bounding box center [1035, 324] width 18 height 14
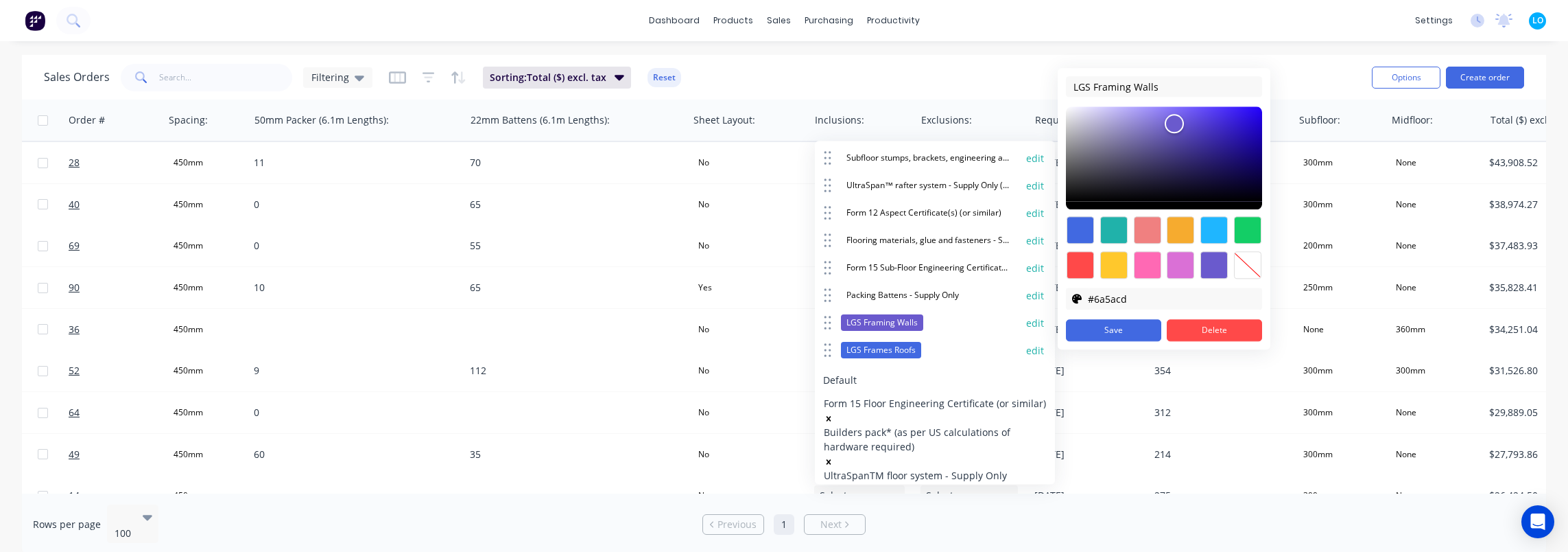
click at [1254, 262] on div at bounding box center [1247, 265] width 27 height 27
type input "transparent"
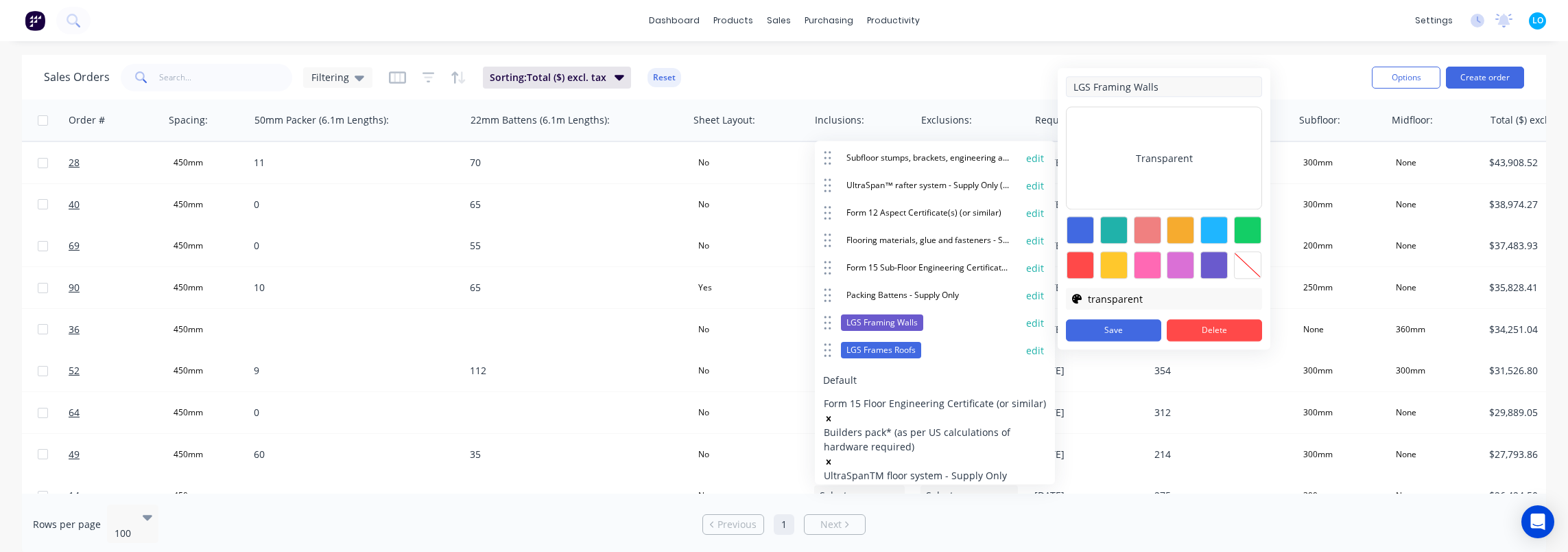
click at [1173, 81] on input "LGS Framing Walls" at bounding box center [1163, 87] width 196 height 20
drag, startPoint x: 1246, startPoint y: 87, endPoint x: 973, endPoint y: 81, distance: 273.1
click at [973, 81] on body "dashboard products sales purchasing productivity dashboard products Product Cat…" at bounding box center [784, 276] width 1568 height 552
type input "LGS Framing Walls (Supply & Cert)"
click at [1117, 328] on button "Save" at bounding box center [1113, 330] width 95 height 22
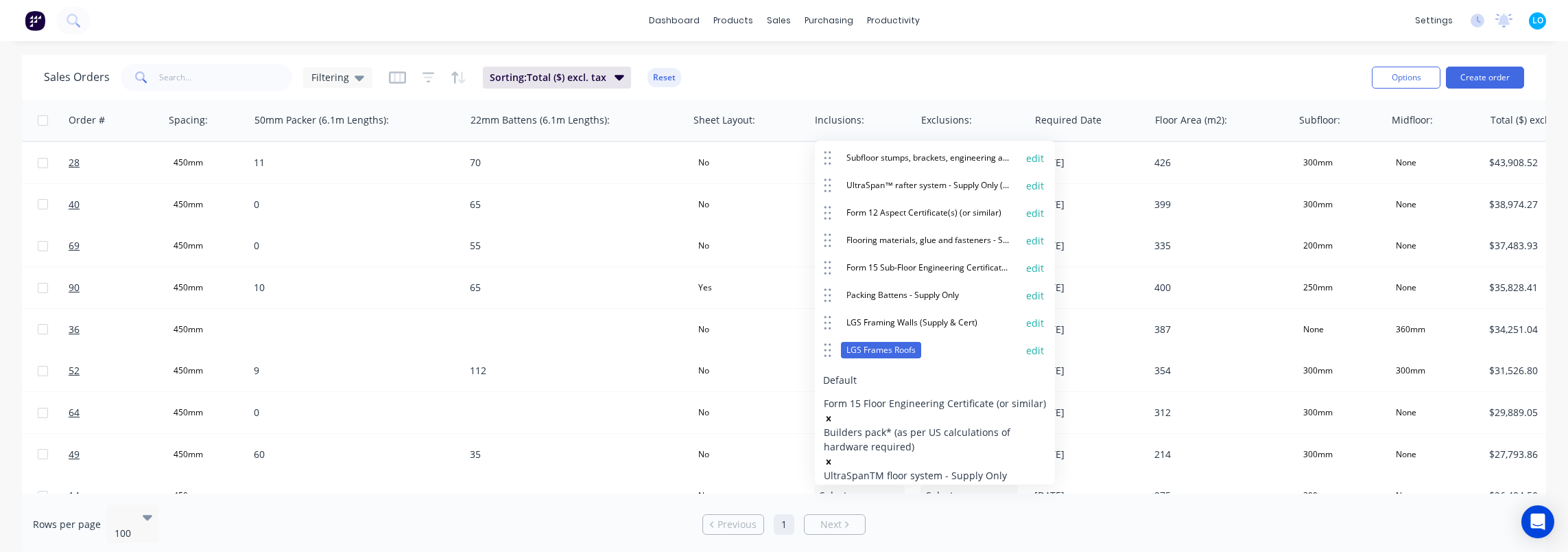
click at [1027, 344] on button "edit" at bounding box center [1035, 351] width 18 height 14
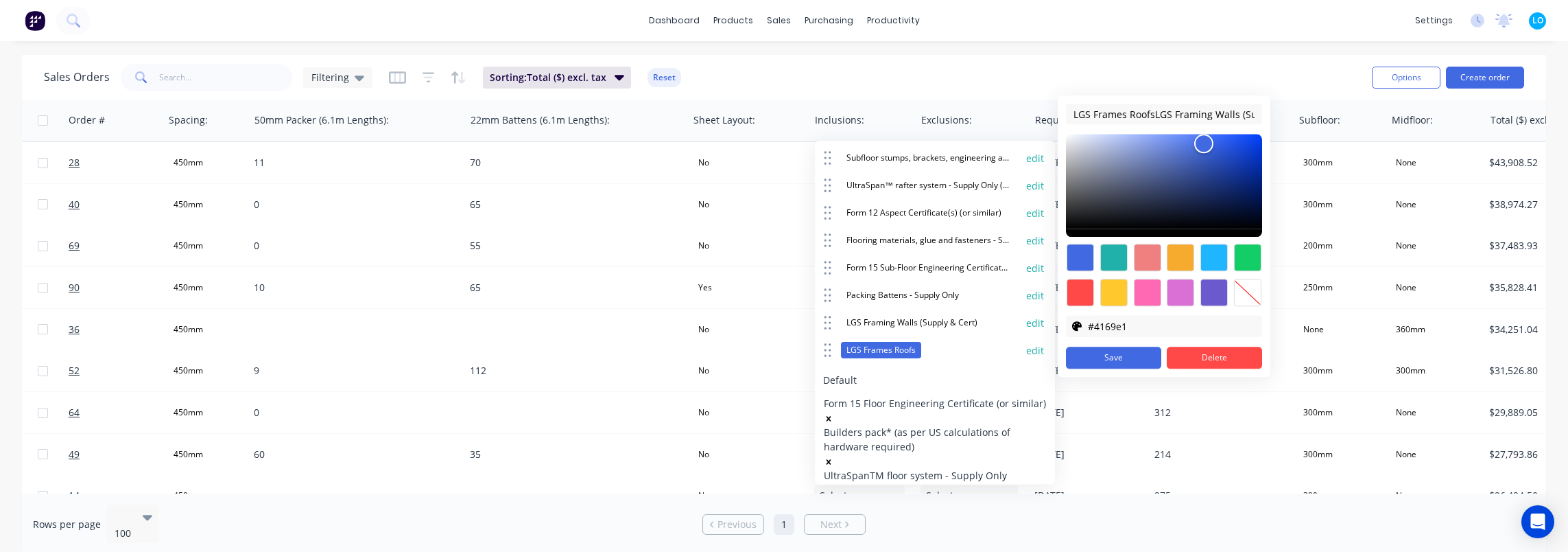
scroll to position [0, 49]
drag, startPoint x: 1188, startPoint y: 113, endPoint x: 1101, endPoint y: 117, distance: 87.1
click at [1101, 117] on input "LGS Frames RoofsLGS Framing Walls (Supply & Cert)" at bounding box center [1163, 114] width 196 height 20
type input "LGS Frames Roofs (Supply & Cert)"
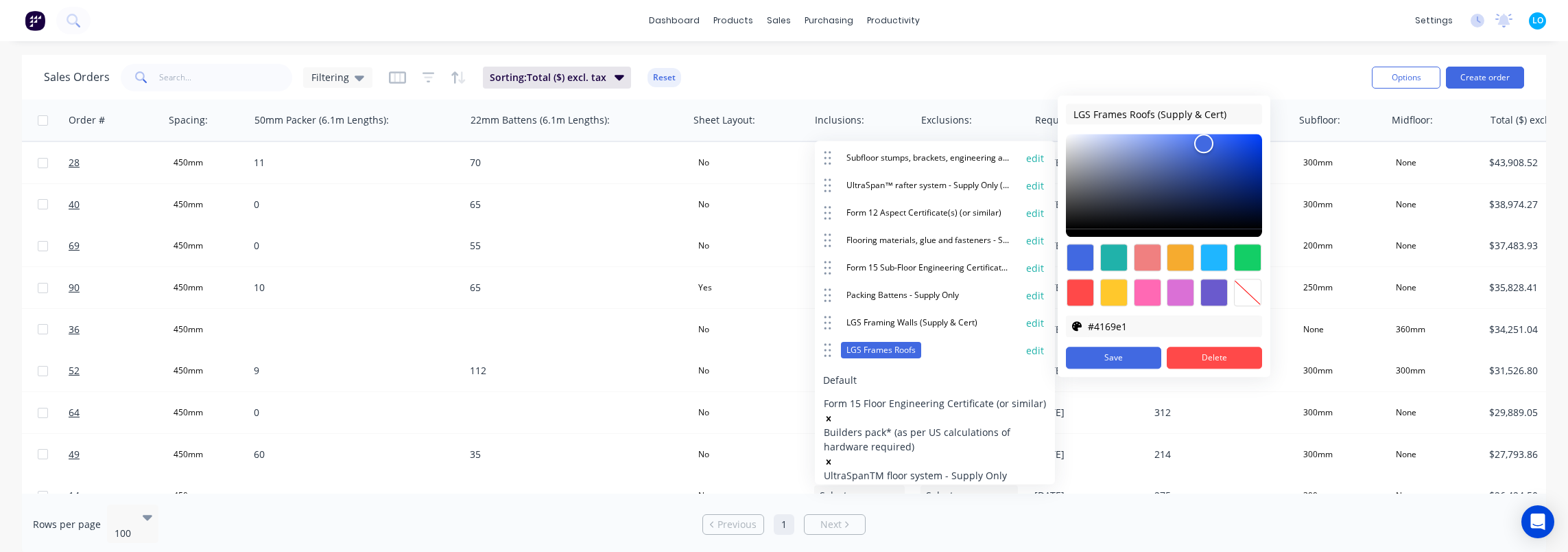
click at [1239, 289] on div at bounding box center [1247, 292] width 27 height 27
type input "transparent"
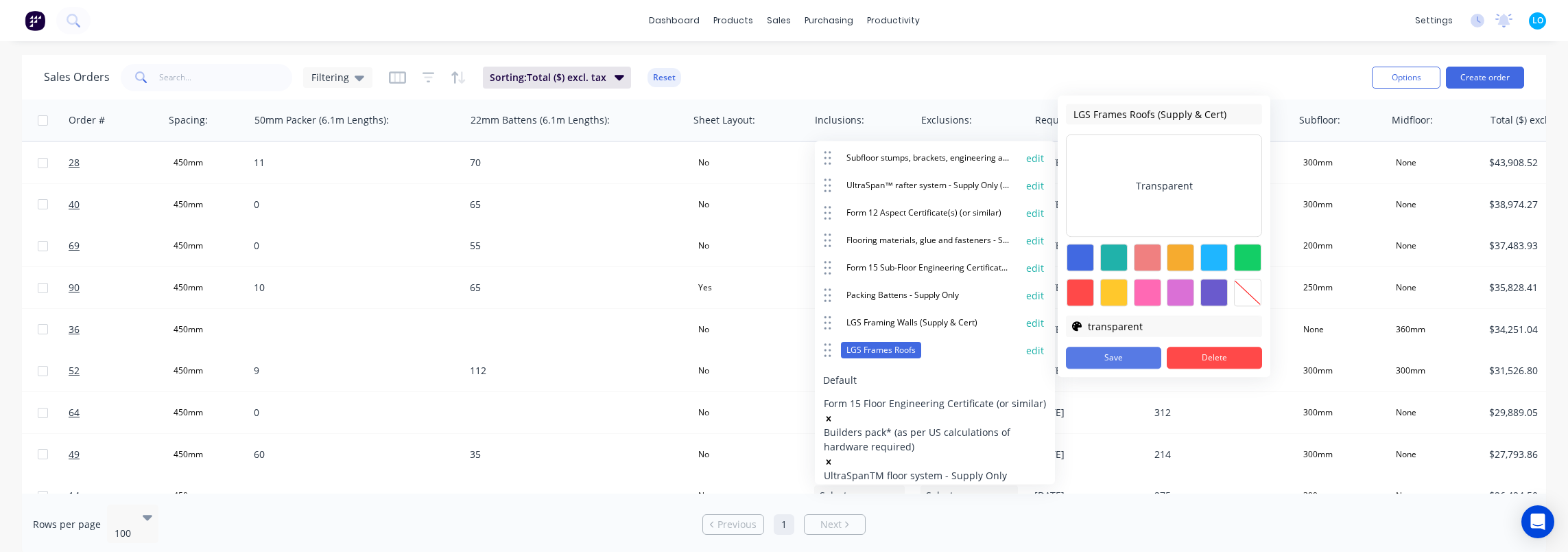
click at [1118, 358] on button "Save" at bounding box center [1113, 358] width 95 height 22
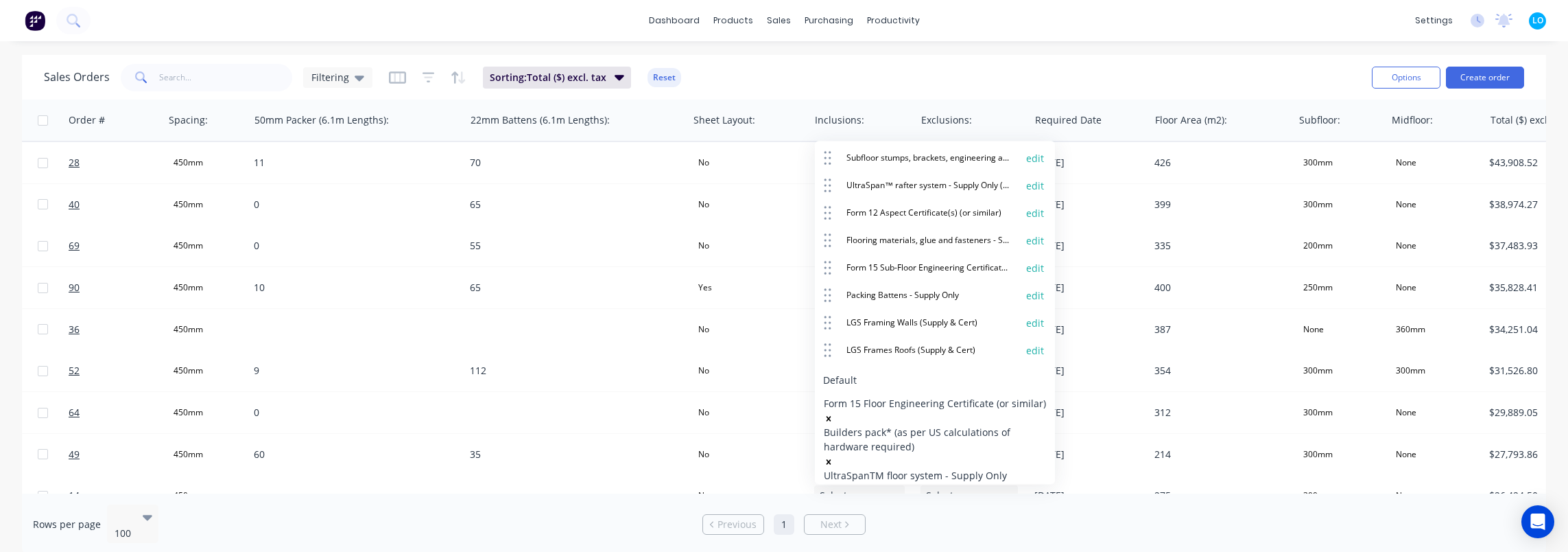
click at [1016, 78] on div "Sales Orders Filtering Sorting: Total ($) excl. tax Reset" at bounding box center [703, 77] width 1317 height 34
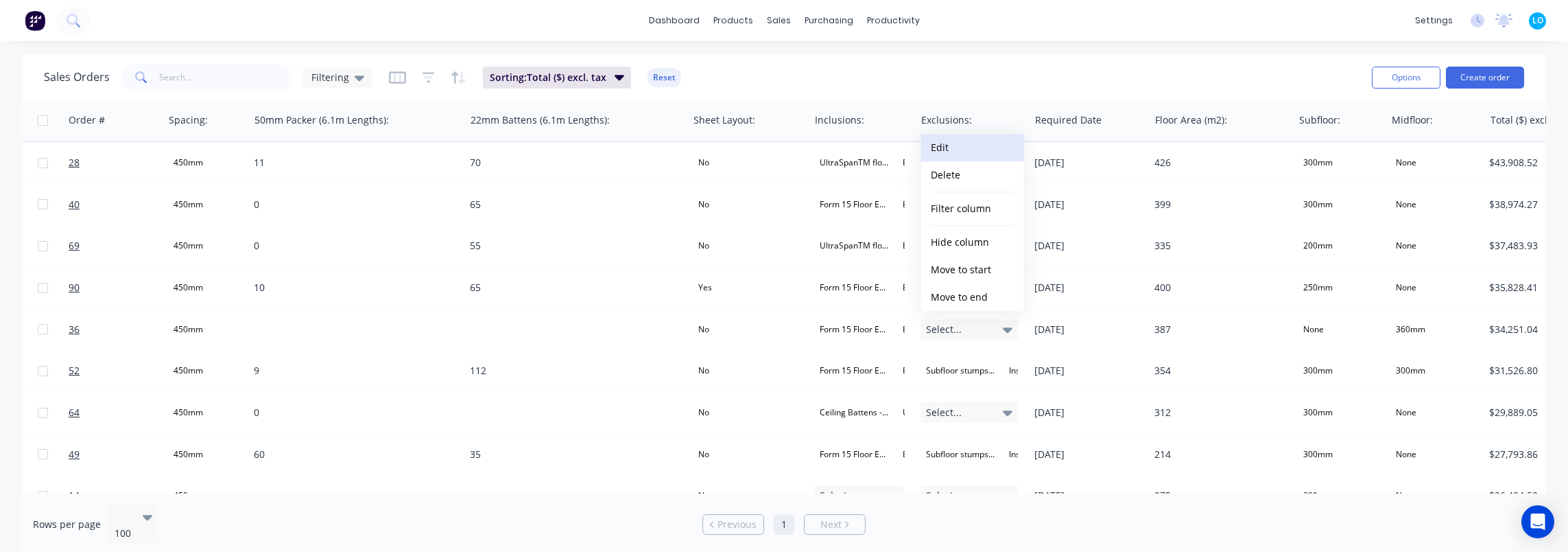
click at [957, 145] on button "Edit" at bounding box center [972, 148] width 103 height 27
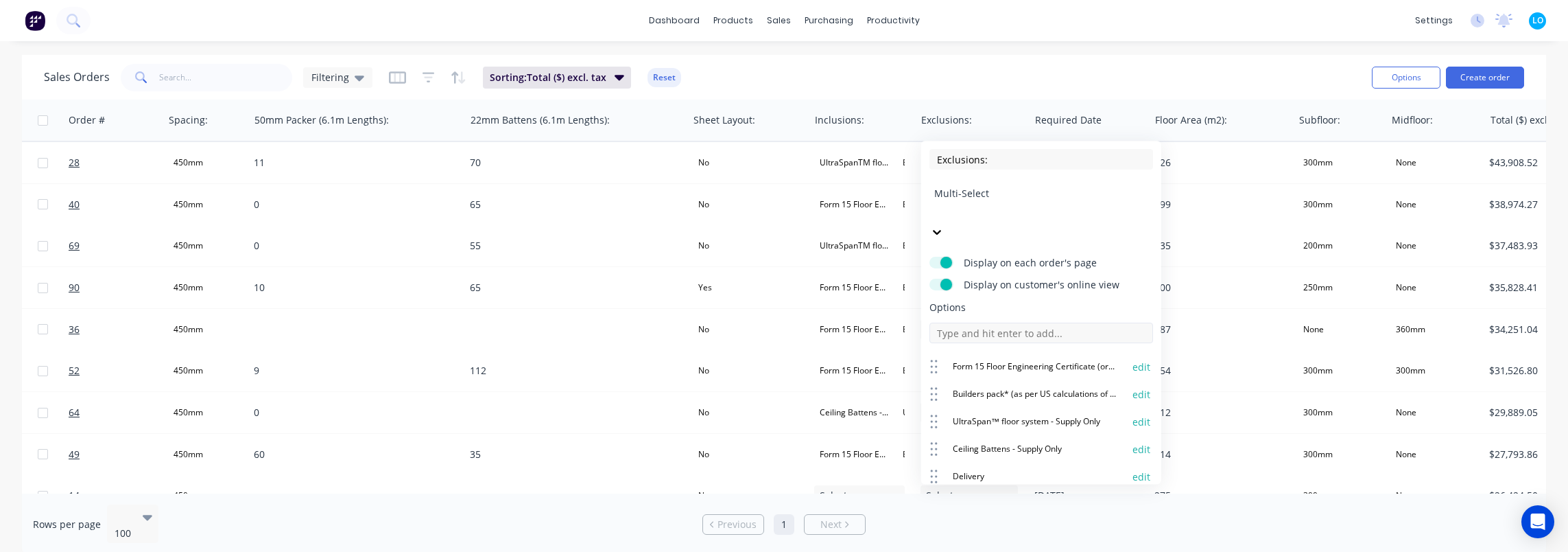
click at [1005, 323] on input at bounding box center [1042, 333] width 224 height 20
paste input "LGS Framing Walls (Supply & Cert)"
type input "LGS Framing Walls (Supply & Cert)"
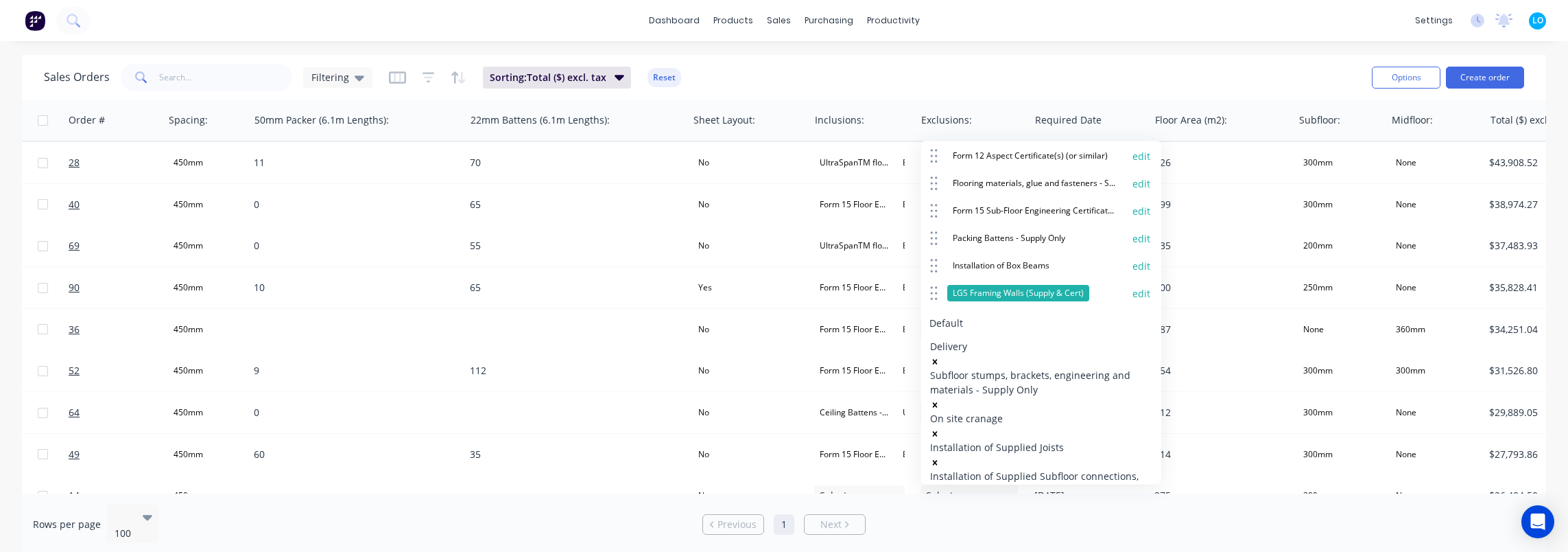
scroll to position [486, 0]
click at [1134, 286] on button "edit" at bounding box center [1141, 293] width 18 height 14
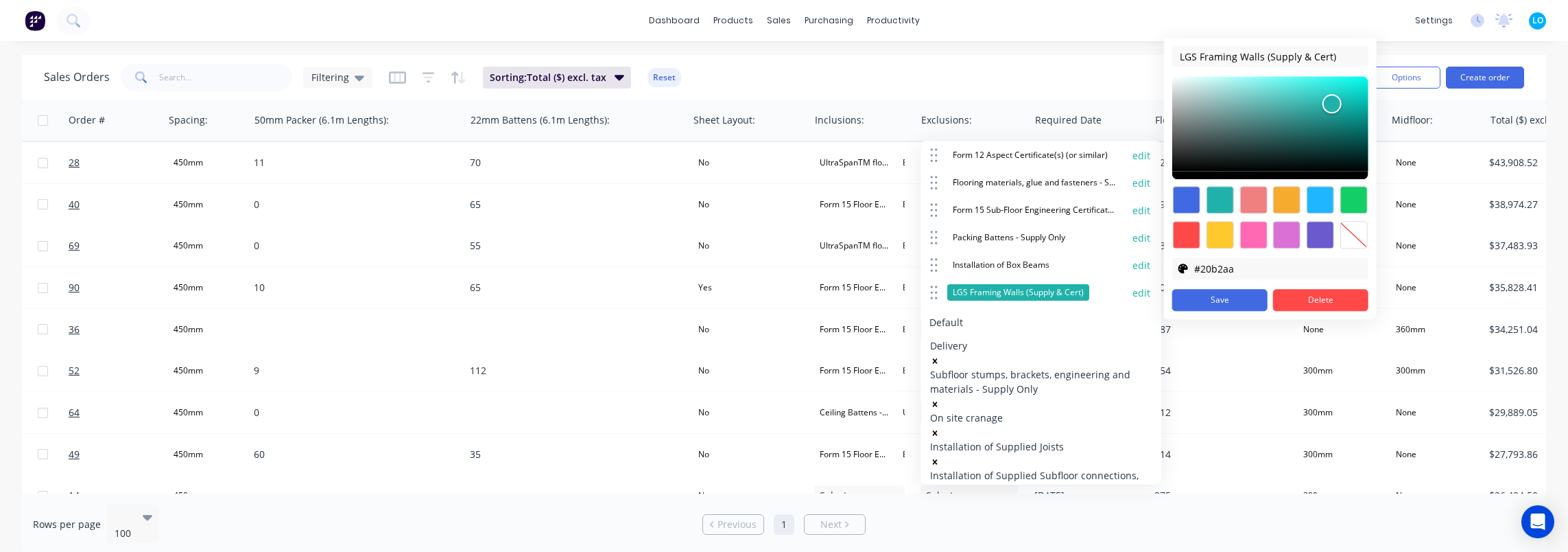
click at [1358, 234] on div at bounding box center [1353, 234] width 27 height 27
type input "transparent"
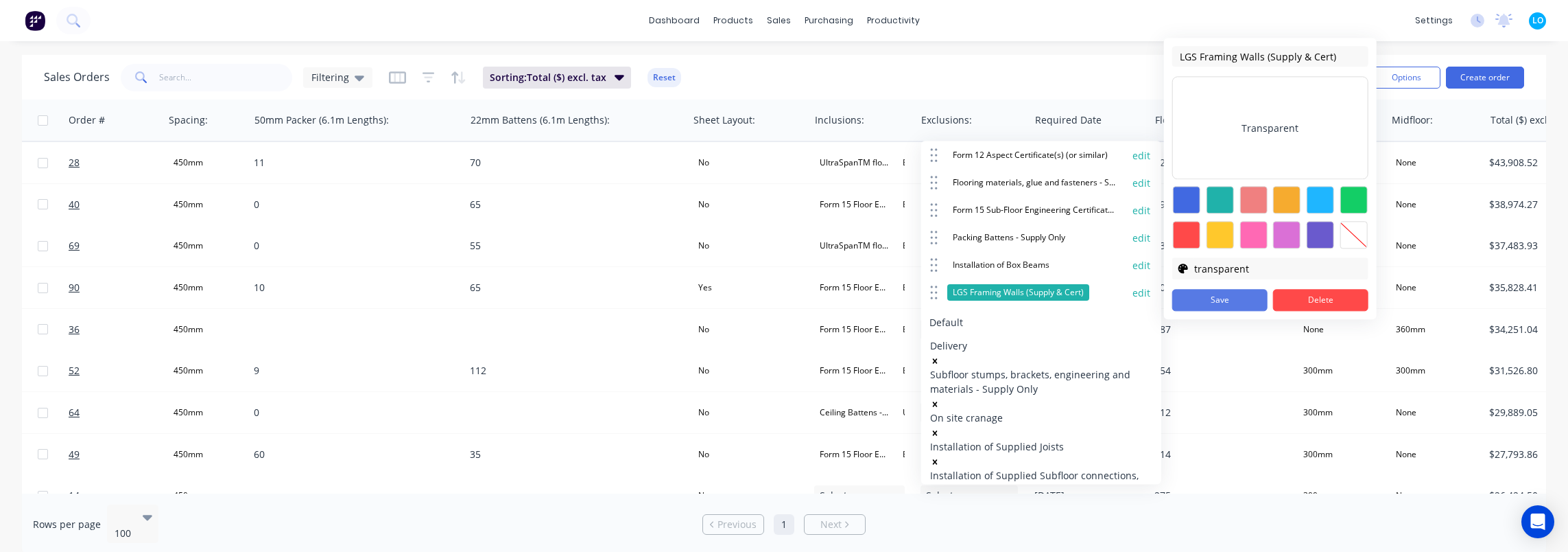
click at [1232, 298] on button "Save" at bounding box center [1220, 300] width 95 height 22
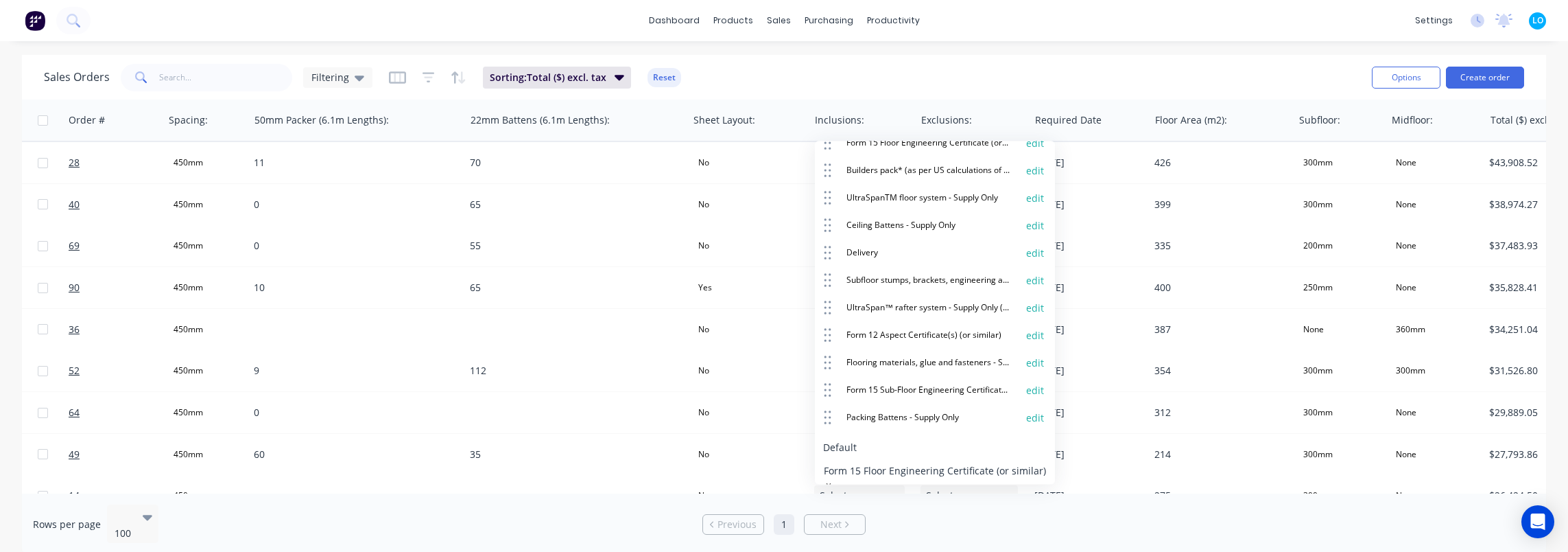
scroll to position [0, 0]
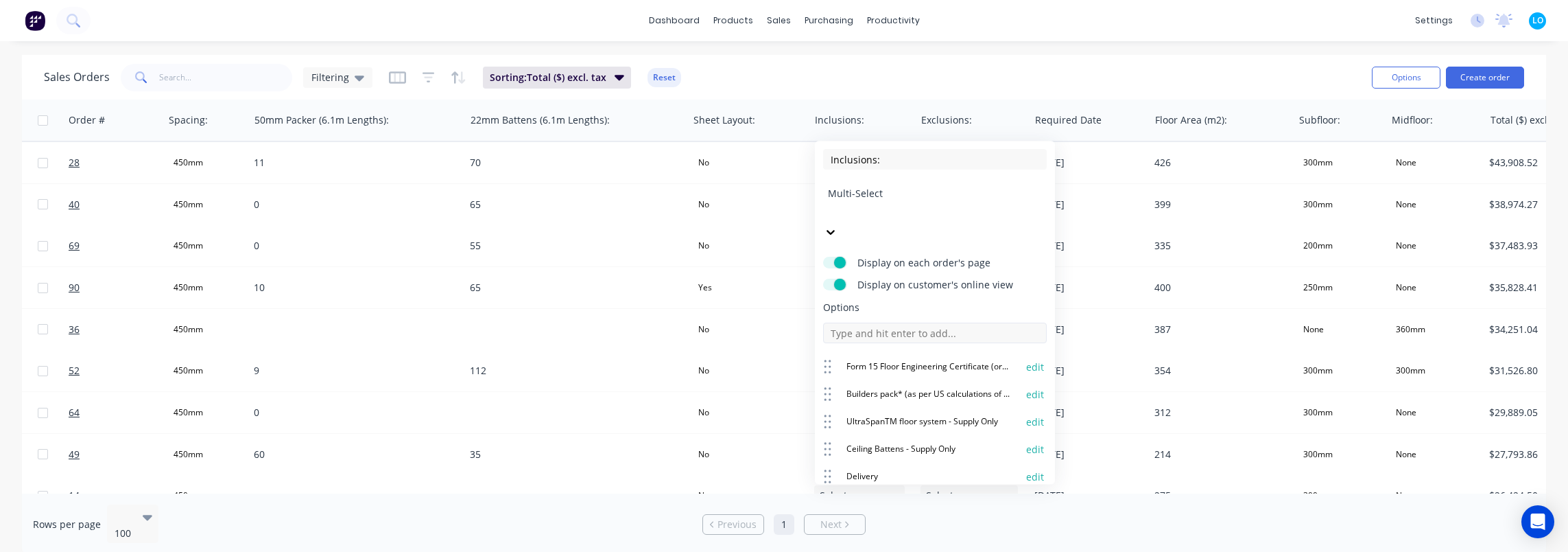
click at [907, 323] on input at bounding box center [935, 333] width 224 height 20
paste input "LGS Framing Walls (Supply & Cert)"
type input "LGS Framing Walls (Supply & Cert)"
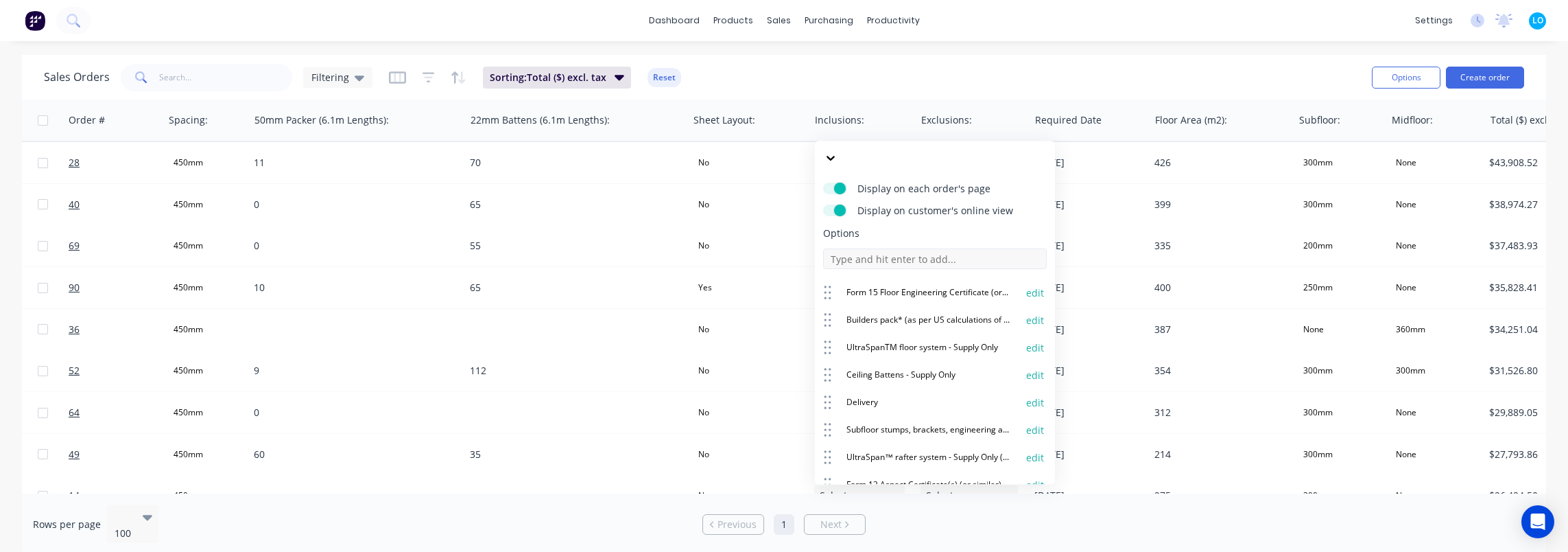
scroll to position [318, 0]
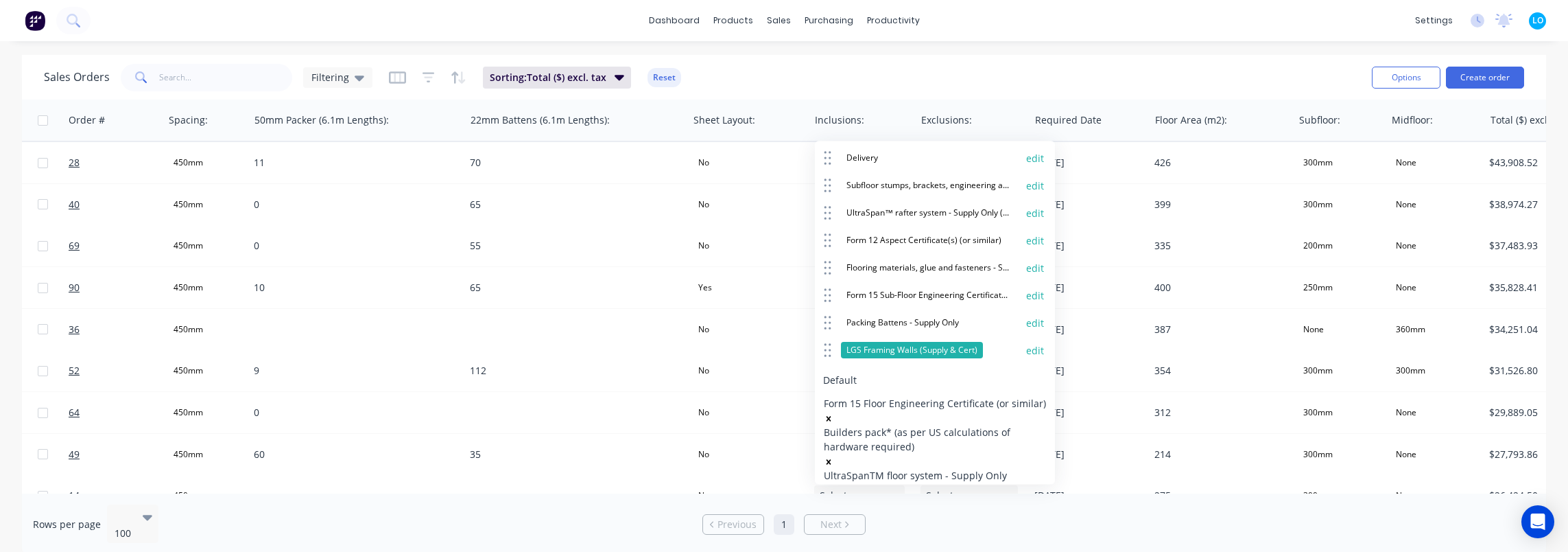
click at [1027, 344] on button "edit" at bounding box center [1035, 351] width 18 height 14
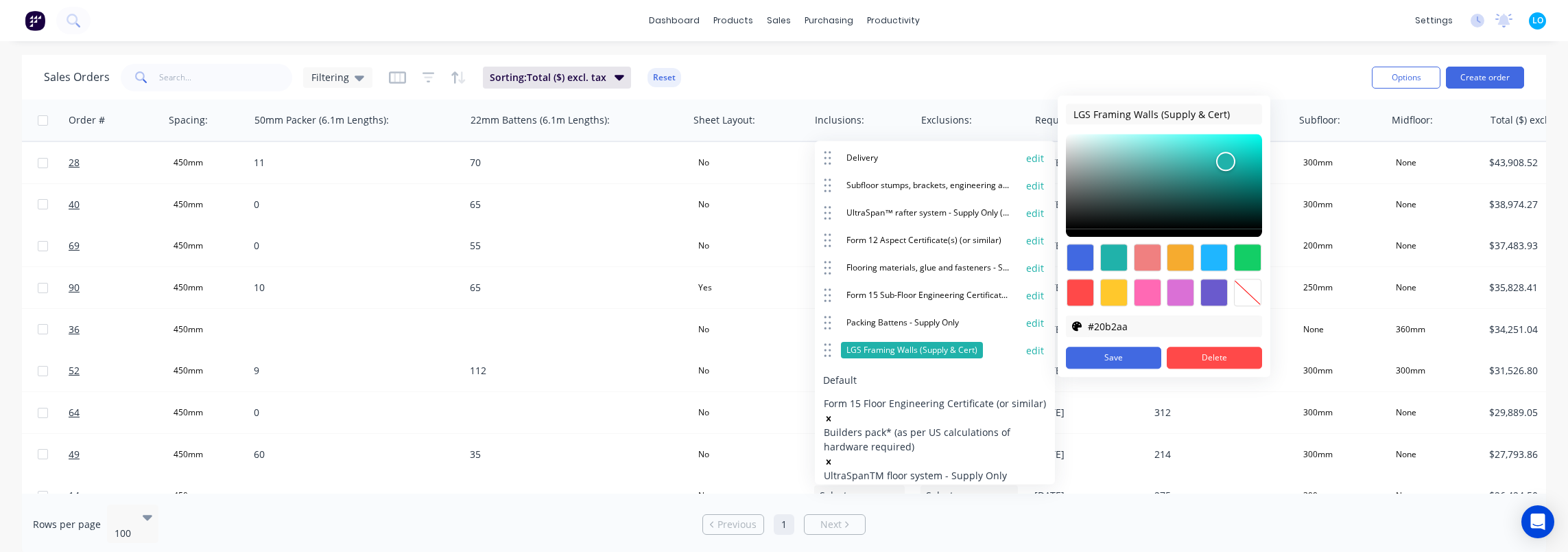
click at [1240, 285] on div at bounding box center [1247, 292] width 27 height 27
type input "transparent"
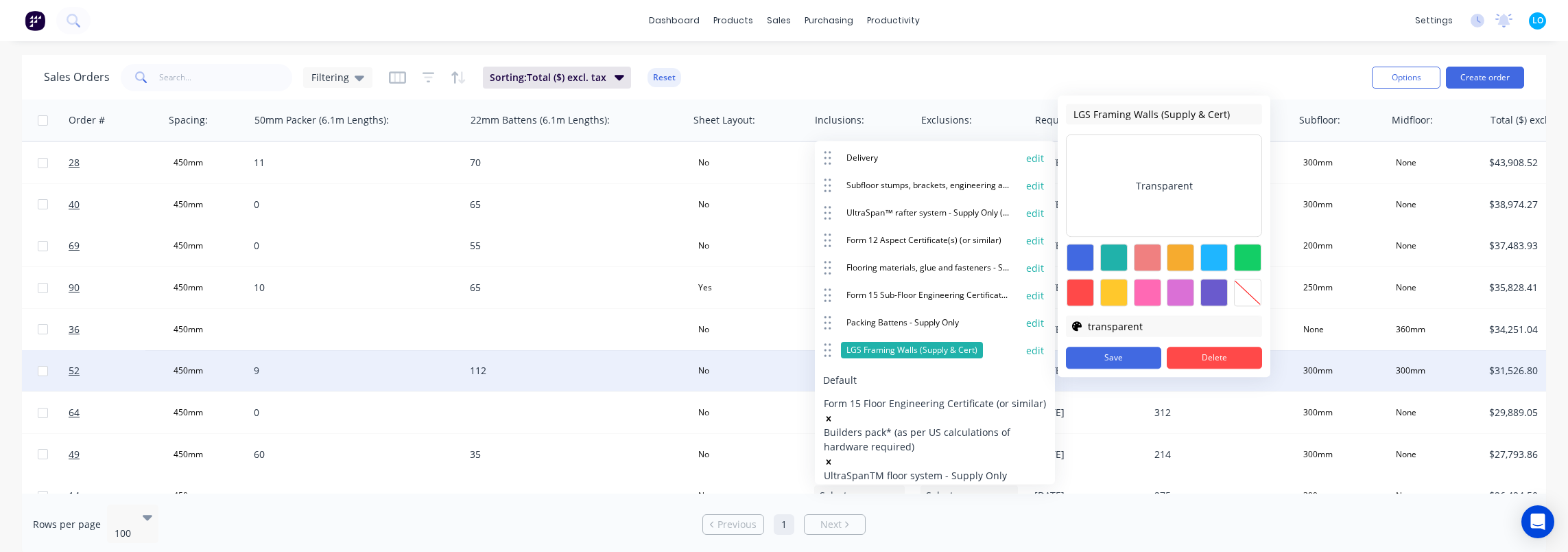
drag, startPoint x: 1143, startPoint y: 350, endPoint x: 1125, endPoint y: 353, distance: 18.2
click at [1142, 350] on button "Save" at bounding box center [1113, 358] width 95 height 22
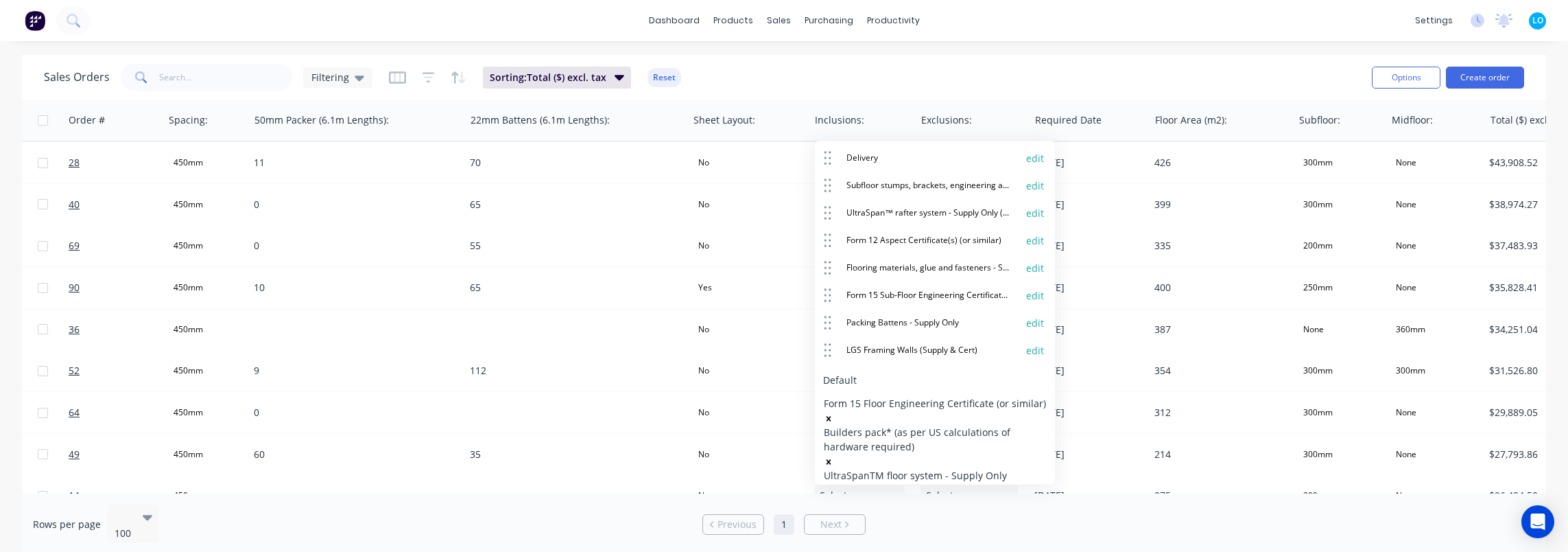
click at [888, 551] on button "Save" at bounding box center [877, 562] width 109 height 22
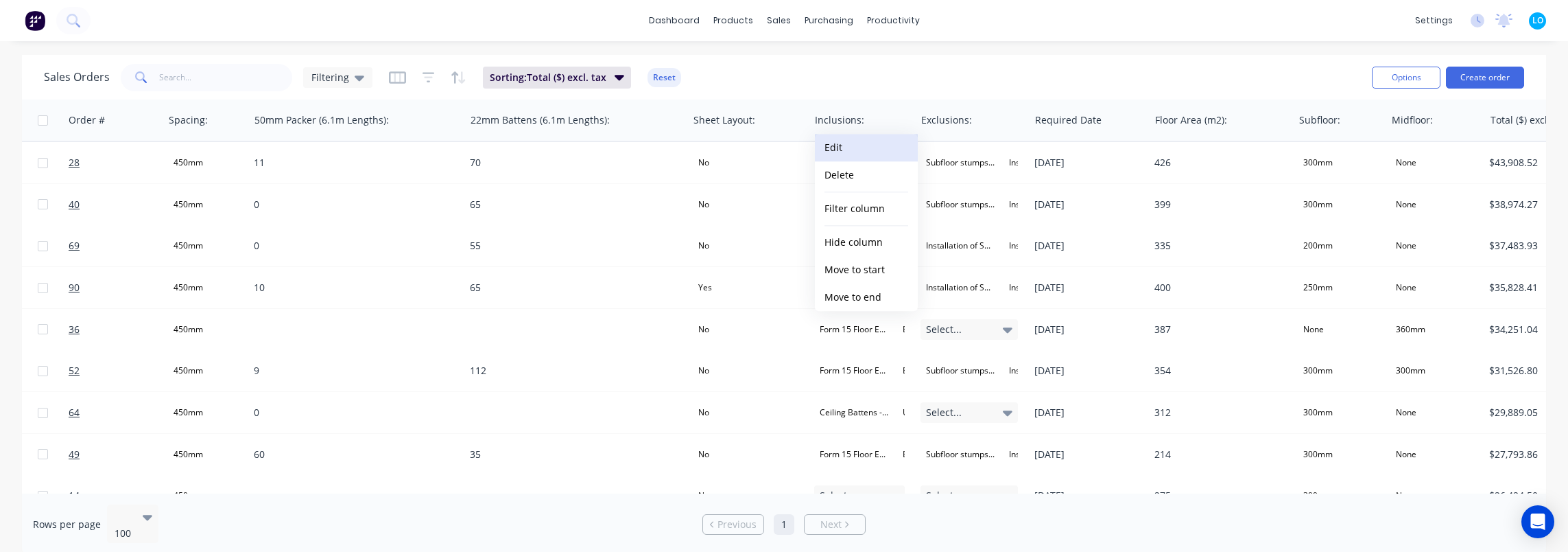
click at [859, 149] on button "Edit" at bounding box center [865, 148] width 103 height 27
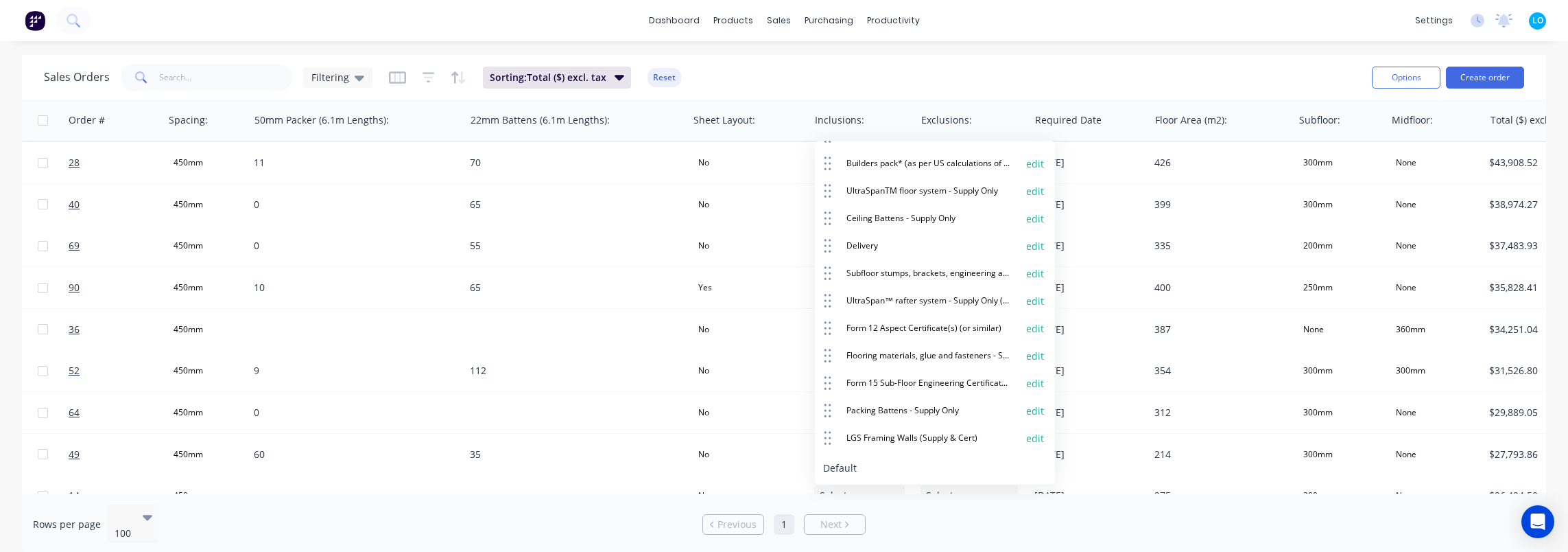
scroll to position [0, 0]
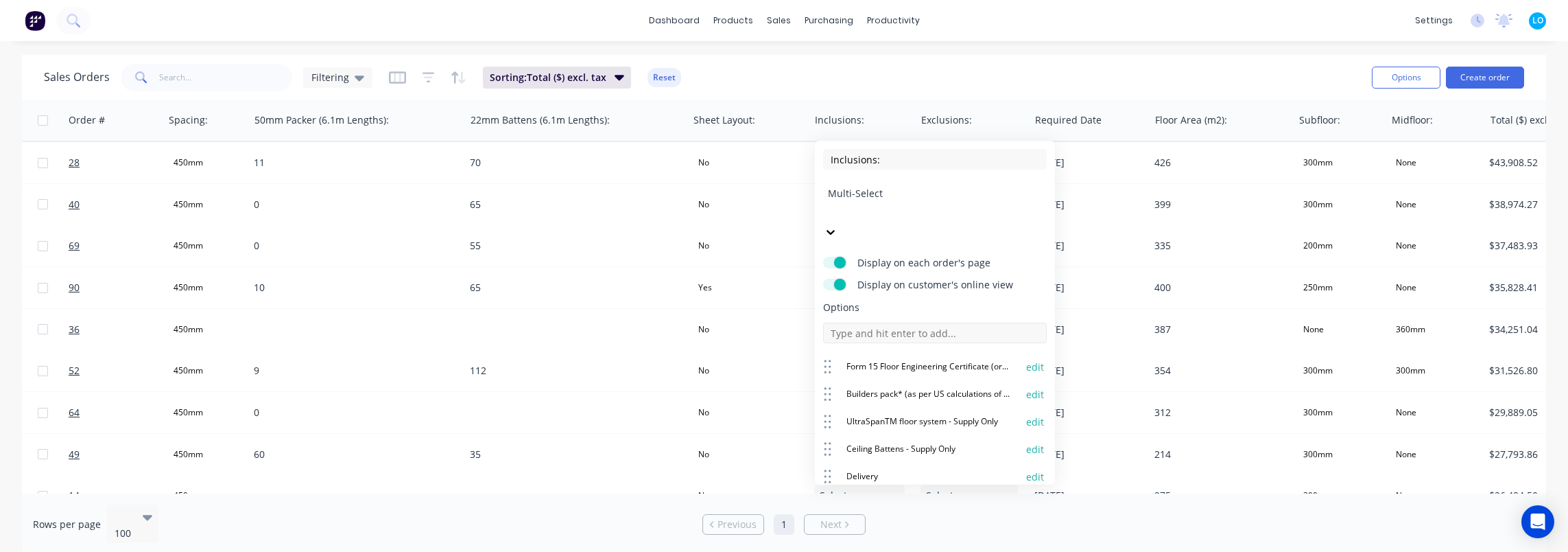
click at [909, 323] on input at bounding box center [935, 333] width 224 height 20
paste input "LGS Framing Walls (Supply & Cert)"
click at [904, 323] on input "LGS Framing Walls (Supply & Cert)" at bounding box center [935, 333] width 224 height 20
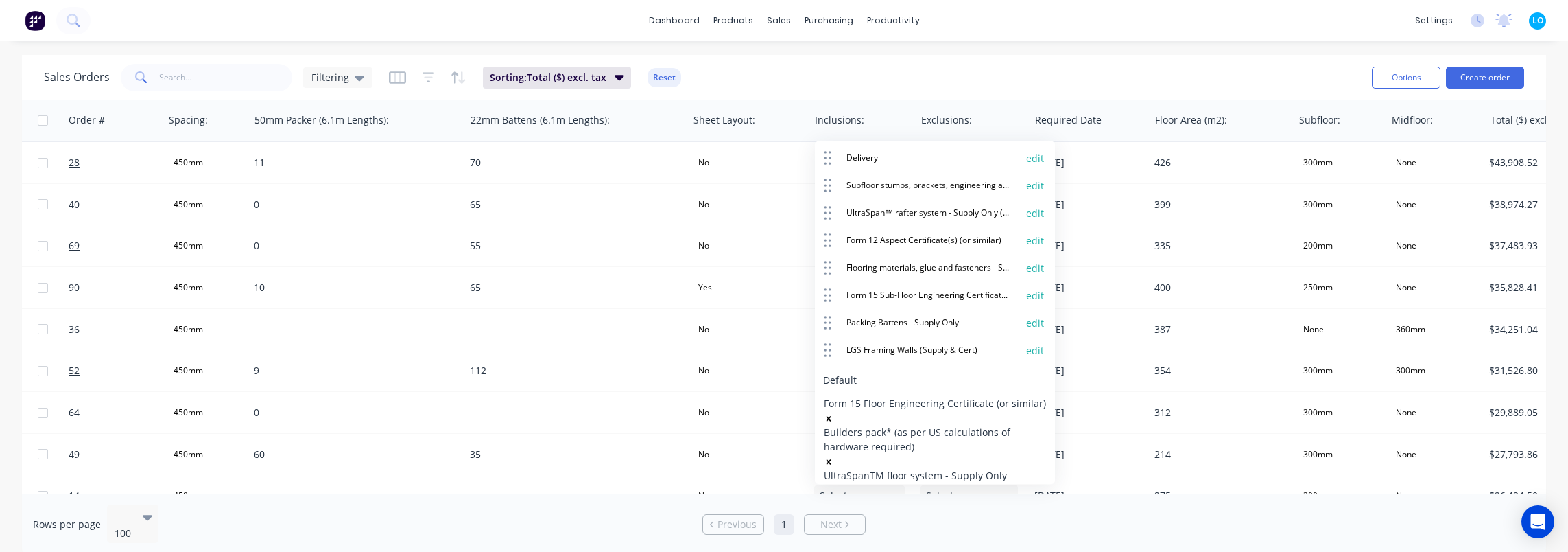
type input "LGS Framing Roofs (Supply & Cert)"
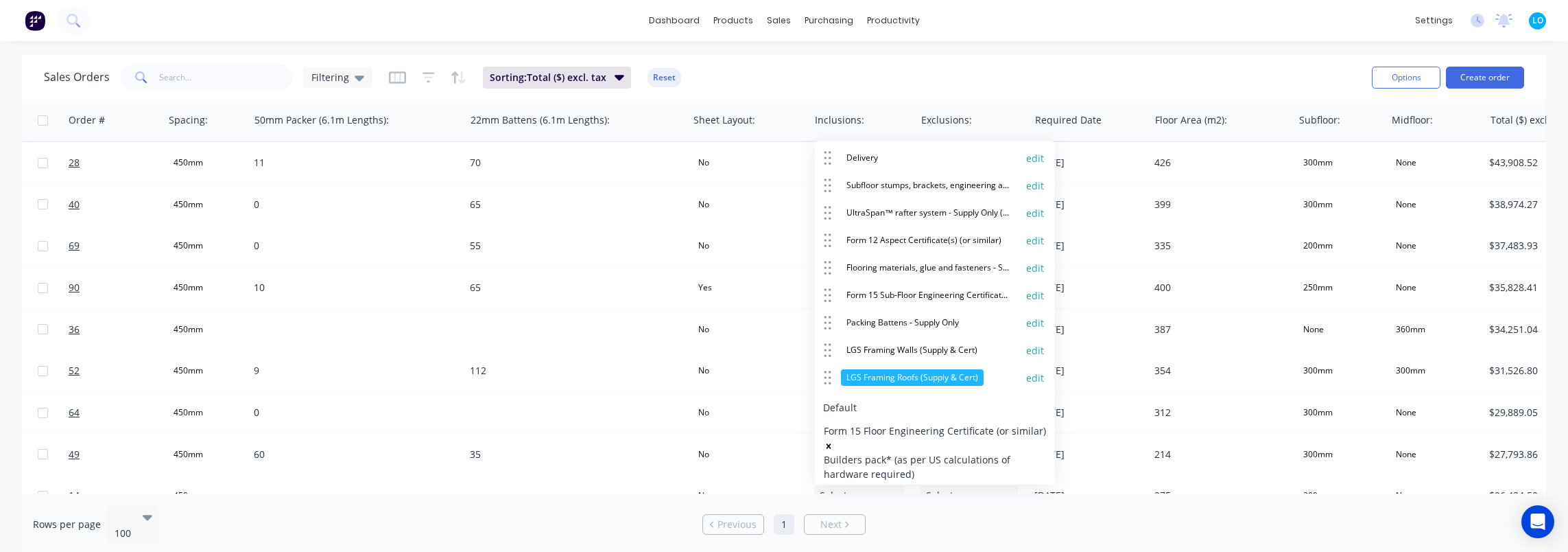
click at [1027, 371] on button "edit" at bounding box center [1035, 378] width 18 height 14
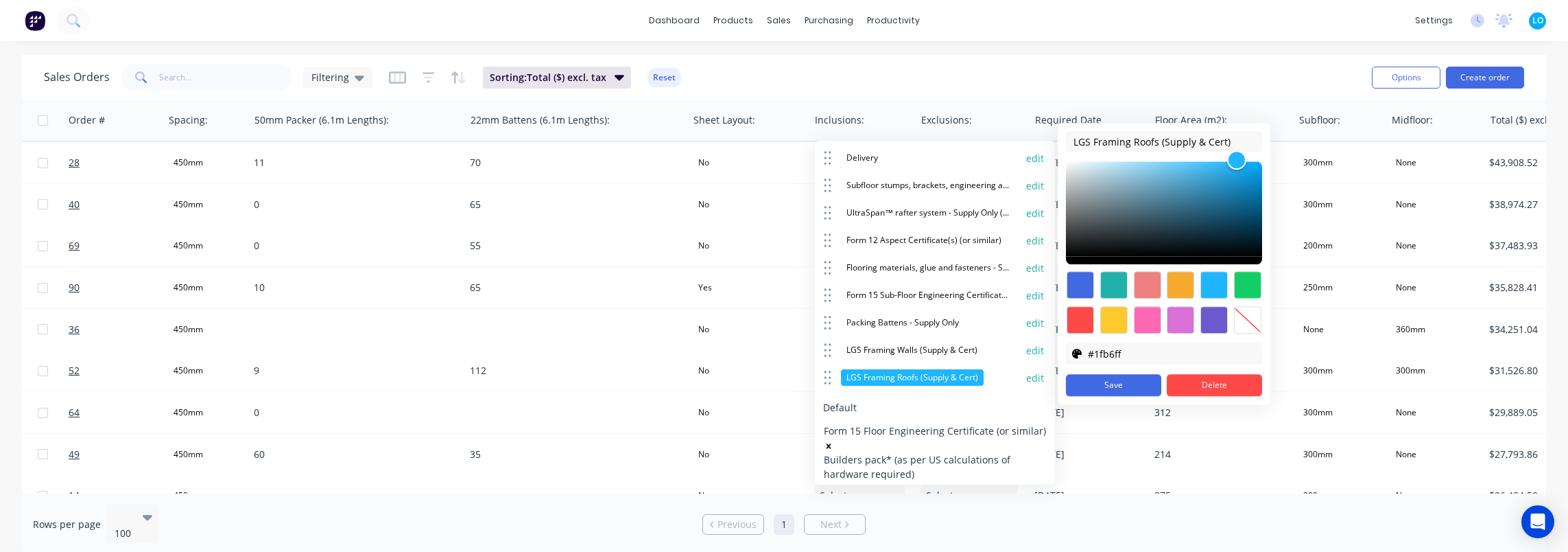
click at [1237, 328] on div at bounding box center [1247, 320] width 27 height 27
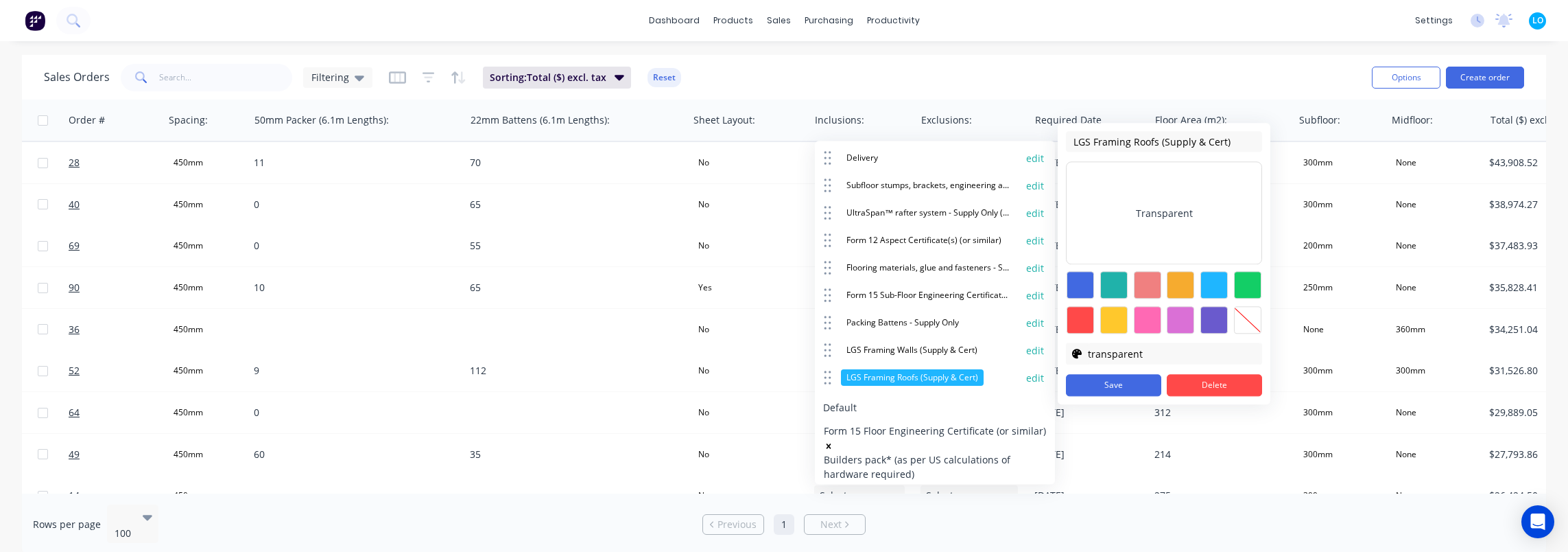
type input "transparent"
click at [1117, 386] on button "Save" at bounding box center [1113, 386] width 95 height 22
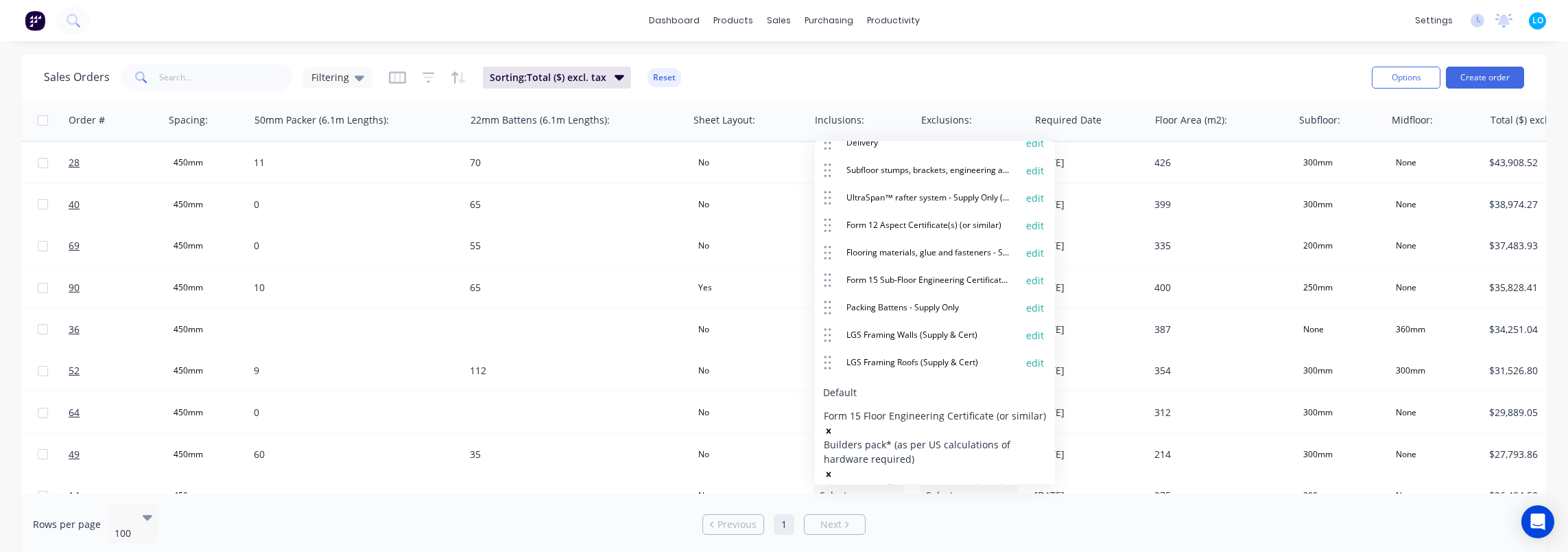
scroll to position [346, 0]
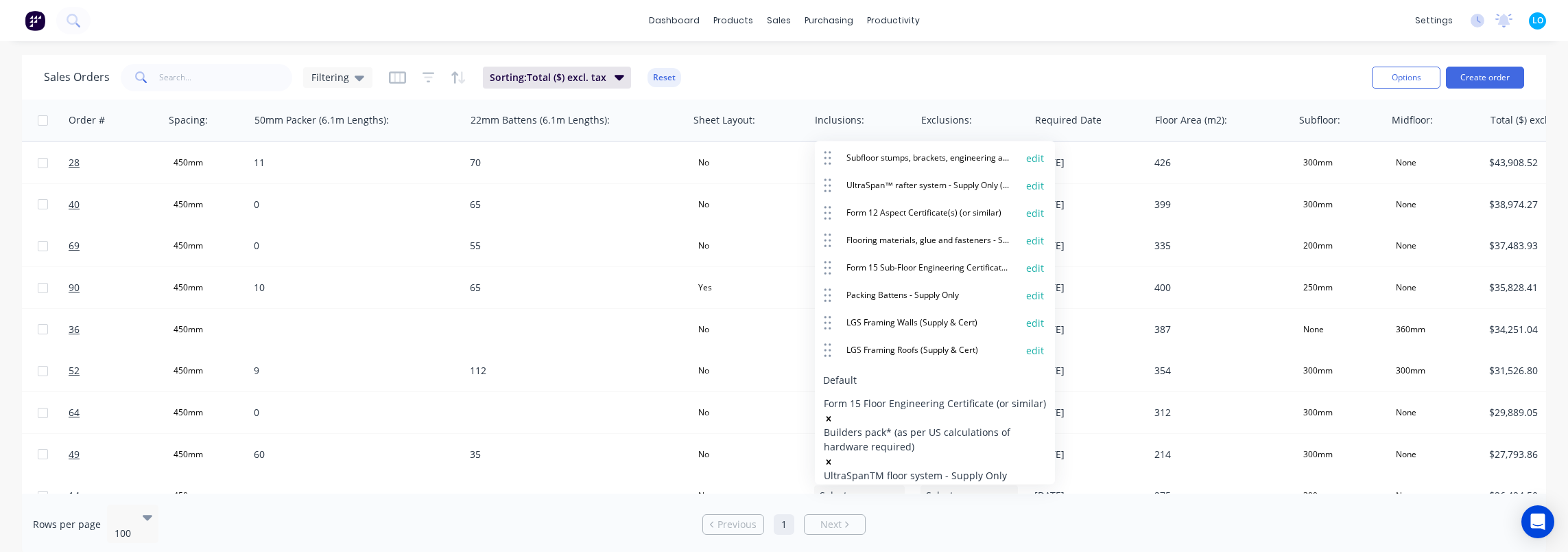
click at [1036, 343] on div "edit" at bounding box center [1037, 350] width 20 height 14
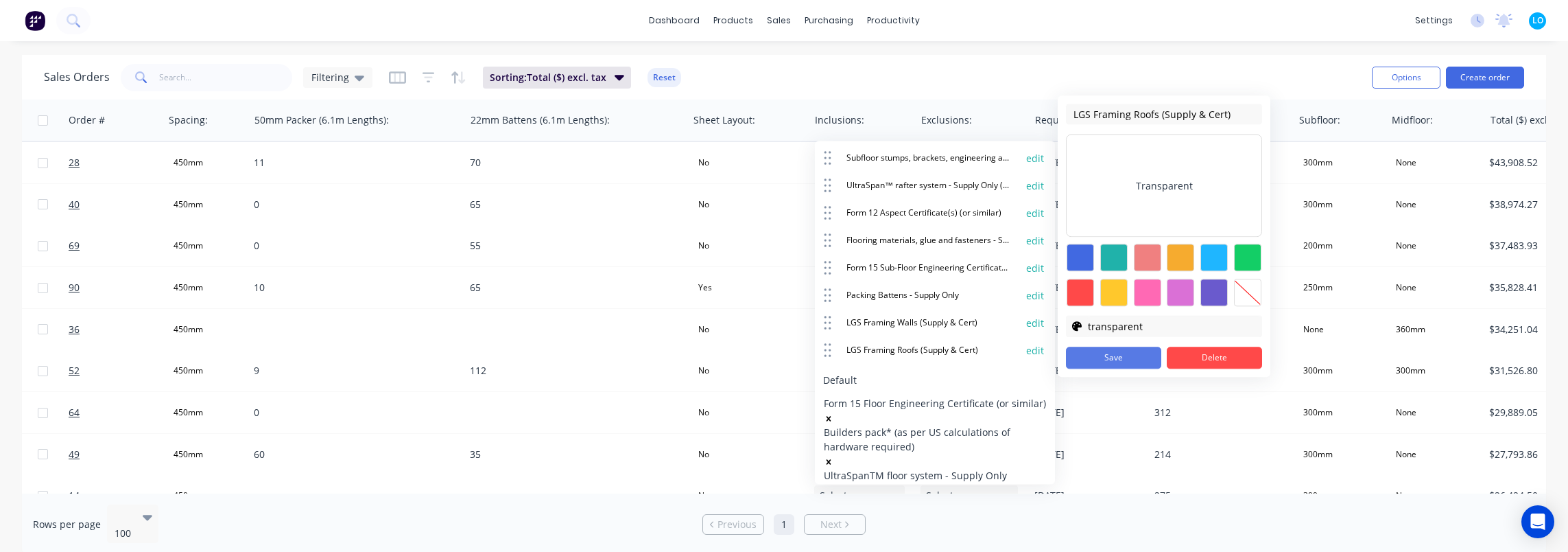
click at [1112, 352] on button "Save" at bounding box center [1113, 358] width 95 height 22
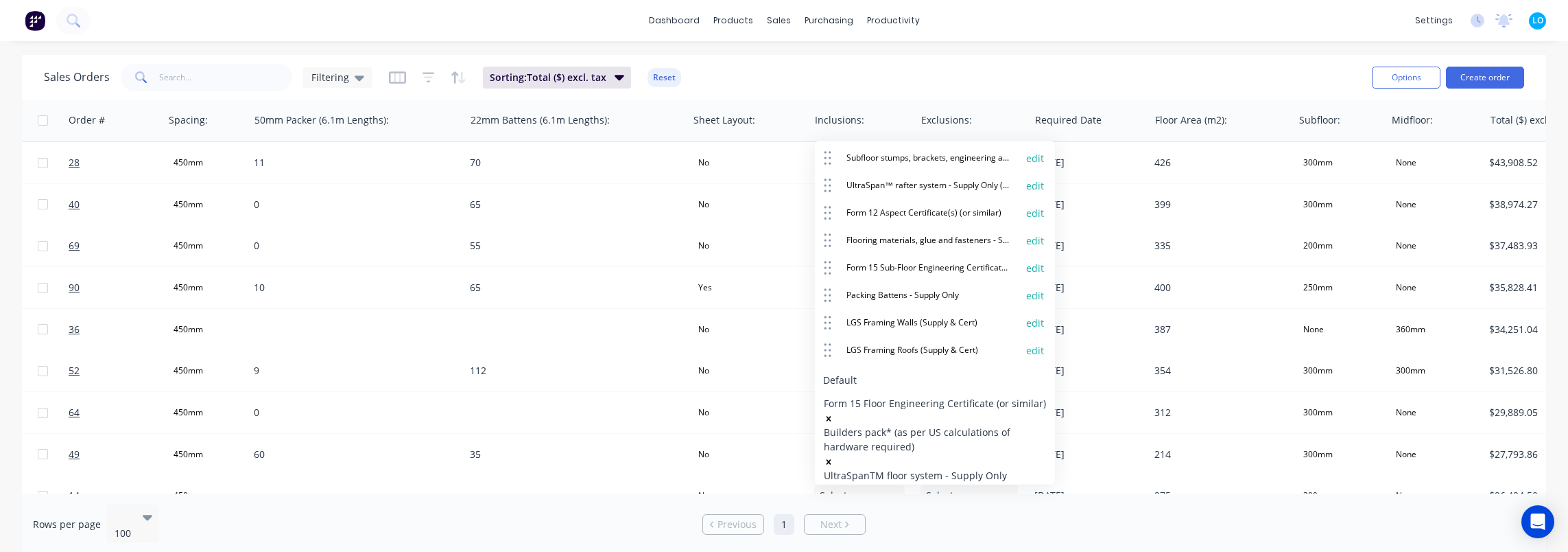
drag, startPoint x: 896, startPoint y: 463, endPoint x: 916, endPoint y: 312, distance: 152.3
click at [896, 551] on button "Save" at bounding box center [877, 562] width 109 height 22
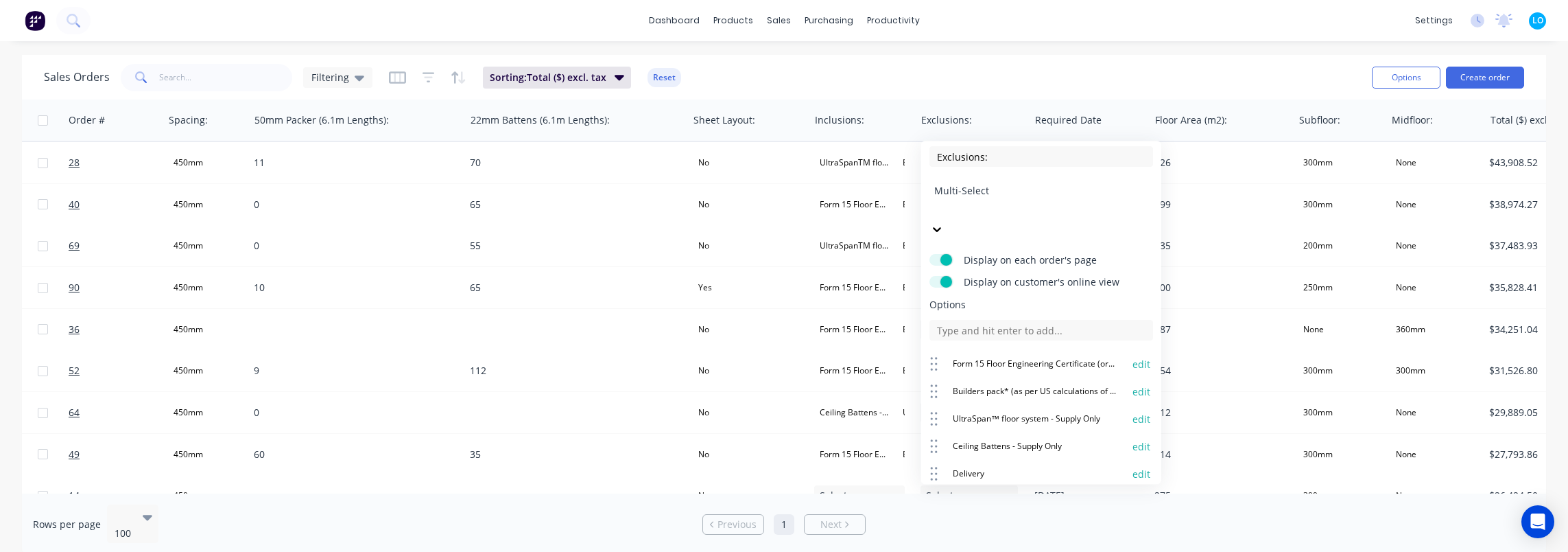
scroll to position [0, 0]
click at [1029, 323] on input at bounding box center [1042, 333] width 224 height 20
paste input "LGS Framing Roofs (Supply & Cert)"
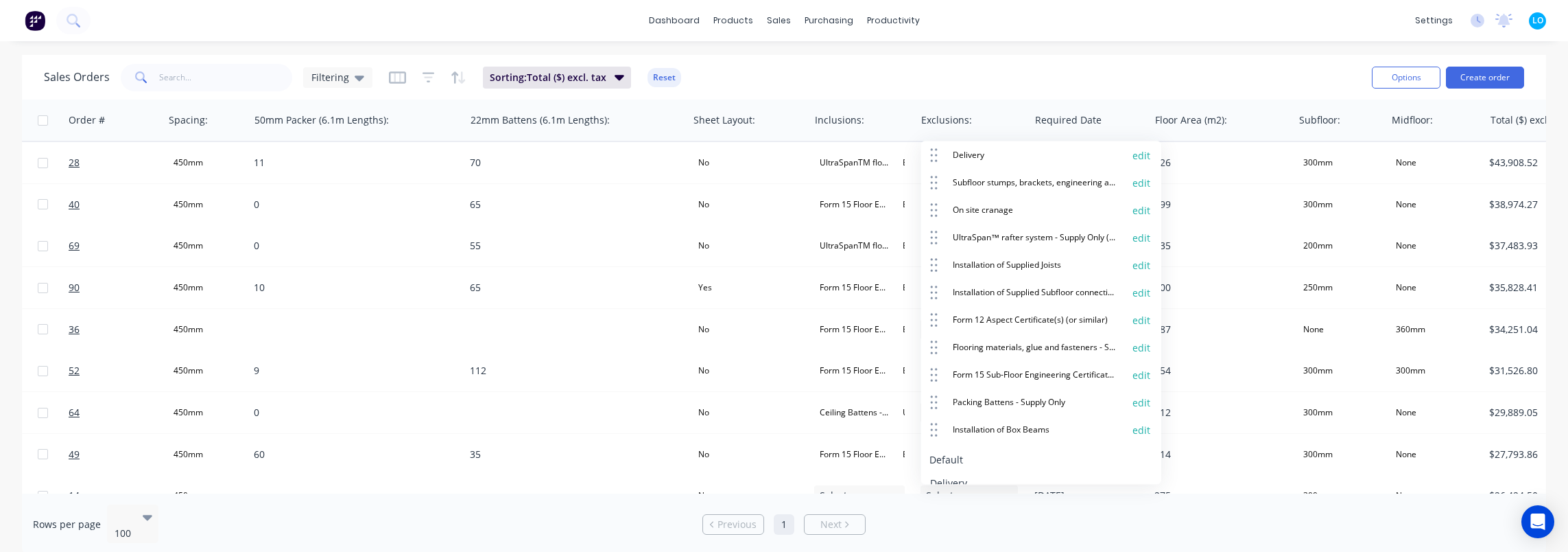
type input "LGS Framing Roofs (Supply & Cert)"
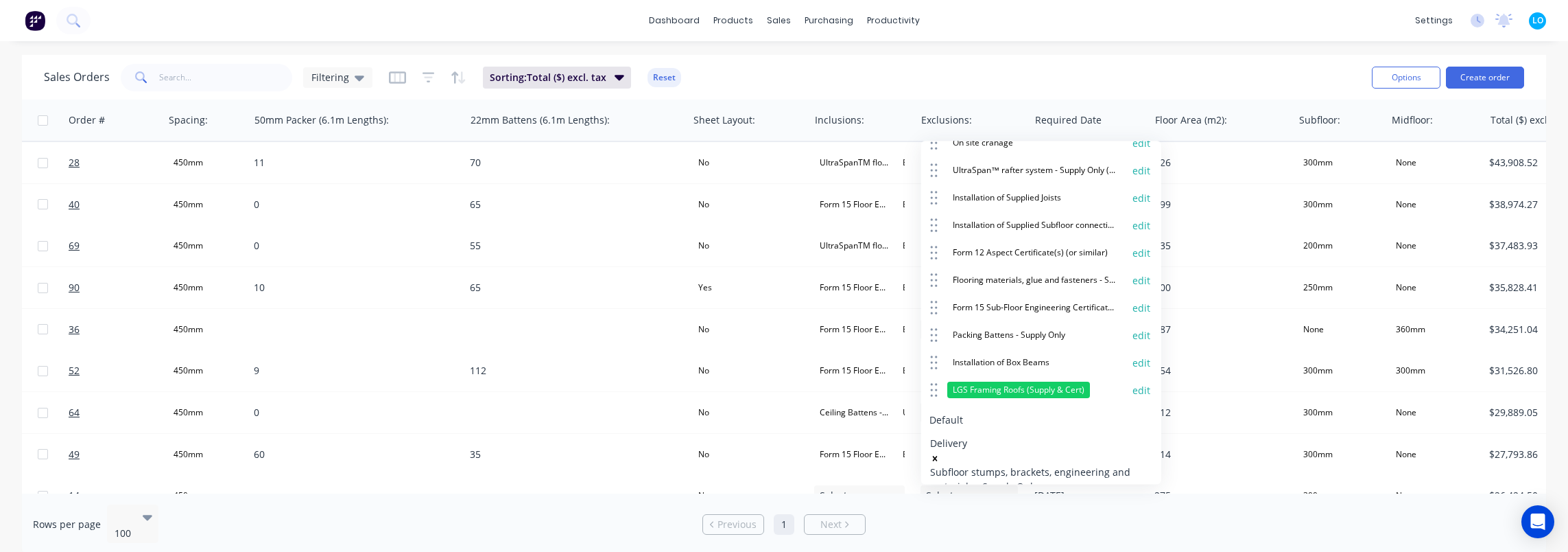
scroll to position [390, 0]
click at [1133, 382] on button "edit" at bounding box center [1141, 389] width 18 height 14
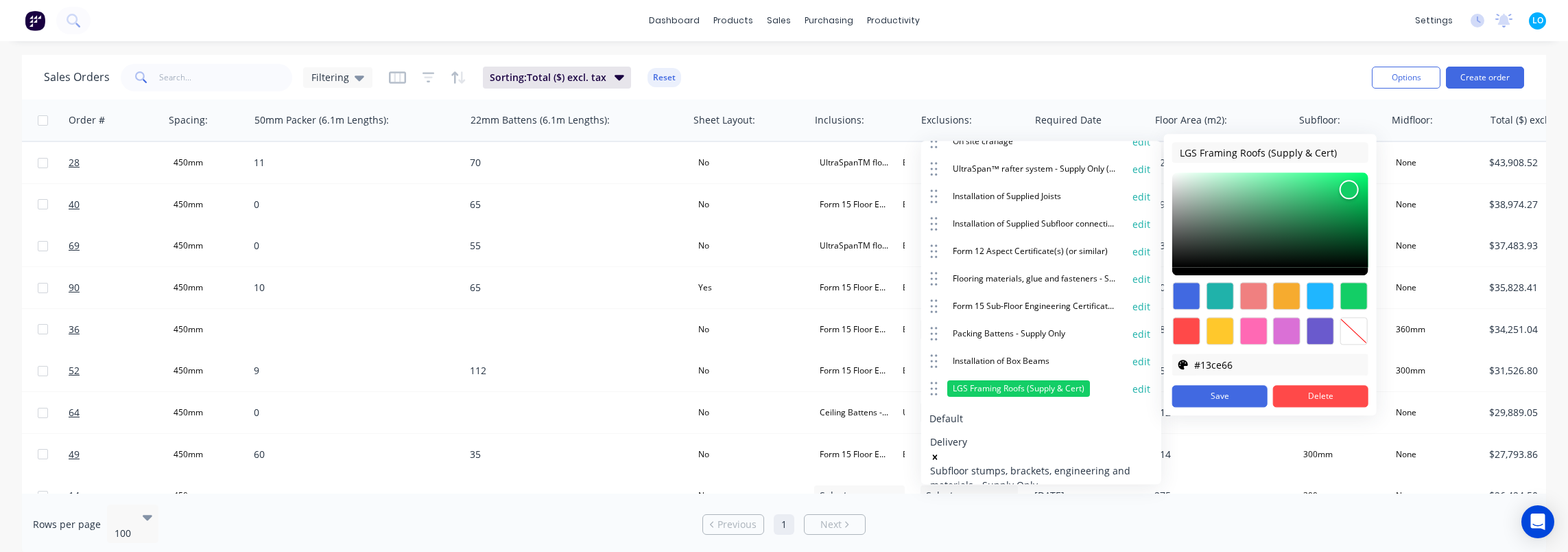
click at [1352, 339] on div at bounding box center [1353, 331] width 27 height 27
type input "transparent"
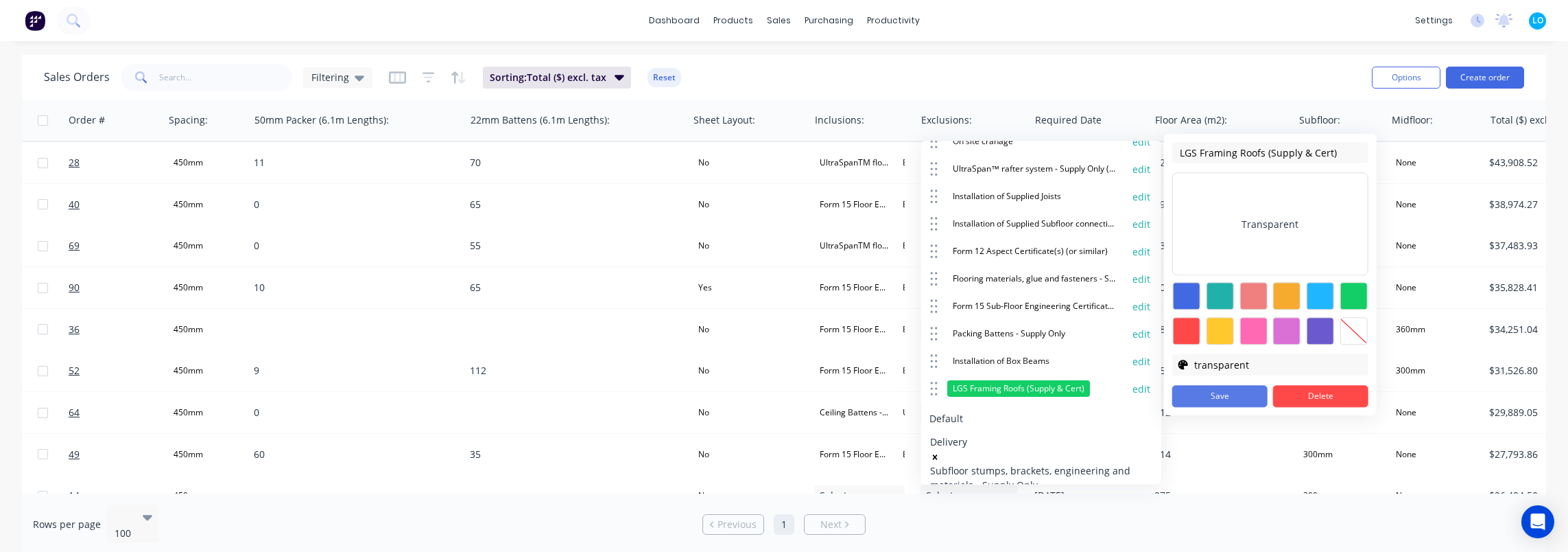
click at [1205, 392] on button "Save" at bounding box center [1220, 397] width 95 height 22
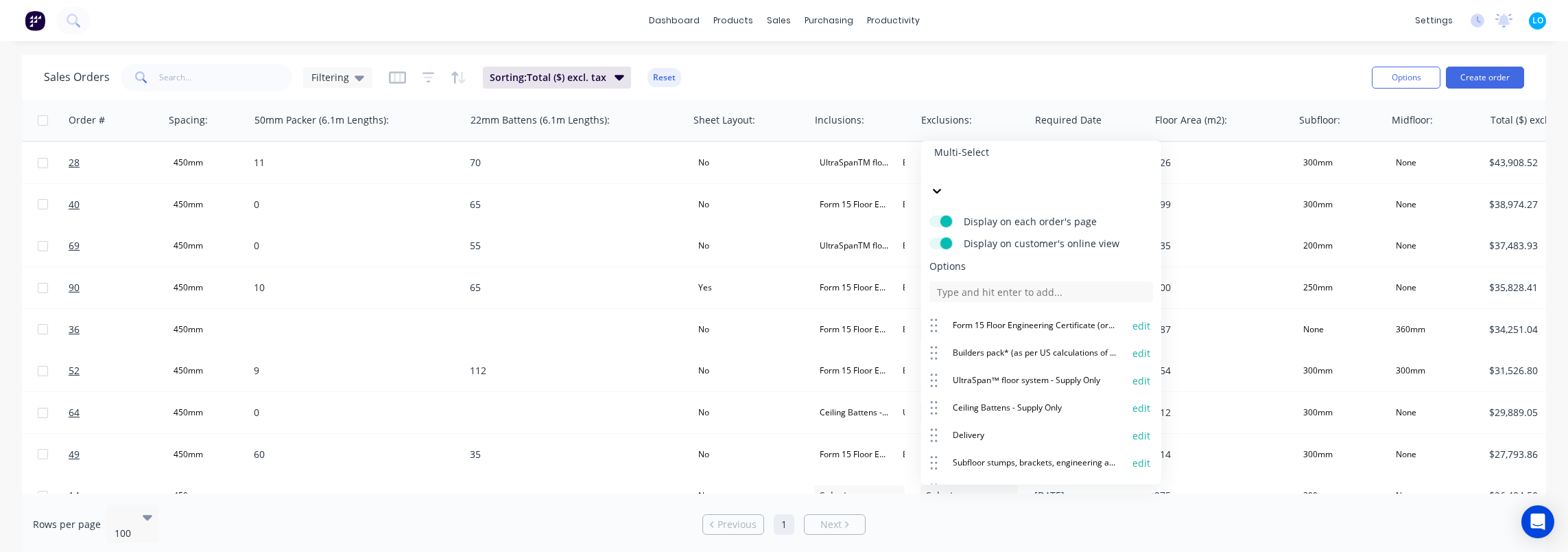
scroll to position [0, 0]
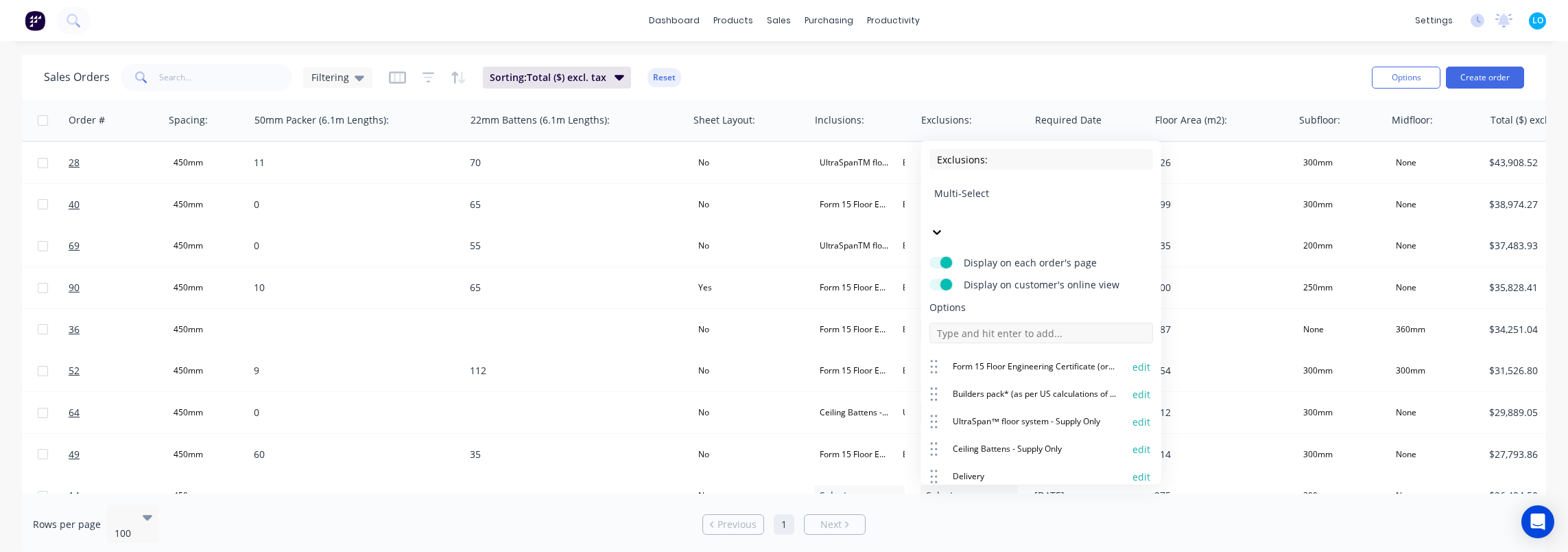
click at [1029, 323] on input at bounding box center [1042, 333] width 224 height 20
paste input "LGS Framing Roofs (Supply & Cert)"
drag, startPoint x: 1016, startPoint y: 296, endPoint x: 994, endPoint y: 296, distance: 22.0
click at [994, 323] on input "LGS Framing Roofs (Supply & Cert)" at bounding box center [1042, 333] width 224 height 20
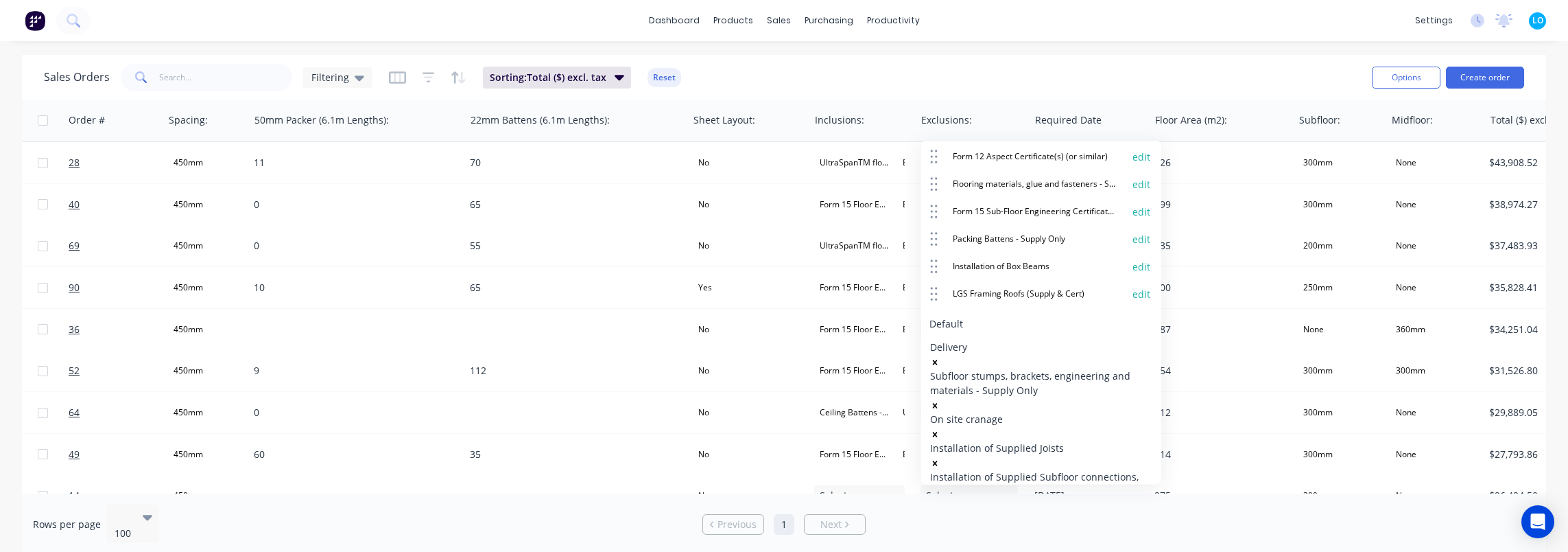
scroll to position [486, 0]
type input "LGS Framing Walls (Supply & Cert)"
click at [1133, 313] on button "edit" at bounding box center [1141, 320] width 18 height 14
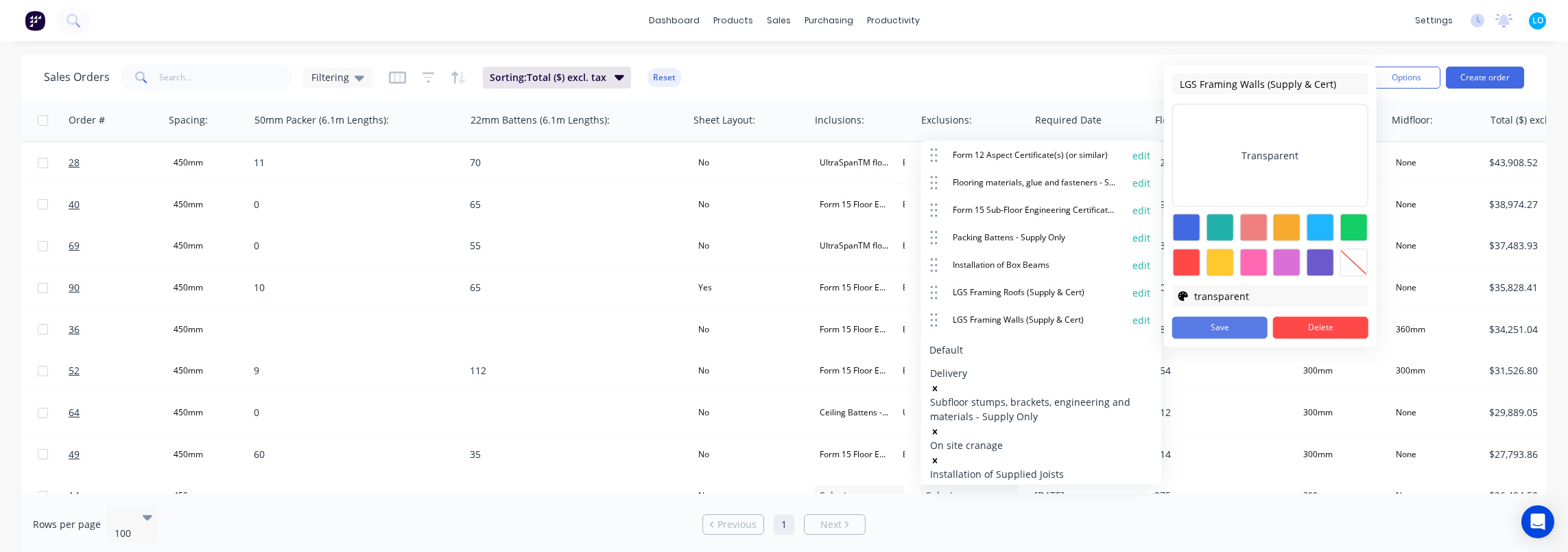
click at [1233, 331] on button "Save" at bounding box center [1220, 328] width 95 height 22
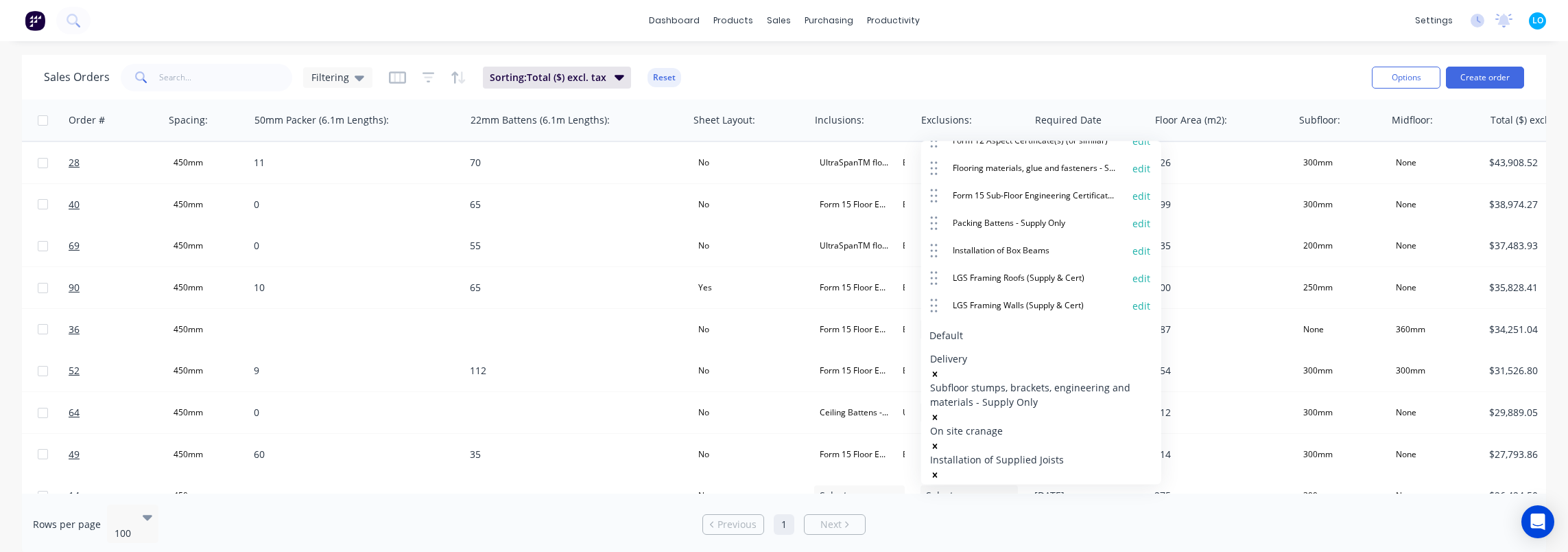
scroll to position [514, 0]
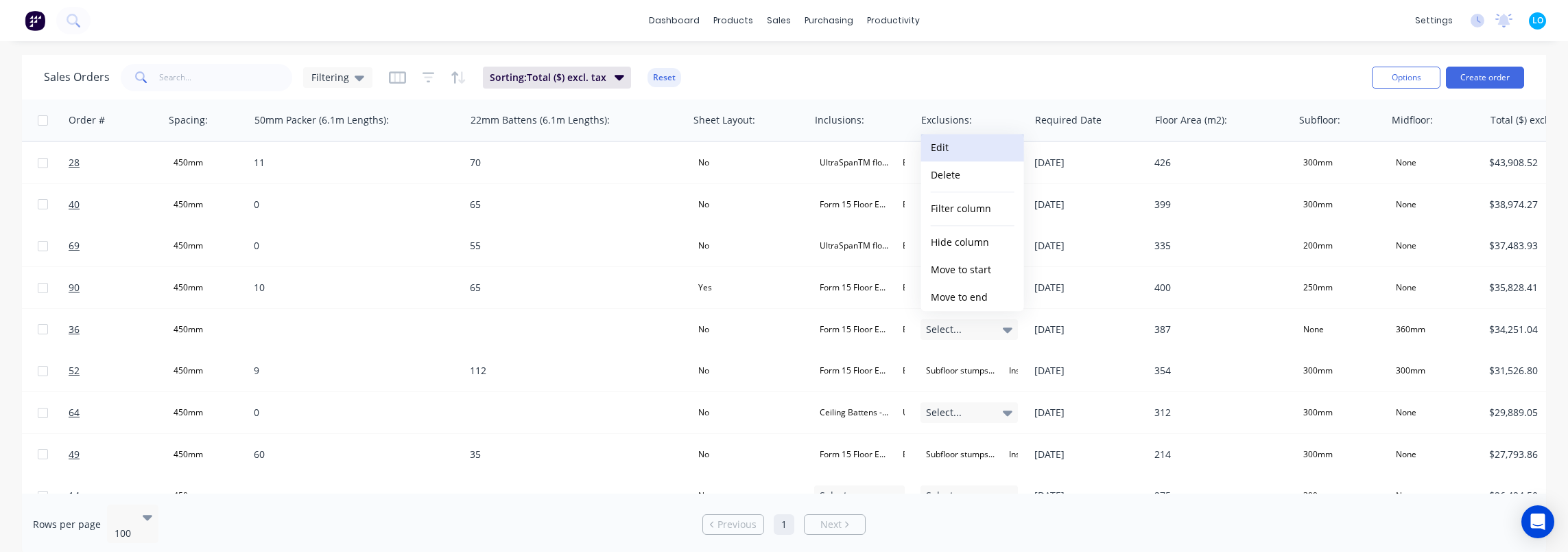
click at [958, 149] on button "Edit" at bounding box center [972, 148] width 103 height 27
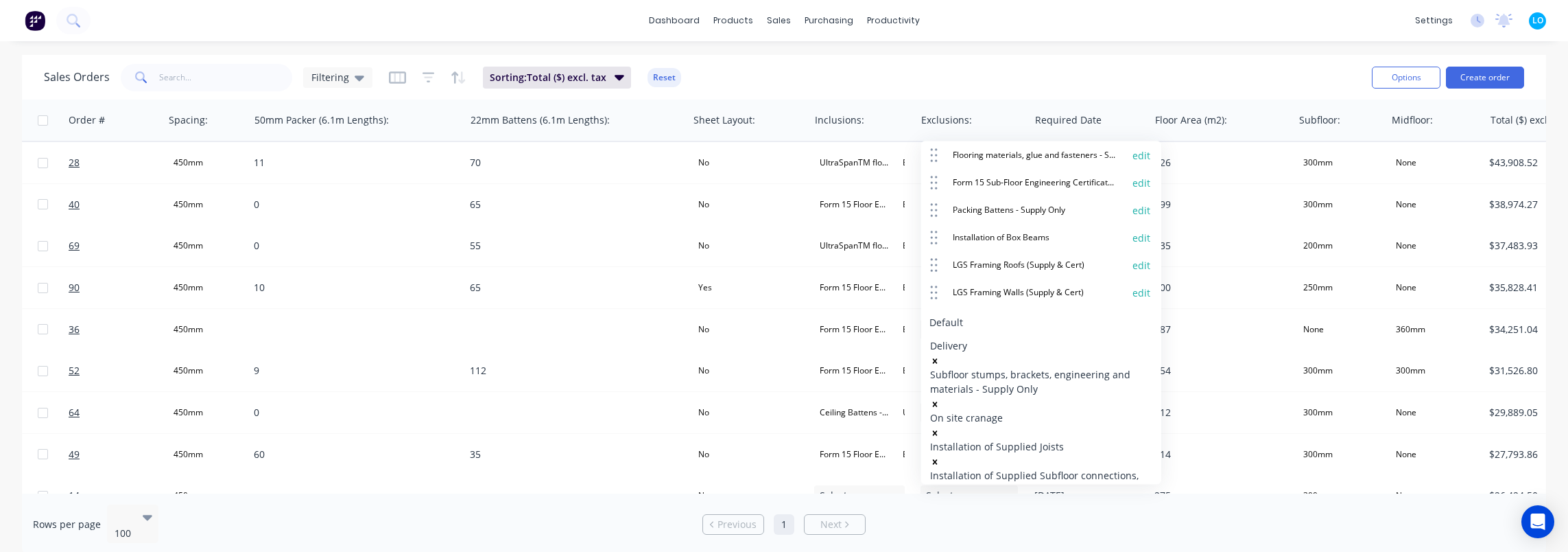
click at [1080, 339] on div "Delivery Subfloor stumps, brackets, engineering and materials - Supply Only On …" at bounding box center [1041, 448] width 222 height 219
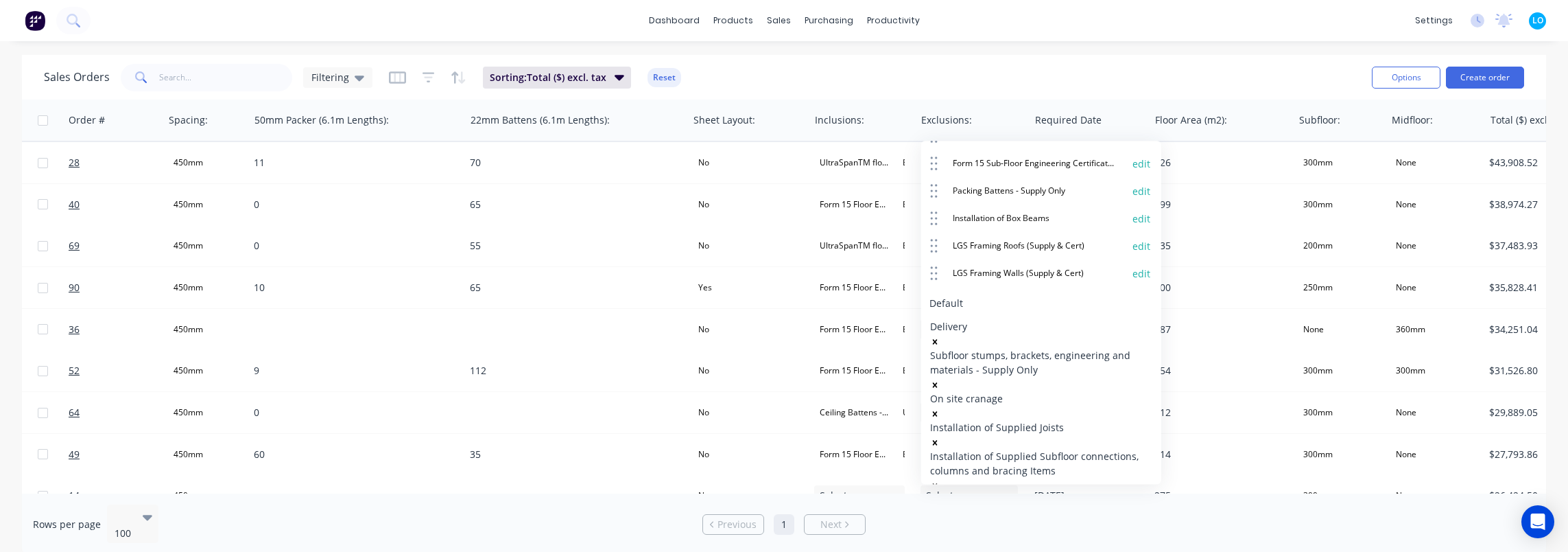
scroll to position [0, 0]
click at [1035, 447] on form "Exclusions: Multi-Select Display on each order's page Display on customer's onl…" at bounding box center [1042, 135] width 224 height 1039
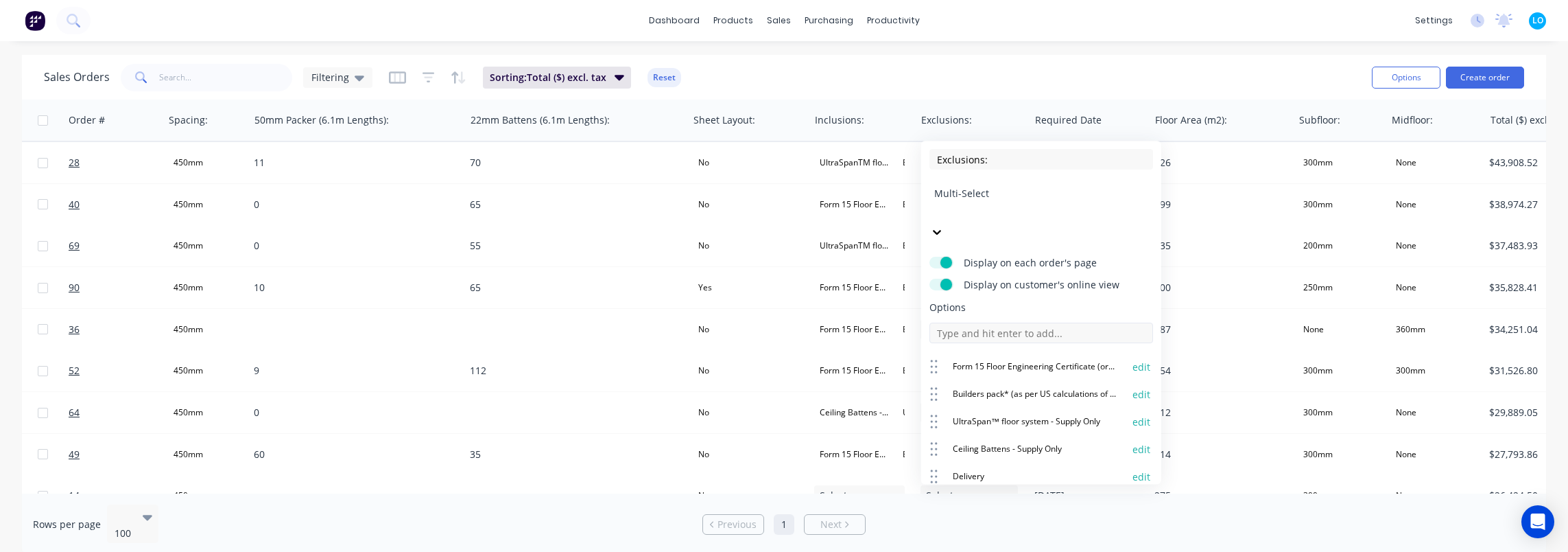
click at [1012, 323] on input at bounding box center [1042, 333] width 224 height 20
click at [988, 323] on input "Installation of LGS" at bounding box center [1042, 333] width 224 height 20
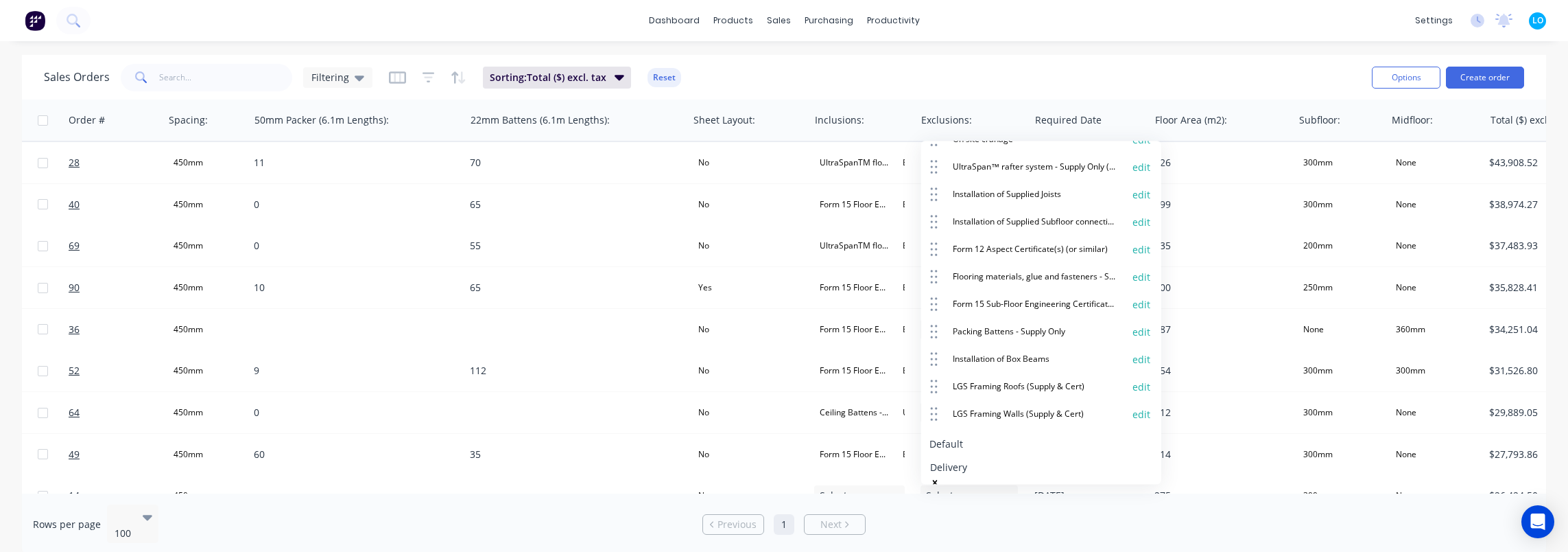
scroll to position [481, 0]
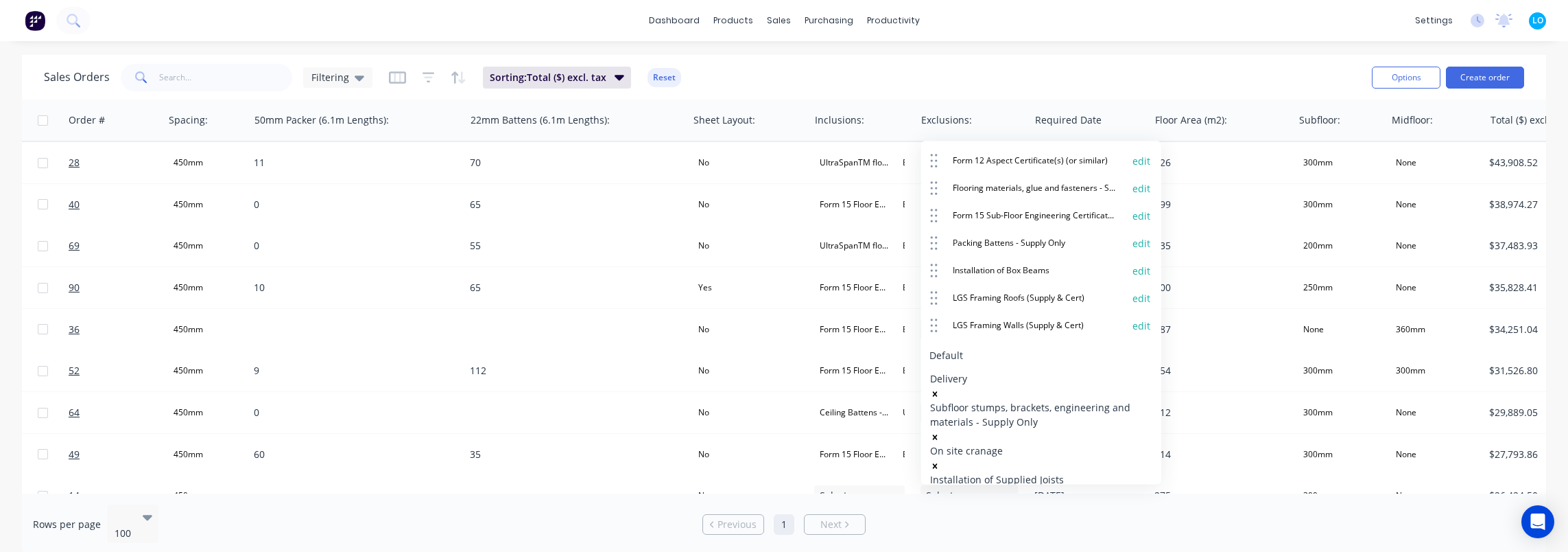
type input "Installation of LGS Frames"
click at [1130, 339] on div "Installation of LGS Frames edit" at bounding box center [1042, 352] width 224 height 27
click at [1128, 339] on div "Installation of LGS Frames edit" at bounding box center [1042, 352] width 224 height 27
click at [1133, 346] on button "edit" at bounding box center [1141, 353] width 18 height 14
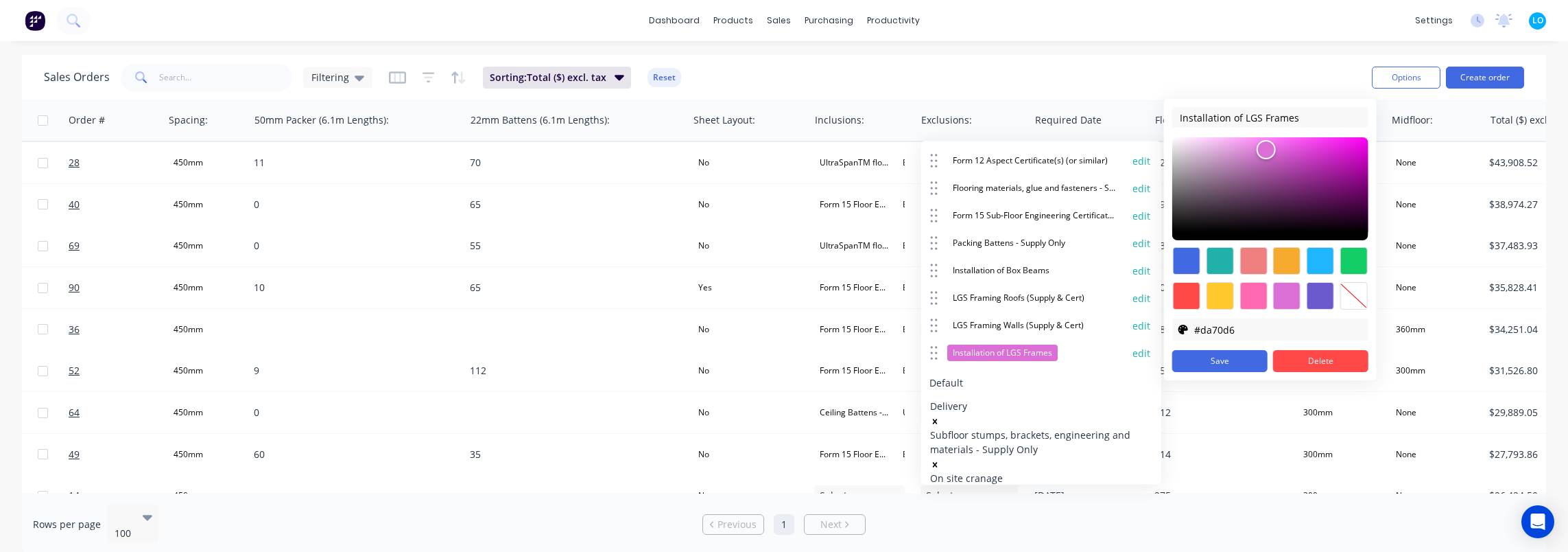
click at [1352, 300] on div at bounding box center [1353, 296] width 27 height 27
type input "transparent"
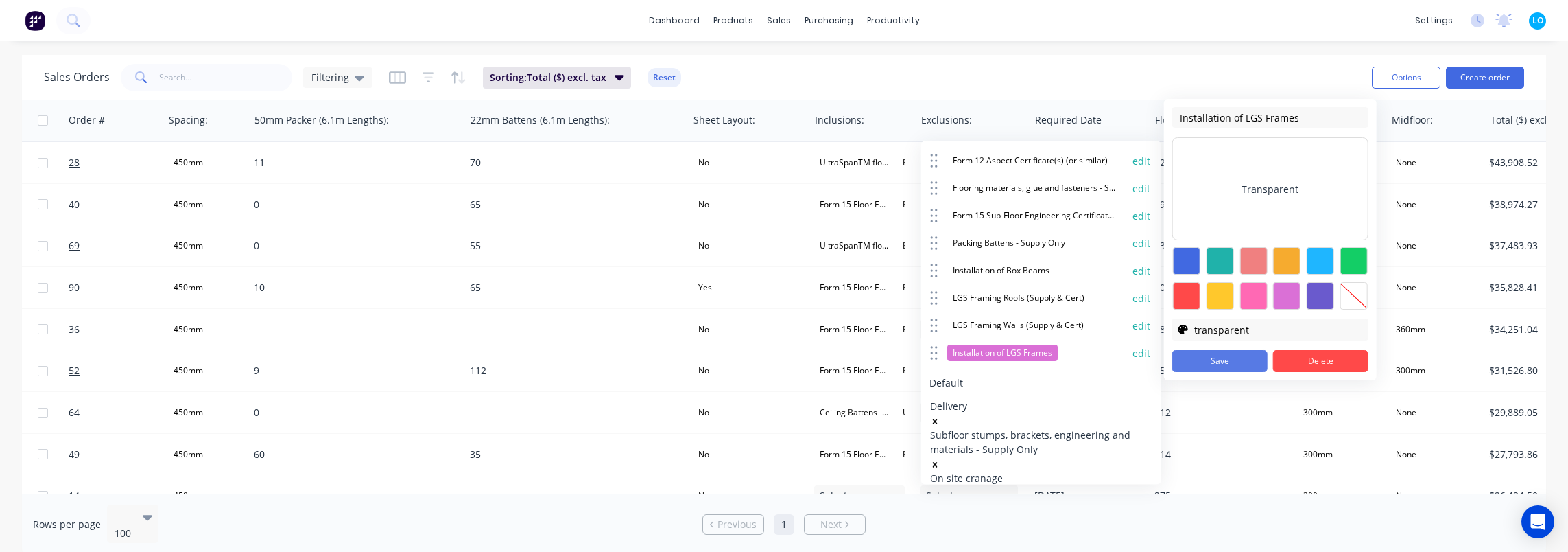
click at [1229, 359] on button "Save" at bounding box center [1220, 361] width 95 height 22
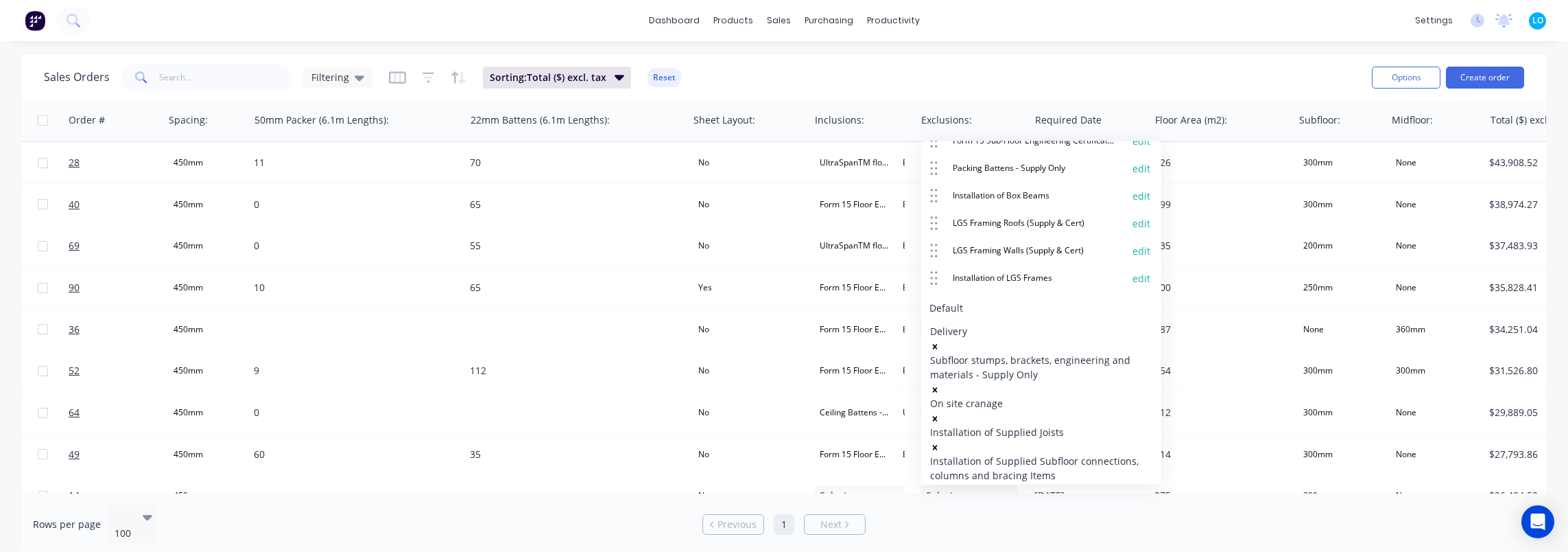
scroll to position [560, 0]
click at [1123, 449] on div "Delivery Subfloor stumps, brackets, engineering and materials - Supply Only On …" at bounding box center [1041, 483] width 222 height 328
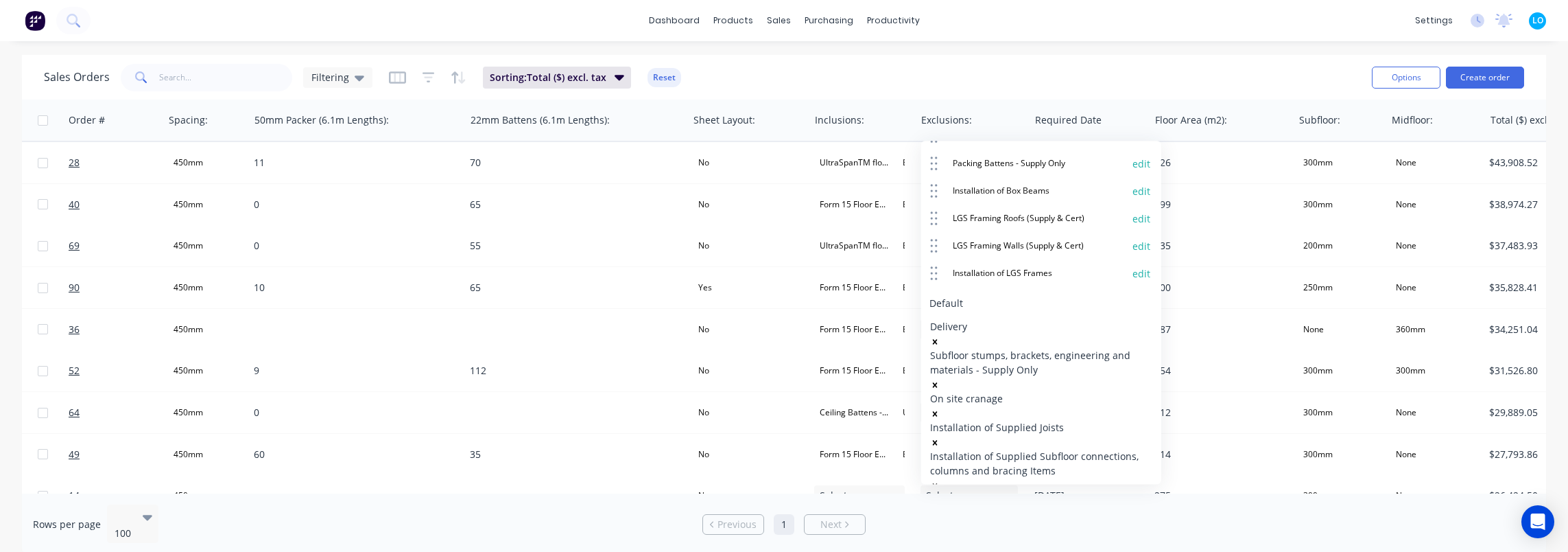
scroll to position [47, 0]
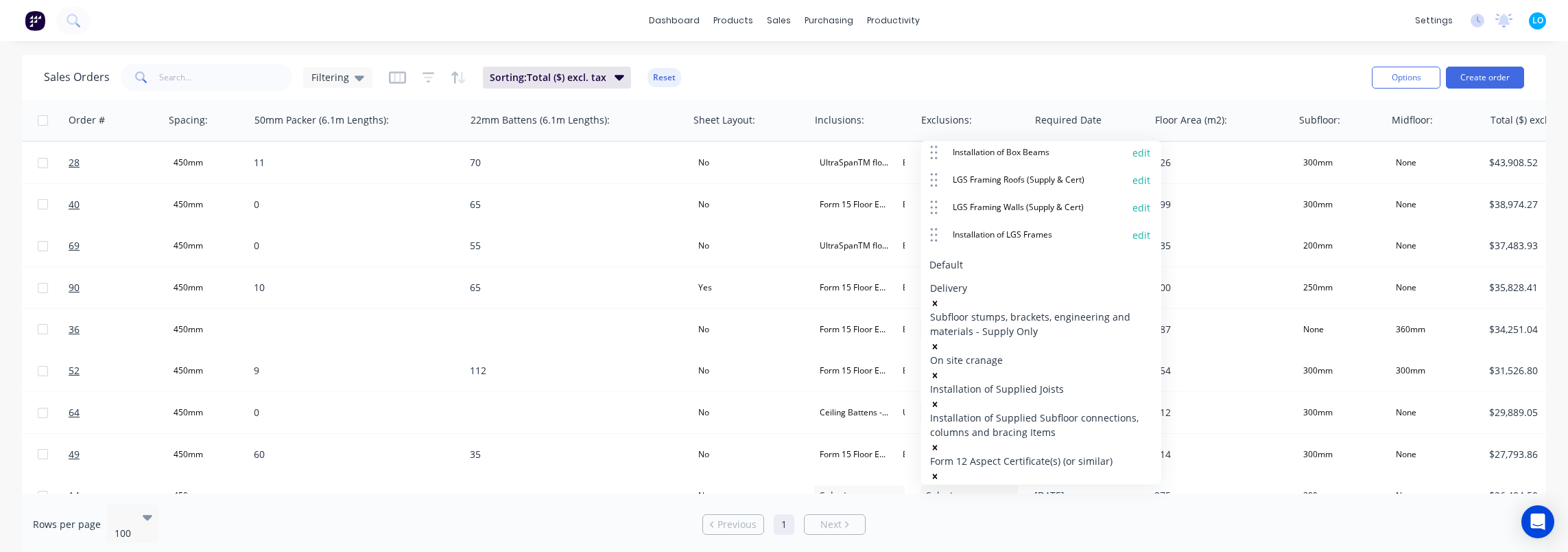
scroll to position [599, 0]
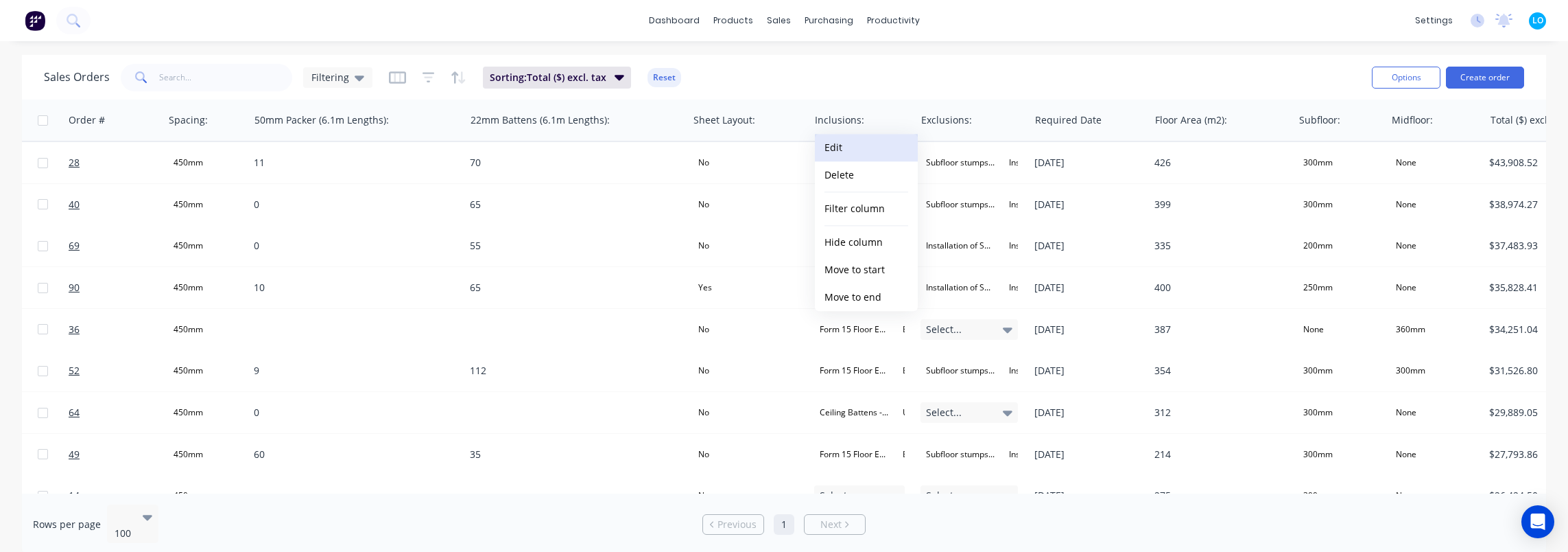
click at [871, 145] on button "Edit" at bounding box center [865, 148] width 103 height 27
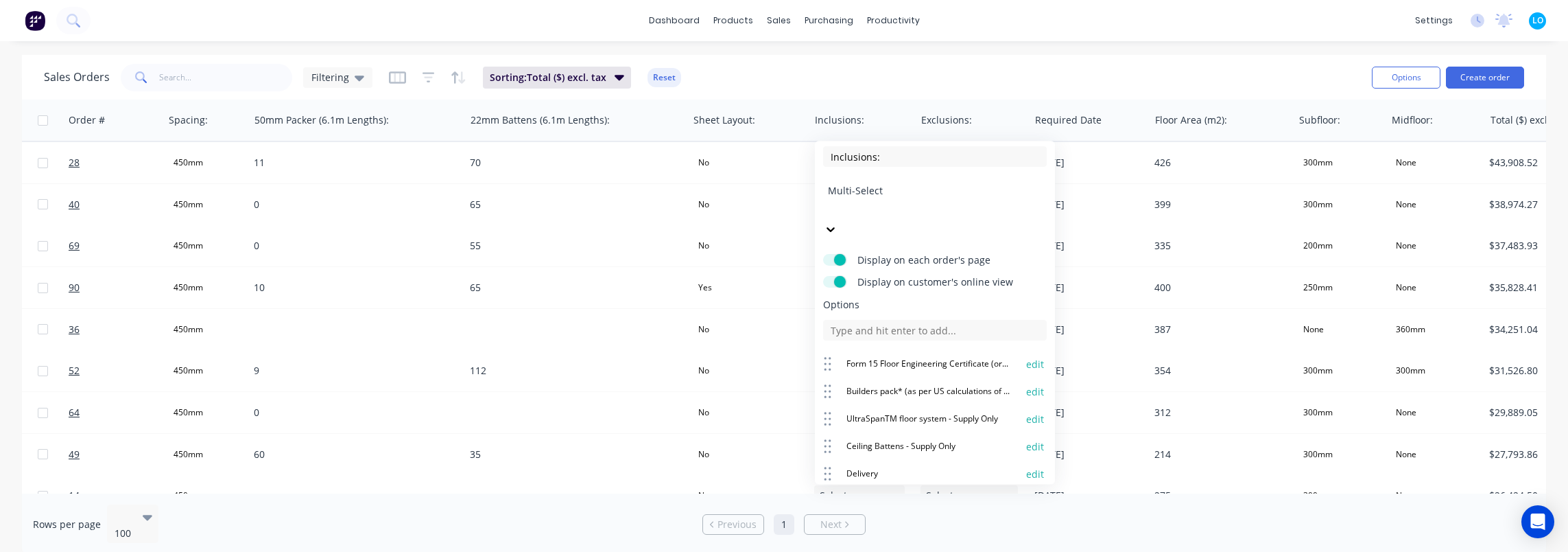
scroll to position [0, 0]
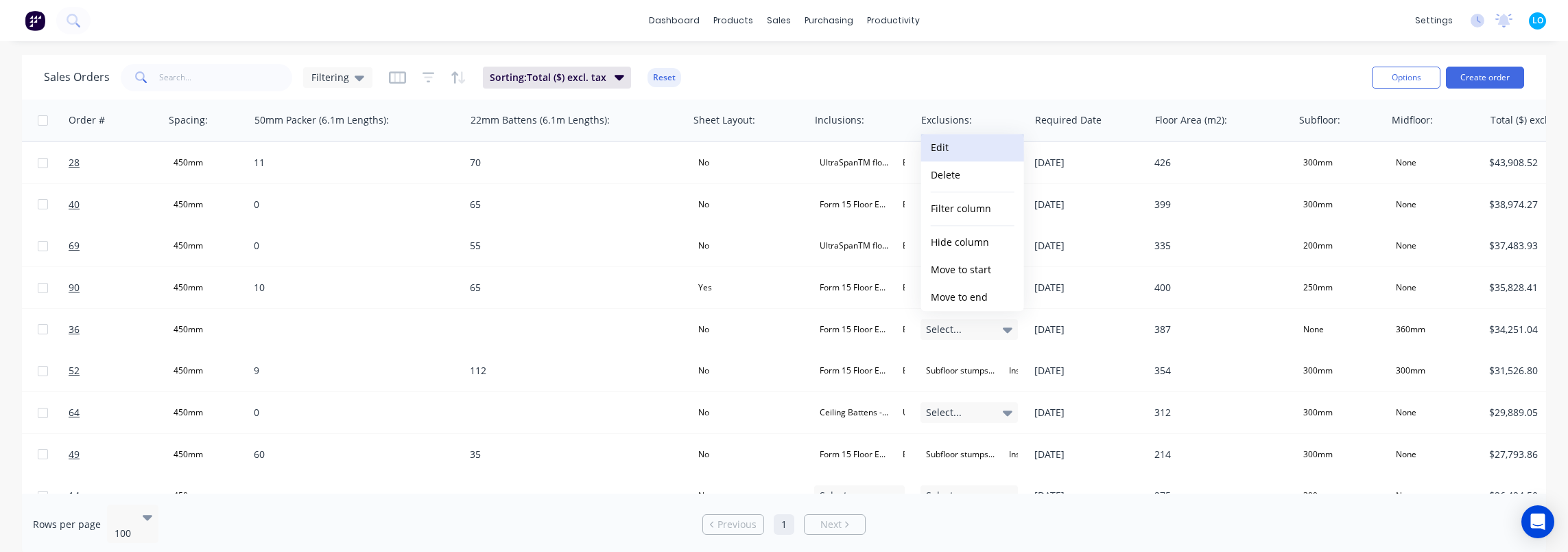
click at [974, 145] on button "Edit" at bounding box center [972, 148] width 103 height 27
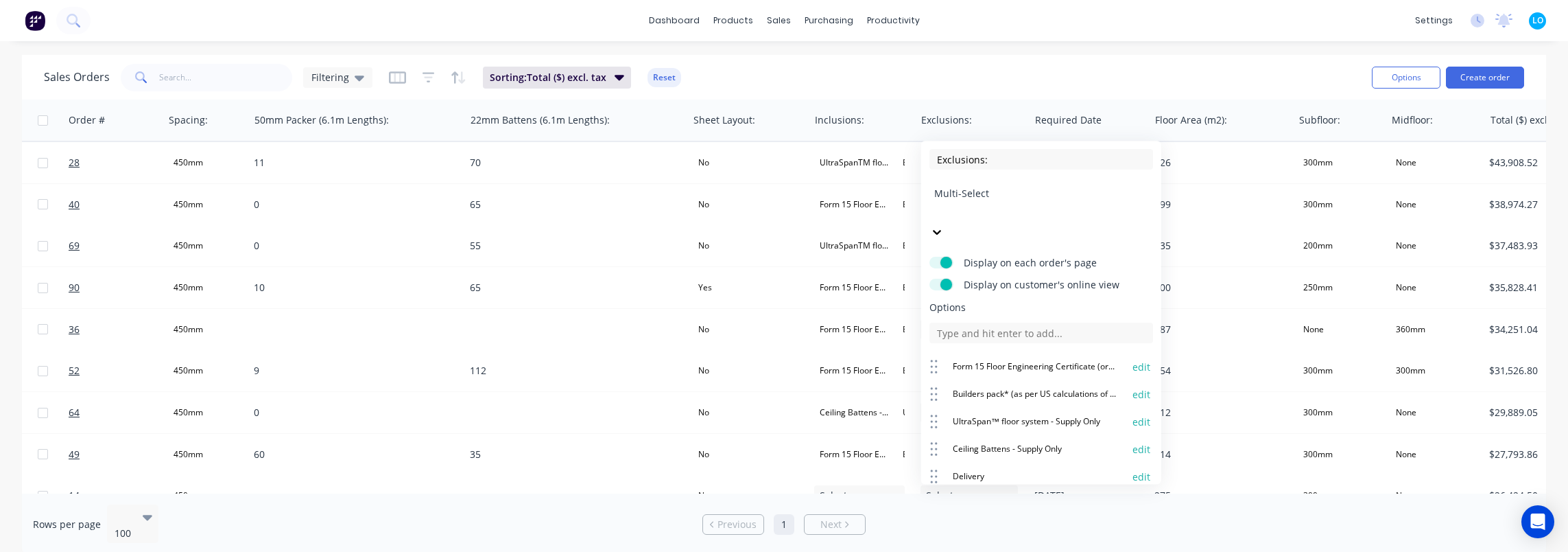
click at [994, 196] on div "Multi-Select" at bounding box center [1042, 213] width 224 height 59
click at [992, 323] on input at bounding box center [1042, 333] width 224 height 20
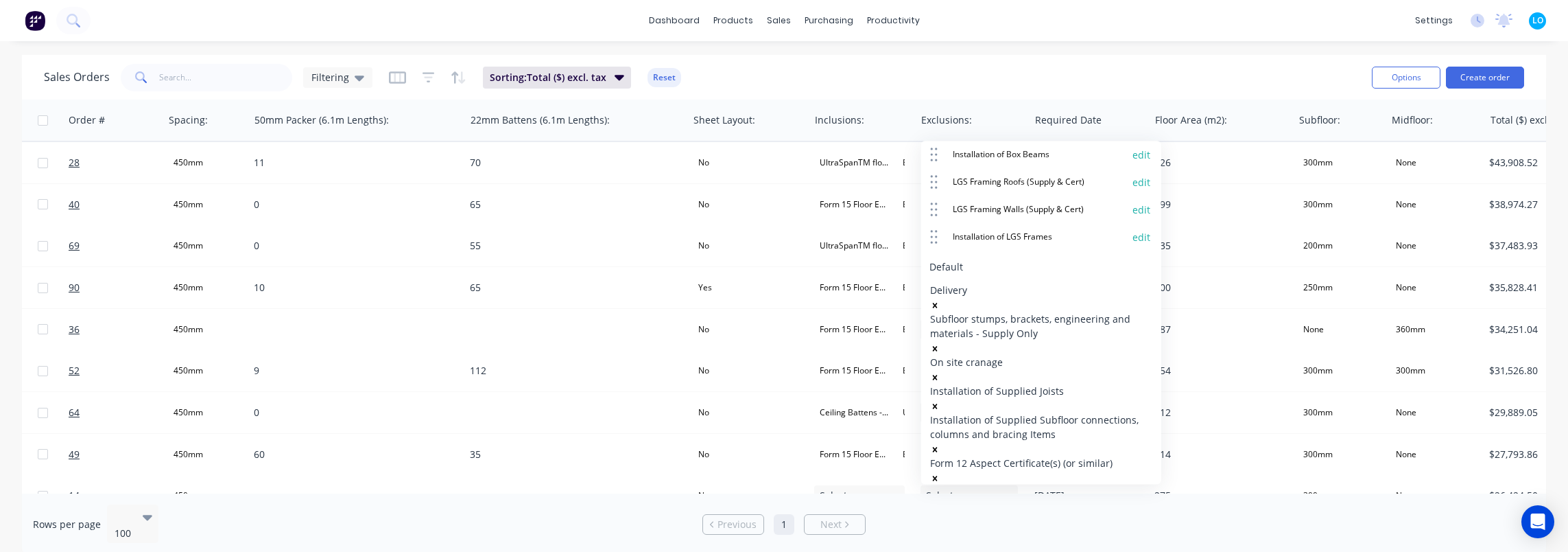
scroll to position [599, 0]
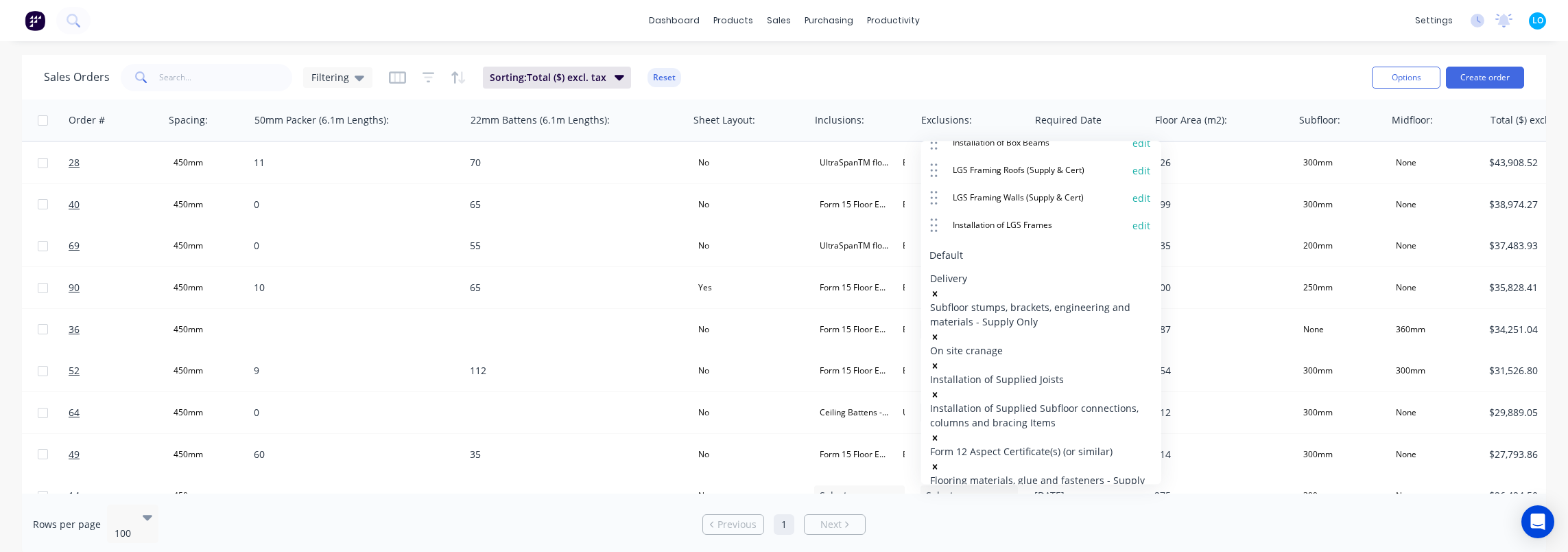
scroll to position [618, 0]
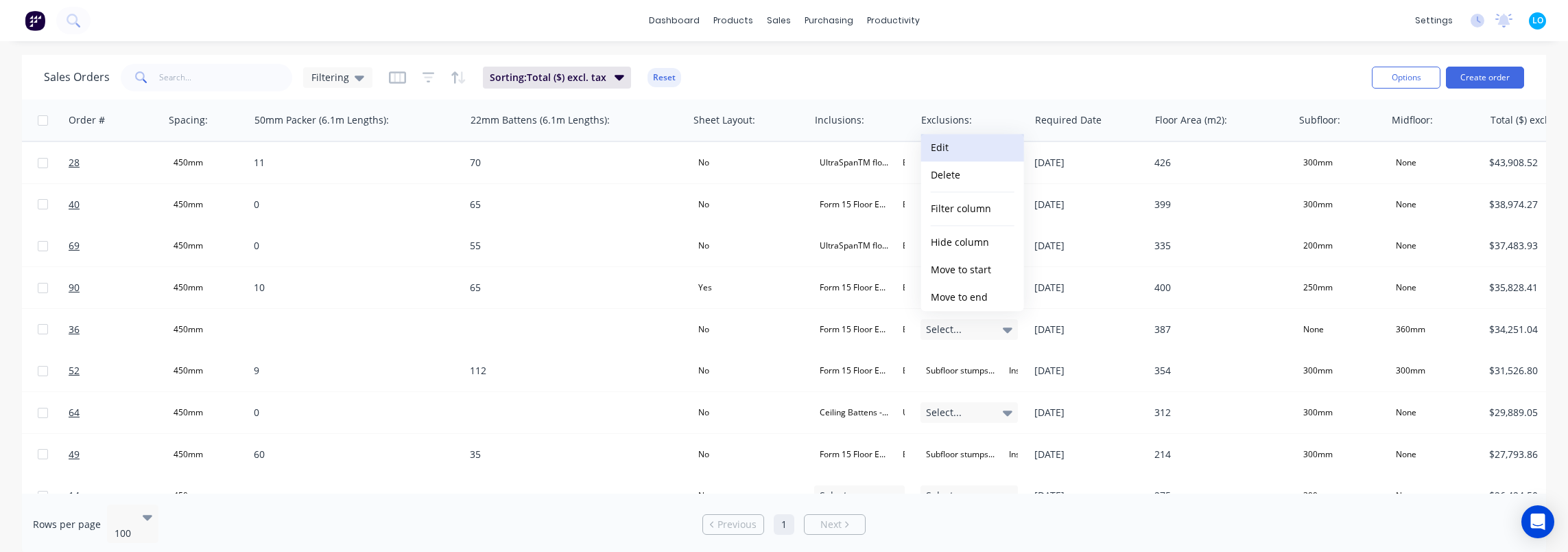
click at [955, 148] on button "Edit" at bounding box center [972, 148] width 103 height 27
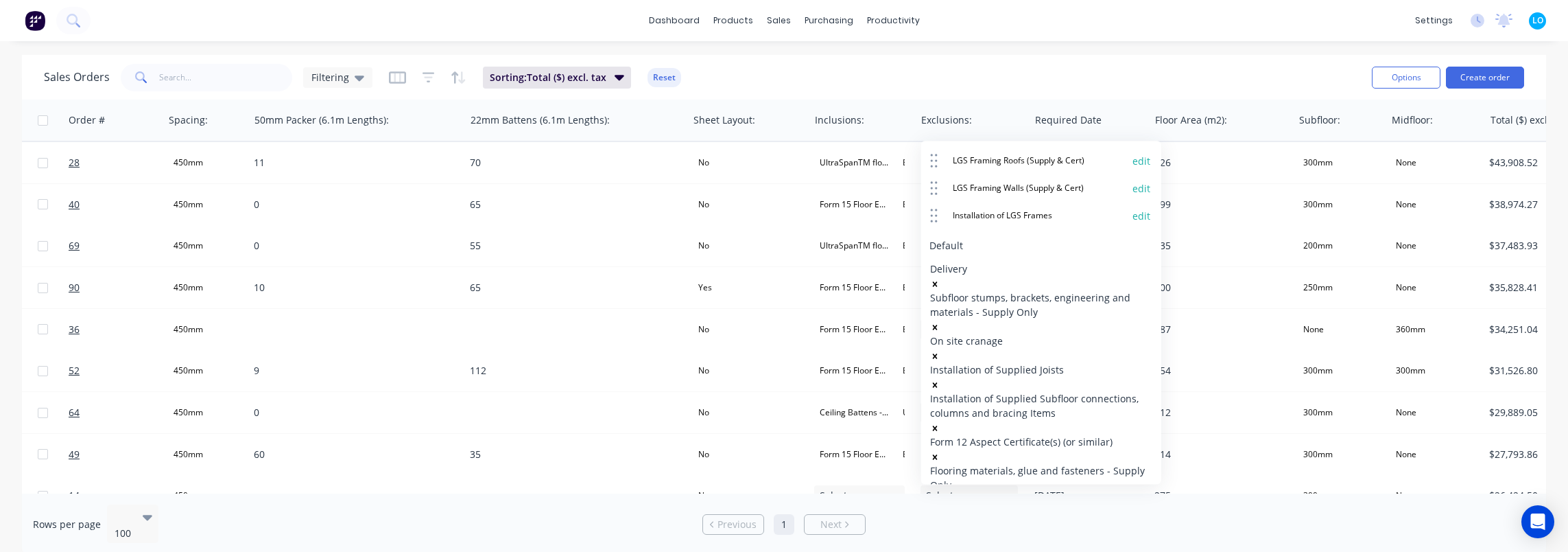
scroll to position [97, 0]
click at [912, 84] on div "Sales Orders Filtering Sorting: Total ($) excl. tax Reset" at bounding box center [703, 77] width 1317 height 34
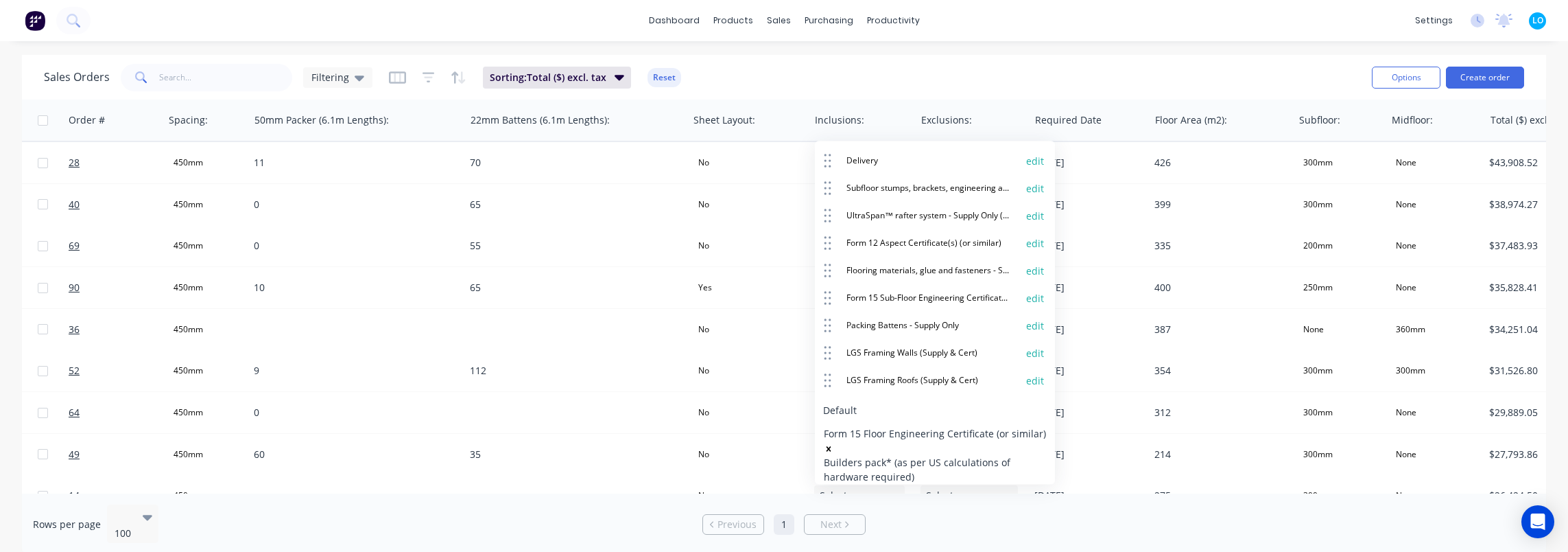
scroll to position [346, 0]
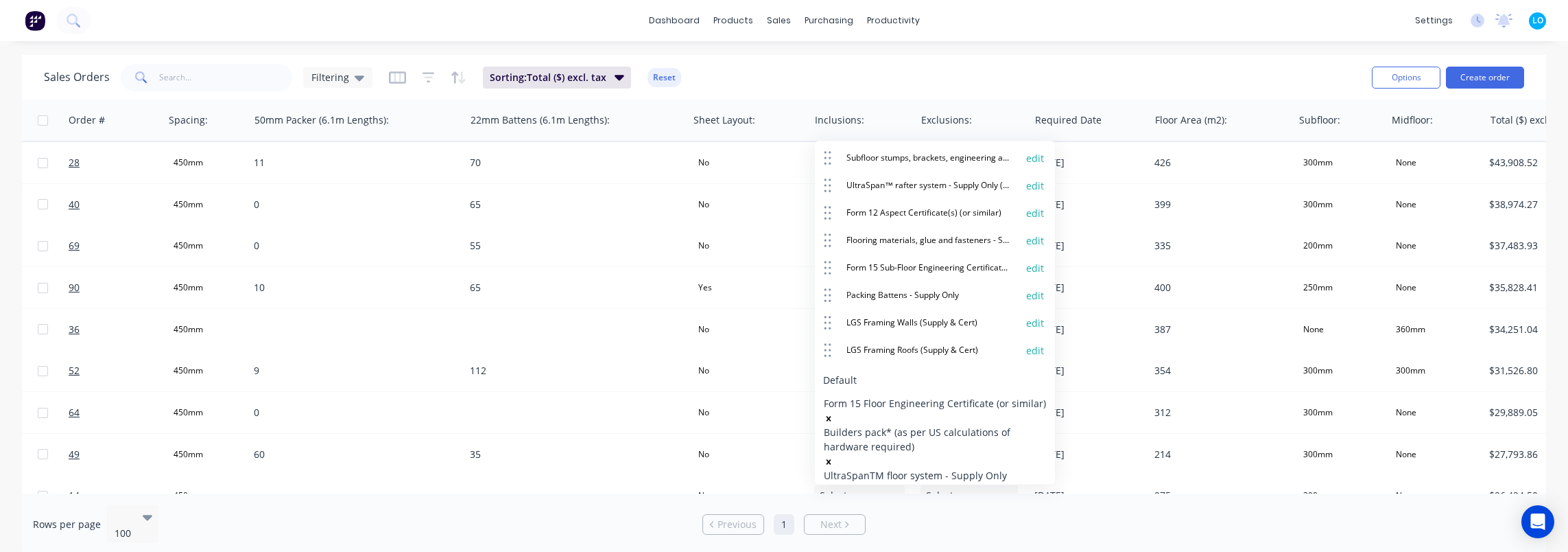
click at [835, 551] on icon at bounding box center [831, 556] width 8 height 5
click at [120, 551] on span "Ceiling Battens - Supply Only" at bounding box center [59, 560] width 120 height 17
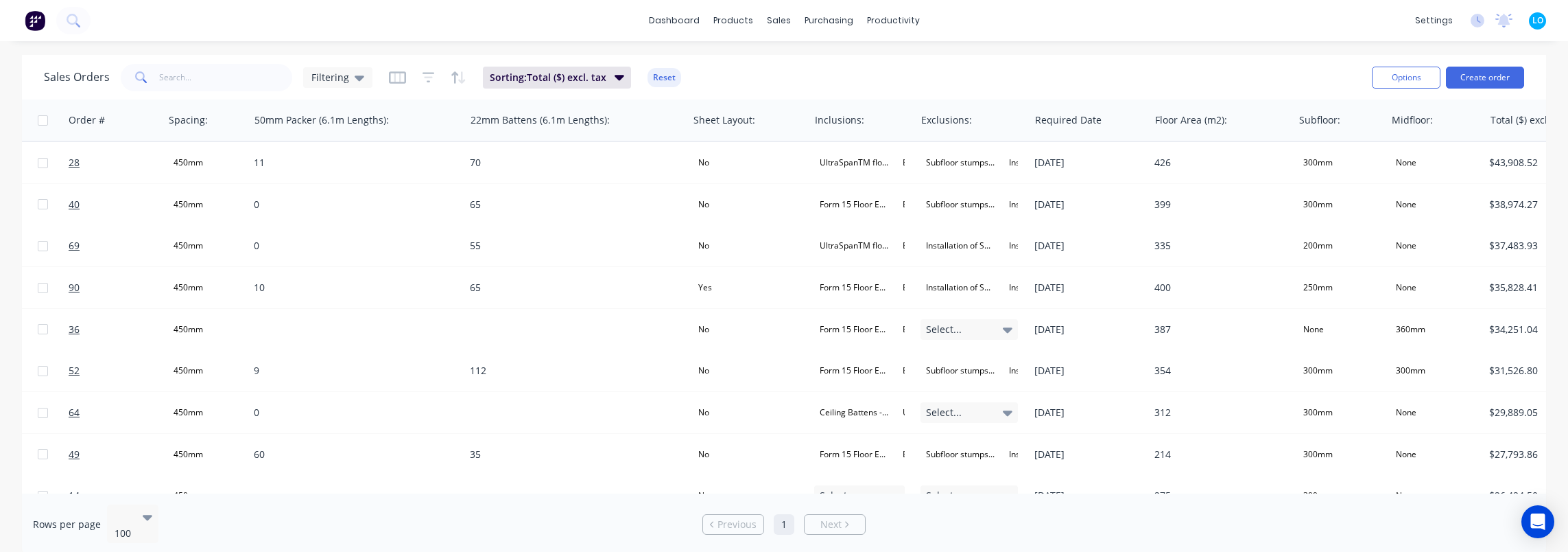
click at [952, 67] on div "Sales Orders Filtering Sorting: Total ($) excl. tax Reset" at bounding box center [703, 77] width 1317 height 34
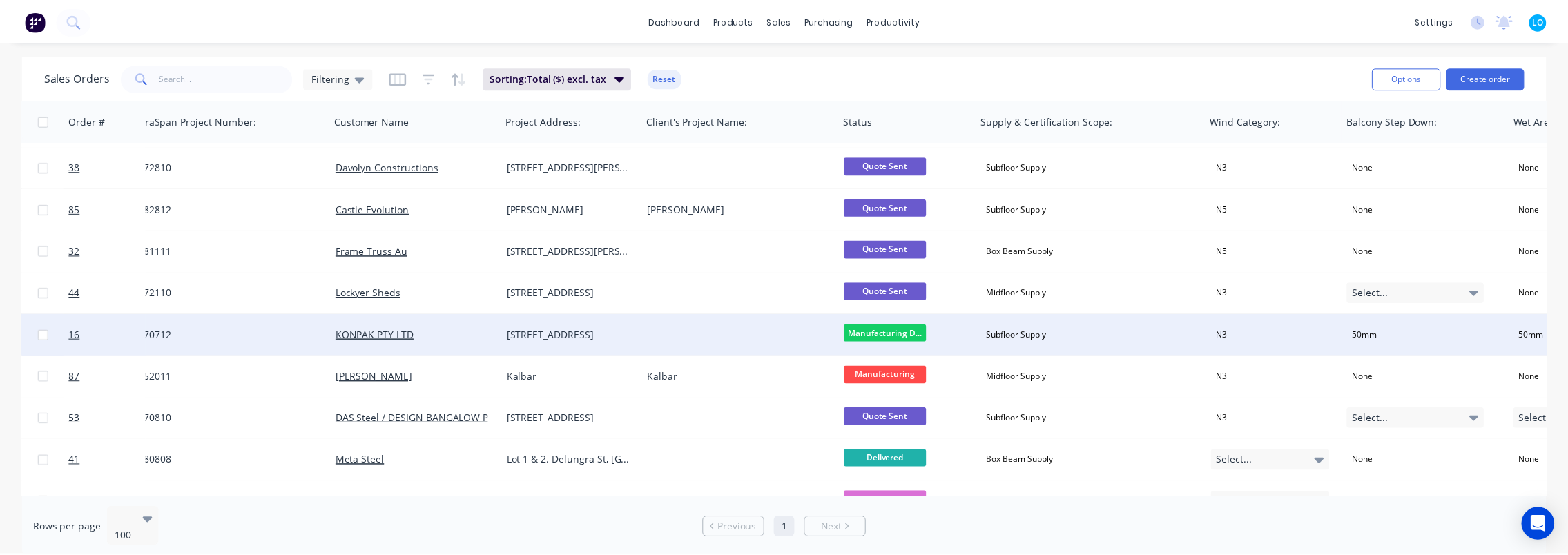
scroll to position [1588, 19]
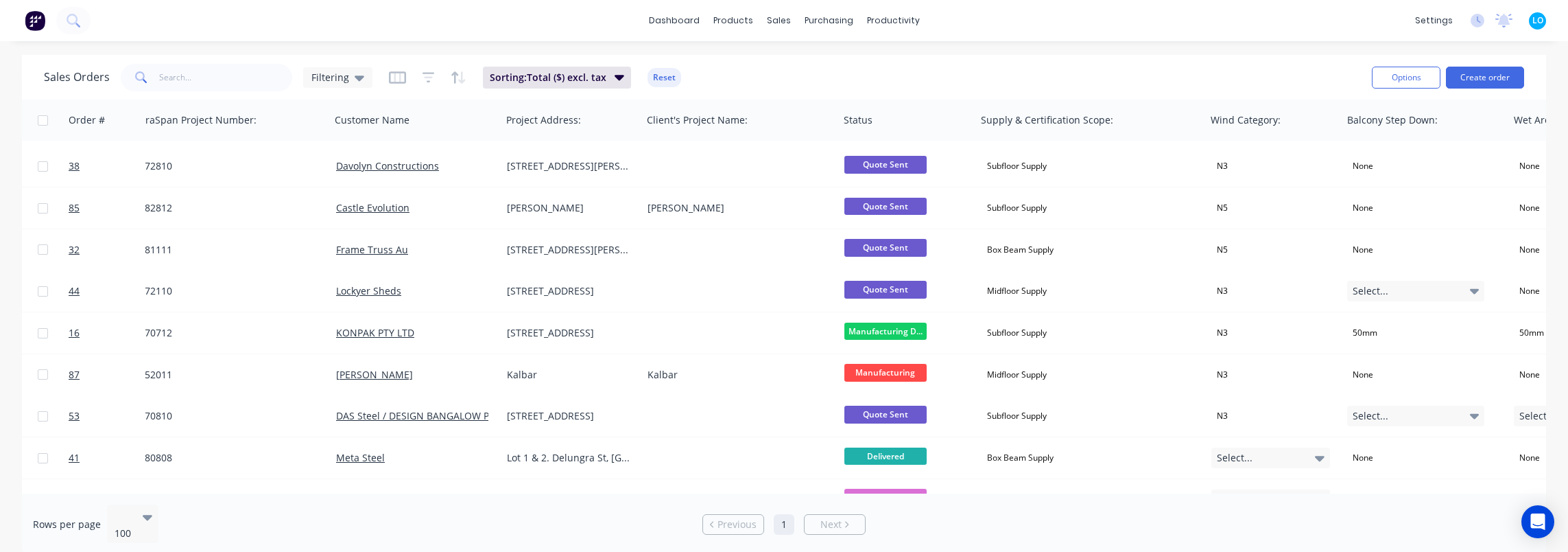
click at [721, 58] on div "Sales Orders Filtering Sorting: Total ($) excl. tax Reset Options Create order" at bounding box center [784, 77] width 1524 height 45
click at [84, 11] on button at bounding box center [73, 20] width 34 height 27
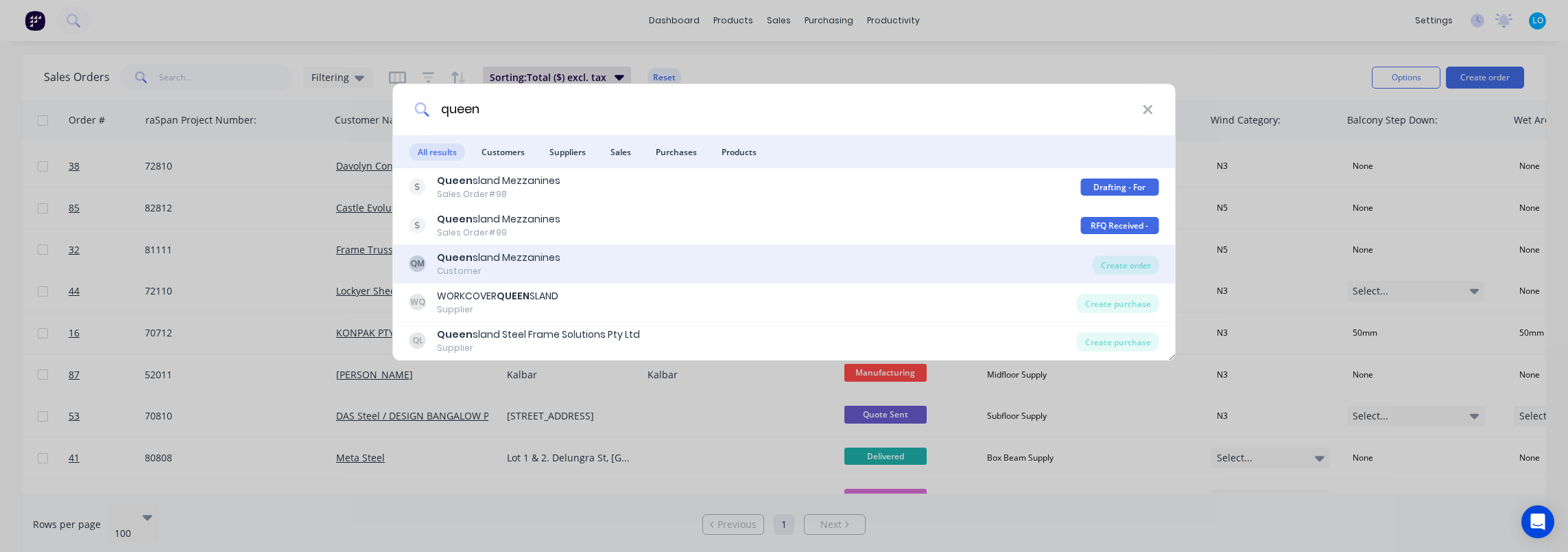
type input "queen"
click at [519, 268] on div "Customer" at bounding box center [499, 271] width 124 height 13
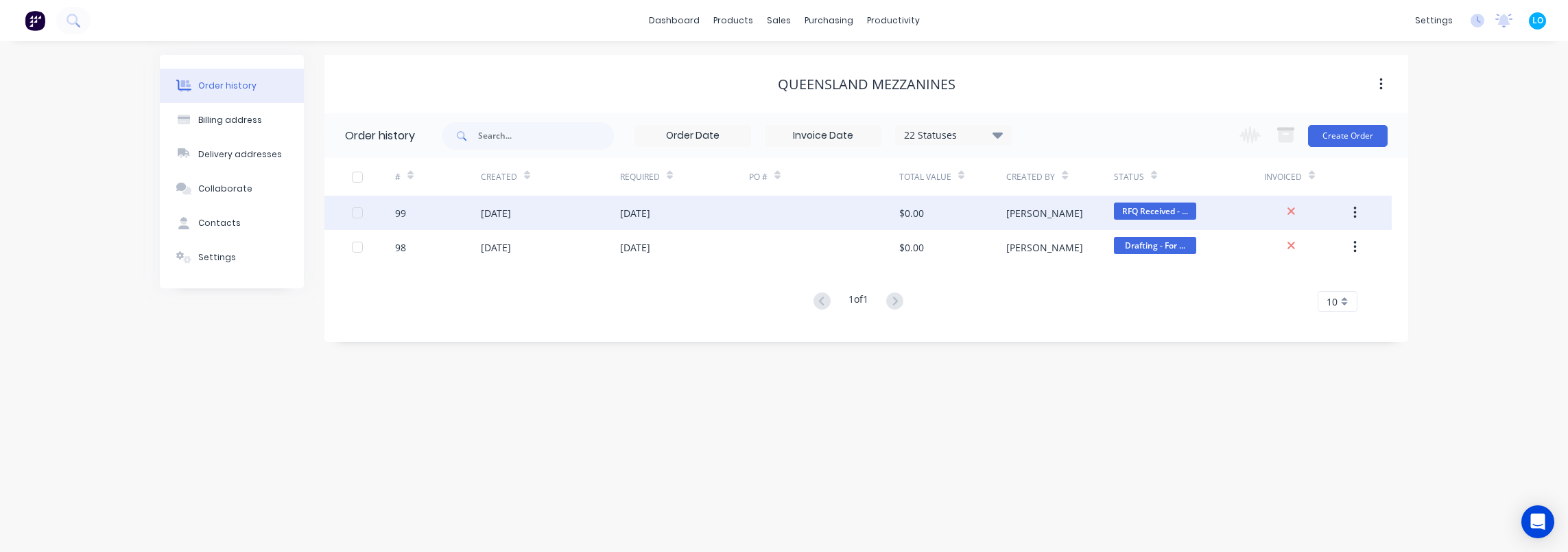
click at [580, 228] on div "11 Sep 2025" at bounding box center [551, 212] width 139 height 34
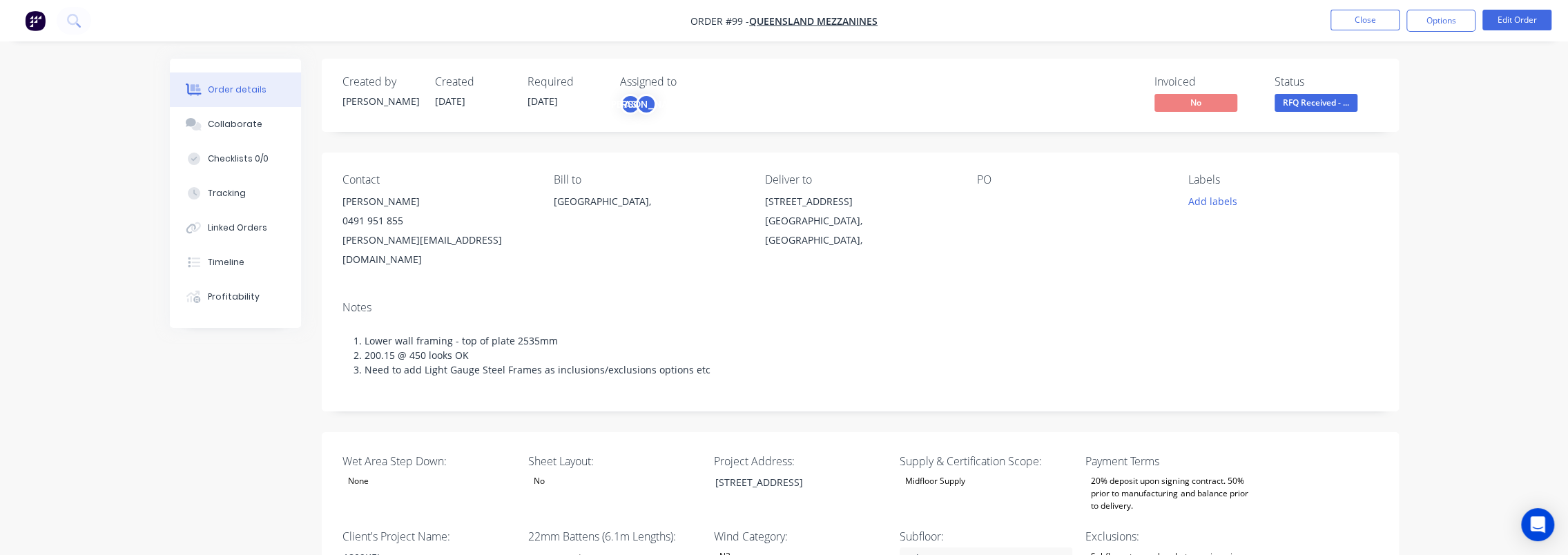
click at [849, 228] on div "Cedar Creek, Queensland," at bounding box center [860, 230] width 190 height 38
click at [818, 472] on div "801 Quinzeh Creek Rd" at bounding box center [790, 482] width 173 height 20
click at [1363, 27] on button "Close" at bounding box center [1365, 20] width 69 height 20
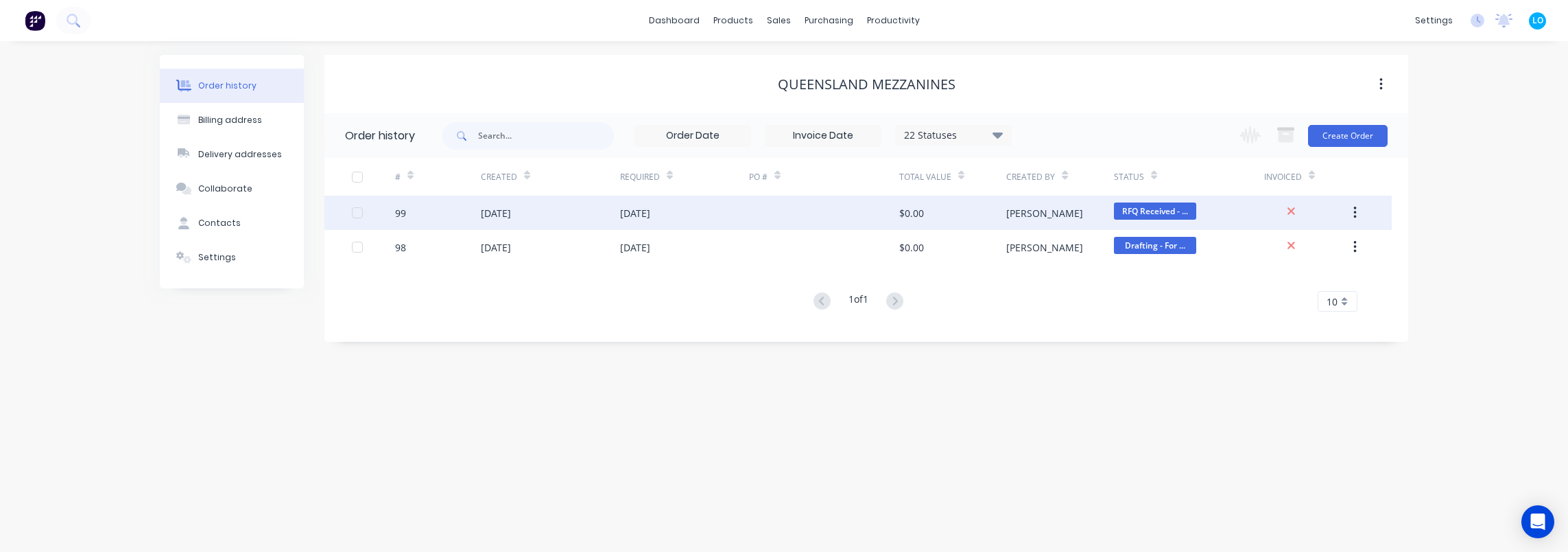
click at [434, 206] on div "99" at bounding box center [438, 212] width 86 height 34
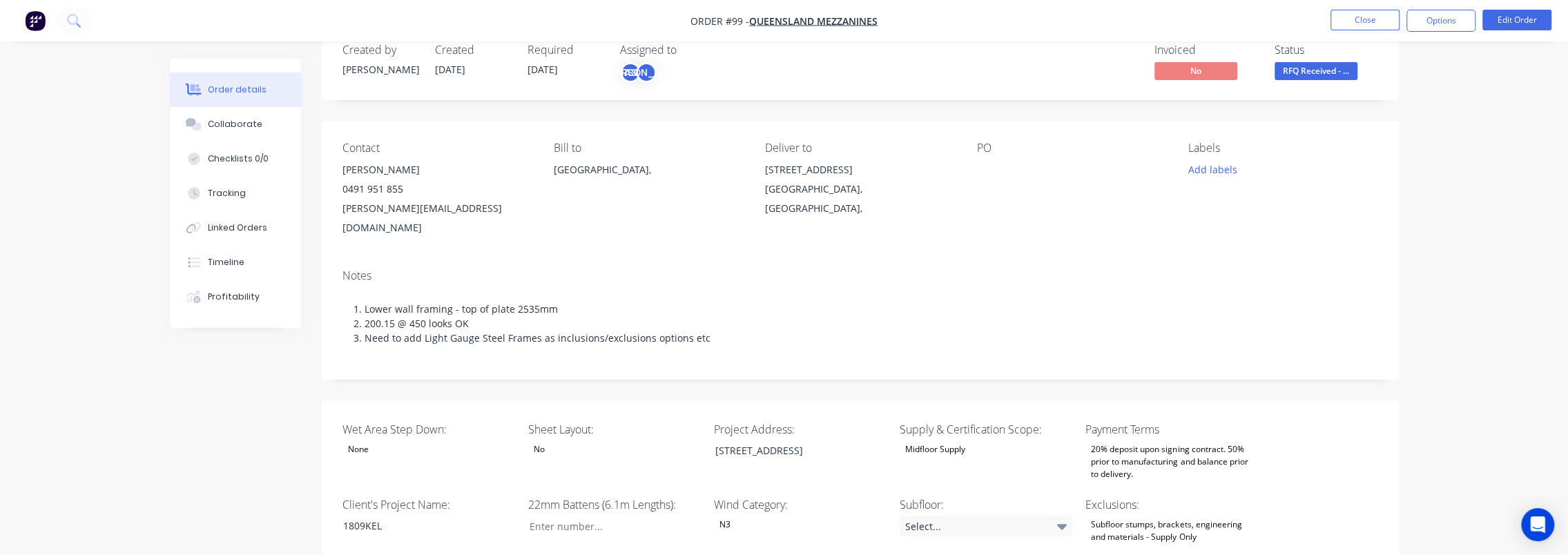
scroll to position [138, 0]
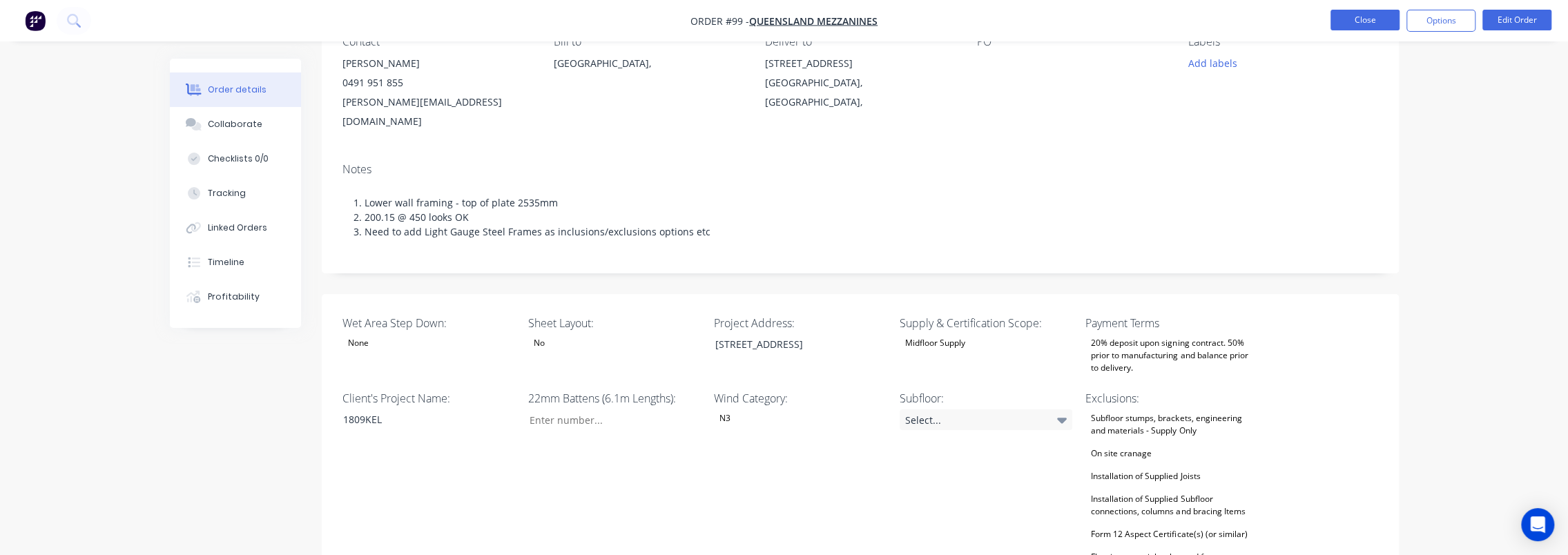
click at [1368, 20] on button "Close" at bounding box center [1365, 20] width 69 height 20
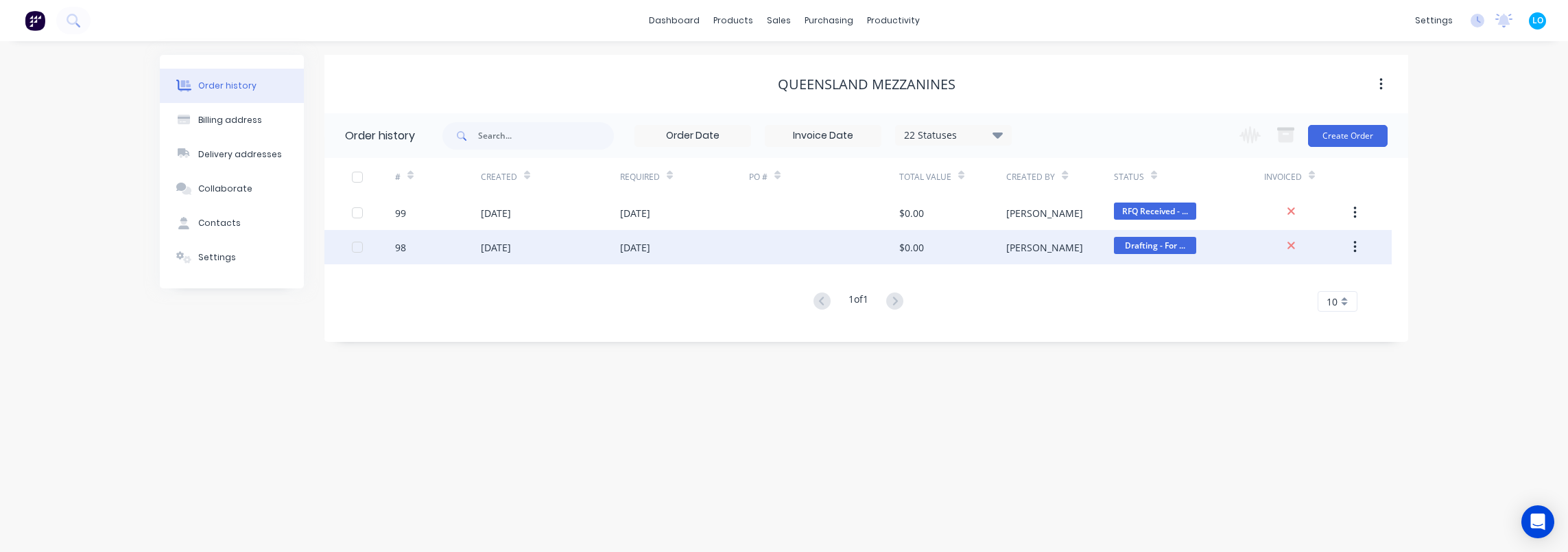
click at [679, 261] on div "12 Sep 2025" at bounding box center [685, 247] width 129 height 34
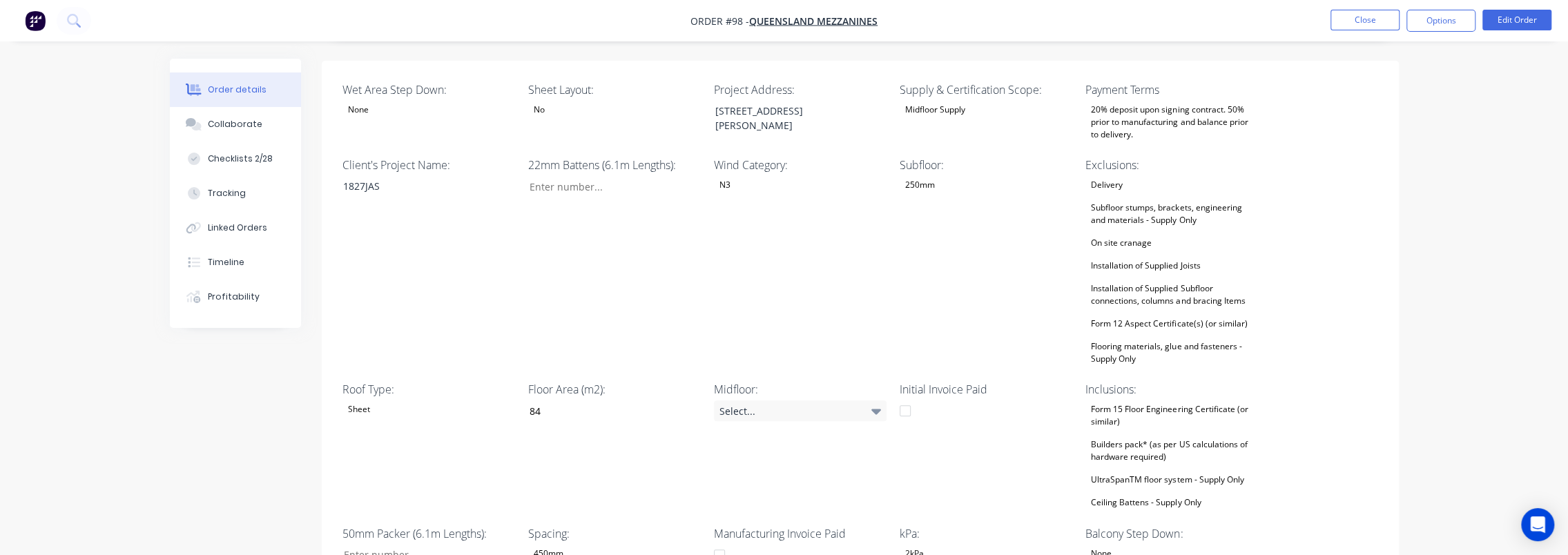
scroll to position [345, 0]
click at [1348, 26] on button "Close" at bounding box center [1365, 20] width 69 height 20
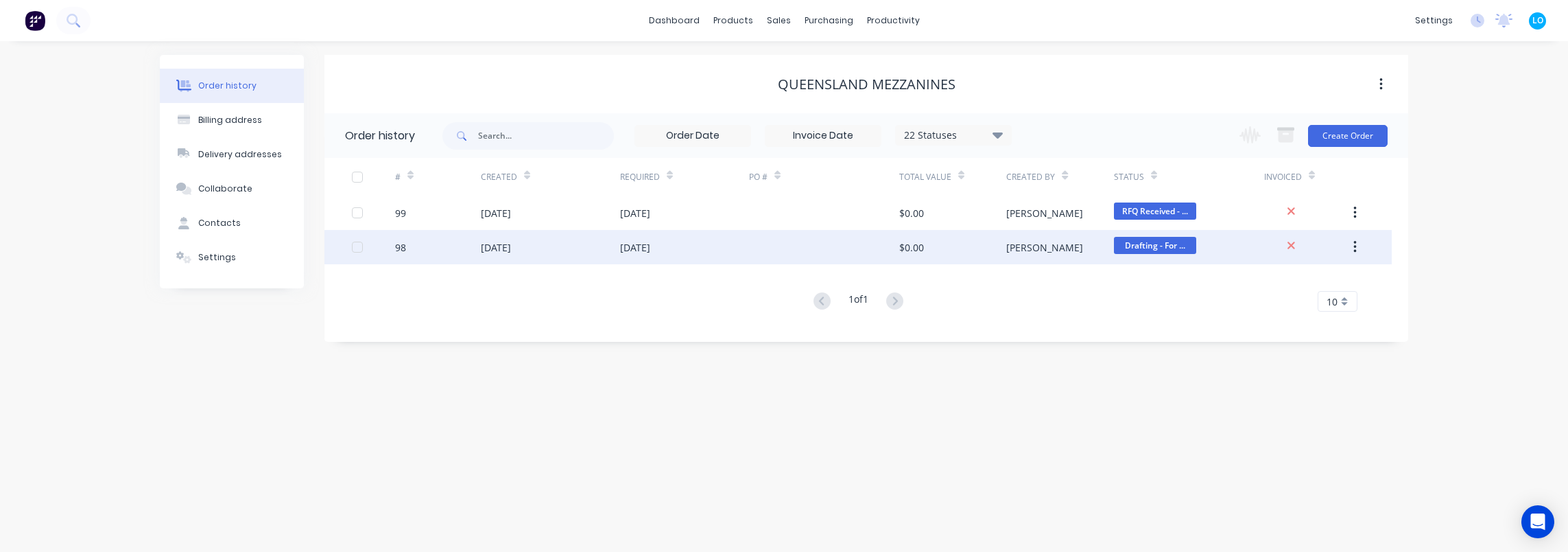
click at [571, 246] on div "09 Sep 2025" at bounding box center [551, 247] width 139 height 34
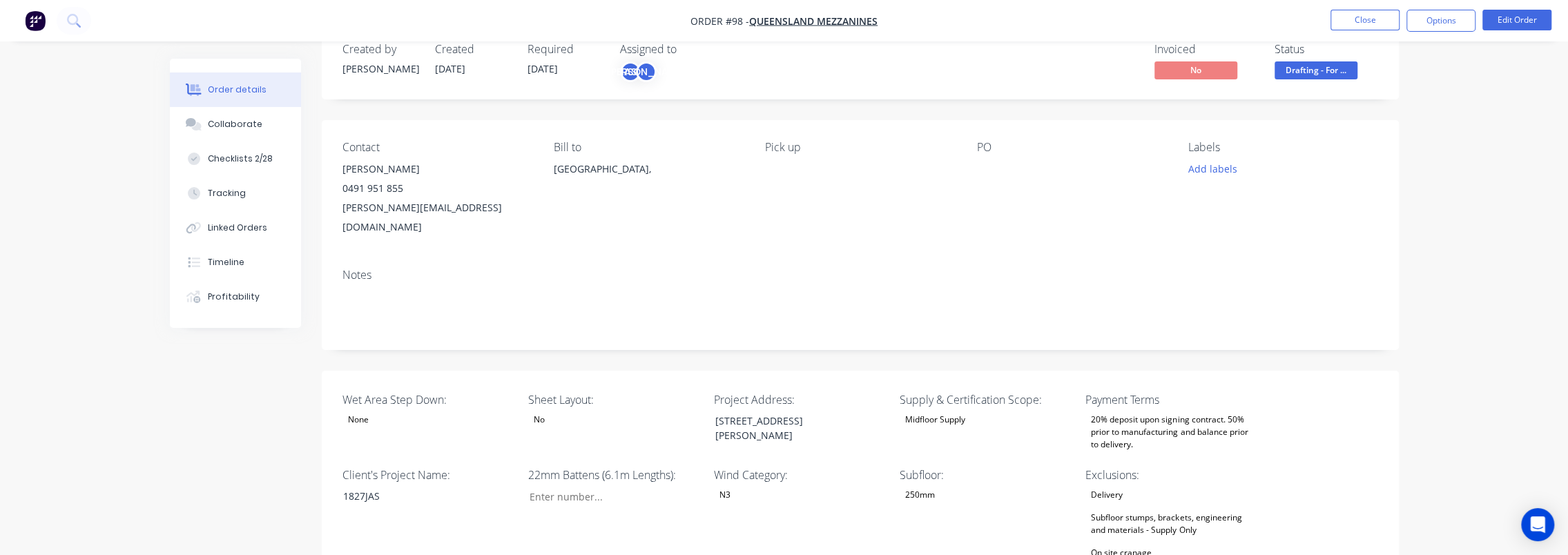
scroll to position [138, 0]
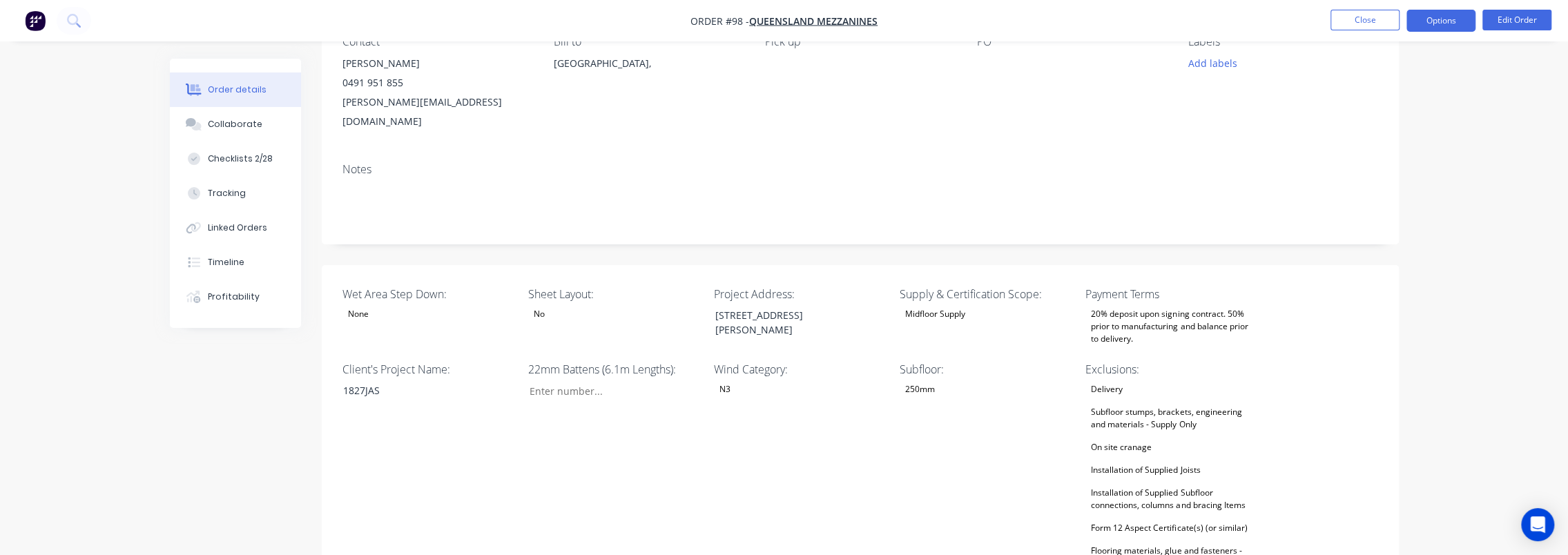
click at [1431, 25] on button "Options" at bounding box center [1441, 20] width 69 height 22
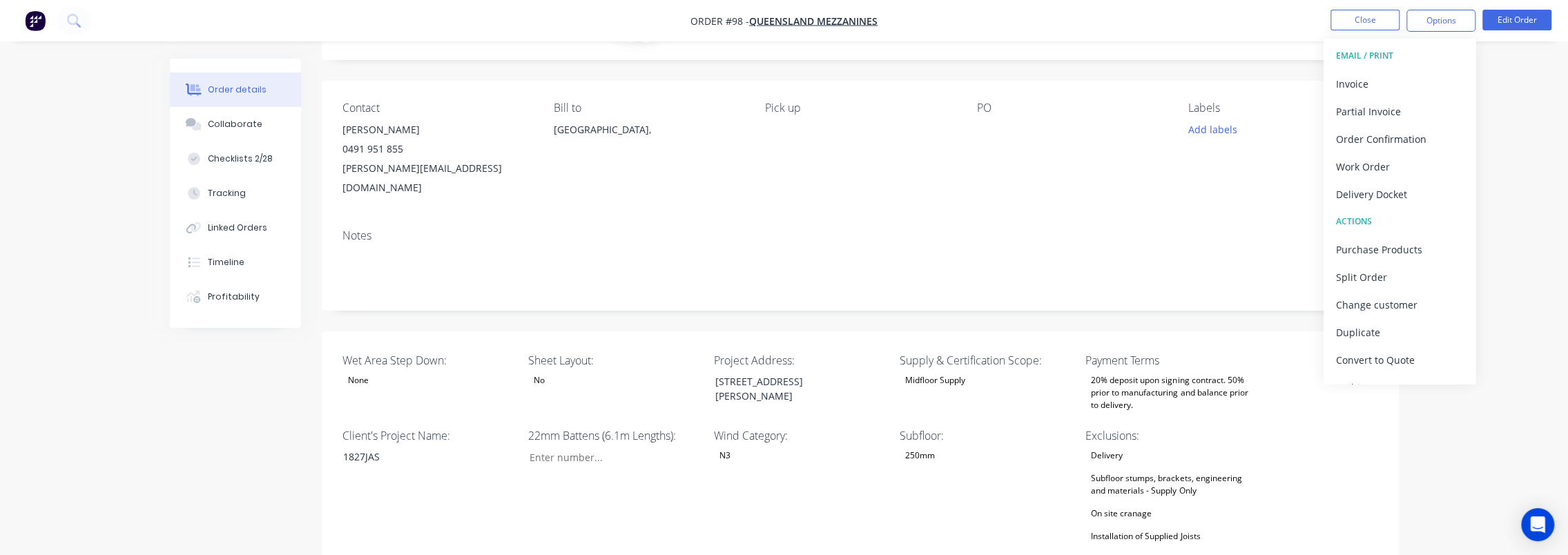
scroll to position [0, 0]
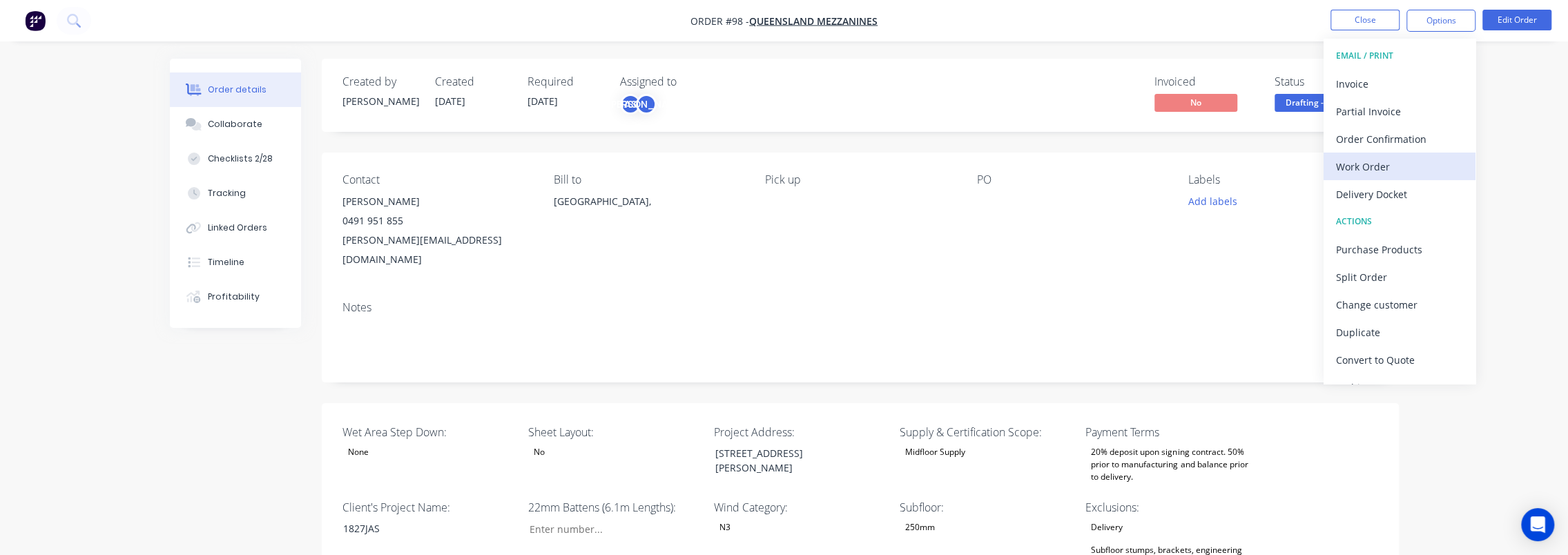
click at [1395, 164] on div "Work Order" at bounding box center [1399, 166] width 127 height 20
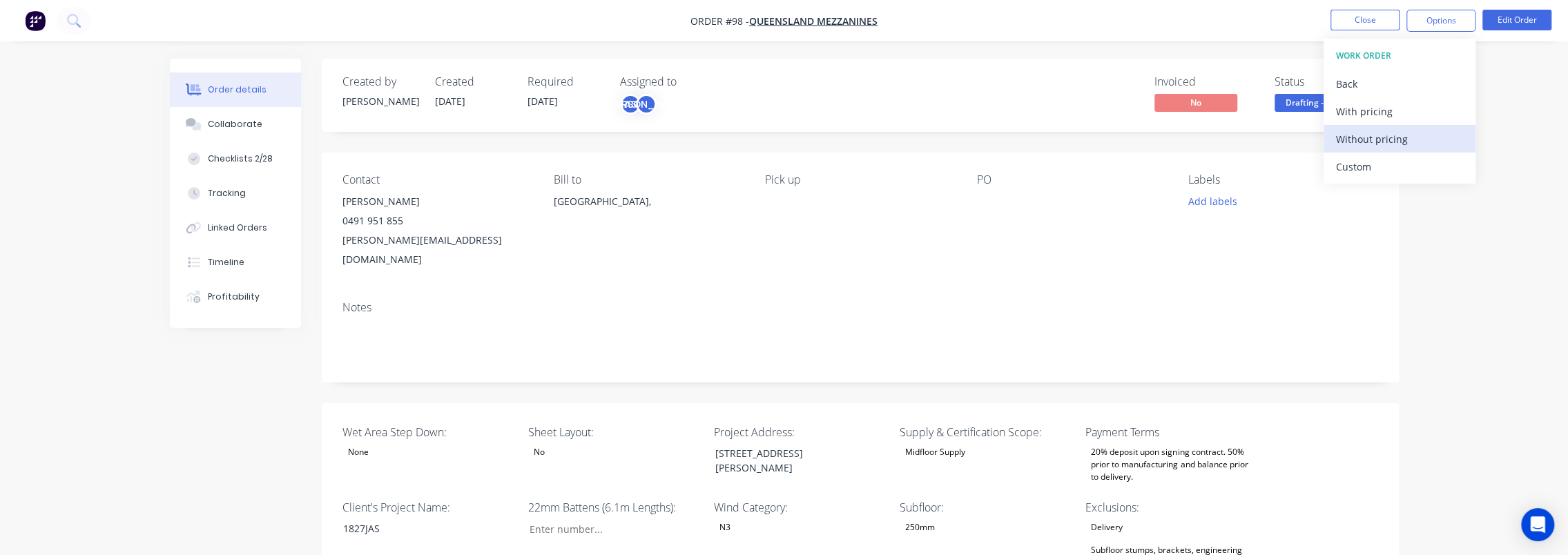
click at [1430, 131] on div "Without pricing" at bounding box center [1399, 138] width 127 height 20
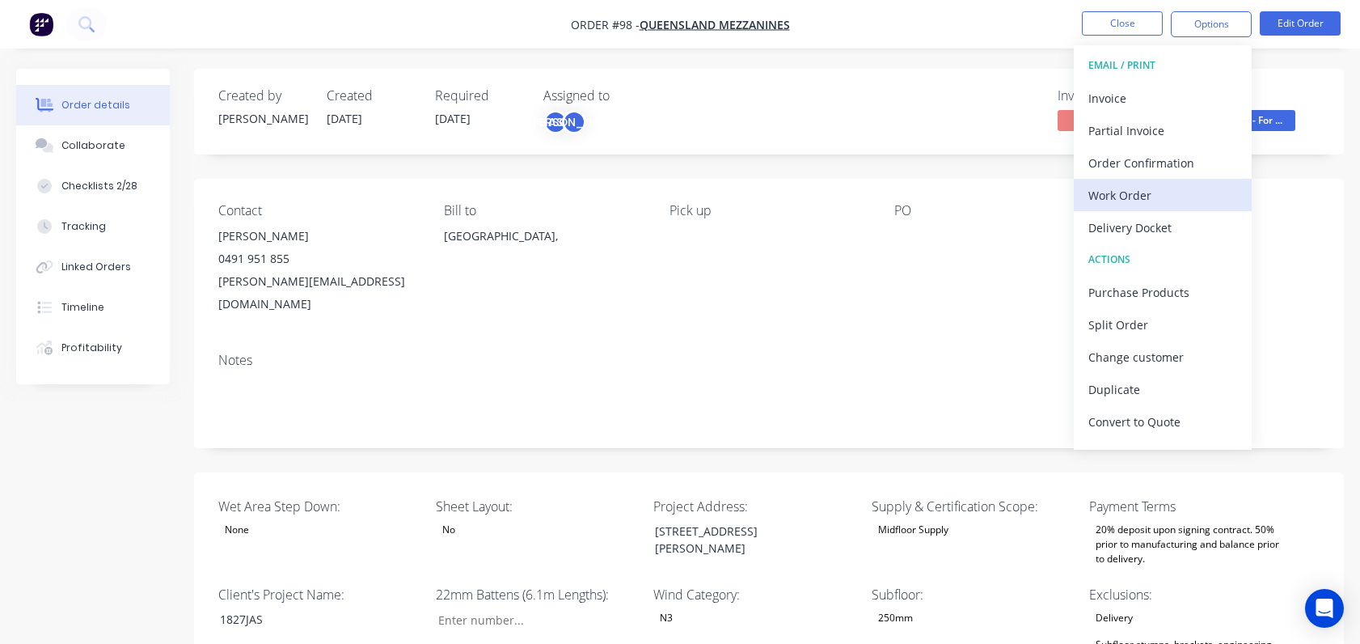
click at [1136, 192] on div "Work Order" at bounding box center [1162, 195] width 149 height 23
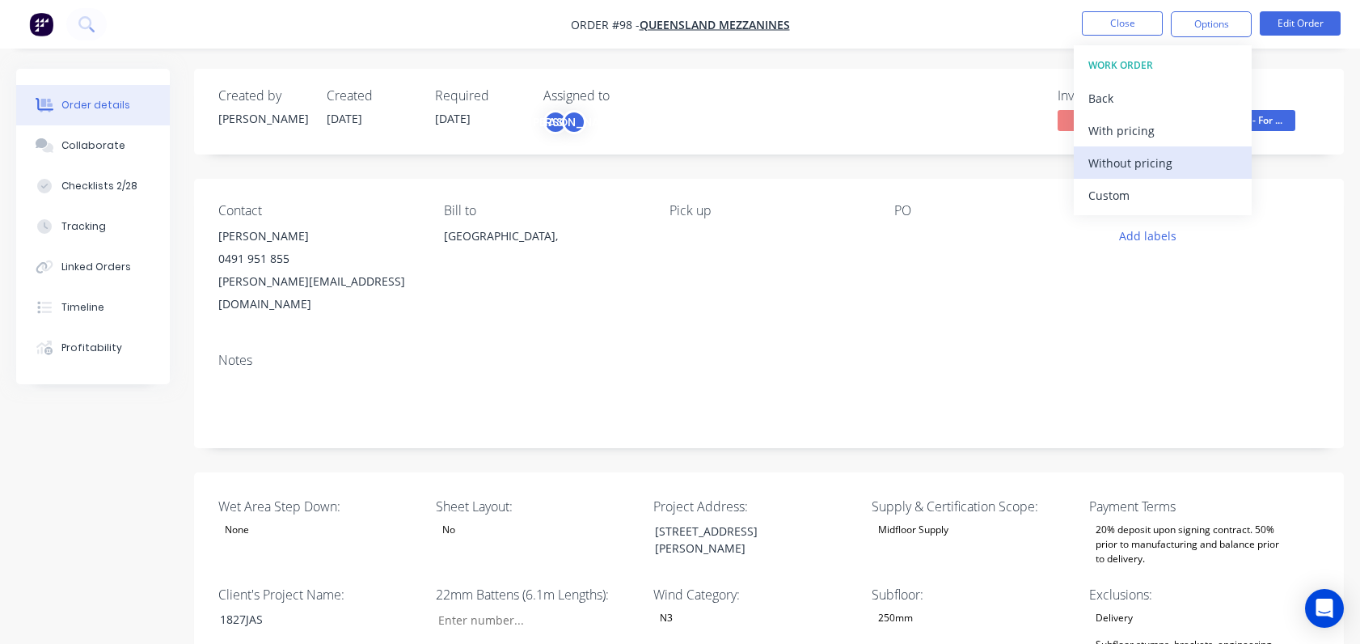
click at [1158, 171] on div "Without pricing" at bounding box center [1162, 162] width 149 height 23
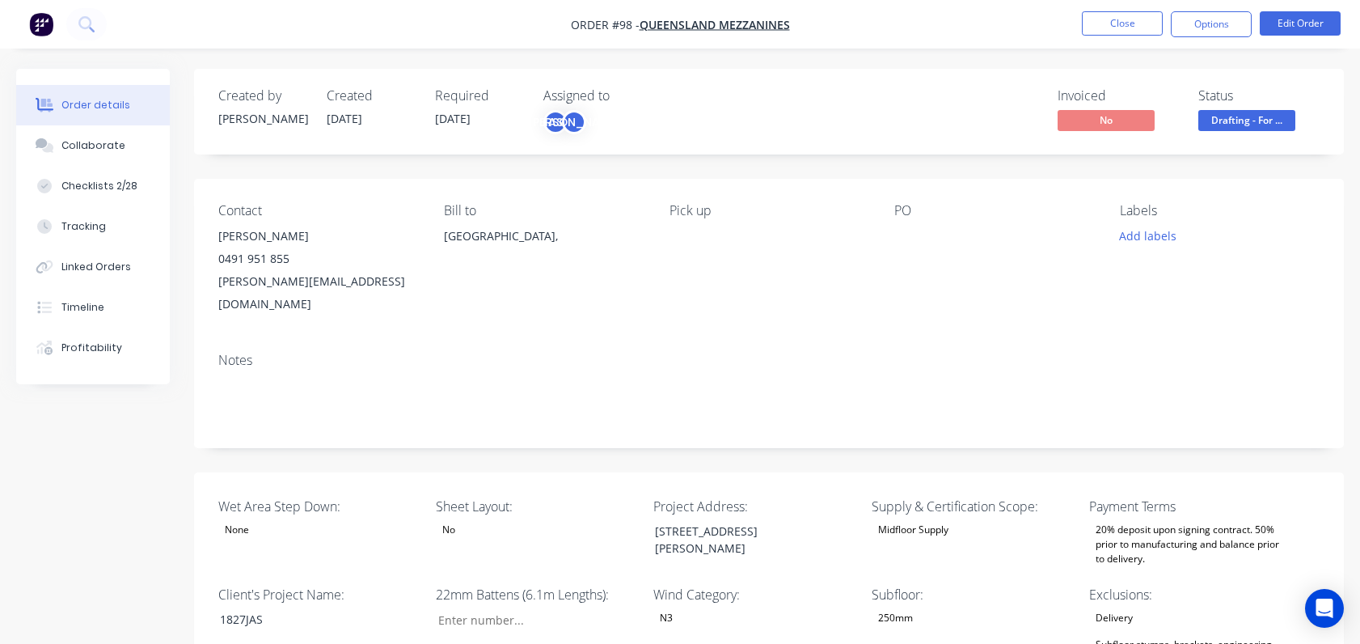
drag, startPoint x: 896, startPoint y: 148, endPoint x: 1139, endPoint y: 27, distance: 271.9
click at [896, 147] on div "Created by Jason Created 09/09/25 Required 12/09/25 Assigned to AS JO Invoiced …" at bounding box center [769, 112] width 1150 height 86
click at [1128, 27] on button "Close" at bounding box center [1122, 23] width 81 height 24
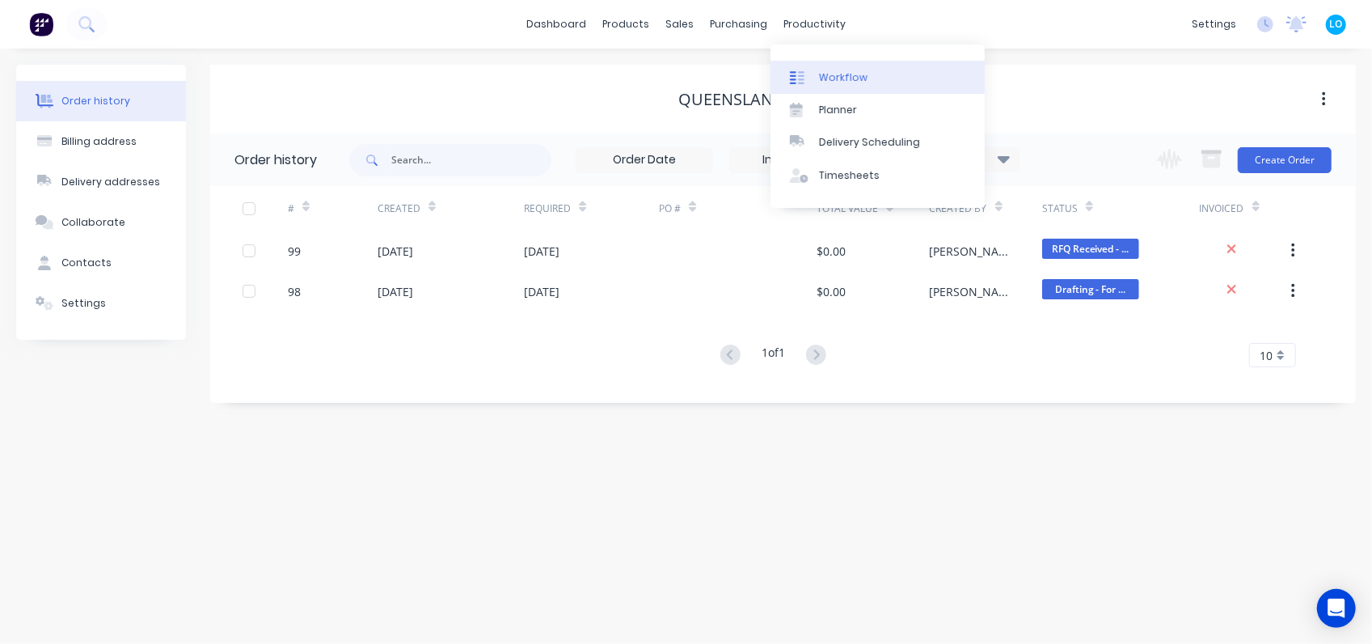
click at [830, 72] on div "Workflow" at bounding box center [843, 77] width 49 height 15
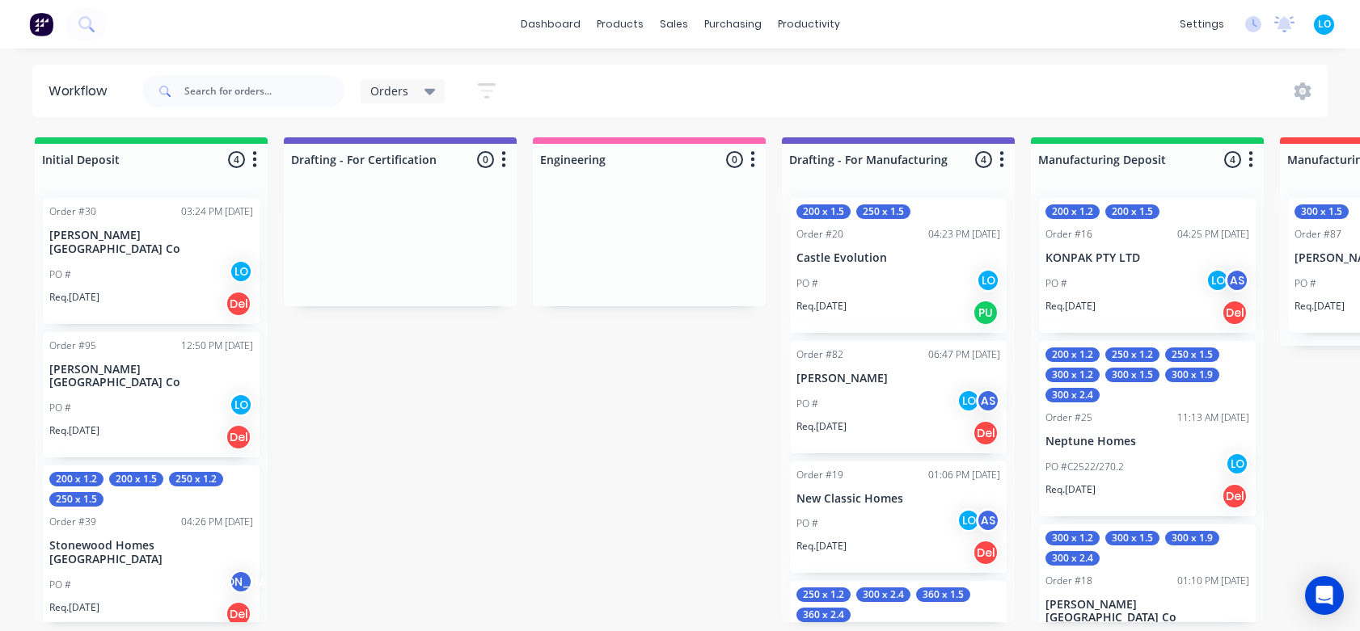
click at [410, 93] on div "Orders" at bounding box center [402, 91] width 65 height 15
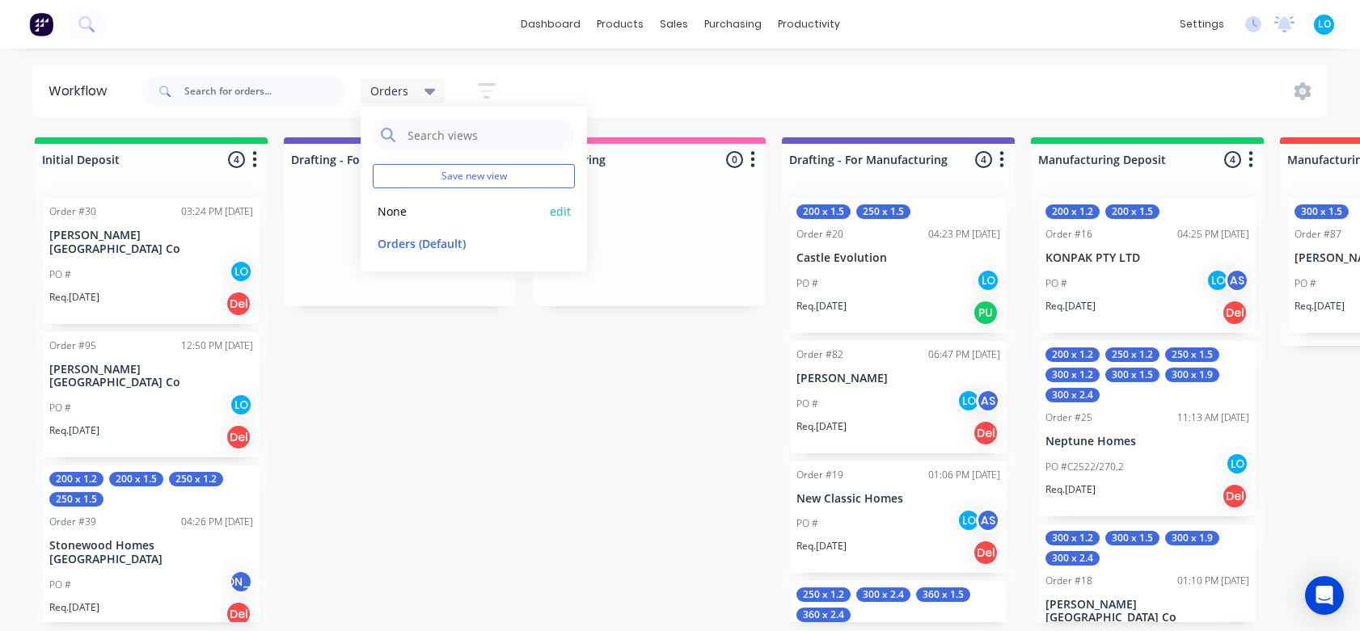
click at [400, 214] on button "None" at bounding box center [459, 211] width 172 height 19
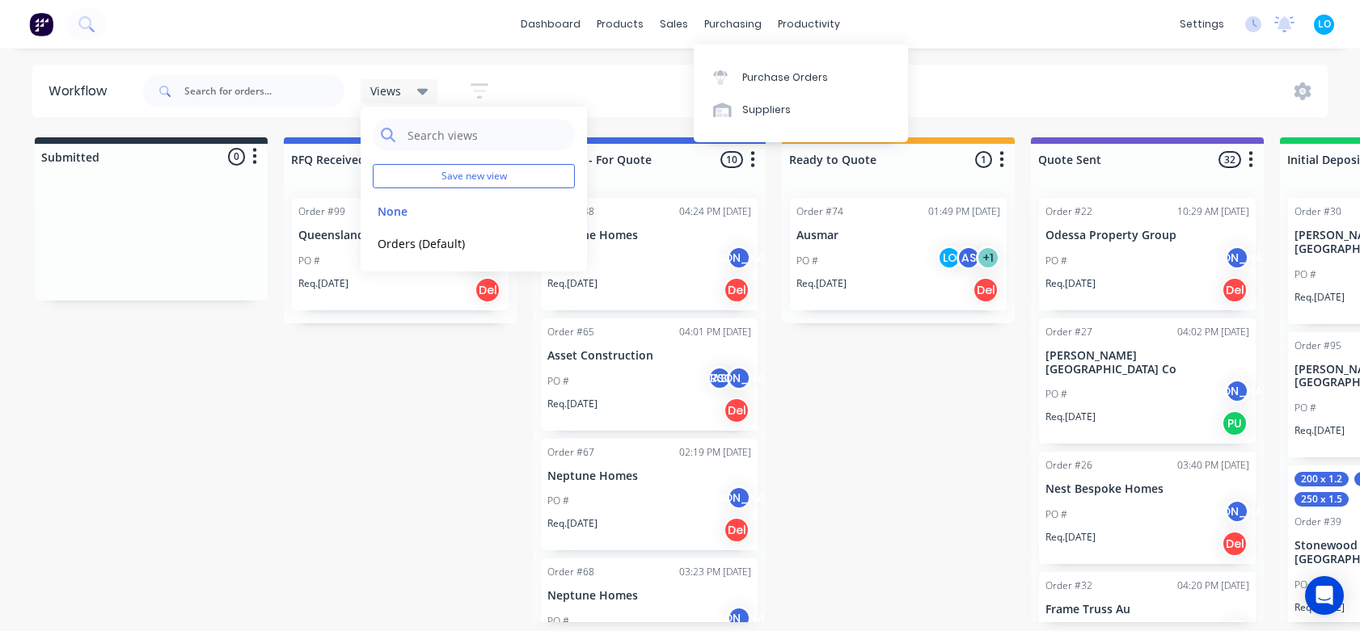
click at [618, 111] on div "Views Save new view None edit Orders (Default) edit Show/Hide statuses Show lin…" at bounding box center [733, 91] width 1189 height 49
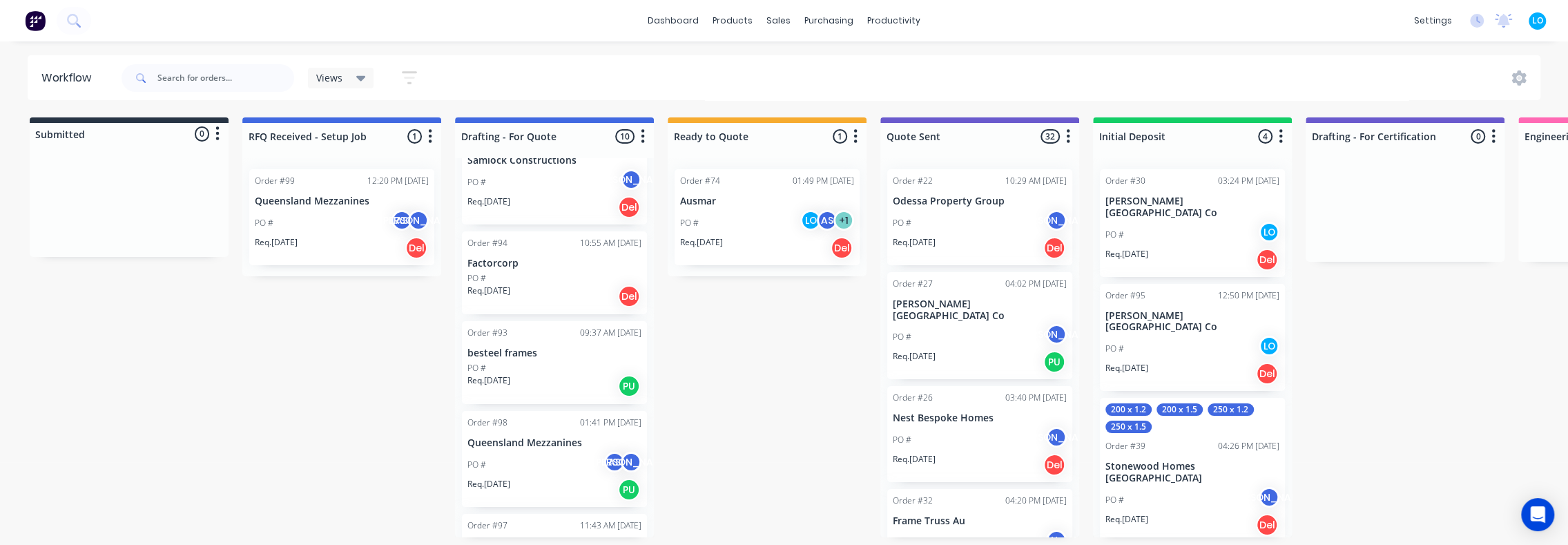
scroll to position [614, 0]
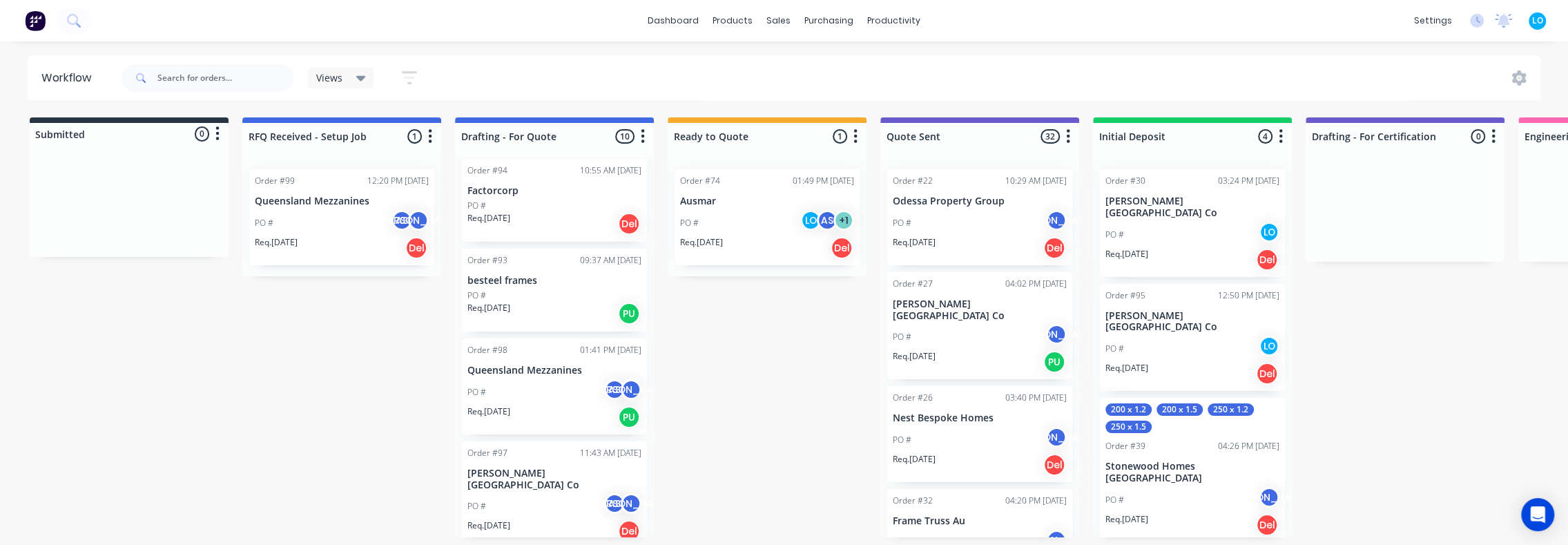
click at [528, 368] on p "Queensland Mezzanines" at bounding box center [554, 371] width 174 height 12
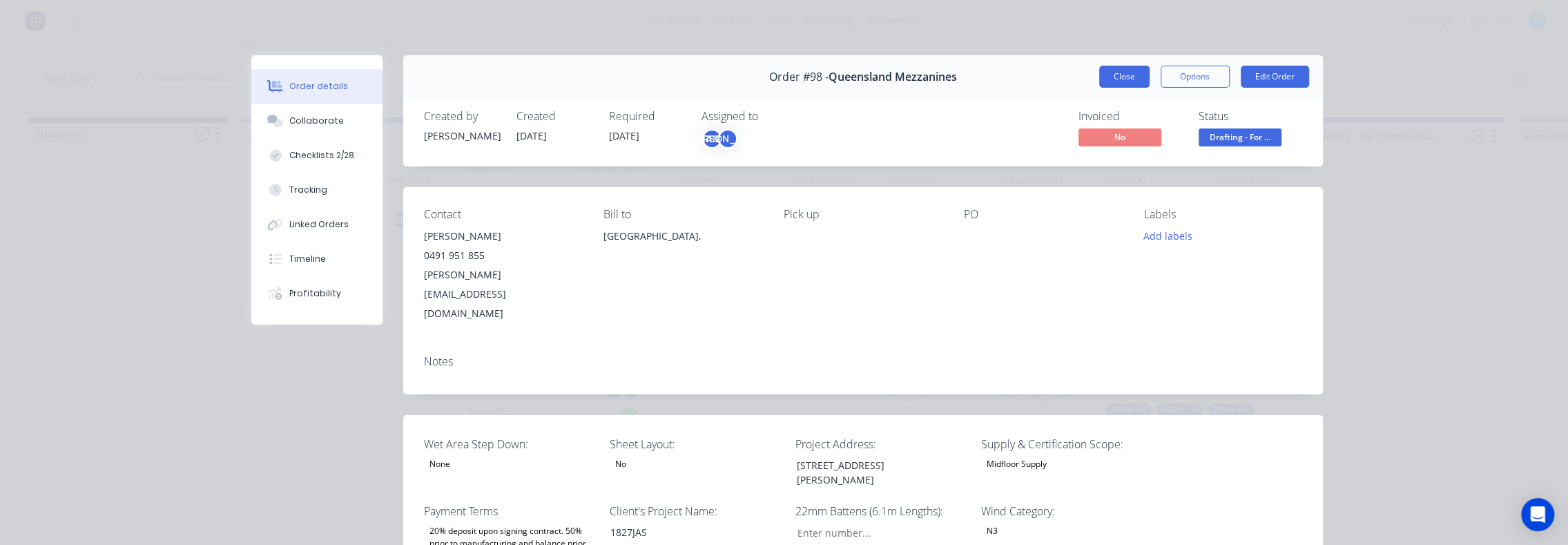
click at [1115, 74] on button "Close" at bounding box center [1124, 77] width 50 height 22
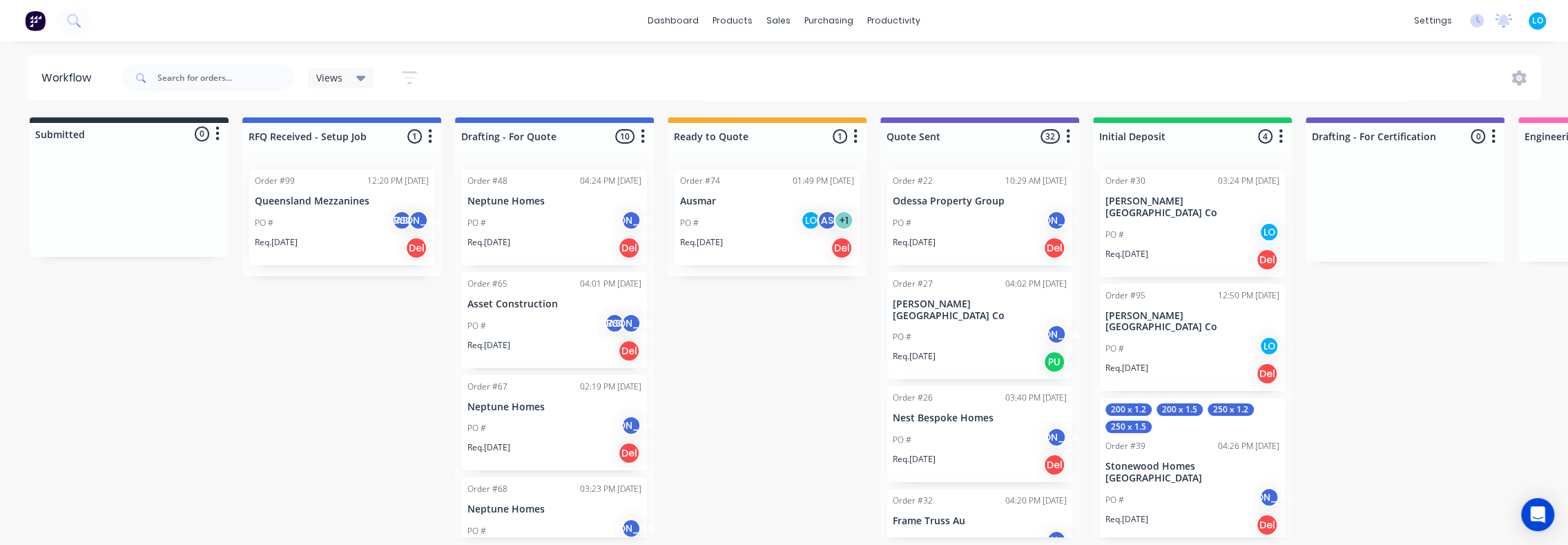
scroll to position [0, 0]
click at [761, 199] on p "Ausmar" at bounding box center [767, 202] width 174 height 12
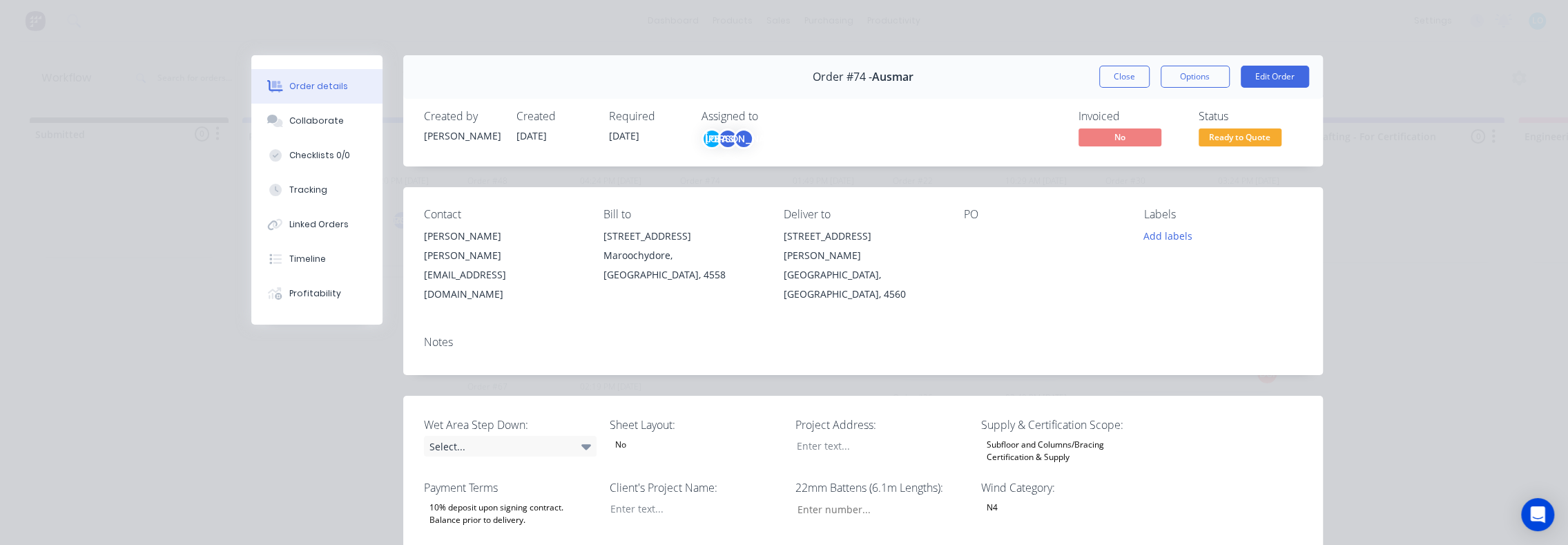
type input "16"
type input "95"
type input "1"
click at [1106, 69] on button "Close" at bounding box center [1124, 77] width 50 height 22
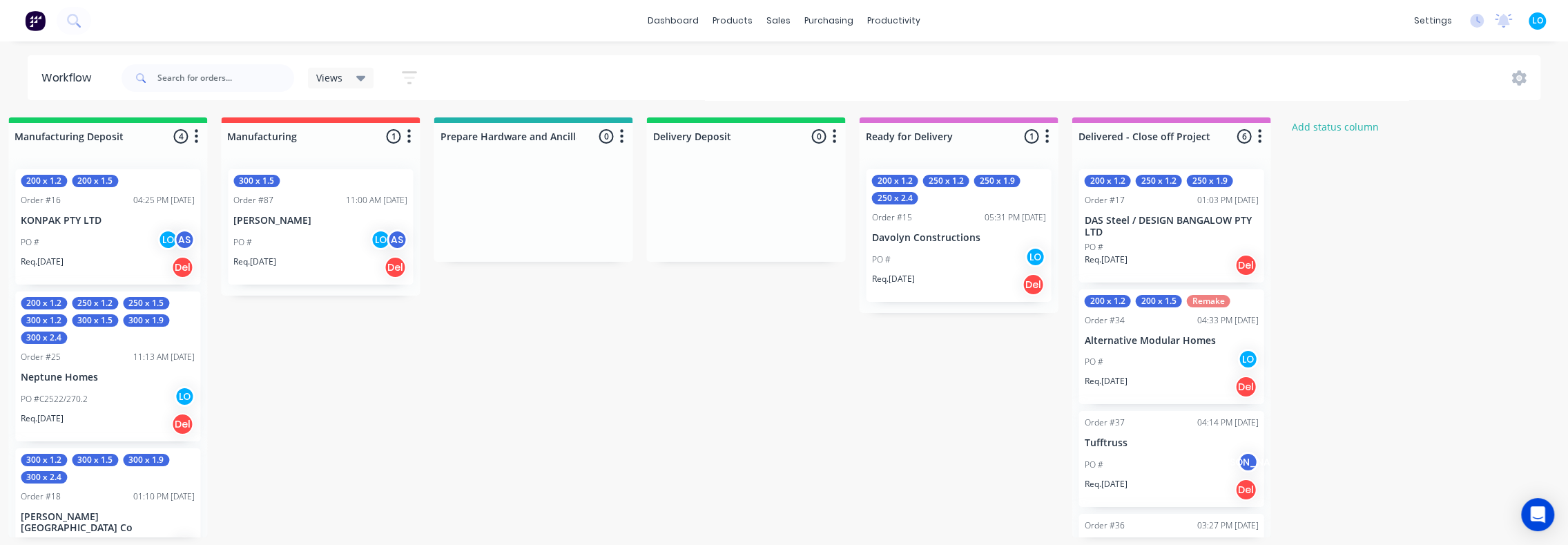
scroll to position [0, 1936]
click at [1353, 122] on button "Add status column" at bounding box center [1334, 126] width 102 height 19
click at [1368, 137] on input at bounding box center [1383, 136] width 182 height 21
click at [624, 139] on button "button" at bounding box center [620, 136] width 16 height 16
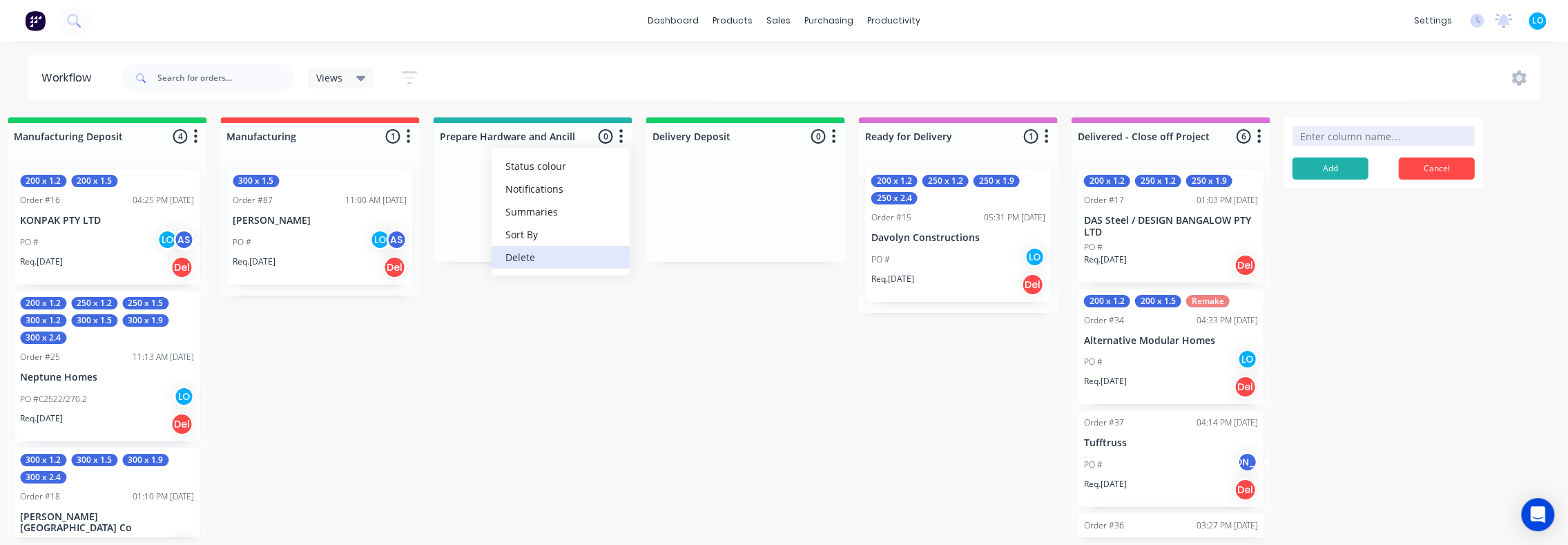
click at [550, 252] on button "Delete" at bounding box center [560, 257] width 138 height 23
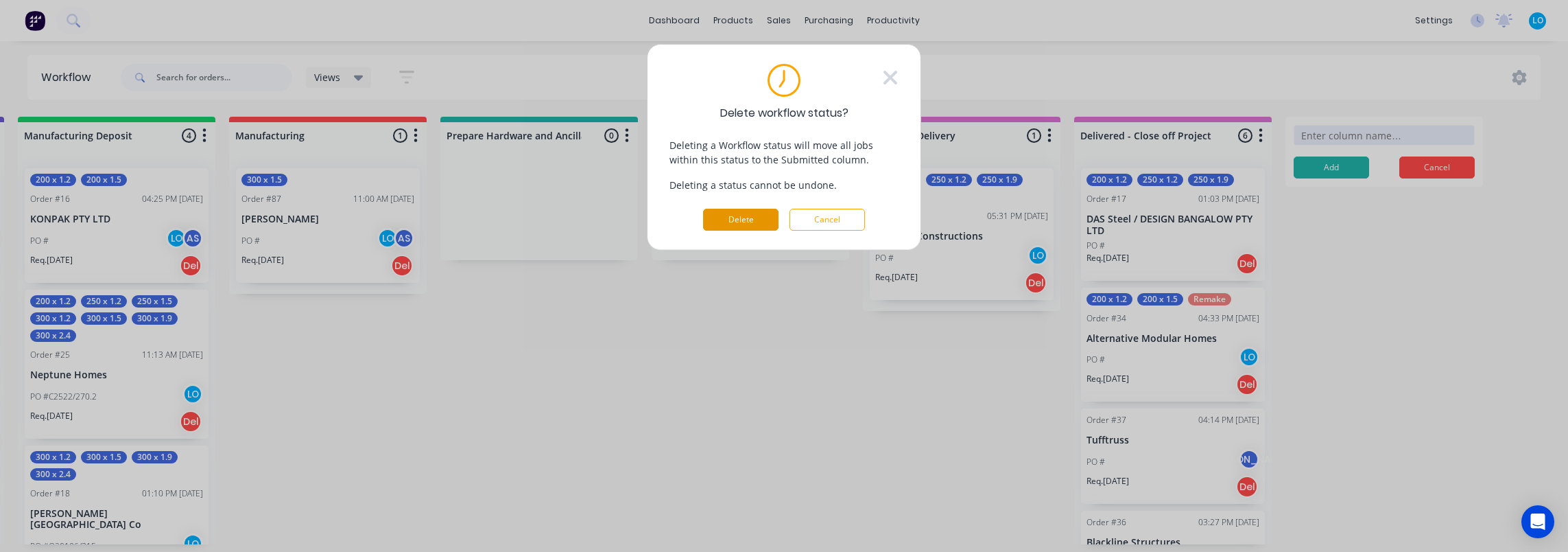
click at [740, 214] on button "Delete" at bounding box center [741, 220] width 76 height 22
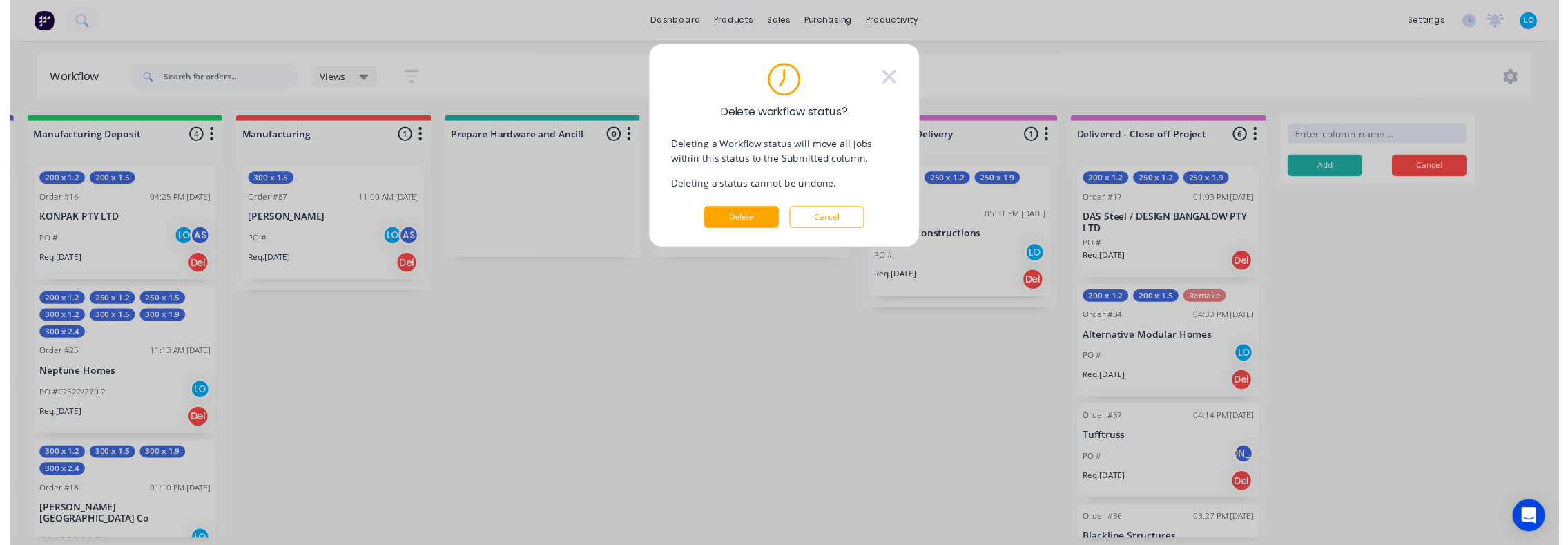
scroll to position [0, 1725]
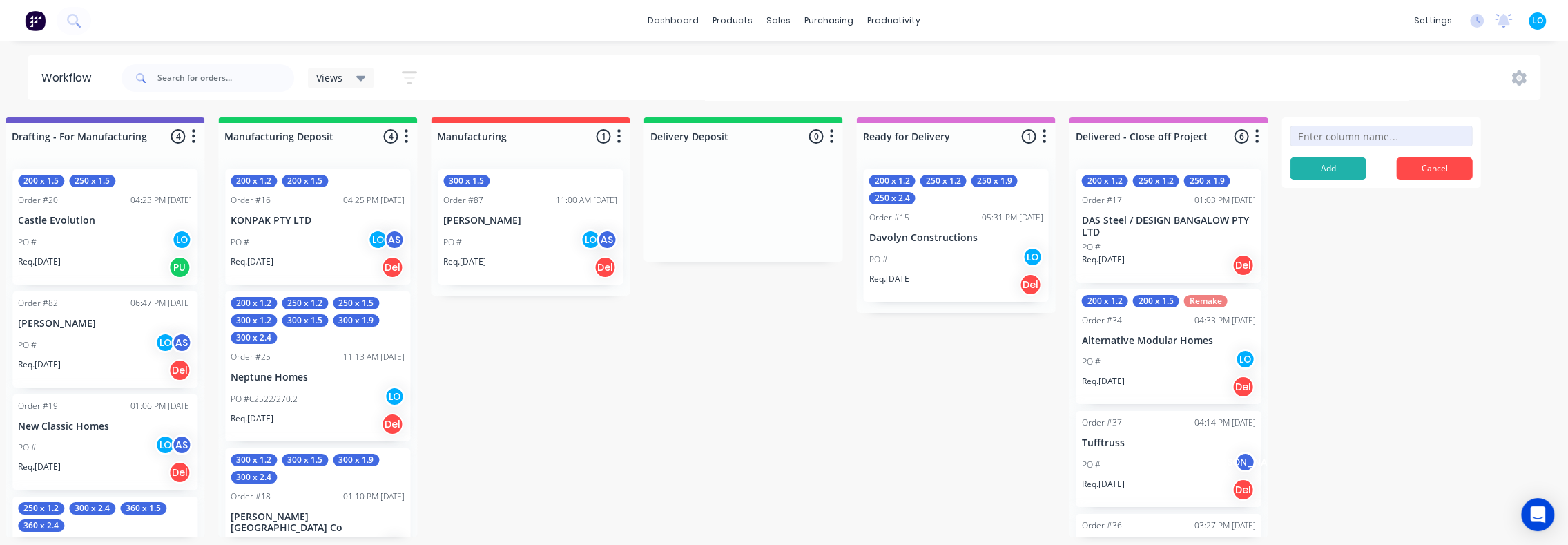
click at [1325, 132] on input at bounding box center [1380, 136] width 182 height 21
type input "Confirmed Order"
click at [1324, 162] on button "Add" at bounding box center [1327, 168] width 76 height 22
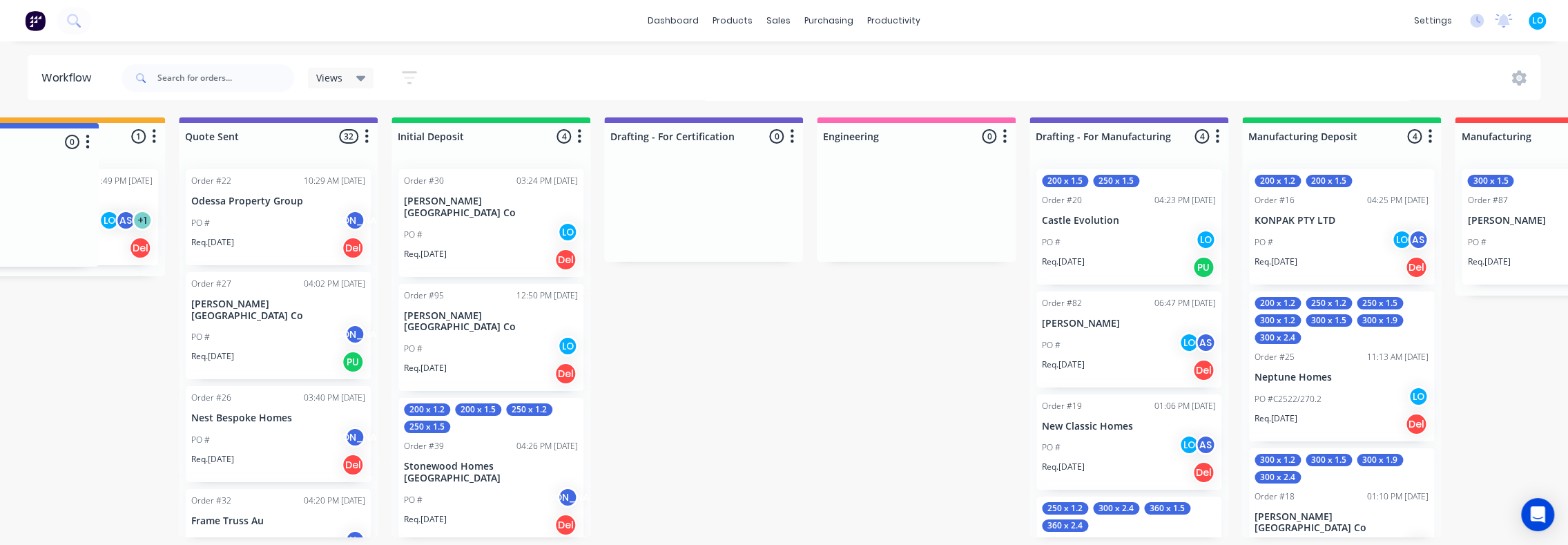
scroll to position [0, 642]
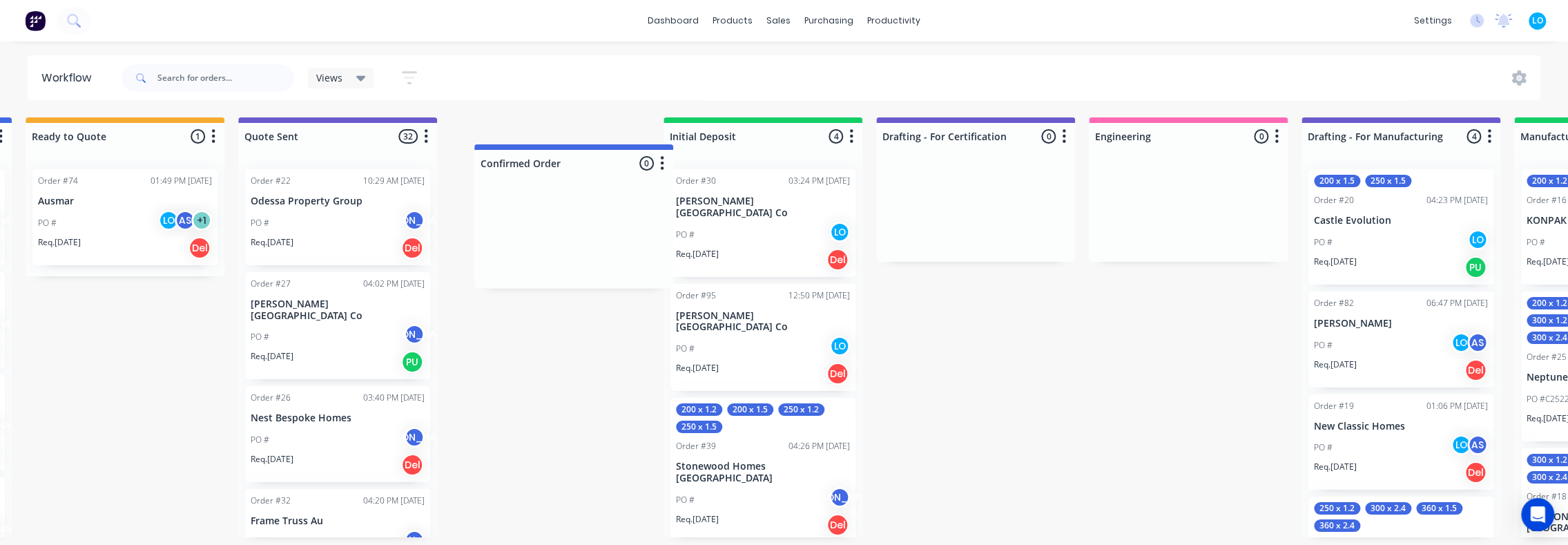
drag, startPoint x: 1425, startPoint y: 130, endPoint x: 630, endPoint y: 130, distance: 795.0
click at [633, 132] on div "Submitted 0 Status colour #273444 hex #273444 Save Cancel Summaries Total order…" at bounding box center [1099, 327] width 3504 height 420
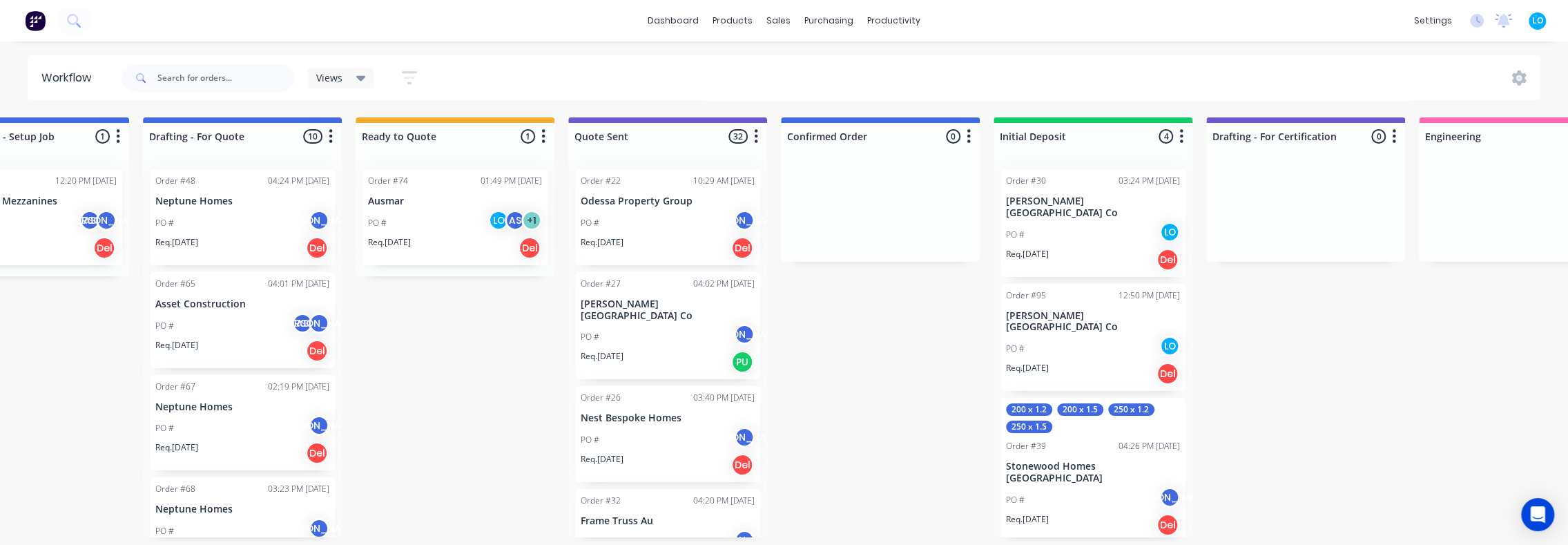
scroll to position [0, 228]
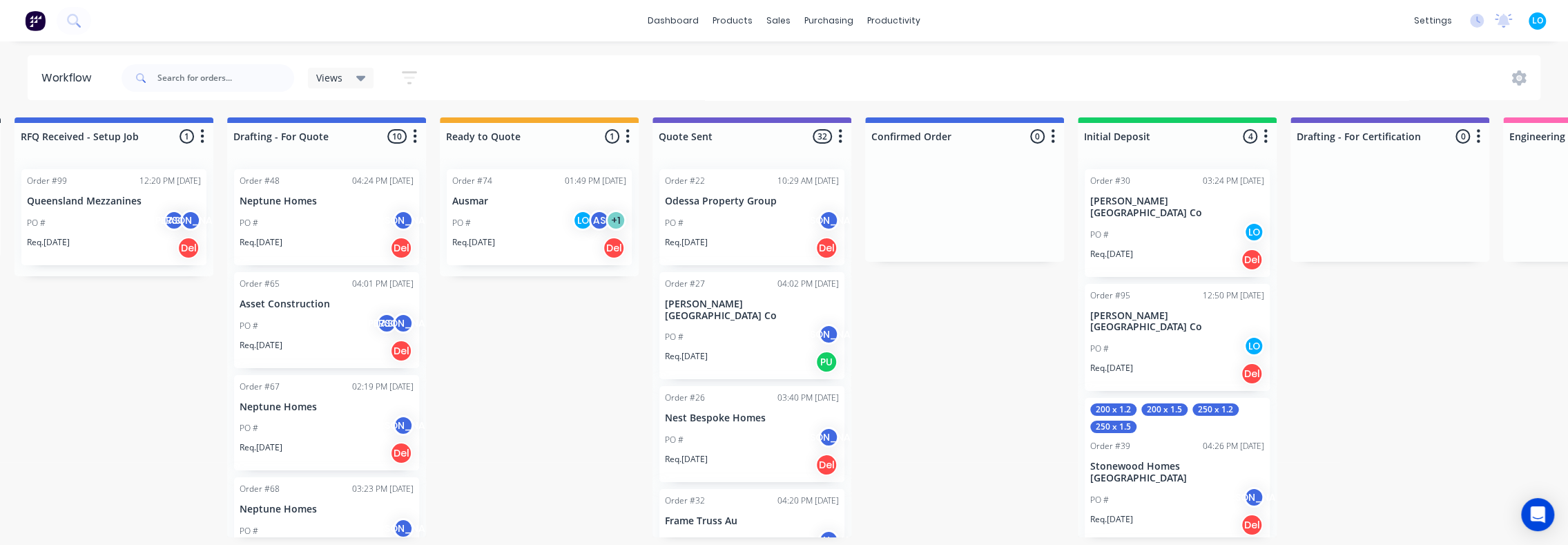
click at [452, 193] on div "Order #74 01:49 PM 28/08/25 Ausmar PO # LO AS + 1 Req. 04/09/25 Del" at bounding box center [539, 217] width 185 height 96
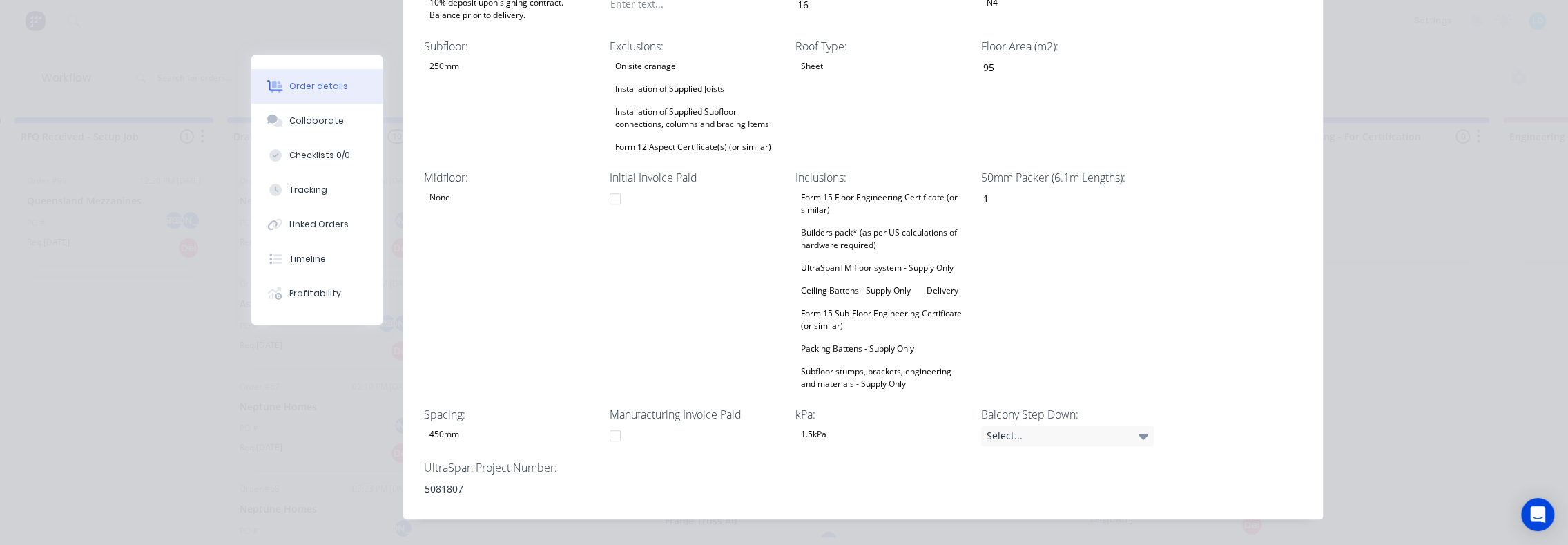
scroll to position [553, 0]
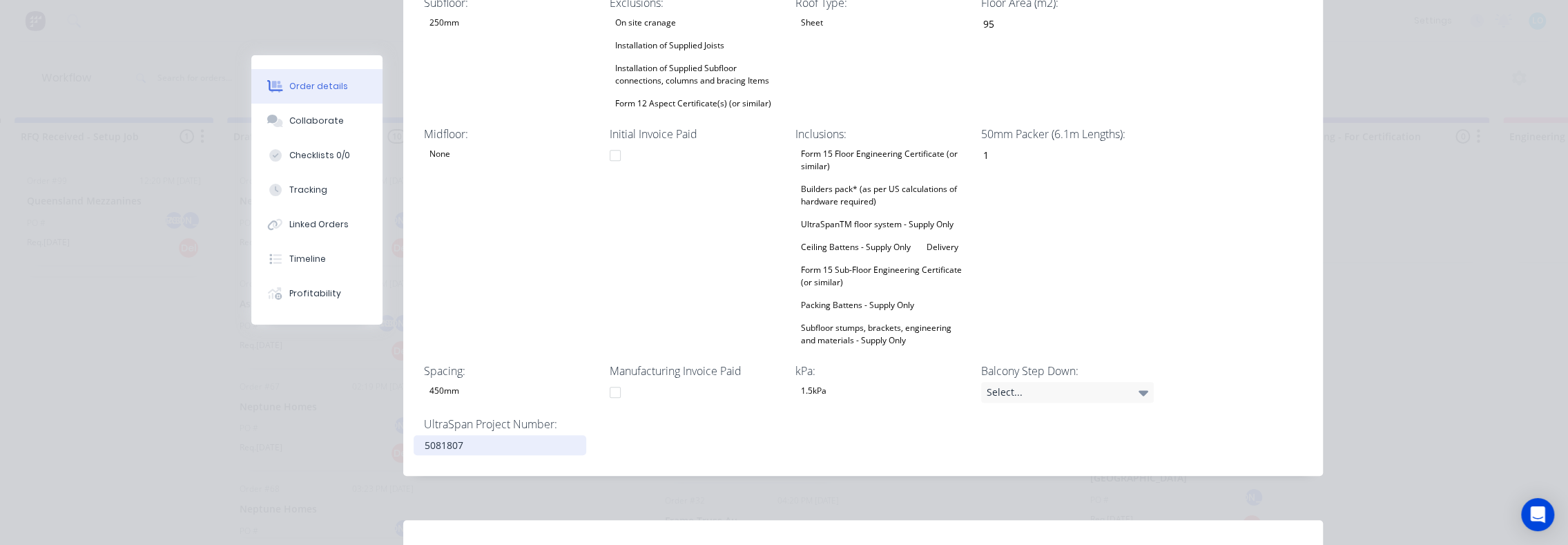
click at [461, 435] on div "5081807" at bounding box center [500, 444] width 173 height 20
drag, startPoint x: 483, startPoint y: 413, endPoint x: 413, endPoint y: 416, distance: 70.1
click at [413, 435] on div "5081807" at bounding box center [500, 444] width 173 height 20
copy div "5081807"
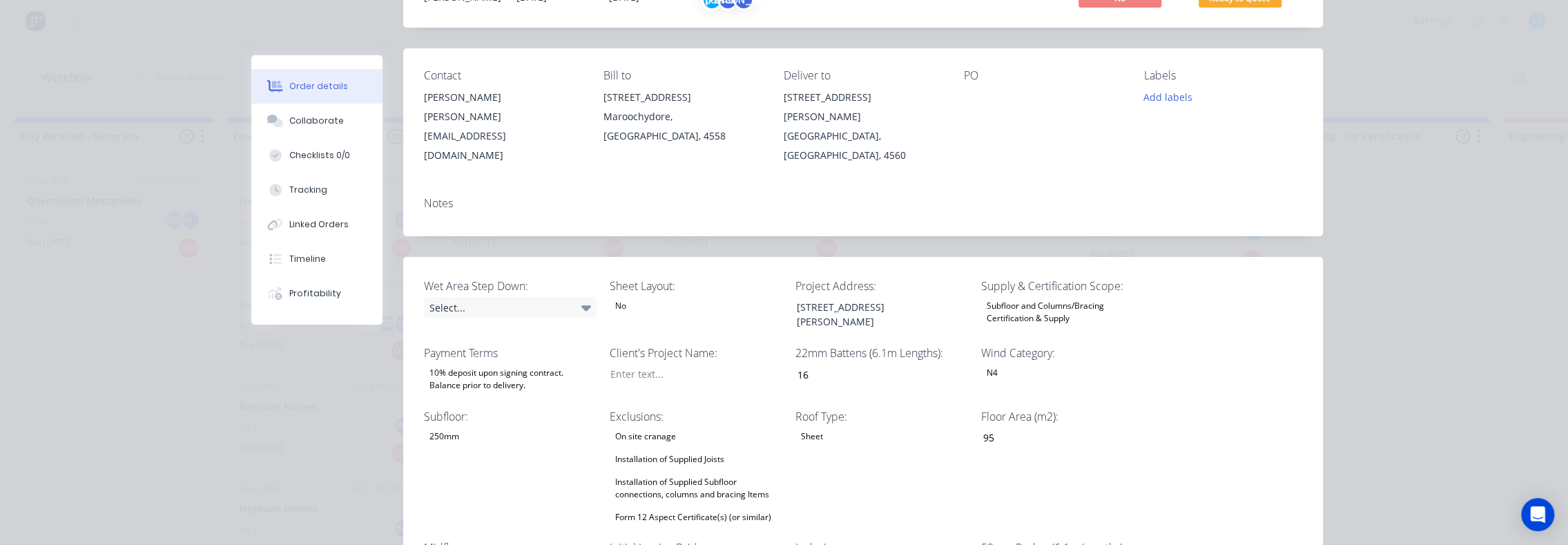
scroll to position [138, 0]
drag, startPoint x: 866, startPoint y: 286, endPoint x: 894, endPoint y: 290, distance: 28.3
click at [866, 297] on div "78 Pope Ave, Burneside, Queensland, 4560" at bounding box center [871, 314] width 173 height 34
drag, startPoint x: 894, startPoint y: 290, endPoint x: 787, endPoint y: 273, distance: 108.3
click at [787, 297] on div "78 Pope Ave, Burneside, Queensland, 4560" at bounding box center [871, 314] width 173 height 34
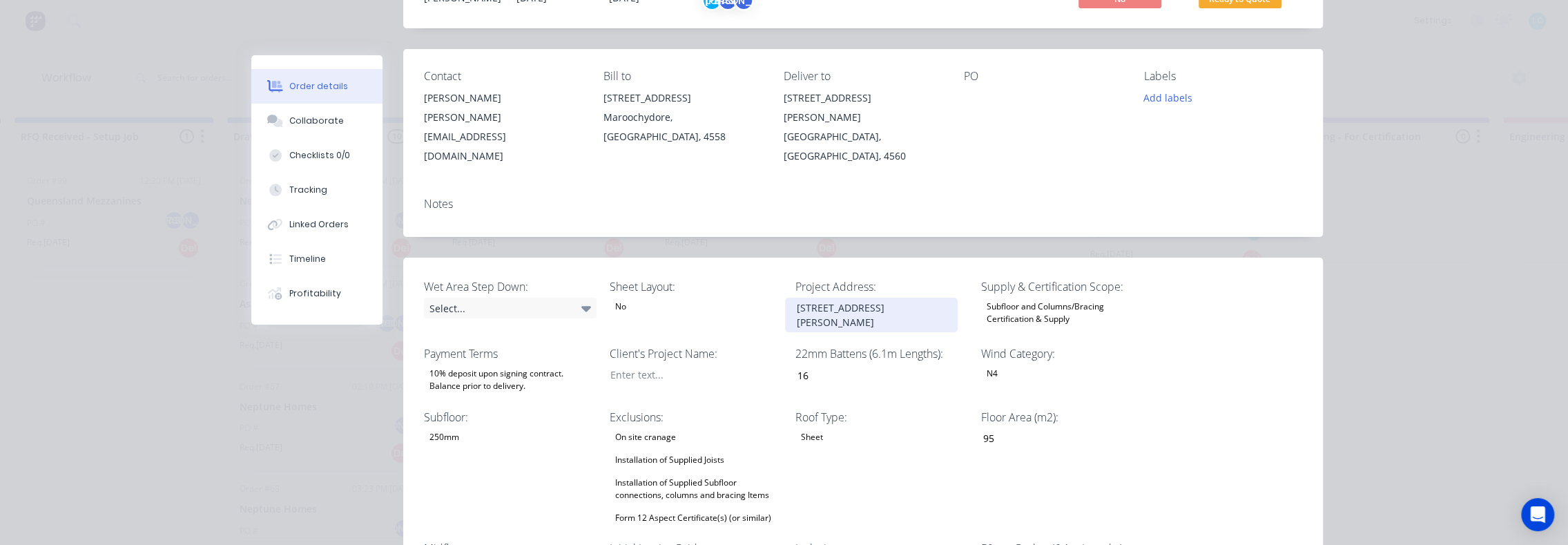
copy div "78 Pope Ave, Burneside, Queensland, 4560"
